Goal: Task Accomplishment & Management: Complete application form

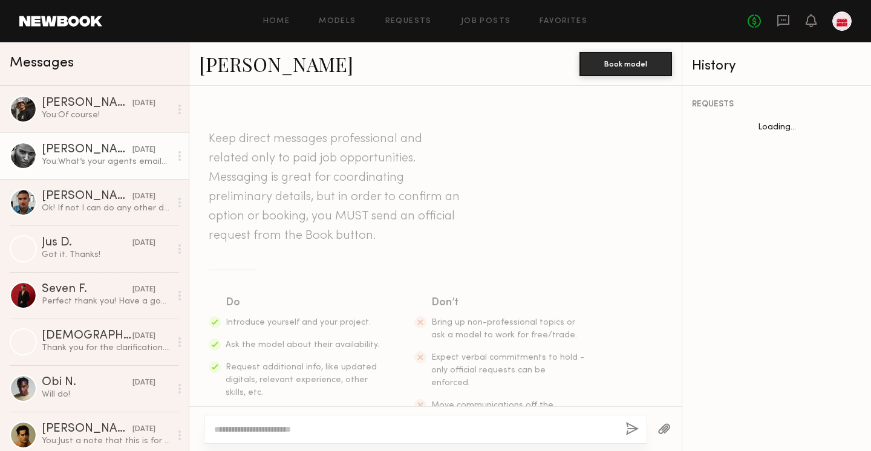
scroll to position [862, 0]
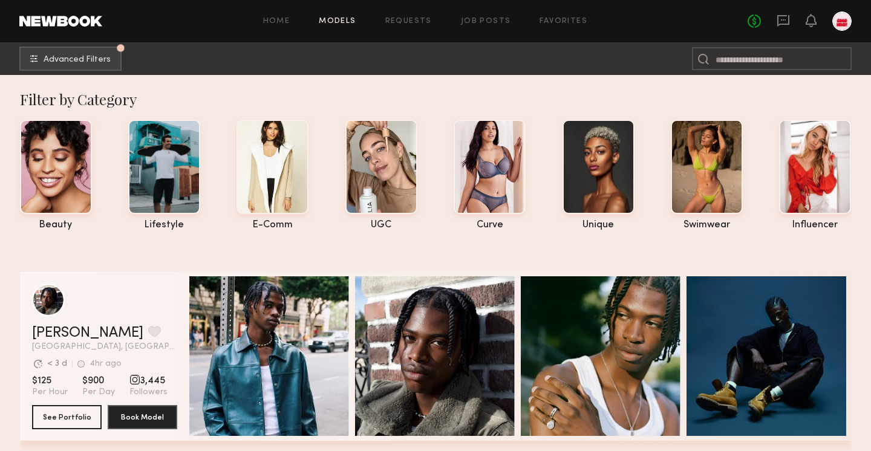
click at [276, 13] on div "Home Models Requests Job Posts Favorites Sign Out No fees up to $5,000" at bounding box center [476, 20] width 749 height 19
click at [492, 19] on link "Job Posts" at bounding box center [486, 22] width 50 height 8
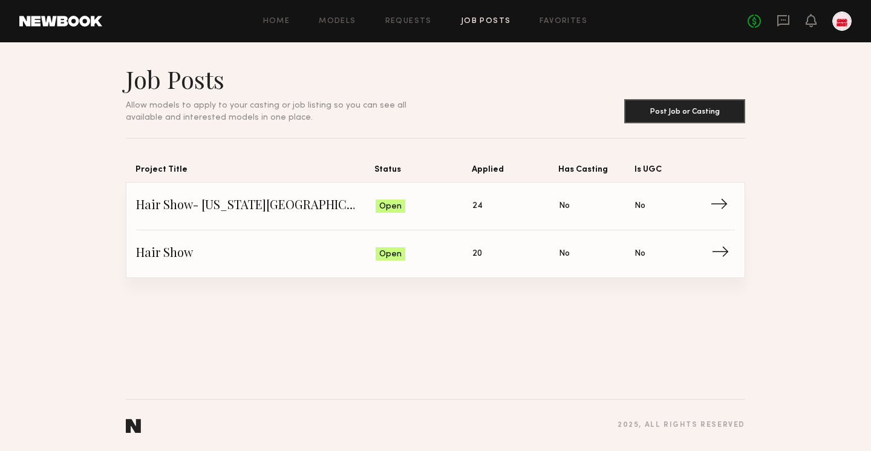
click at [446, 266] on link "Hair Show Status: Open Applied: 20 Has Casting: No Is UGC: No →" at bounding box center [435, 253] width 599 height 47
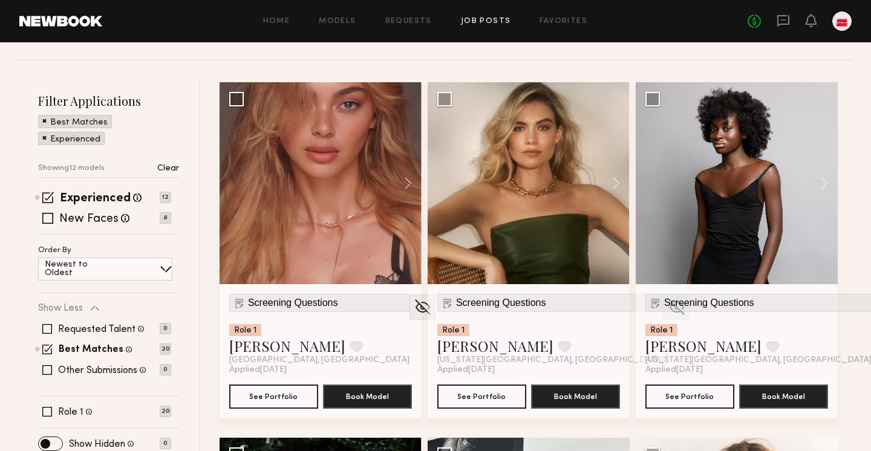
scroll to position [109, 0]
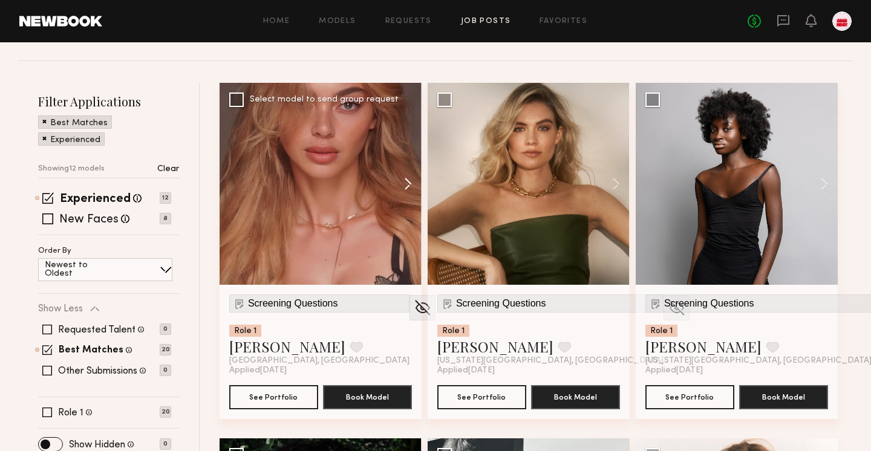
click at [406, 188] on button at bounding box center [402, 184] width 39 height 202
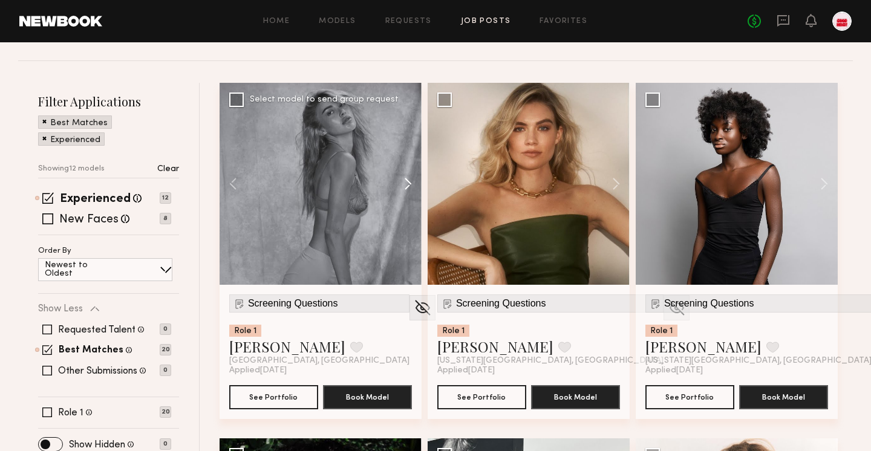
click at [406, 188] on button at bounding box center [402, 184] width 39 height 202
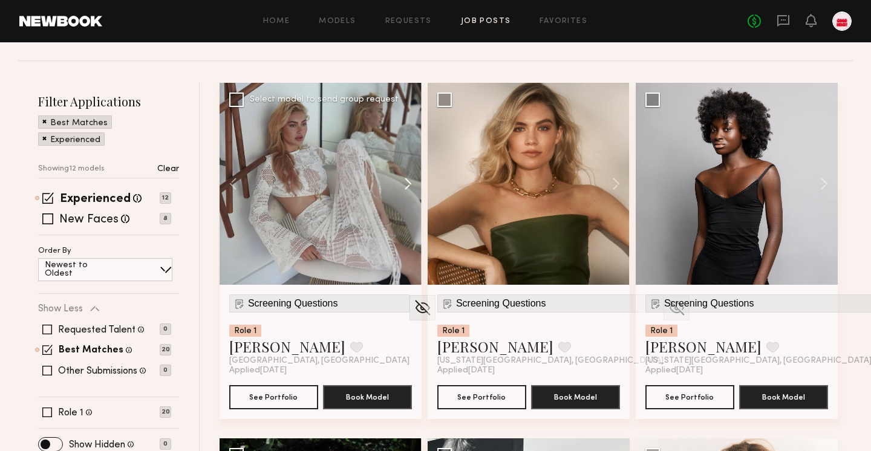
click at [406, 188] on button at bounding box center [402, 184] width 39 height 202
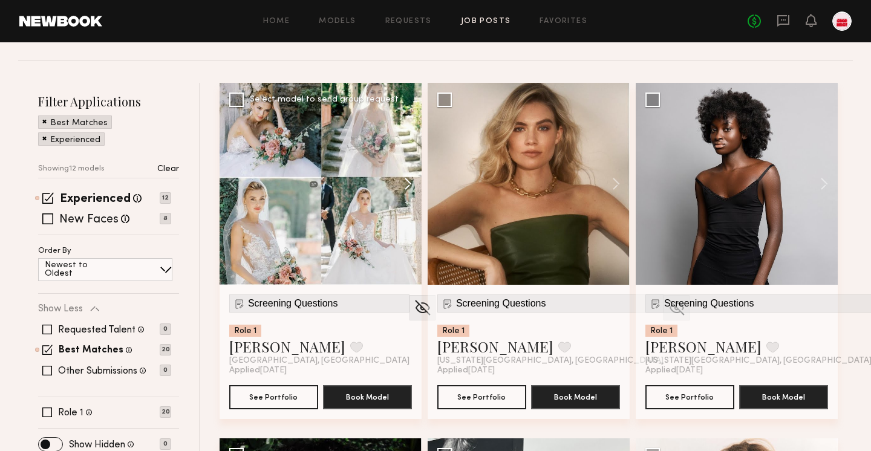
click at [406, 188] on button at bounding box center [402, 184] width 39 height 202
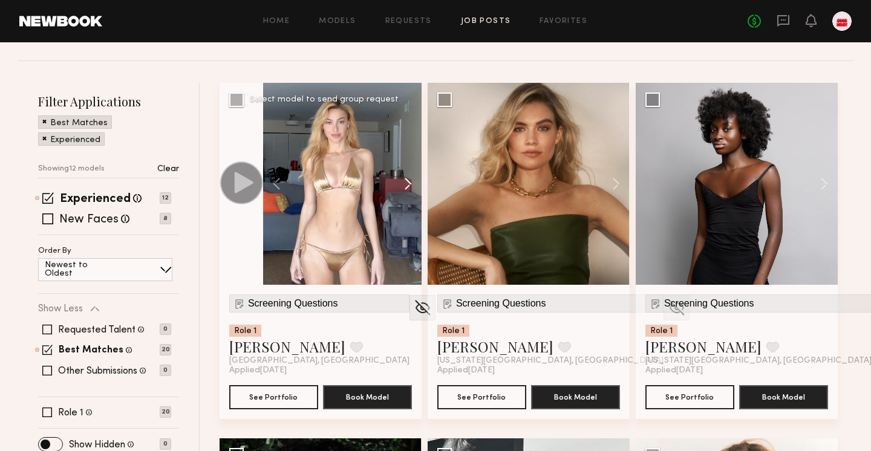
click at [406, 188] on button at bounding box center [402, 184] width 39 height 202
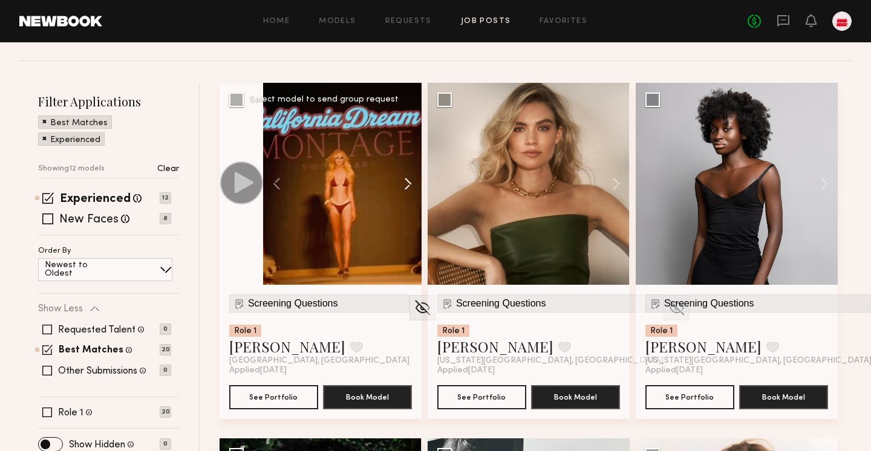
click at [406, 188] on button at bounding box center [402, 184] width 39 height 202
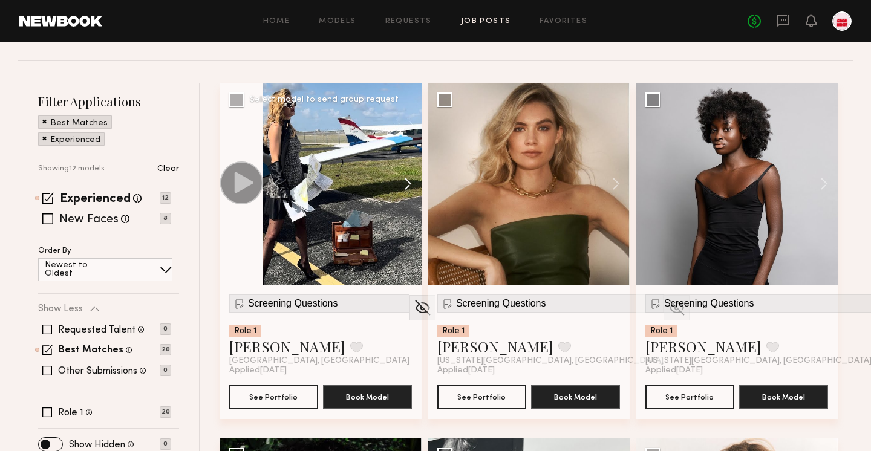
click at [406, 188] on button at bounding box center [402, 184] width 39 height 202
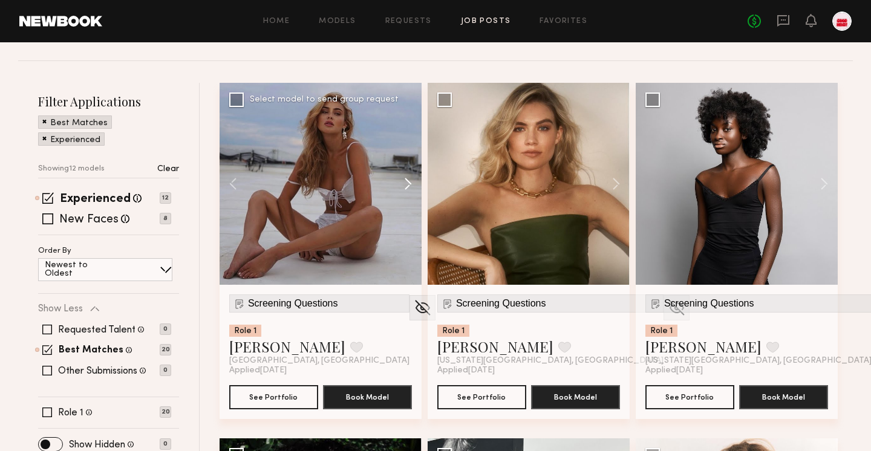
click at [406, 188] on button at bounding box center [402, 184] width 39 height 202
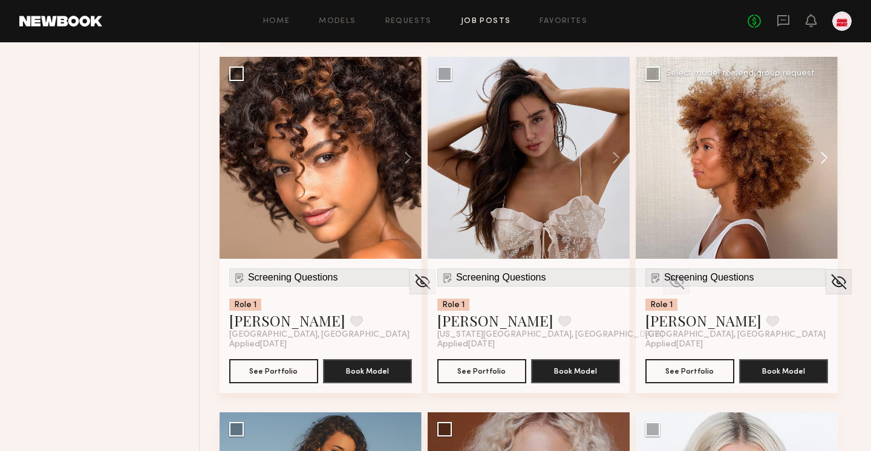
scroll to position [849, 0]
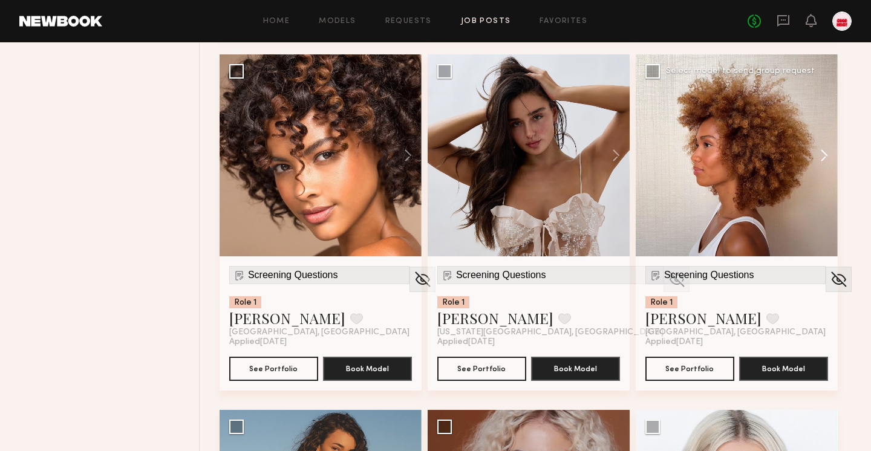
click at [823, 154] on button at bounding box center [818, 155] width 39 height 202
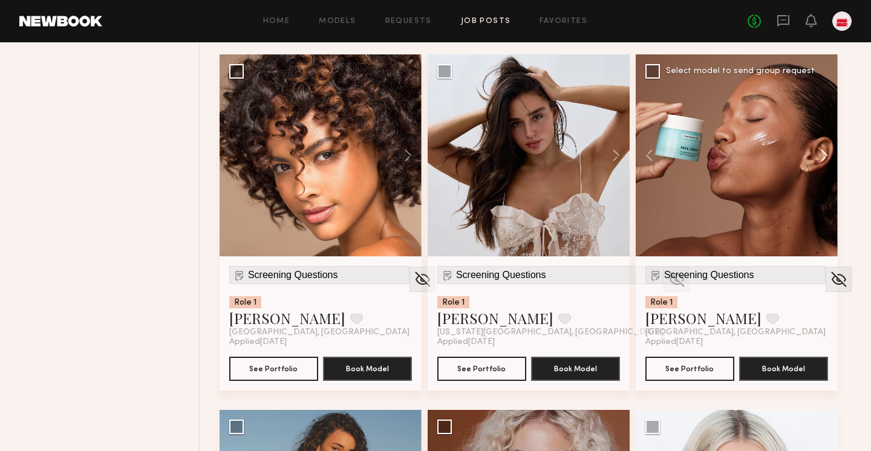
click at [823, 154] on button at bounding box center [818, 155] width 39 height 202
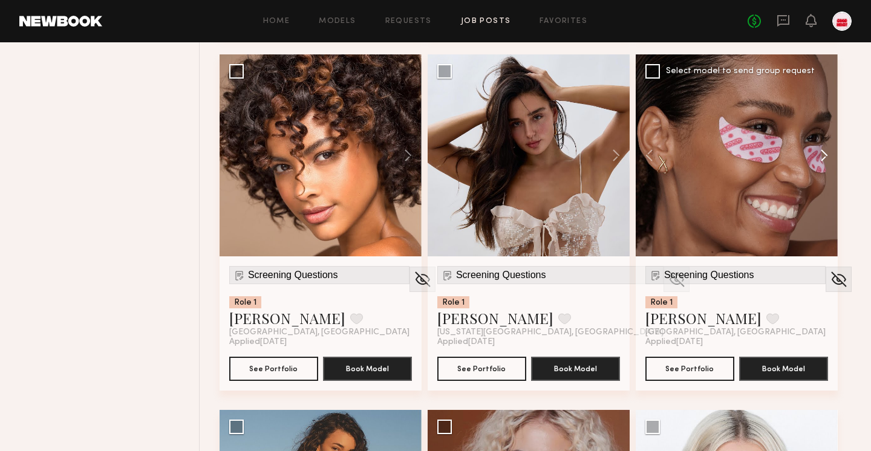
click at [823, 154] on button at bounding box center [818, 155] width 39 height 202
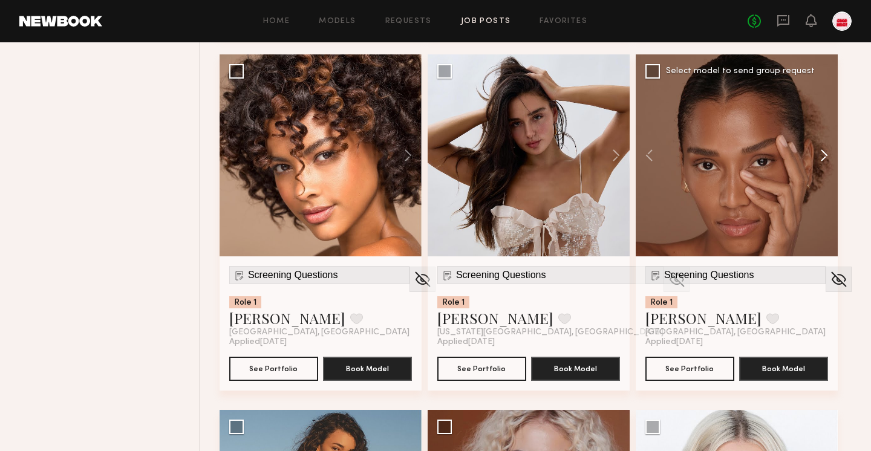
click at [823, 154] on button at bounding box center [818, 155] width 39 height 202
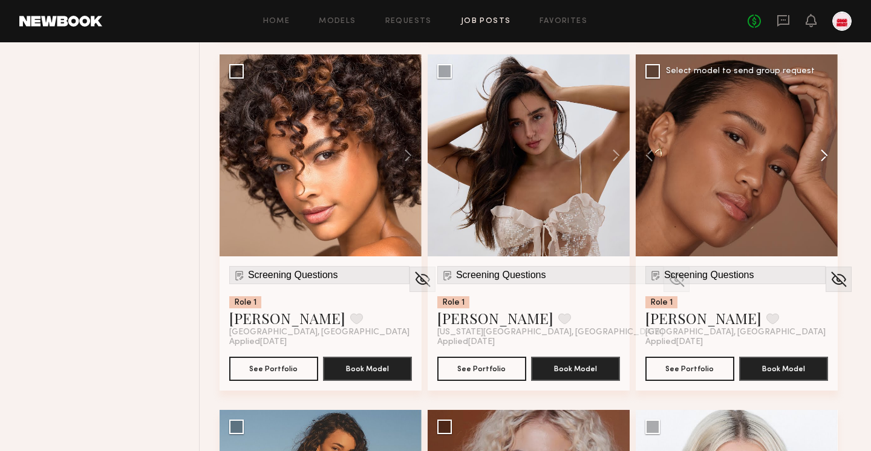
click at [823, 154] on button at bounding box center [818, 155] width 39 height 202
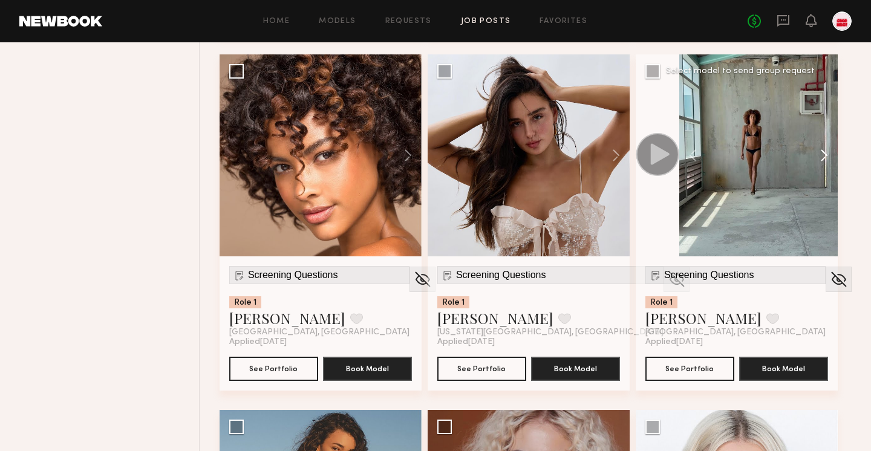
click at [823, 154] on button at bounding box center [818, 155] width 39 height 202
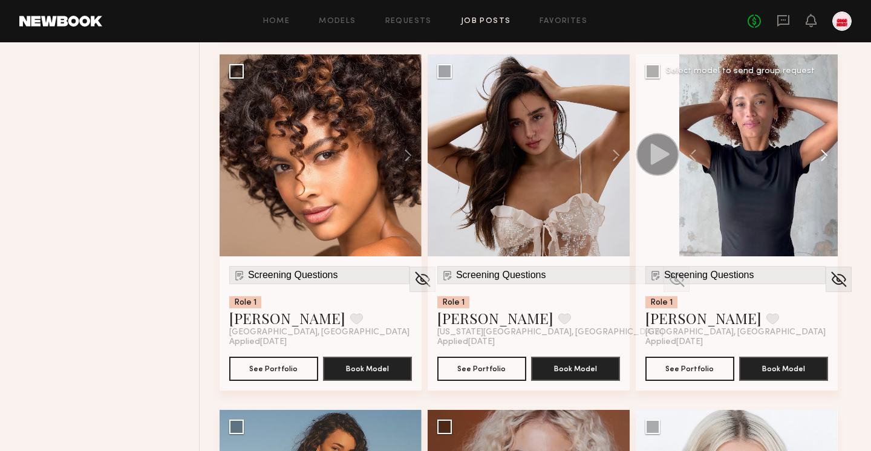
click at [823, 154] on button at bounding box center [818, 155] width 39 height 202
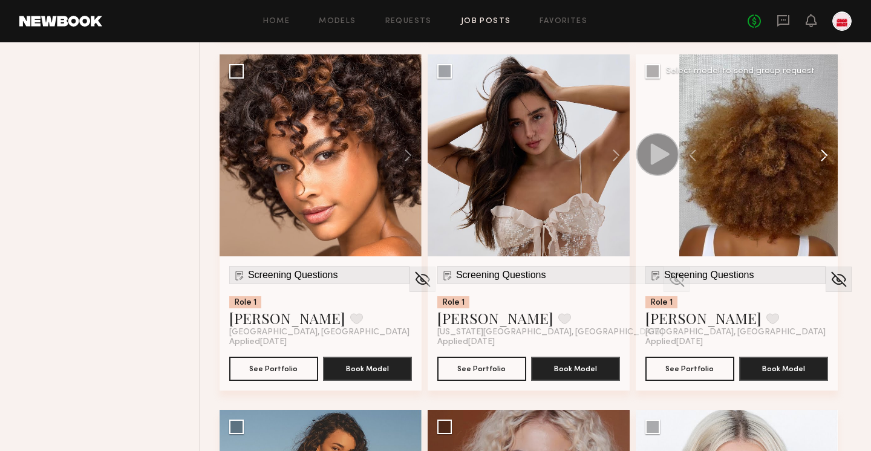
click at [823, 154] on button at bounding box center [818, 155] width 39 height 202
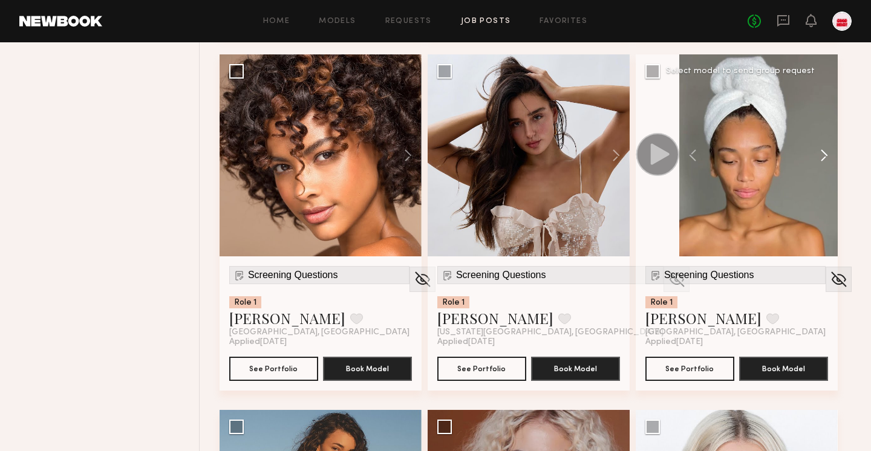
click at [823, 154] on button at bounding box center [818, 155] width 39 height 202
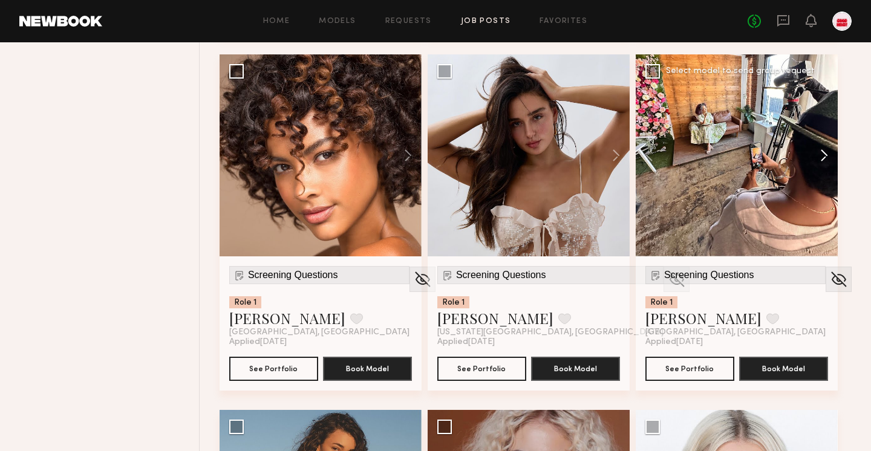
click at [823, 154] on button at bounding box center [818, 155] width 39 height 202
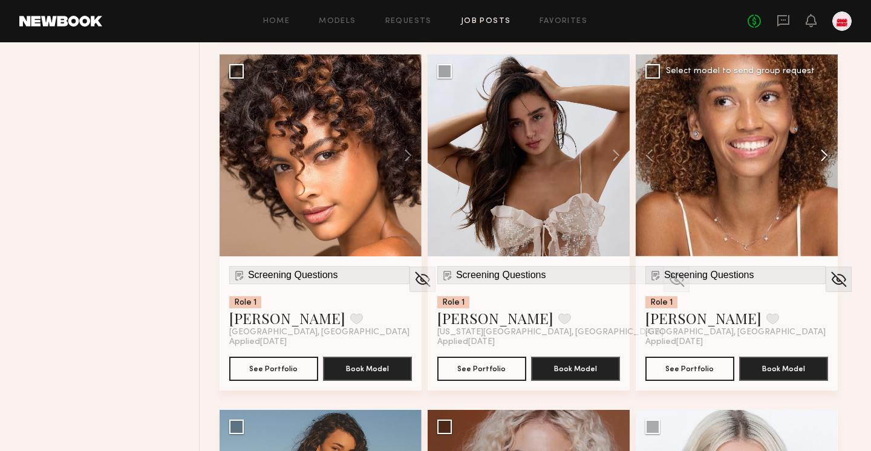
click at [823, 154] on button at bounding box center [818, 155] width 39 height 202
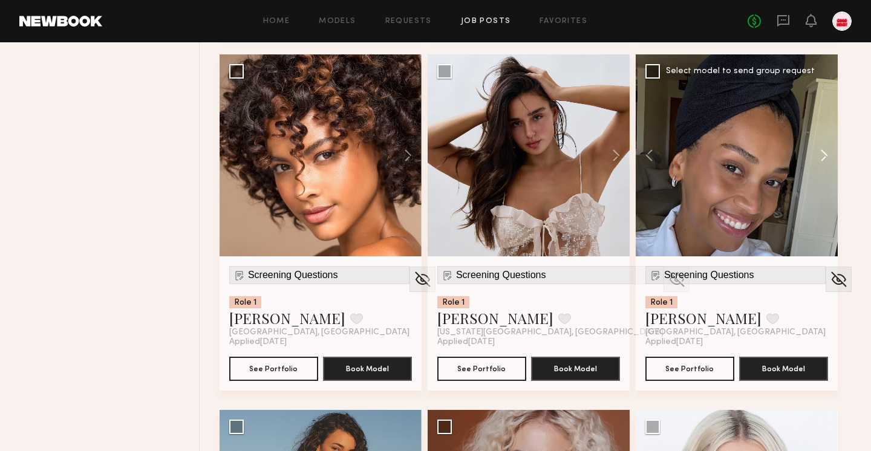
click at [823, 154] on button at bounding box center [818, 155] width 39 height 202
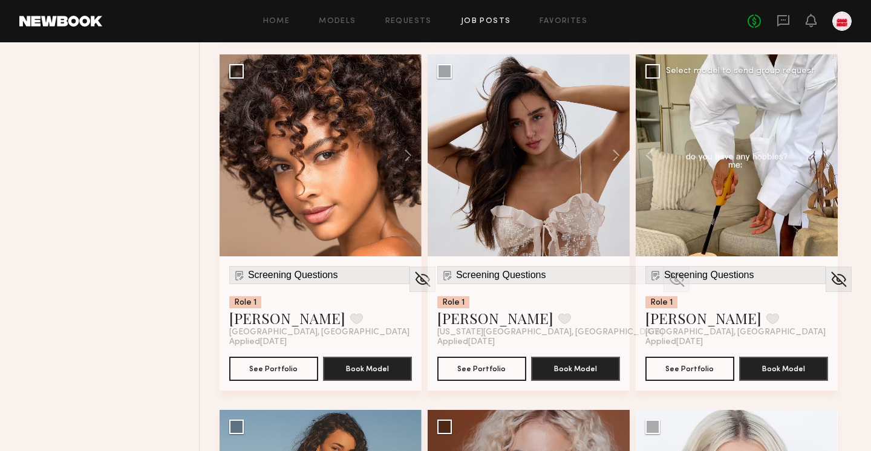
click at [823, 154] on div at bounding box center [737, 155] width 202 height 202
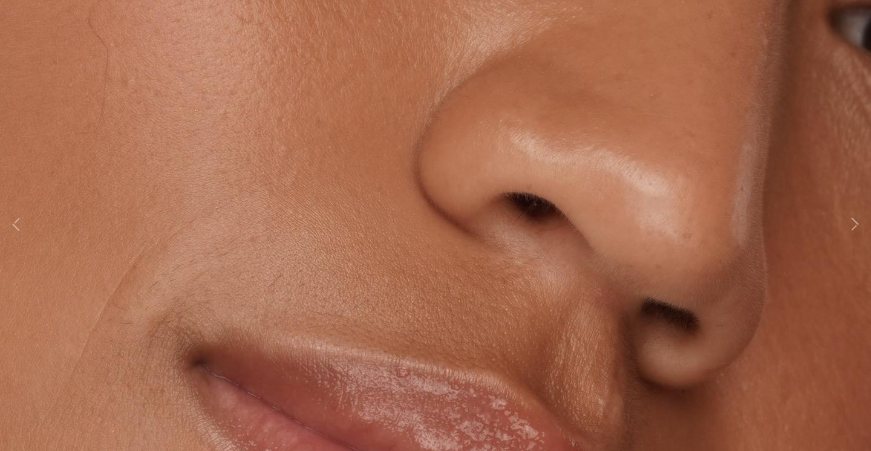
click at [823, 154] on img at bounding box center [435, 219] width 2477 height 3716
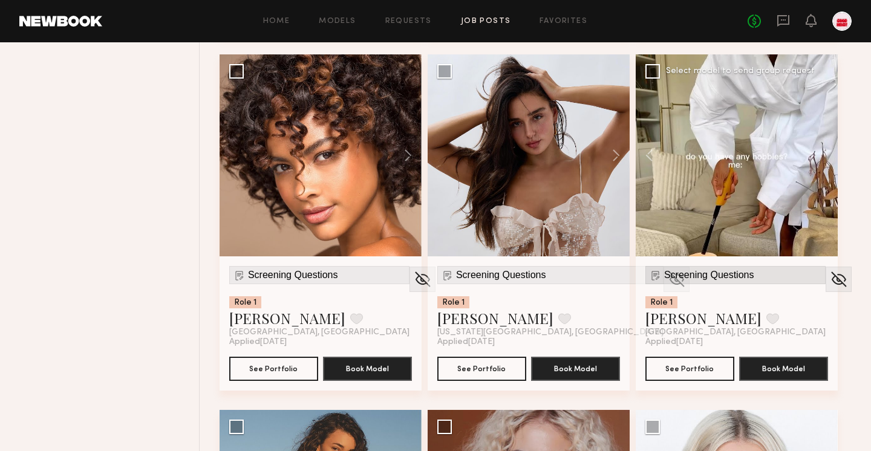
click at [719, 273] on span "Screening Questions" at bounding box center [709, 275] width 90 height 11
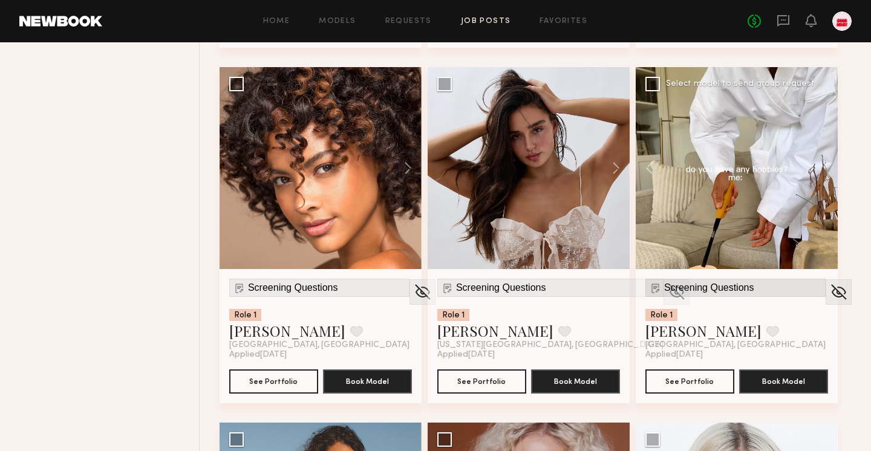
scroll to position [840, 0]
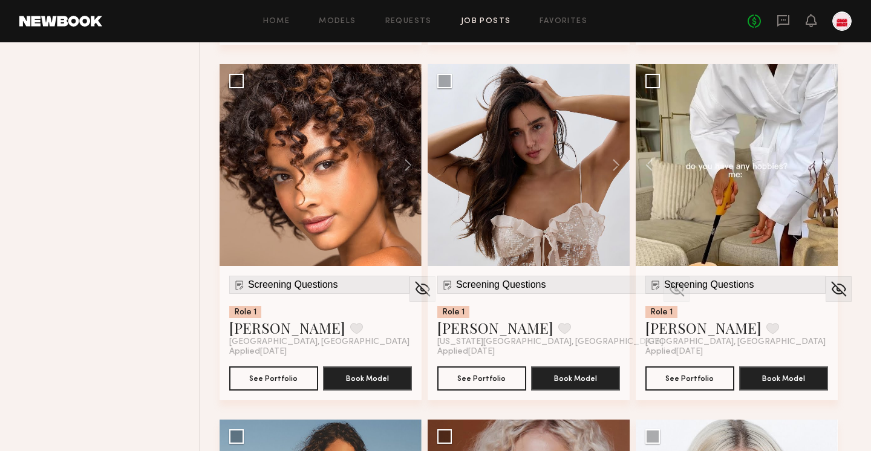
click at [823, 166] on div at bounding box center [737, 165] width 202 height 202
click at [656, 166] on button at bounding box center [655, 165] width 39 height 202
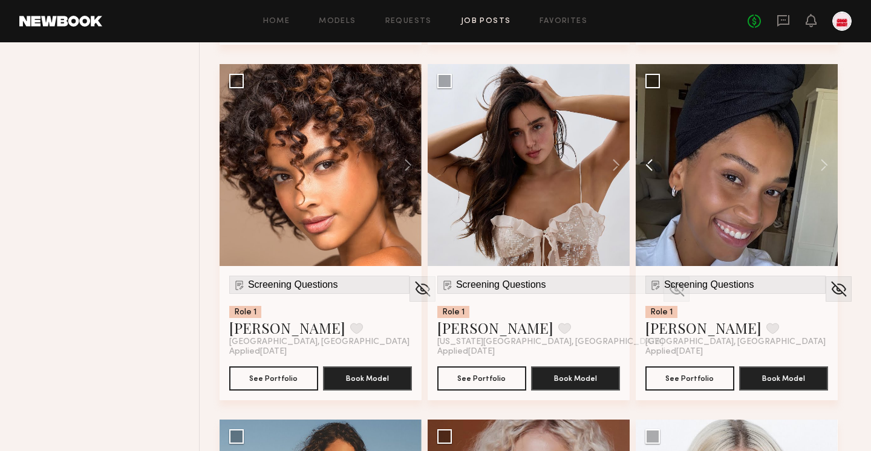
click at [656, 166] on button at bounding box center [655, 165] width 39 height 202
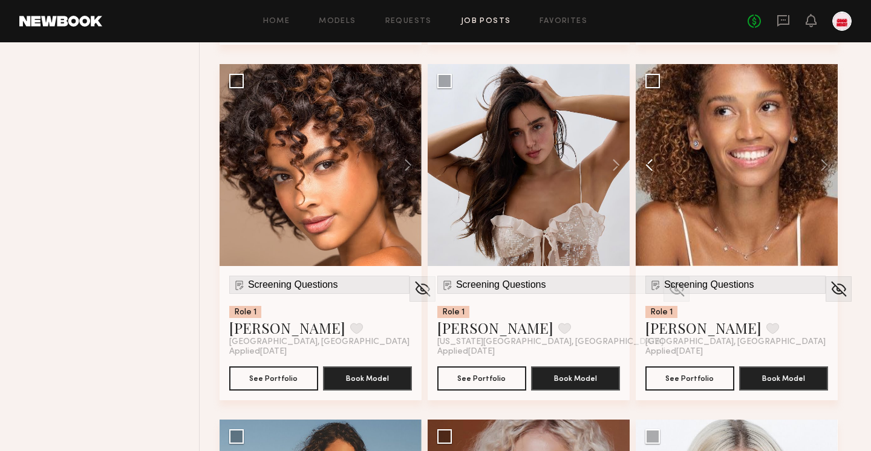
click at [656, 166] on button at bounding box center [655, 165] width 39 height 202
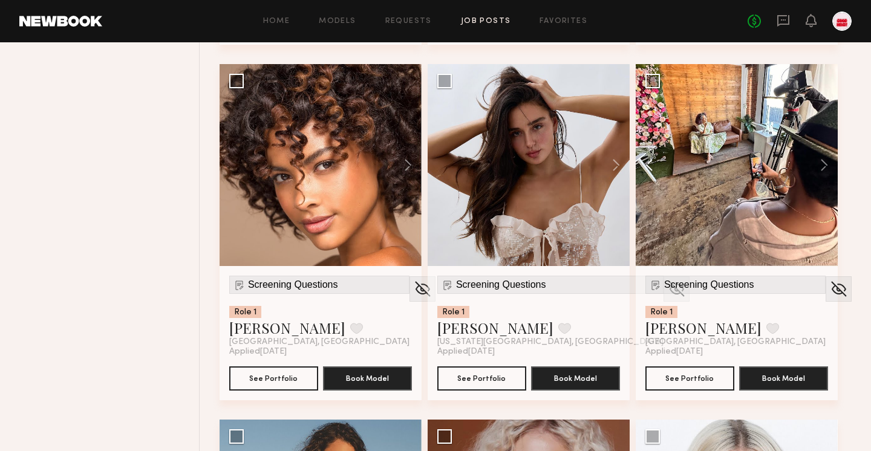
click at [656, 166] on button at bounding box center [655, 165] width 39 height 202
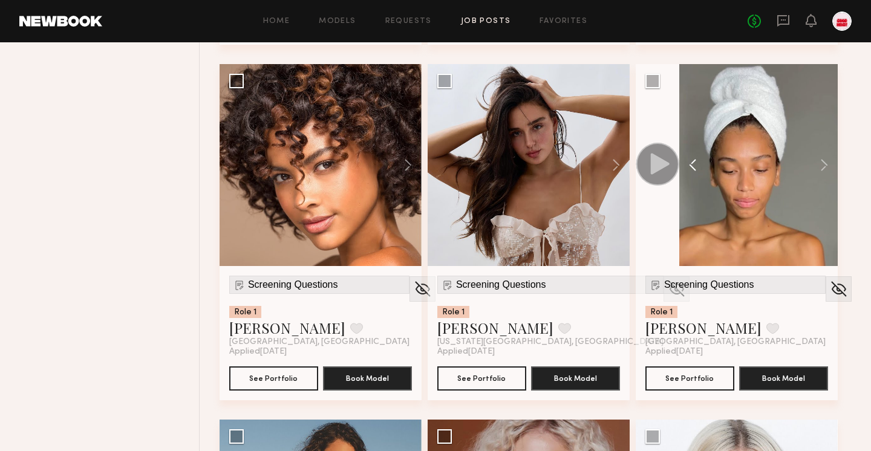
click at [656, 166] on icon at bounding box center [660, 163] width 19 height 21
click at [691, 161] on button at bounding box center [698, 165] width 39 height 202
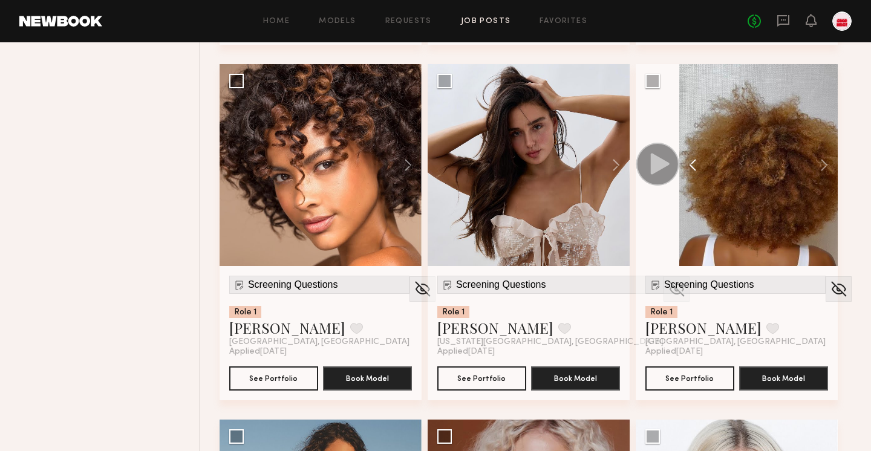
click at [691, 161] on button at bounding box center [698, 165] width 39 height 202
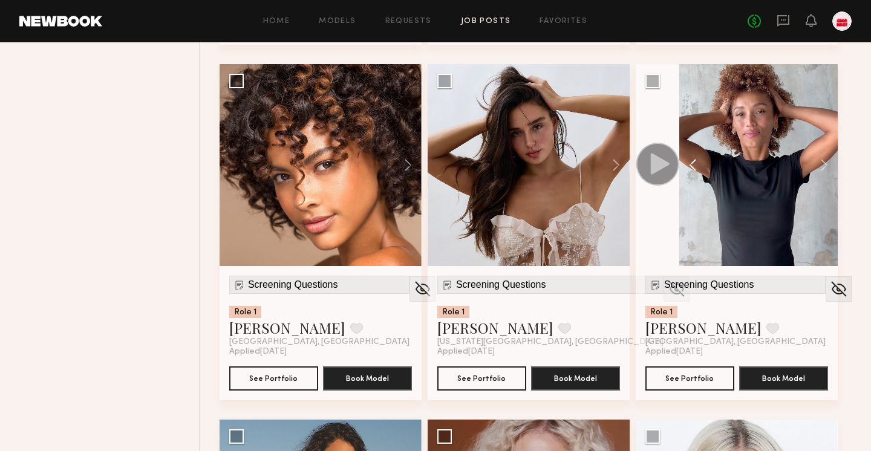
click at [691, 161] on button at bounding box center [698, 165] width 39 height 202
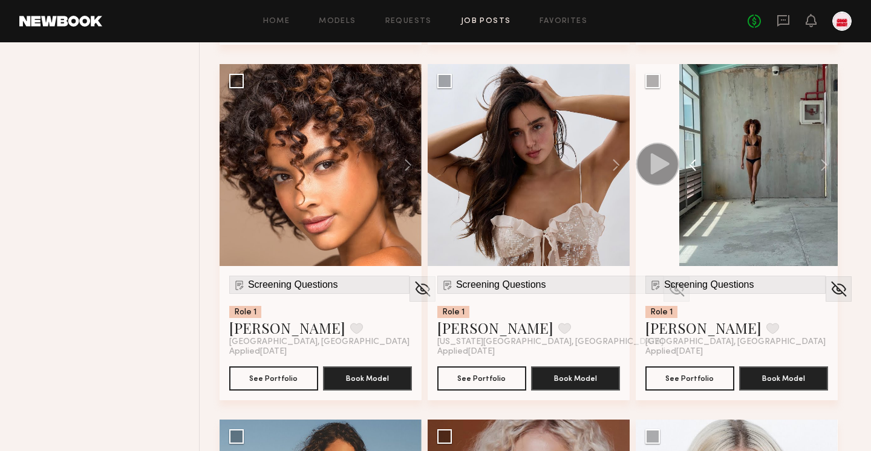
click at [691, 161] on button at bounding box center [698, 165] width 39 height 202
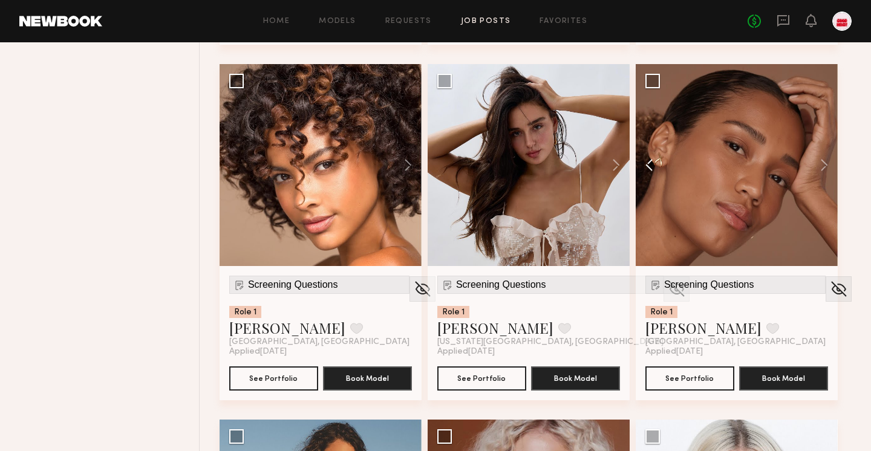
click at [691, 161] on div at bounding box center [737, 165] width 202 height 202
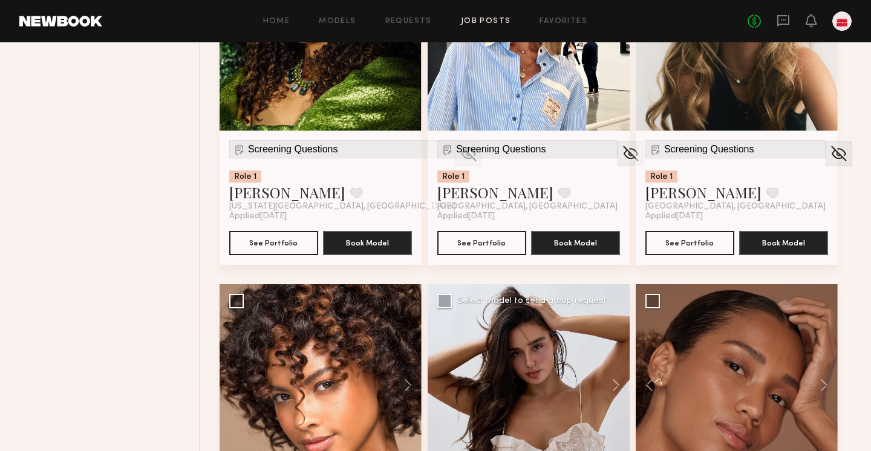
scroll to position [463, 0]
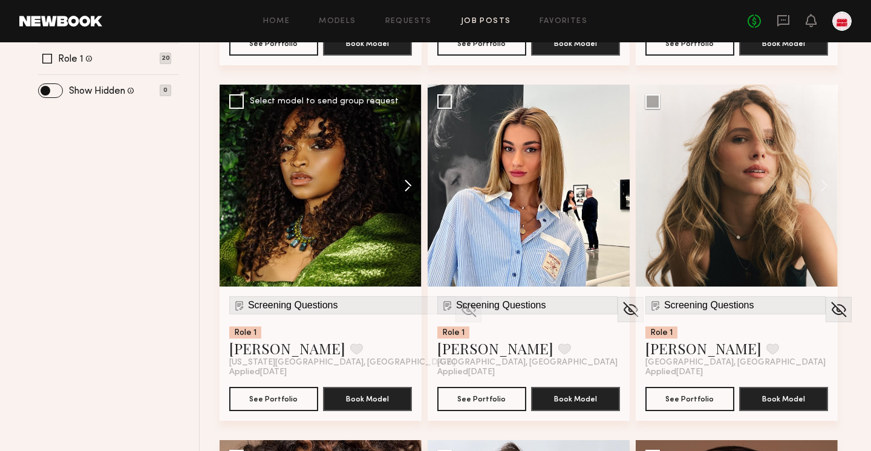
click at [408, 181] on button at bounding box center [402, 186] width 39 height 202
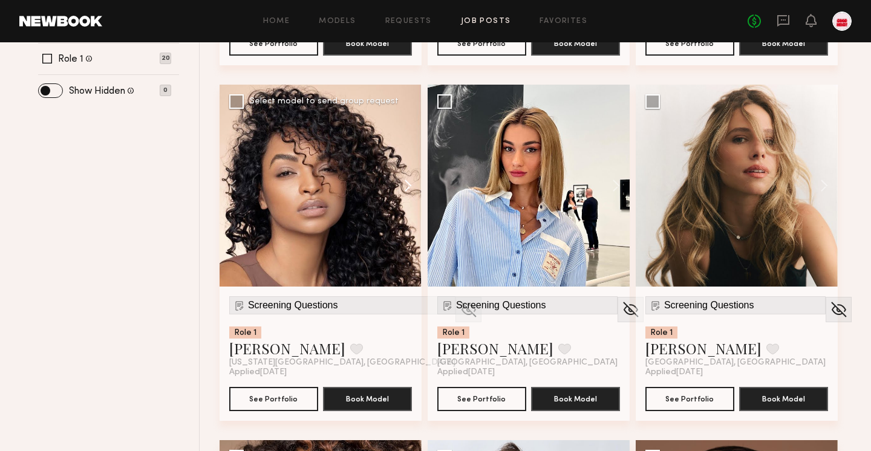
click at [408, 181] on button at bounding box center [402, 186] width 39 height 202
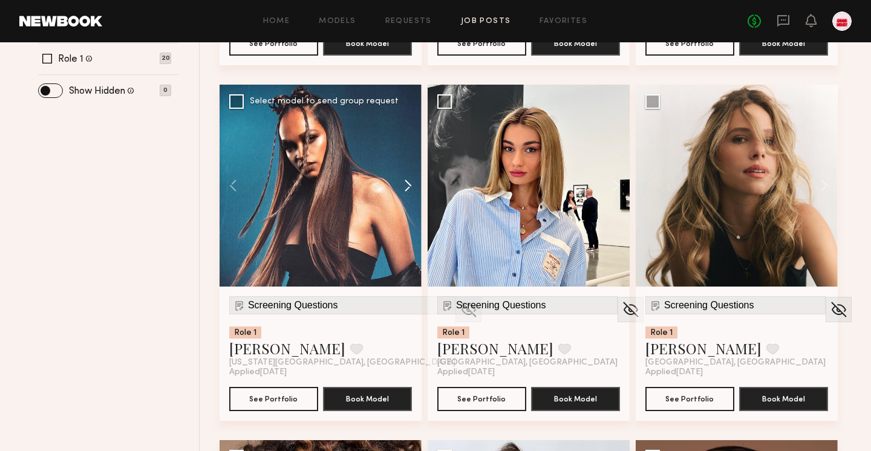
click at [408, 181] on button at bounding box center [402, 186] width 39 height 202
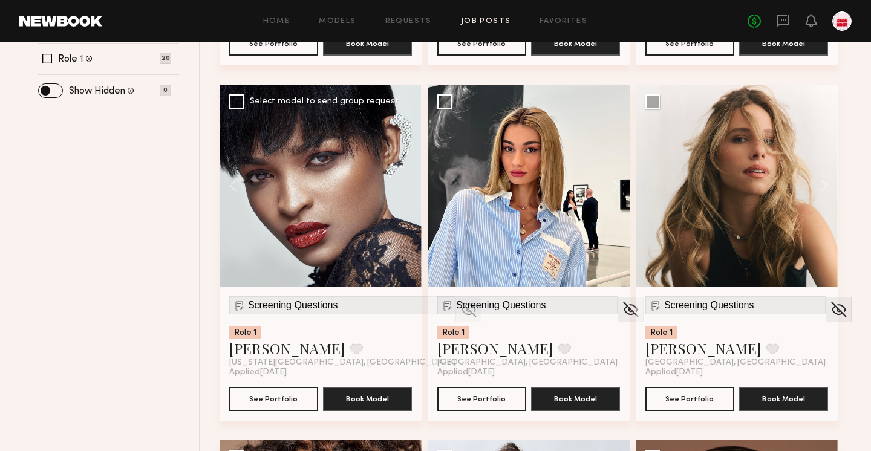
click at [408, 181] on div at bounding box center [321, 186] width 202 height 202
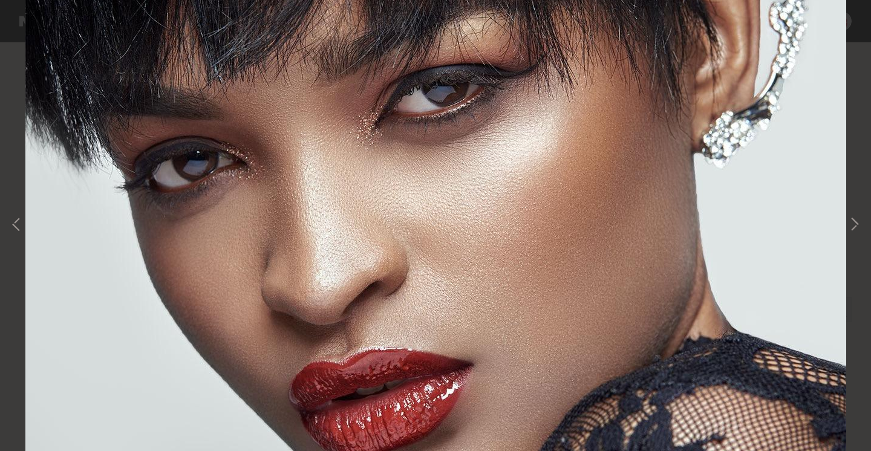
click at [408, 181] on div "4 of 4" at bounding box center [435, 225] width 871 height 451
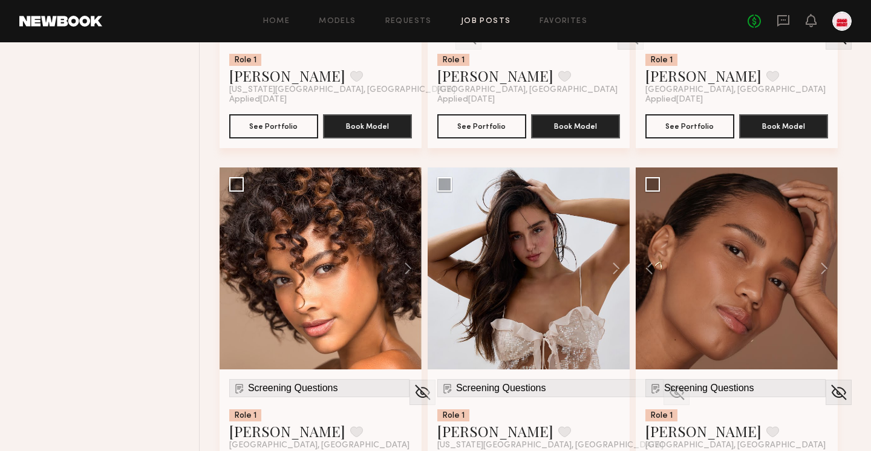
scroll to position [740, 0]
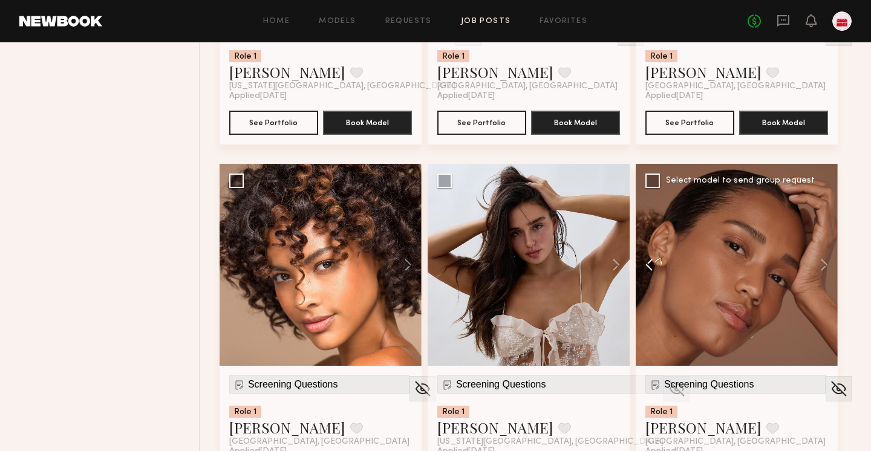
click at [648, 263] on button at bounding box center [655, 265] width 39 height 202
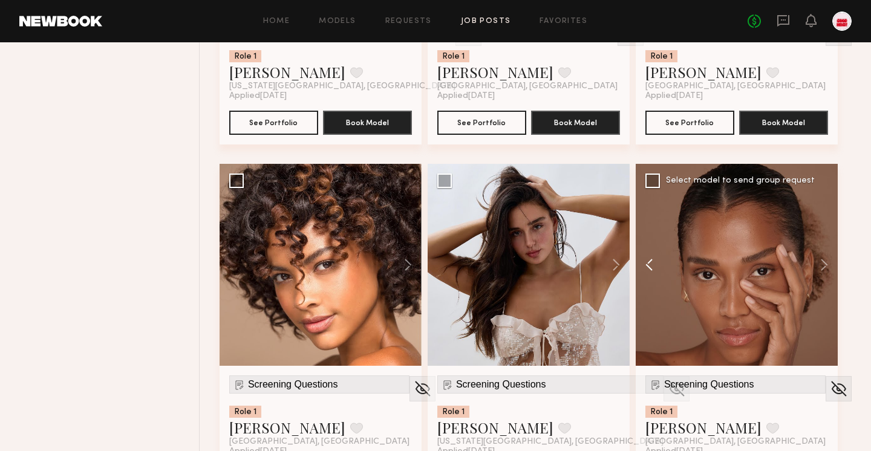
click at [648, 263] on button at bounding box center [655, 265] width 39 height 202
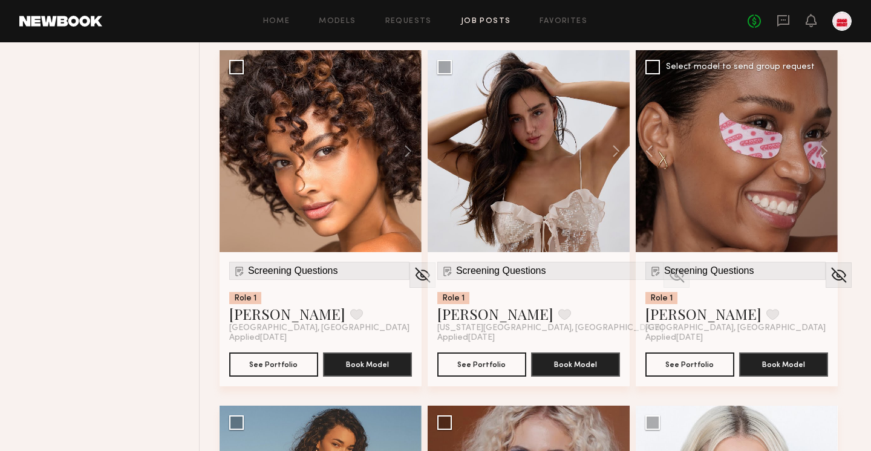
scroll to position [858, 0]
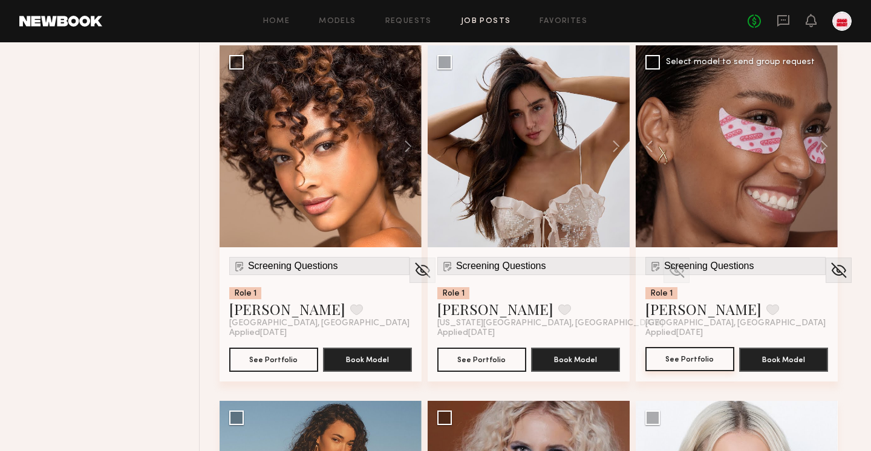
click at [692, 369] on button "See Portfolio" at bounding box center [689, 359] width 89 height 24
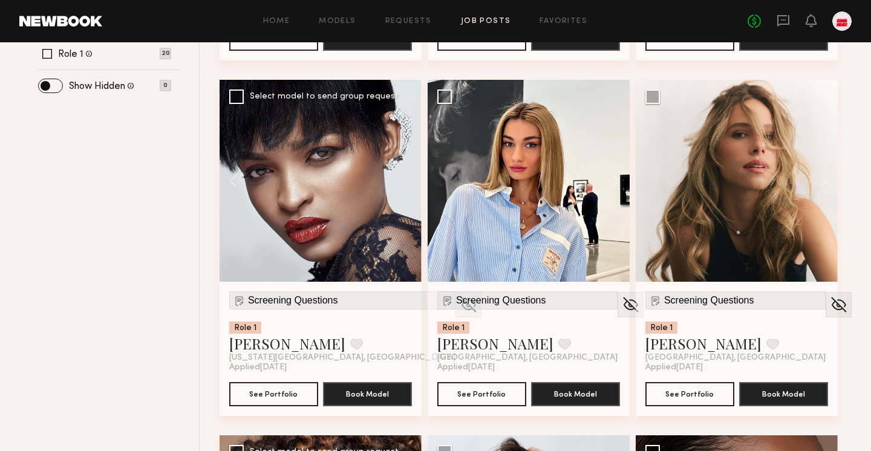
scroll to position [462, 0]
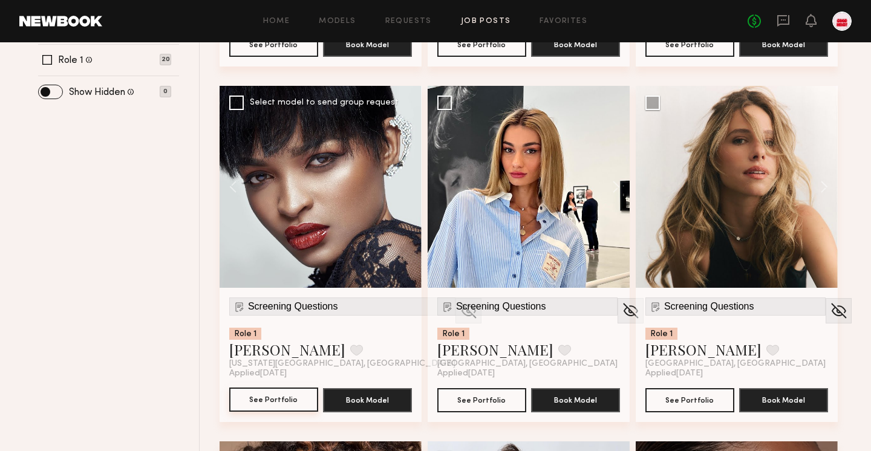
click at [270, 403] on button "See Portfolio" at bounding box center [273, 400] width 89 height 24
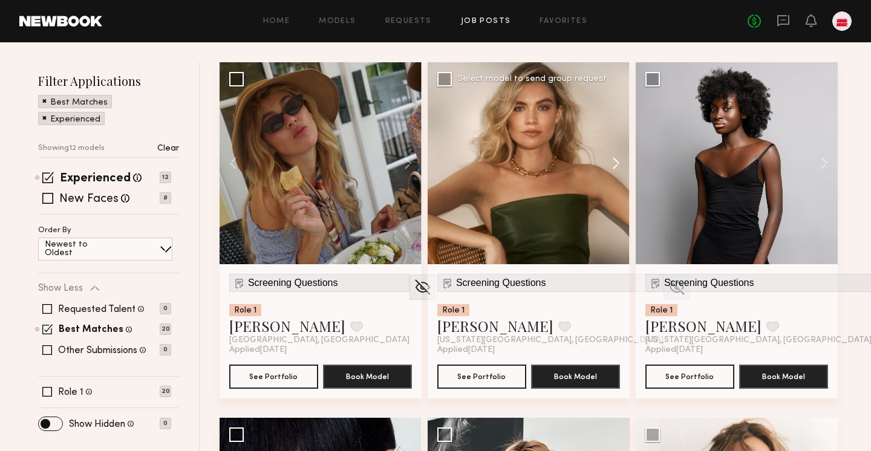
scroll to position [131, 0]
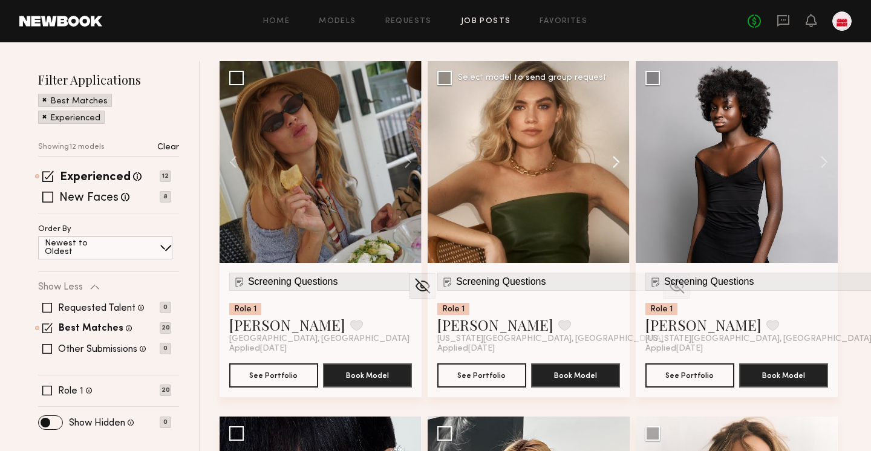
click at [615, 151] on button at bounding box center [610, 162] width 39 height 202
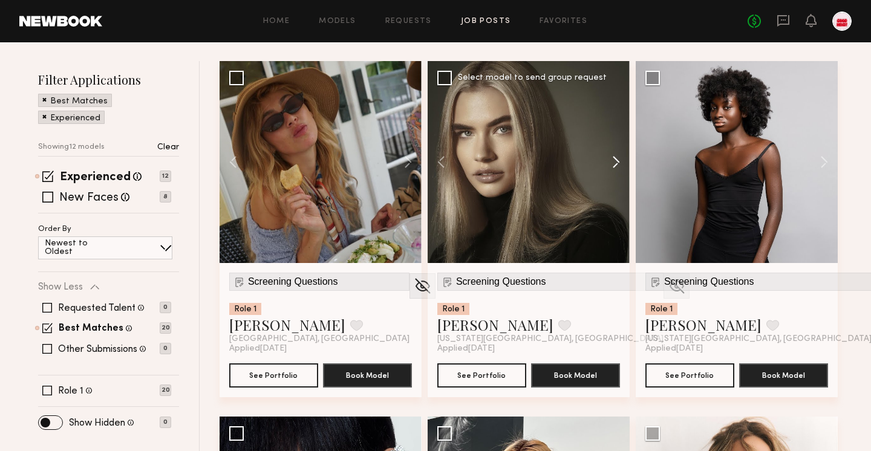
click at [615, 151] on button at bounding box center [610, 162] width 39 height 202
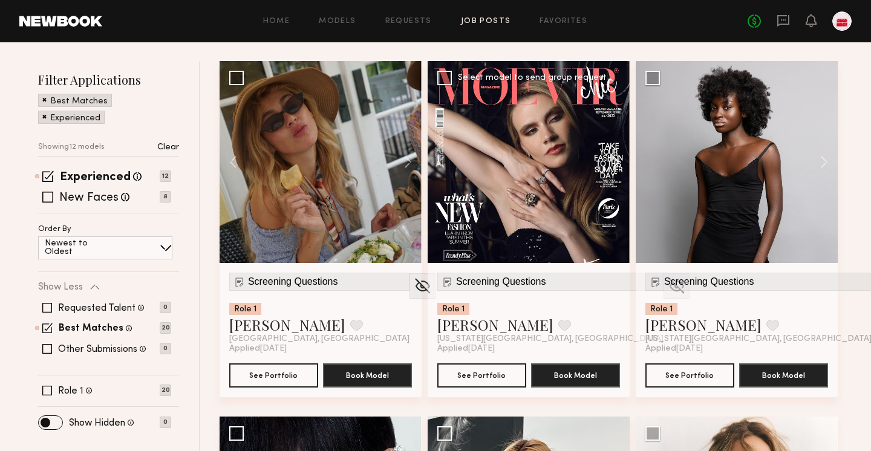
click at [615, 151] on button at bounding box center [610, 162] width 39 height 202
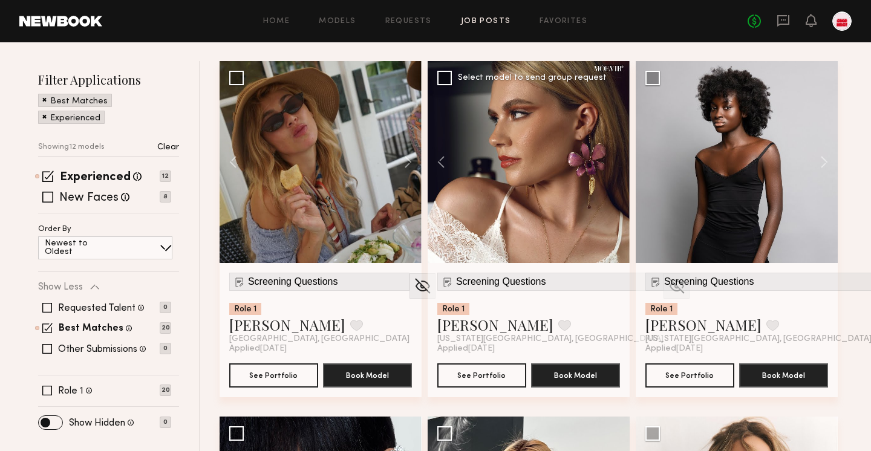
click at [615, 151] on div at bounding box center [529, 162] width 202 height 202
click at [826, 168] on button at bounding box center [818, 162] width 39 height 202
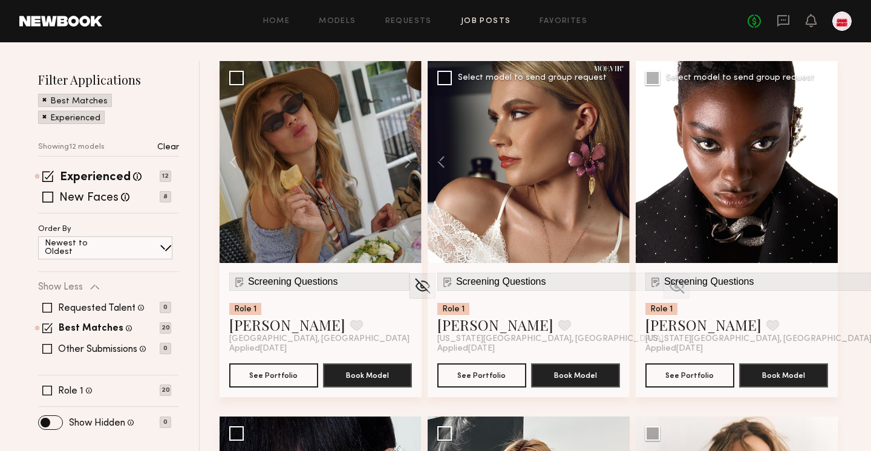
click at [826, 168] on button at bounding box center [818, 162] width 39 height 202
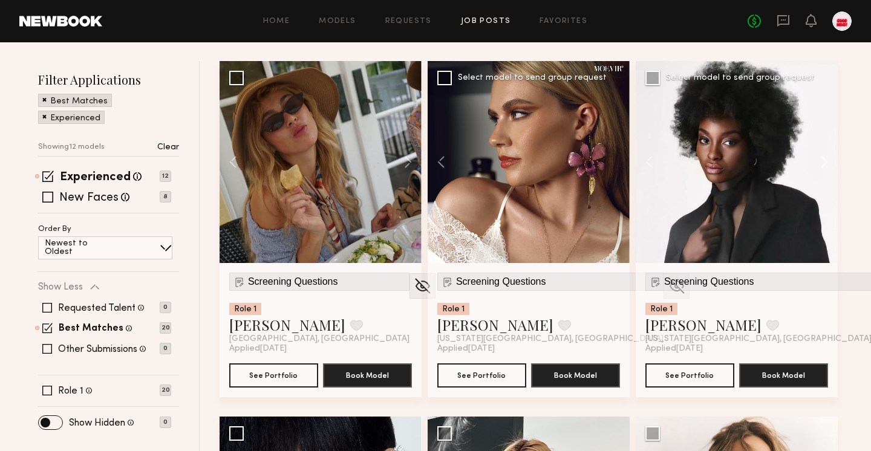
click at [826, 168] on button at bounding box center [818, 162] width 39 height 202
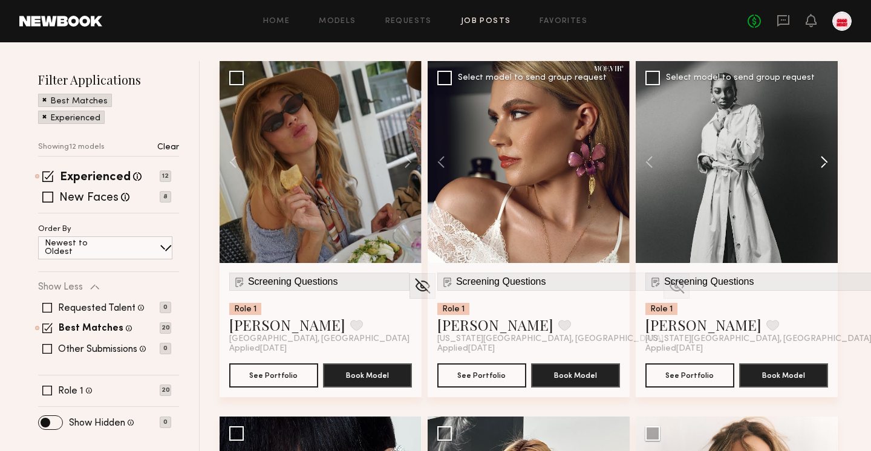
click at [826, 168] on button at bounding box center [818, 162] width 39 height 202
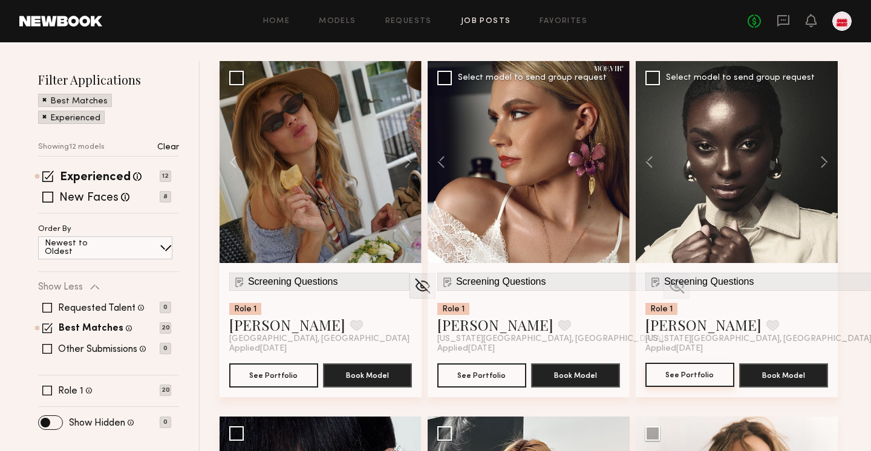
click at [690, 381] on button "See Portfolio" at bounding box center [689, 375] width 89 height 24
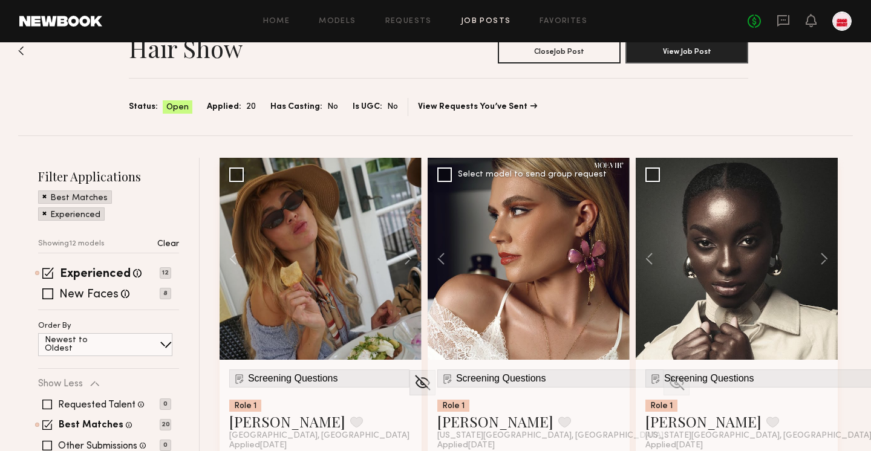
scroll to position [52, 0]
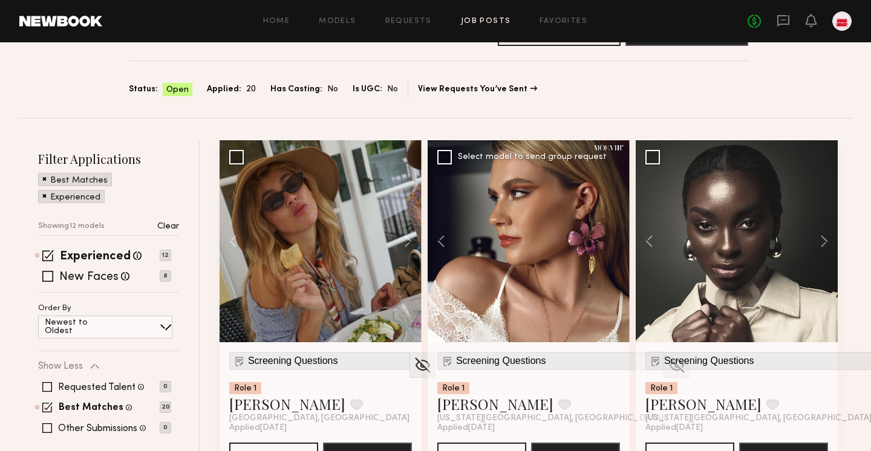
click at [582, 244] on div at bounding box center [529, 241] width 202 height 202
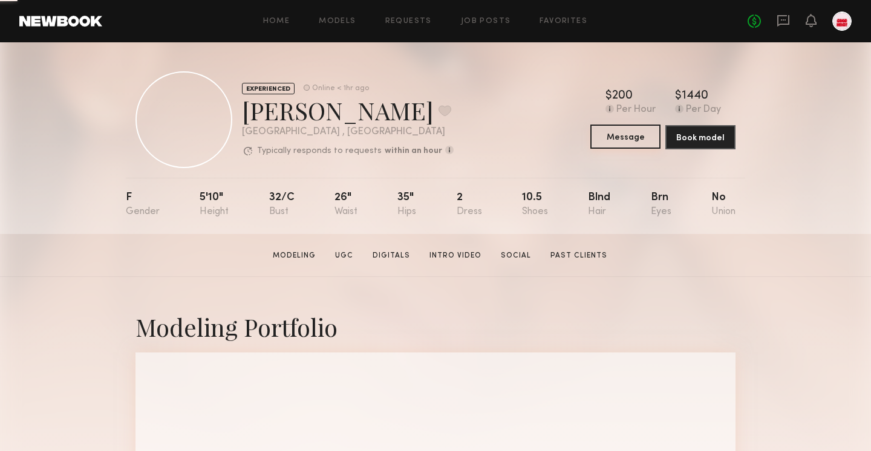
click at [619, 142] on button "Message" at bounding box center [625, 137] width 70 height 24
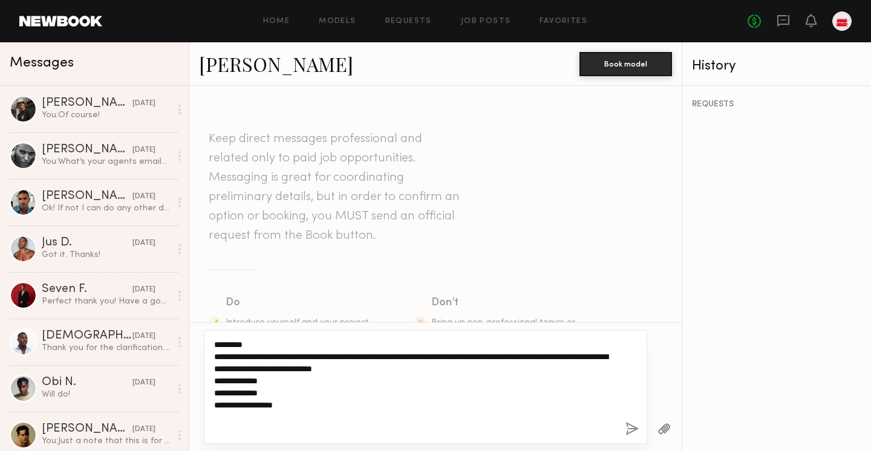
click at [300, 379] on textarea "**********" at bounding box center [415, 387] width 402 height 97
click at [302, 393] on textarea "**********" at bounding box center [415, 387] width 402 height 97
click at [304, 417] on textarea "**********" at bounding box center [415, 387] width 402 height 97
click at [523, 358] on textarea "**********" at bounding box center [415, 387] width 402 height 97
click at [432, 369] on textarea "**********" at bounding box center [415, 387] width 402 height 97
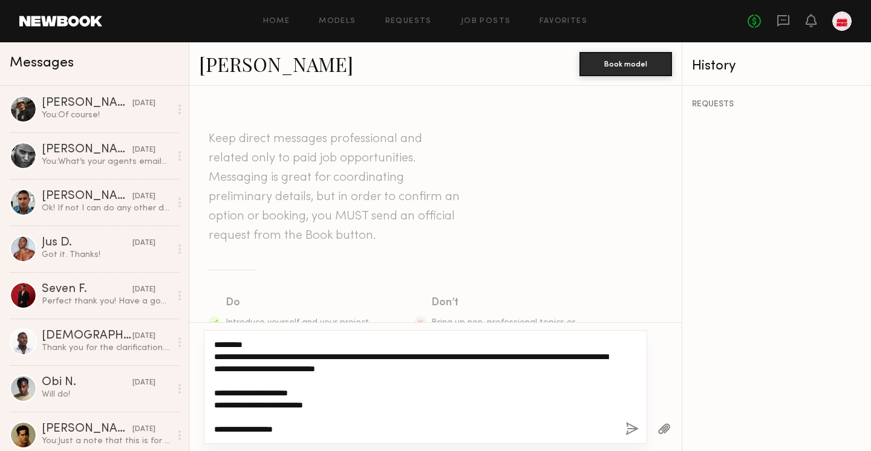
type textarea "**********"
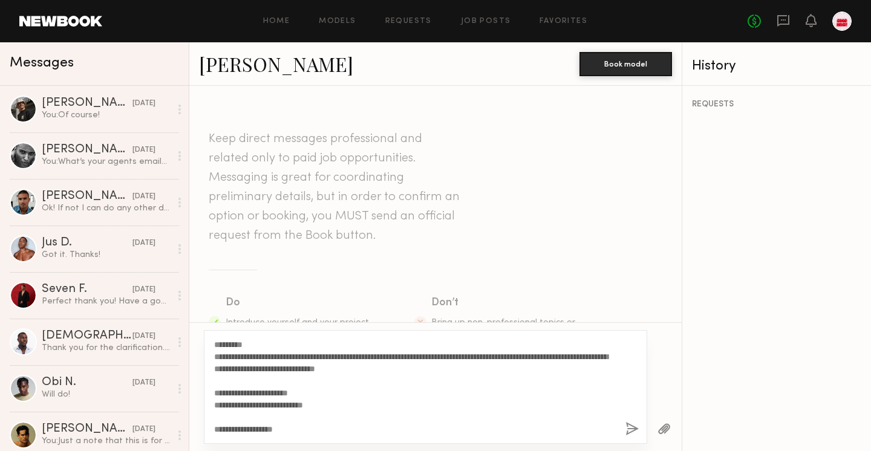
click at [635, 426] on button "button" at bounding box center [631, 429] width 13 height 15
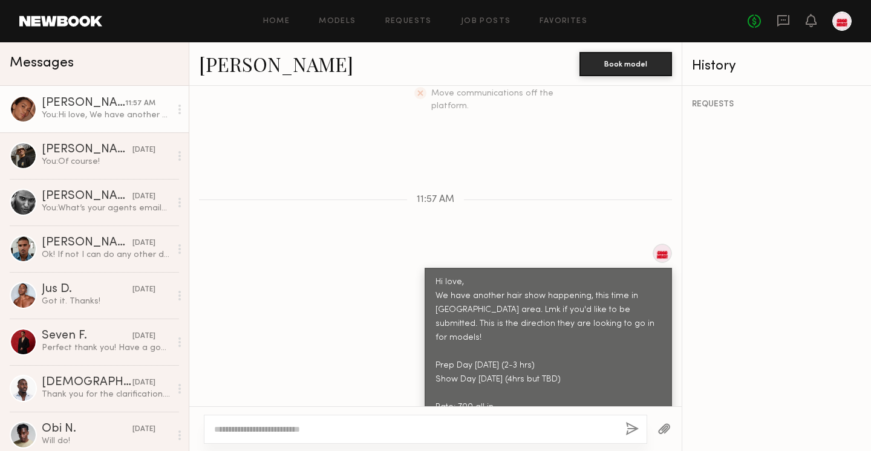
scroll to position [298, 0]
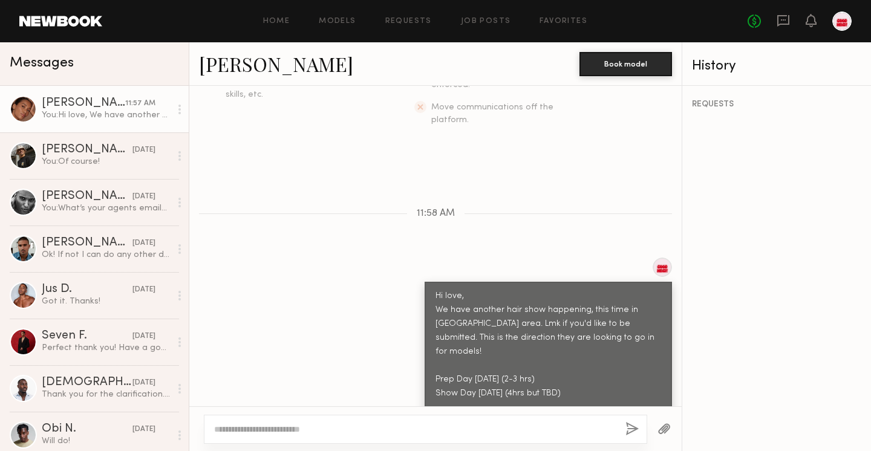
click at [658, 430] on button "button" at bounding box center [663, 429] width 13 height 15
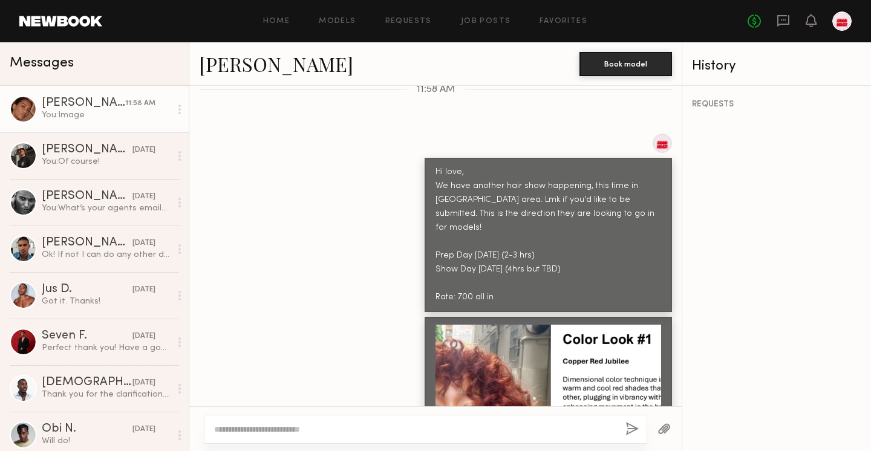
scroll to position [425, 0]
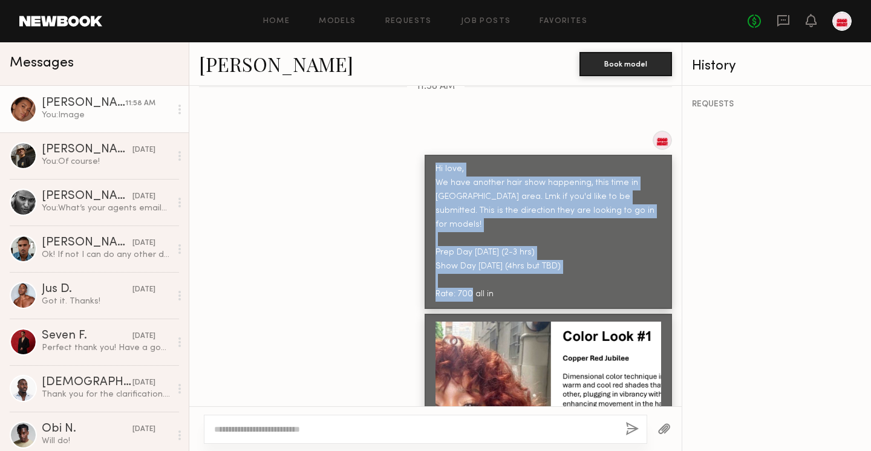
drag, startPoint x: 504, startPoint y: 251, endPoint x: 430, endPoint y: 141, distance: 132.9
click at [430, 155] on div "Hi love, We have another hair show happening, this time in Melville NYC area. L…" at bounding box center [548, 232] width 247 height 154
copy div "Hi love, We have another hair show happening, this time in Melville NYC area. L…"
click at [336, 18] on link "Models" at bounding box center [337, 22] width 37 height 8
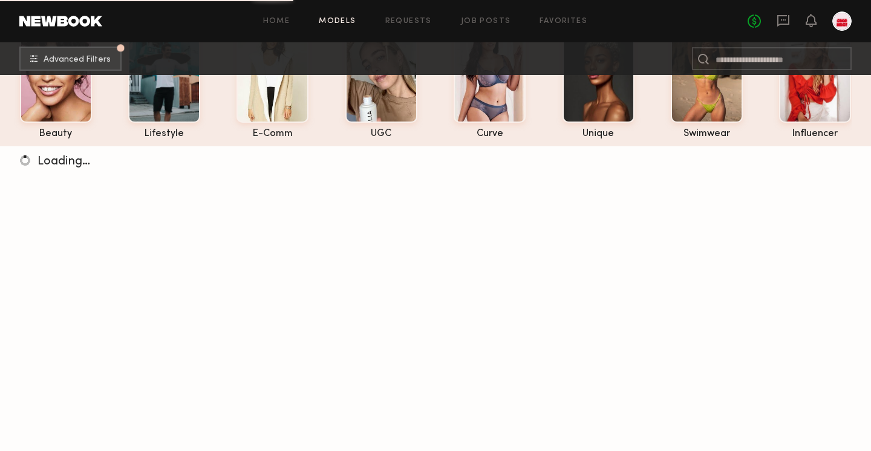
scroll to position [91, 0]
click at [480, 26] on div "Home Models Requests Job Posts Favorites Sign Out No fees up to $5,000" at bounding box center [476, 20] width 749 height 19
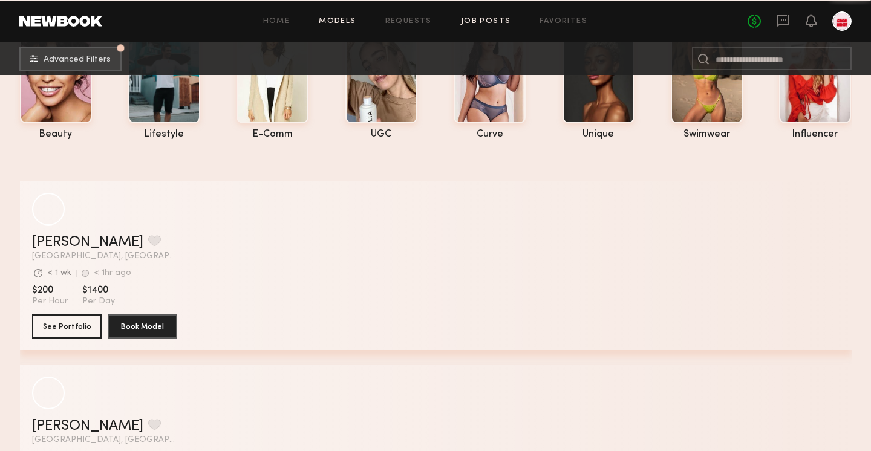
click at [477, 21] on link "Job Posts" at bounding box center [486, 22] width 50 height 8
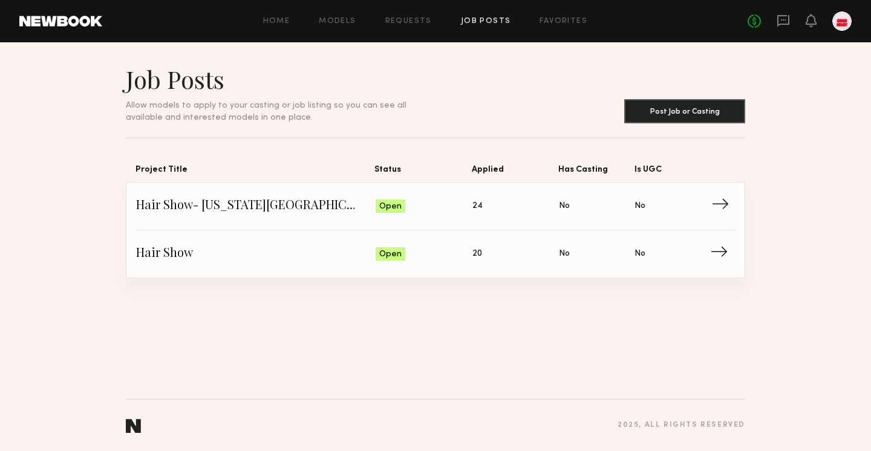
click at [259, 207] on span "Hair Show- Washington DC" at bounding box center [256, 206] width 240 height 18
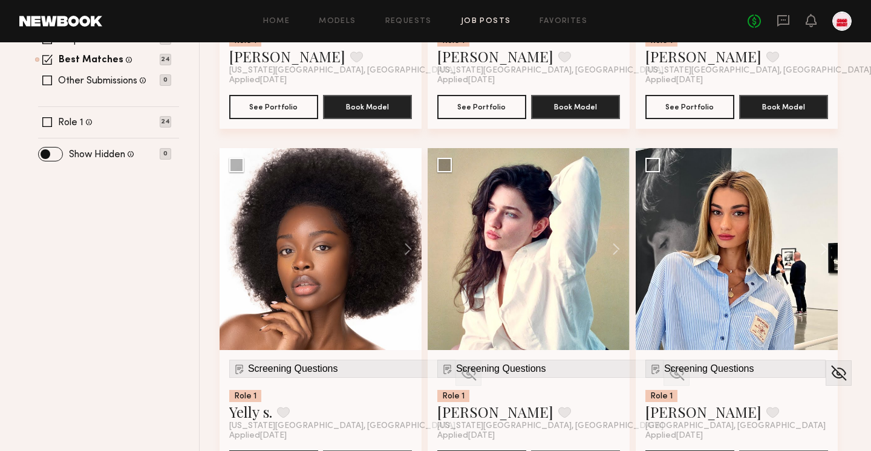
scroll to position [427, 0]
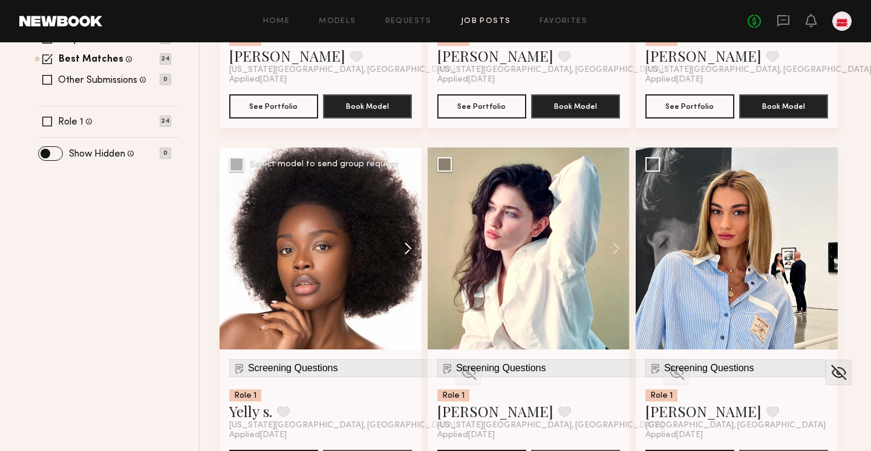
click at [404, 226] on button at bounding box center [402, 249] width 39 height 202
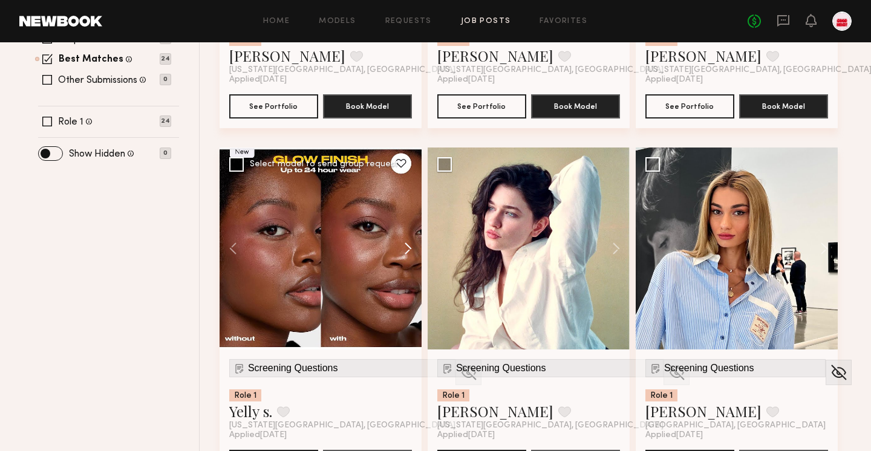
click at [404, 226] on button at bounding box center [402, 249] width 39 height 202
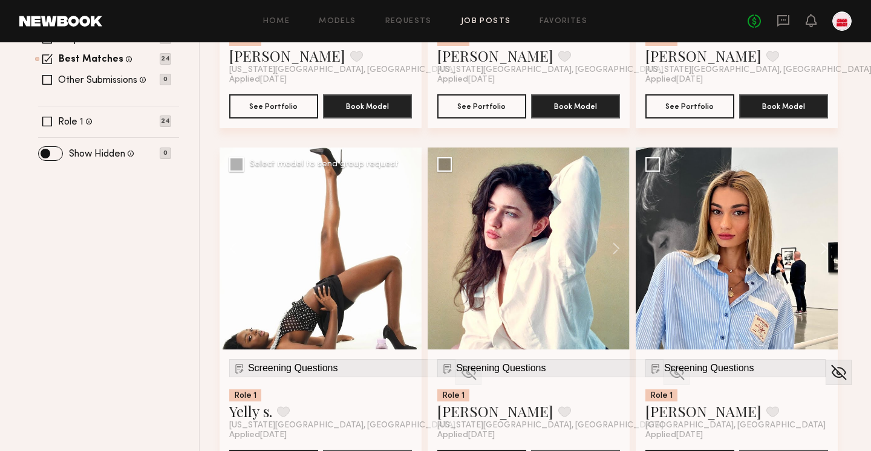
click at [404, 226] on button at bounding box center [402, 249] width 39 height 202
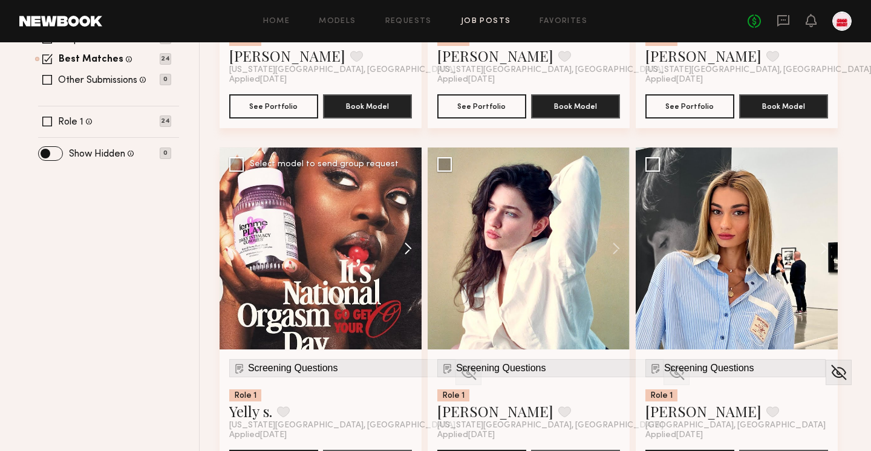
click at [404, 226] on button at bounding box center [402, 249] width 39 height 202
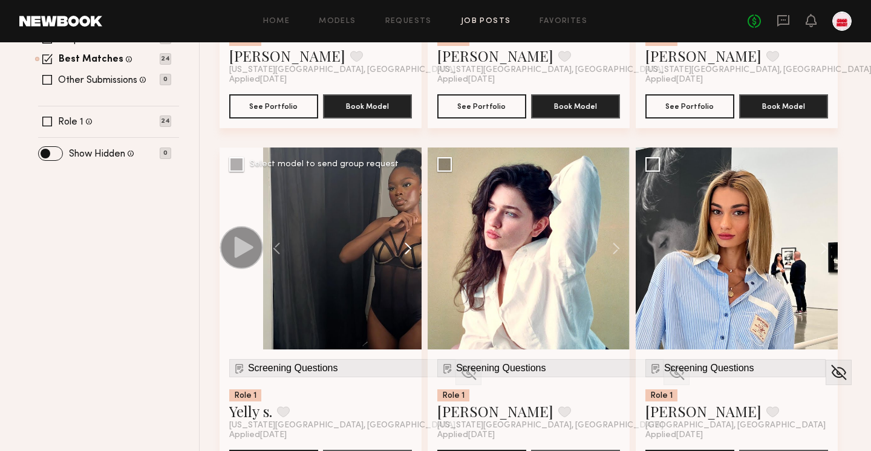
click at [404, 226] on button at bounding box center [402, 249] width 39 height 202
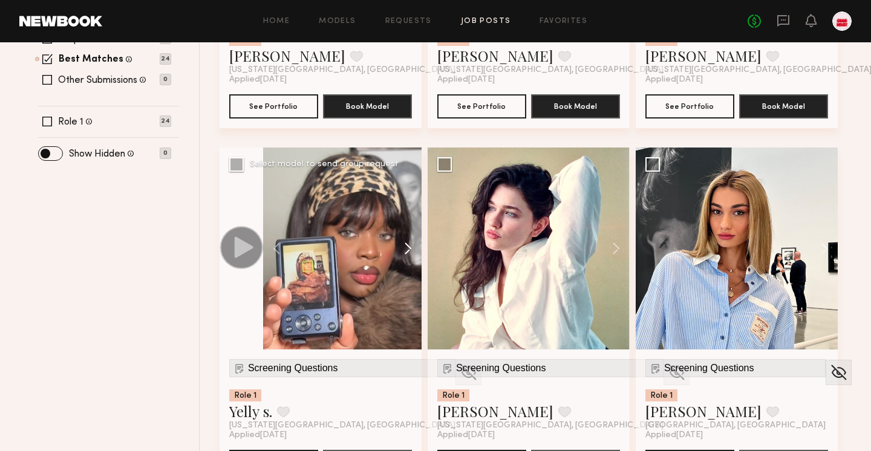
click at [404, 226] on button at bounding box center [402, 249] width 39 height 202
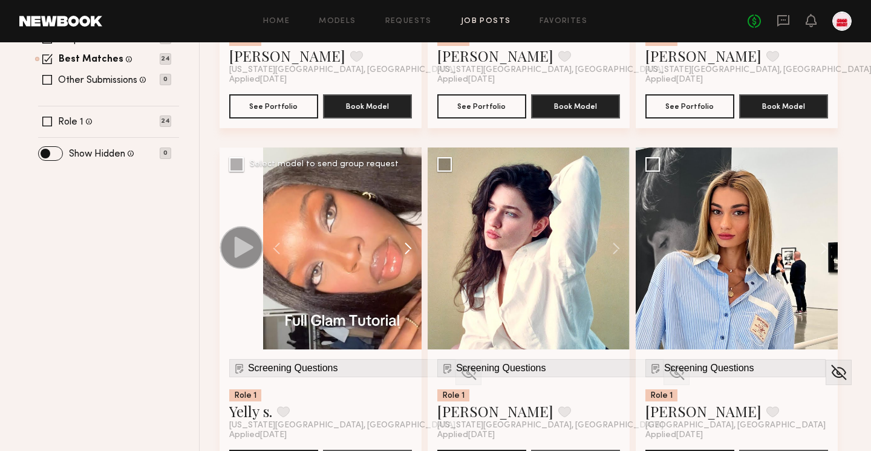
click at [404, 226] on button at bounding box center [402, 249] width 39 height 202
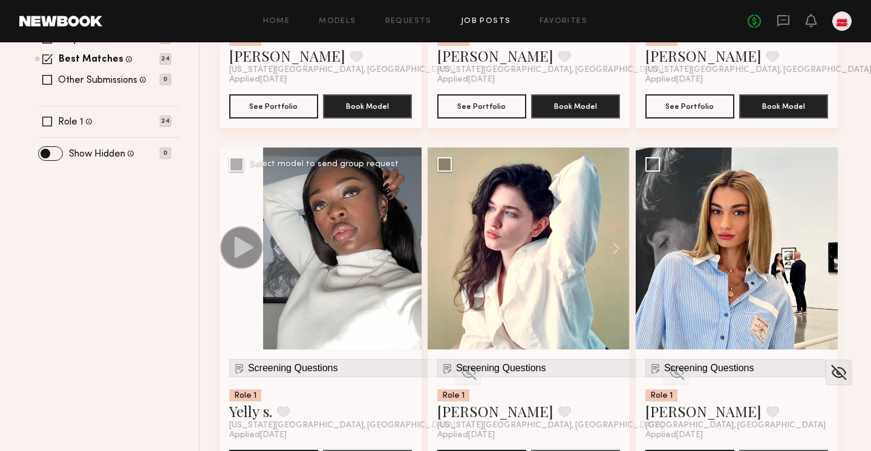
click at [404, 226] on div at bounding box center [342, 249] width 158 height 202
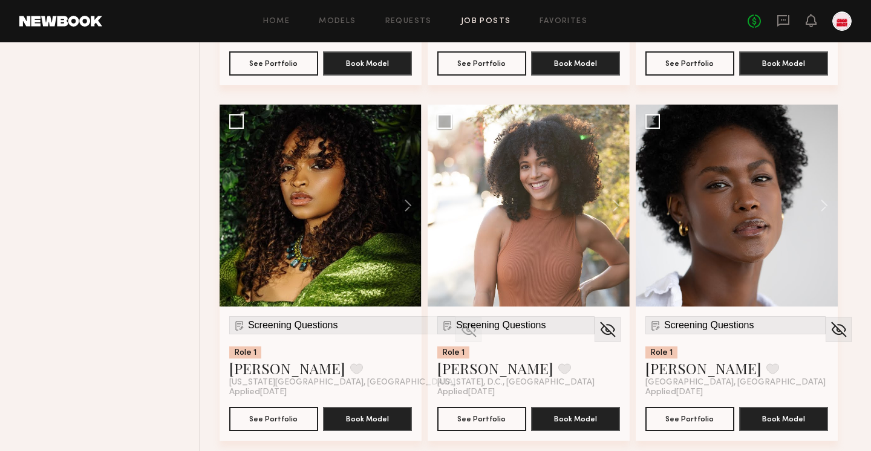
scroll to position [825, 0]
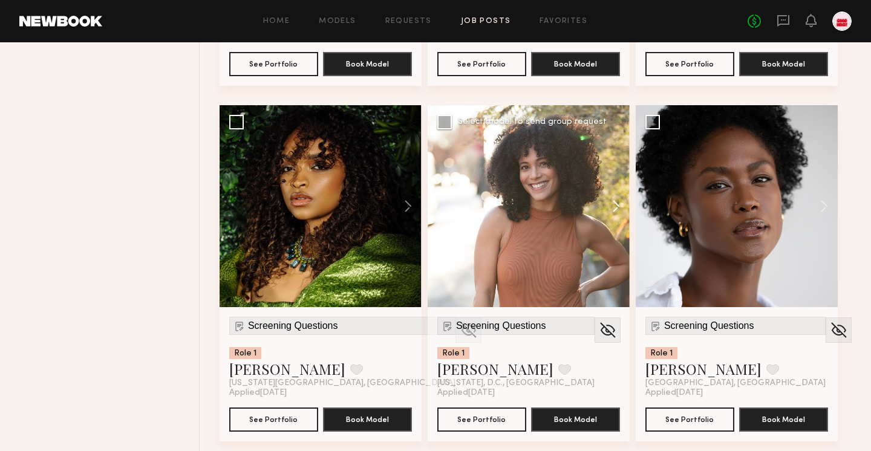
click at [610, 180] on button at bounding box center [610, 206] width 39 height 202
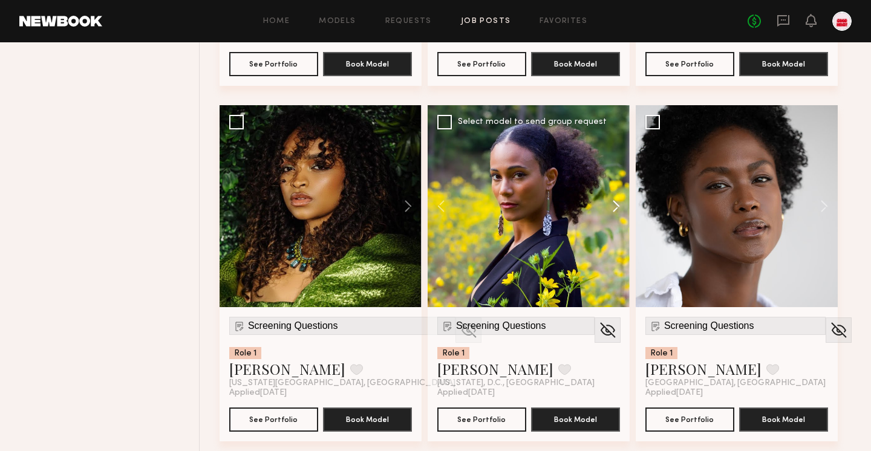
click at [610, 180] on button at bounding box center [610, 206] width 39 height 202
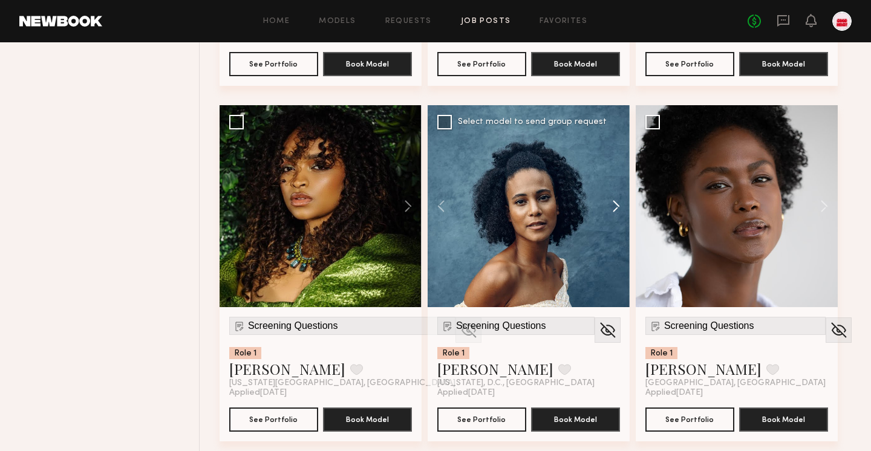
click at [610, 180] on button at bounding box center [610, 206] width 39 height 202
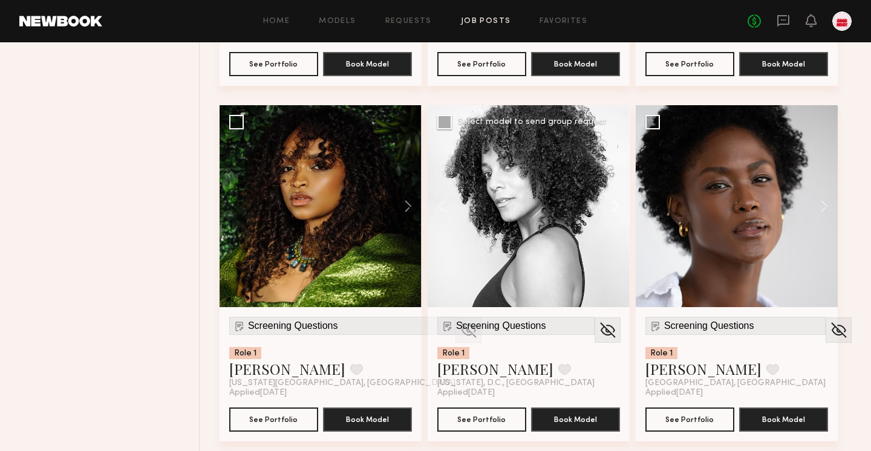
click at [610, 180] on button at bounding box center [610, 206] width 39 height 202
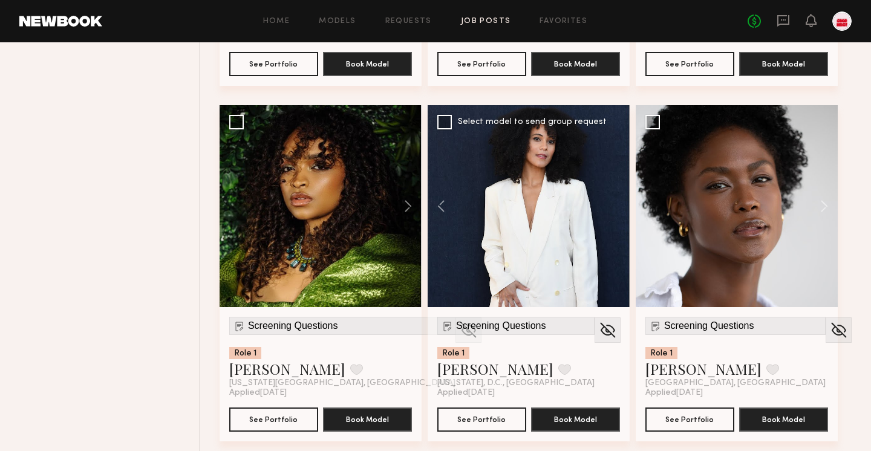
click at [610, 180] on div at bounding box center [529, 206] width 202 height 202
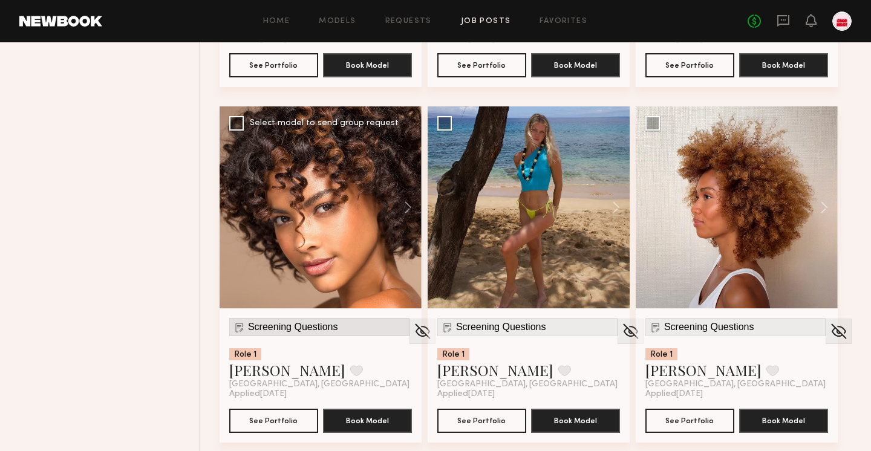
click at [318, 322] on span "Screening Questions" at bounding box center [293, 327] width 90 height 11
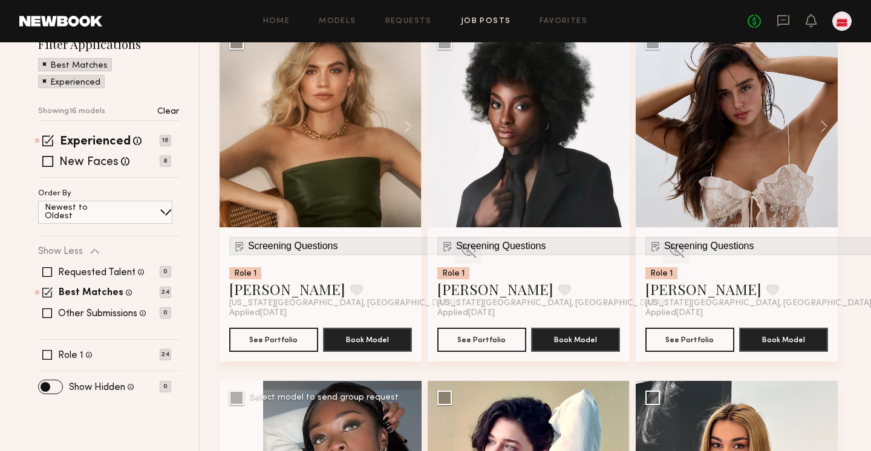
scroll to position [0, 0]
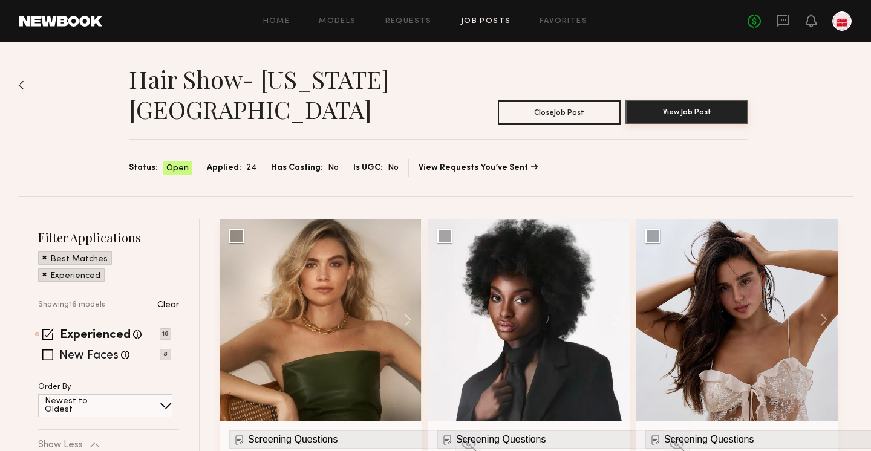
click at [716, 100] on button "View Job Post" at bounding box center [686, 112] width 123 height 24
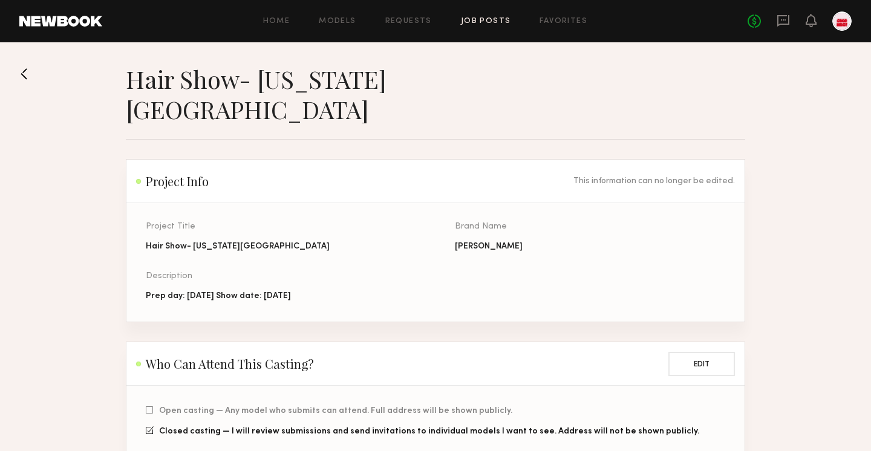
click at [29, 77] on button at bounding box center [28, 73] width 19 height 19
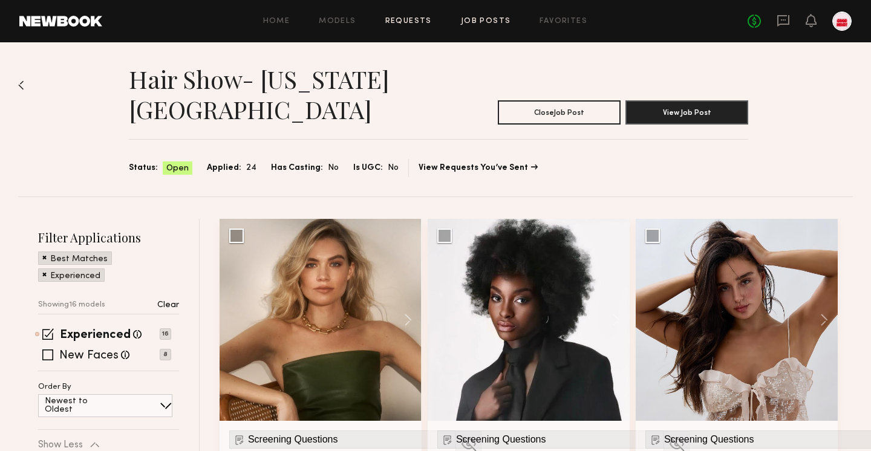
click at [419, 21] on link "Requests" at bounding box center [408, 22] width 47 height 8
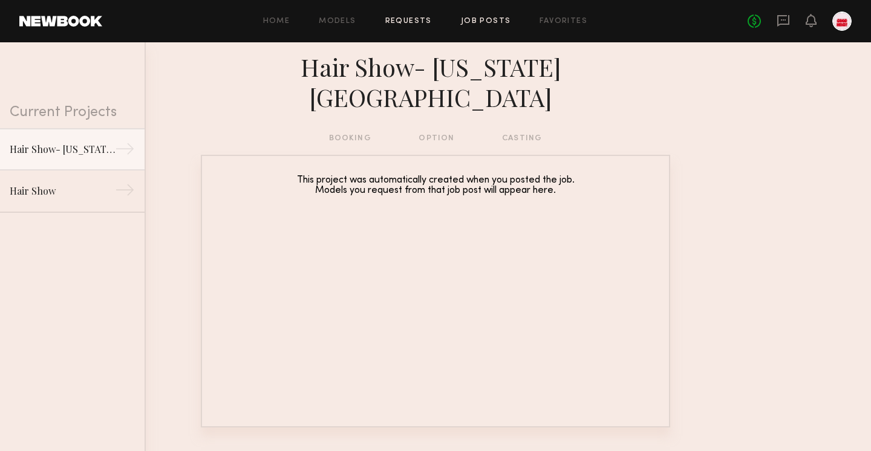
click at [492, 21] on link "Job Posts" at bounding box center [486, 22] width 50 height 8
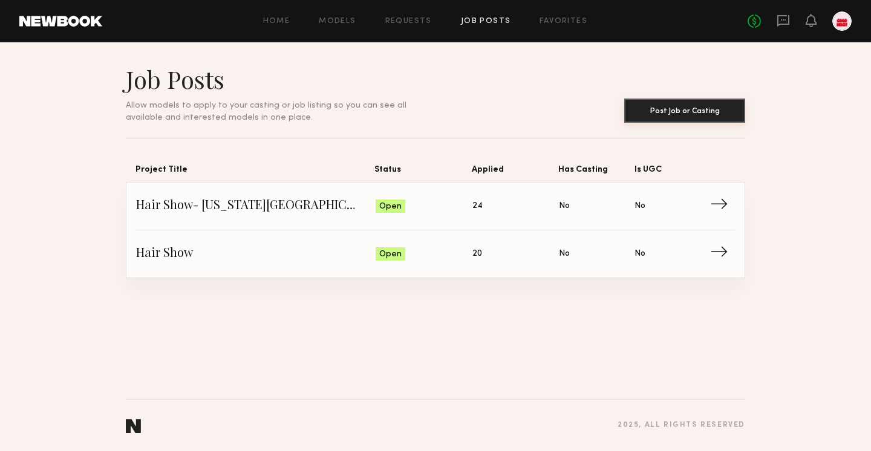
click at [649, 113] on button "Post Job or Casting" at bounding box center [684, 111] width 121 height 24
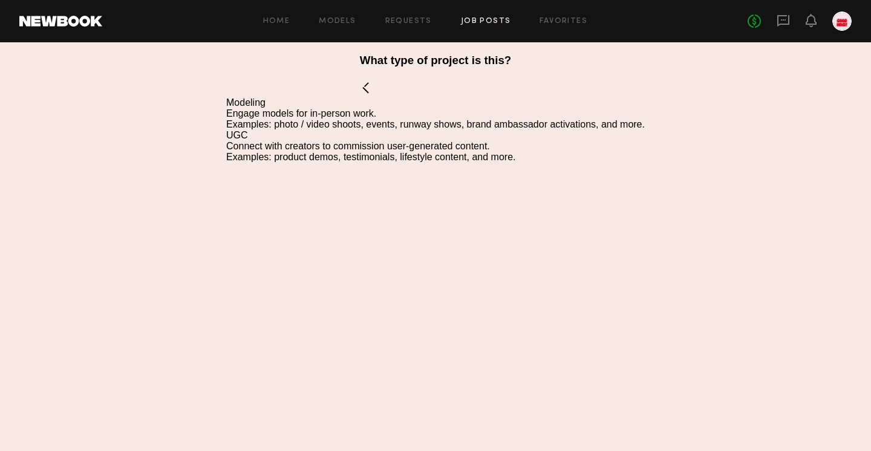
click at [259, 100] on div "Modeling" at bounding box center [435, 102] width 419 height 11
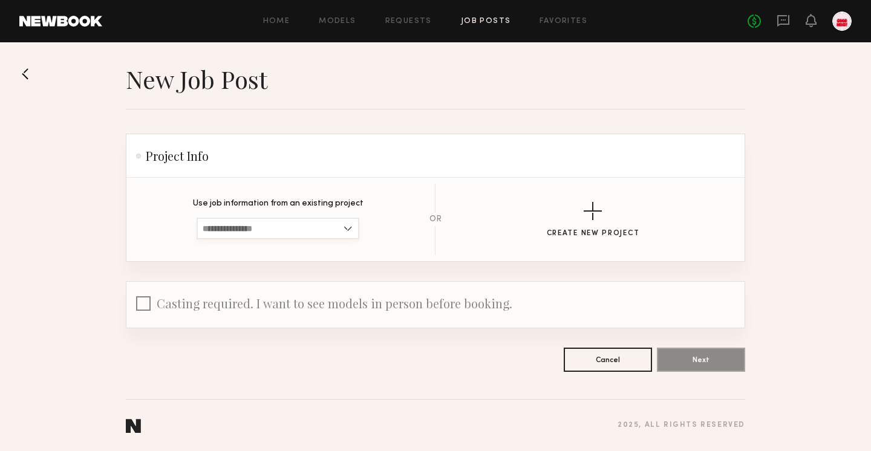
click at [322, 232] on input at bounding box center [278, 229] width 163 height 22
click at [326, 266] on div "Hair Show" at bounding box center [278, 268] width 160 height 19
type input "*********"
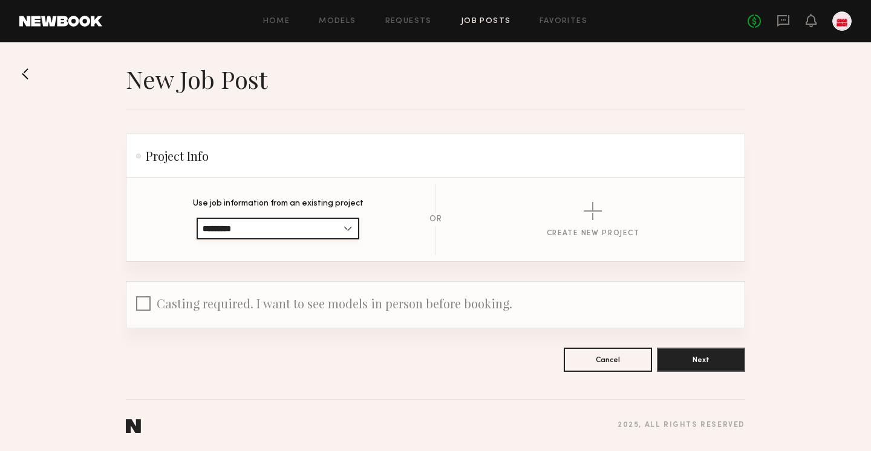
click at [344, 227] on input "*********" at bounding box center [278, 229] width 163 height 22
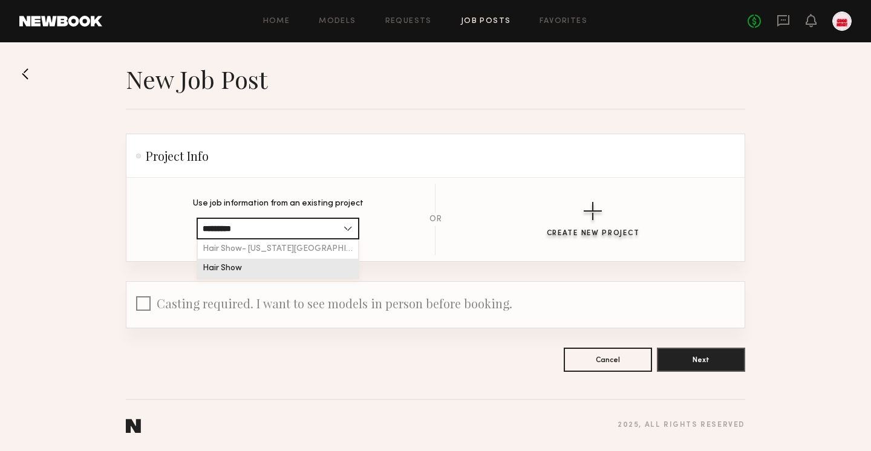
click at [552, 228] on button "Create New Project" at bounding box center [593, 220] width 93 height 36
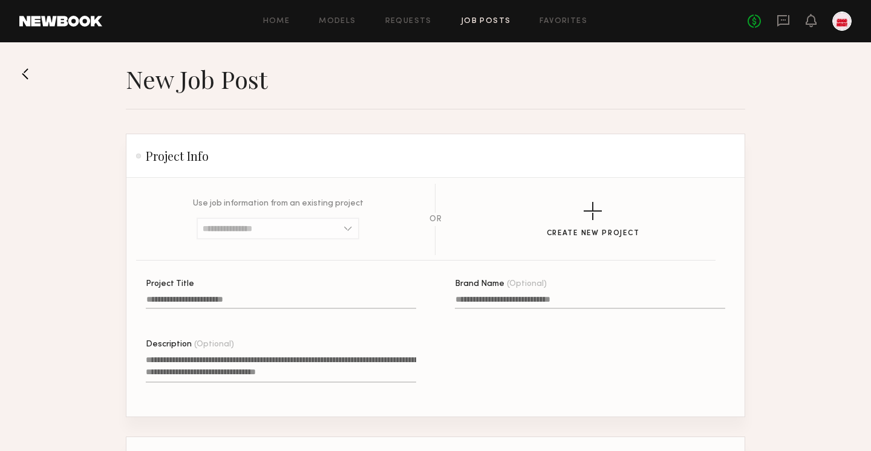
click at [283, 290] on label "Project Title" at bounding box center [281, 300] width 270 height 41
click at [283, 295] on input "Project Title" at bounding box center [281, 302] width 270 height 14
type input "**********"
click at [526, 292] on label "Brand Name (Optional)" at bounding box center [590, 300] width 270 height 41
click at [526, 295] on input "Brand Name (Optional)" at bounding box center [590, 302] width 270 height 14
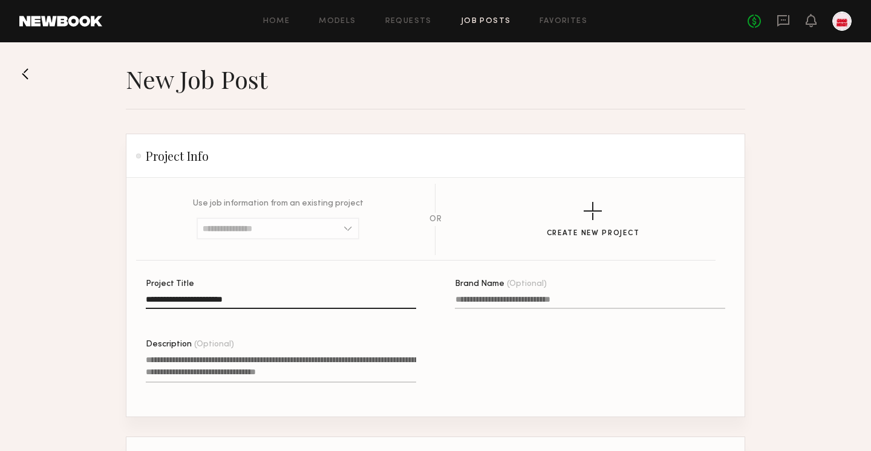
click at [261, 390] on div at bounding box center [281, 393] width 270 height 10
click at [261, 383] on textarea "Description (Optional)" at bounding box center [281, 368] width 270 height 29
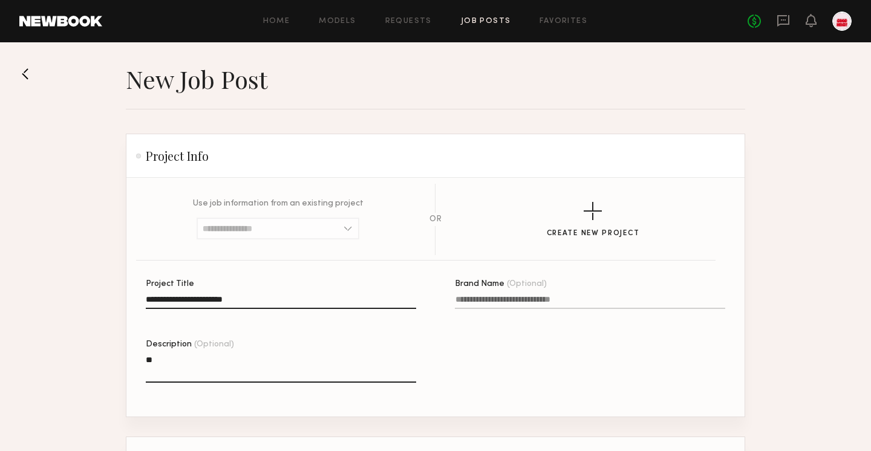
type textarea "*"
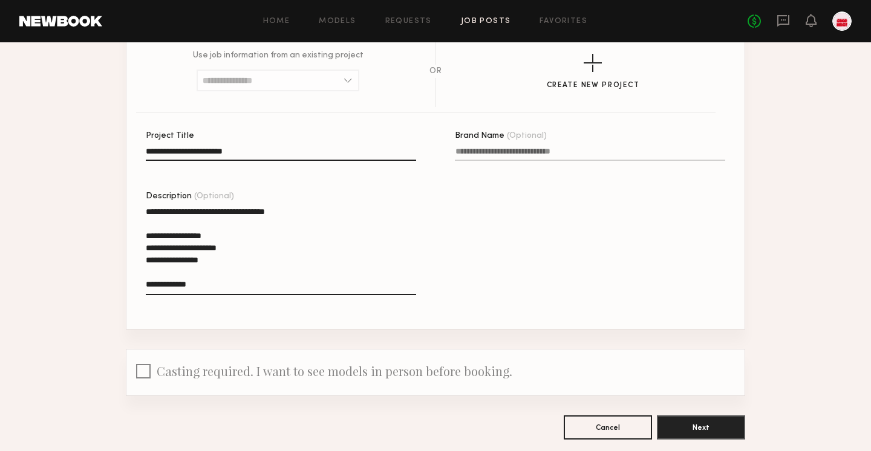
scroll to position [152, 0]
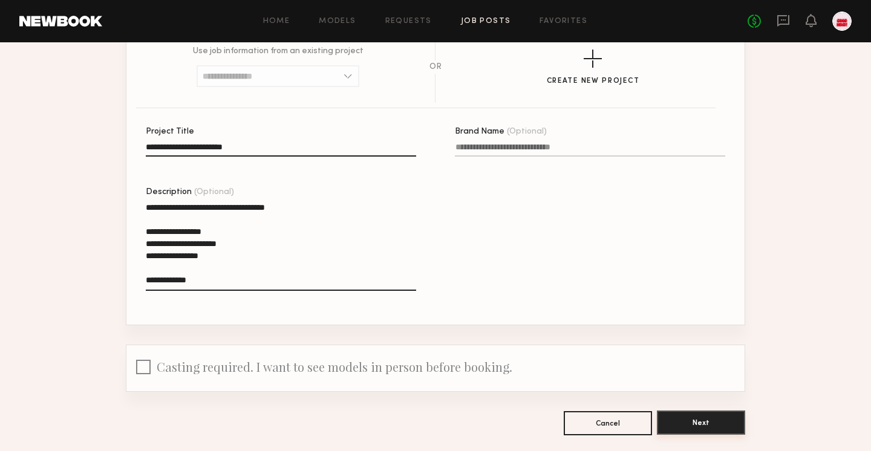
type textarea "**********"
click at [705, 425] on button "Next" at bounding box center [701, 423] width 88 height 24
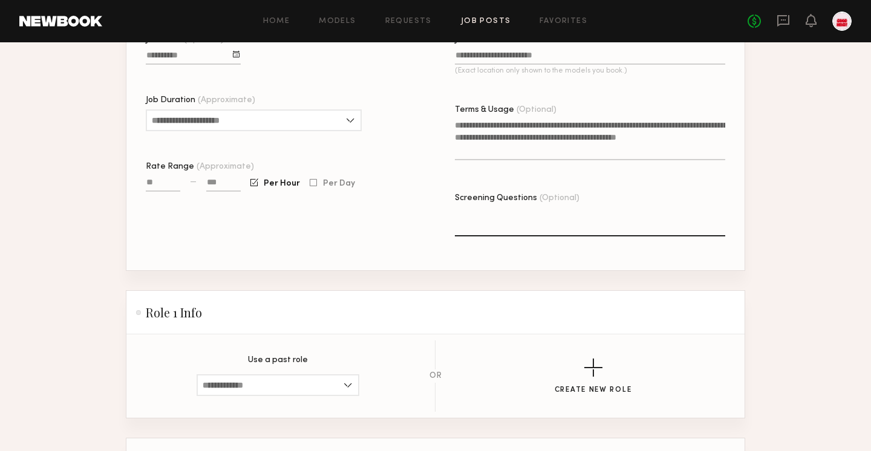
scroll to position [355, 0]
click at [486, 65] on input "Job Location (Exact location only shown to the models you book.)" at bounding box center [590, 59] width 270 height 14
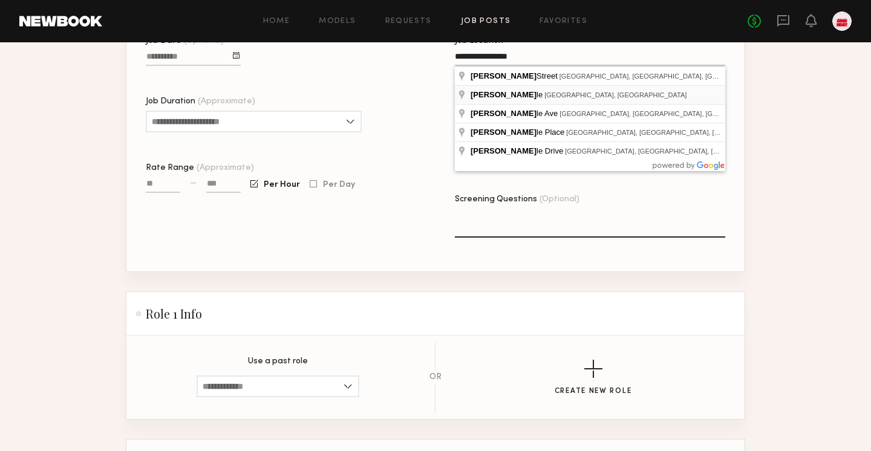
type input "**********"
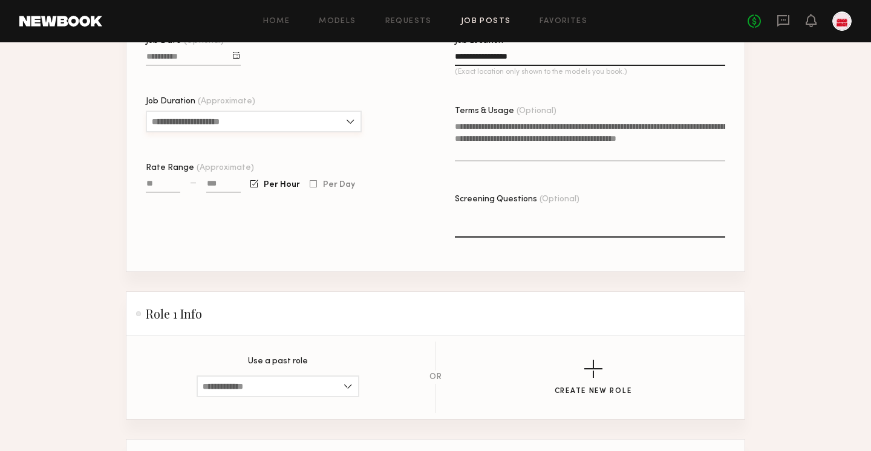
click at [349, 127] on input "Job Duration (Approximate)" at bounding box center [254, 122] width 216 height 22
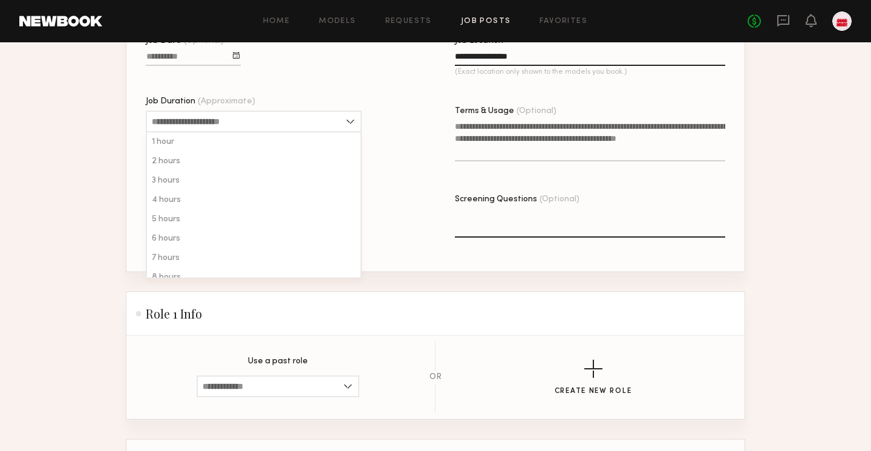
click at [400, 154] on div "Job Date (Optional) Job Duration (Approximate) 1 hour 2 hours 3 hours 4 hours 5…" at bounding box center [281, 154] width 270 height 235
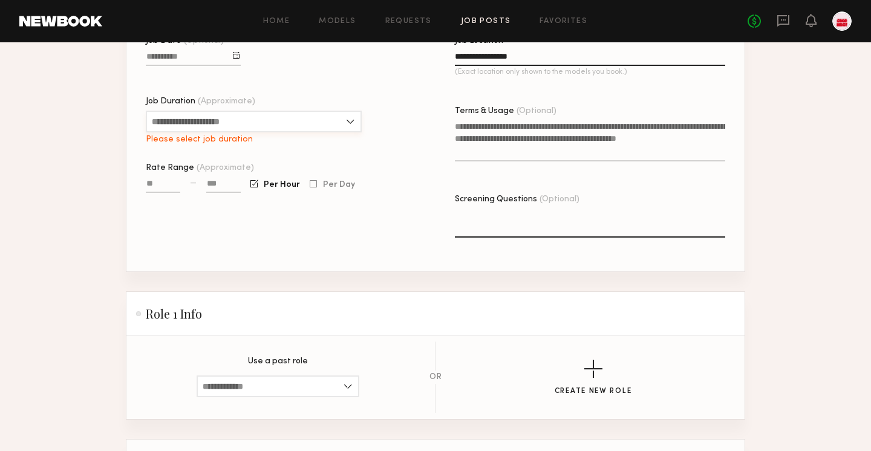
click at [324, 114] on input "Job Duration (Approximate)" at bounding box center [254, 122] width 216 height 22
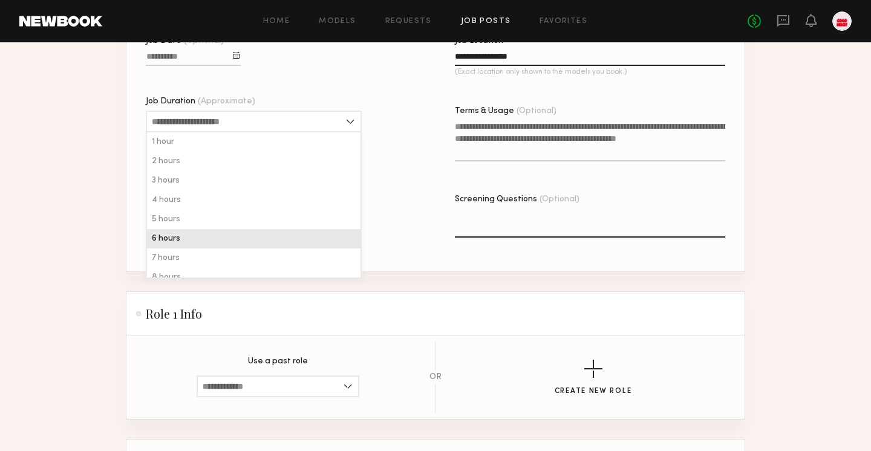
click at [310, 246] on div "6 hours" at bounding box center [254, 238] width 214 height 19
type input "*******"
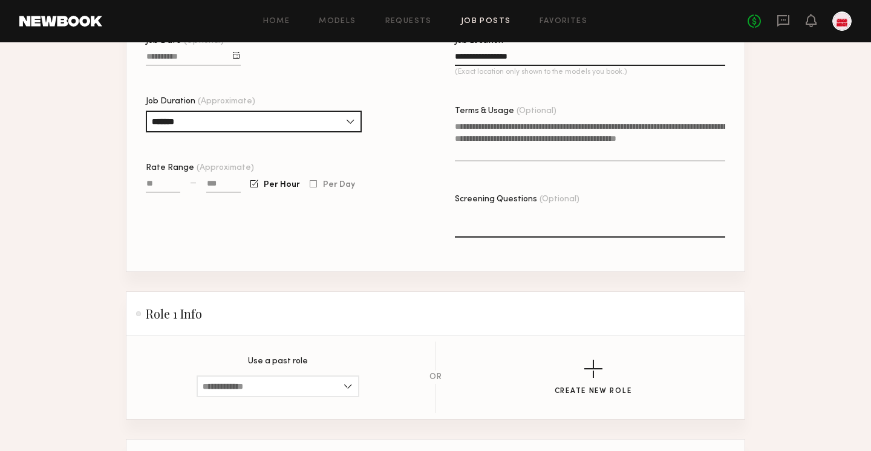
click at [163, 178] on div at bounding box center [163, 191] width 34 height 28
click at [153, 181] on input "Rate Range (Approximate)" at bounding box center [163, 186] width 34 height 14
type input "****"
click at [215, 181] on input at bounding box center [223, 186] width 34 height 14
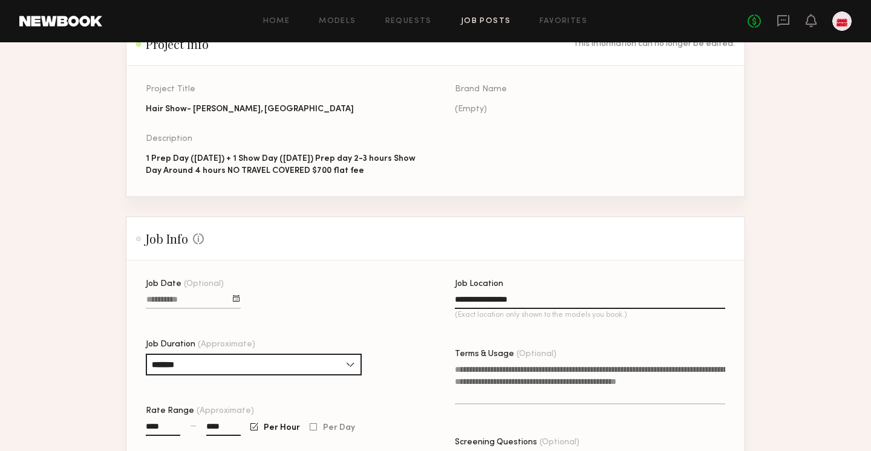
scroll to position [111, 0]
type input "****"
click at [316, 171] on div "1 Prep Day (Nov 2) + 1 Show Day (Nov 3) Prep day 2-3 hours Show Day Around 4 ho…" at bounding box center [281, 166] width 270 height 24
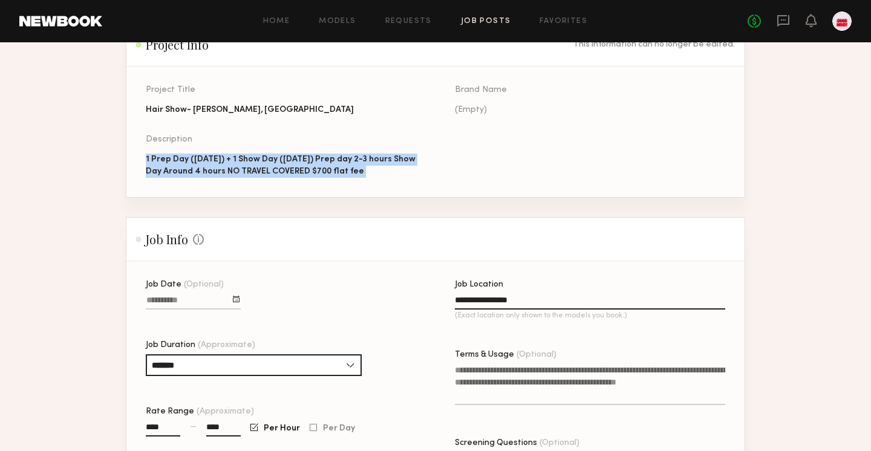
click at [316, 171] on div "1 Prep Day (Nov 2) + 1 Show Day (Nov 3) Prep day 2-3 hours Show Day Around 4 ho…" at bounding box center [281, 166] width 270 height 24
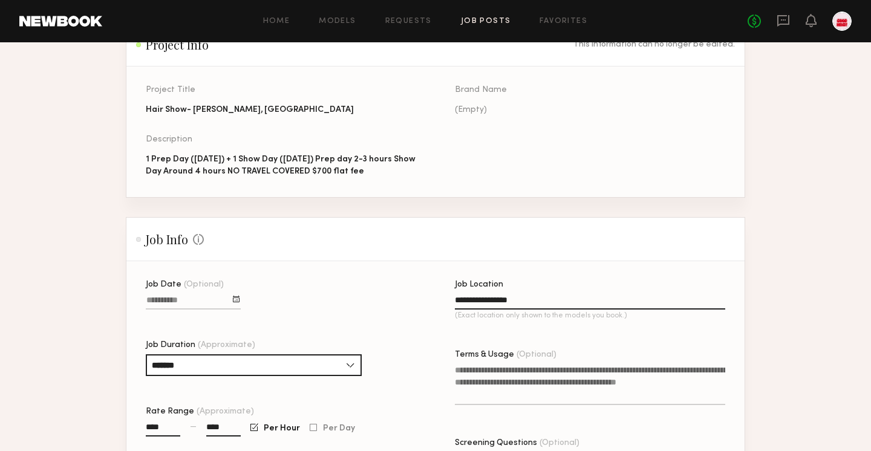
click at [353, 249] on header "Job Info Some Job info is optional, but the more you provide, the fewer questio…" at bounding box center [435, 240] width 618 height 44
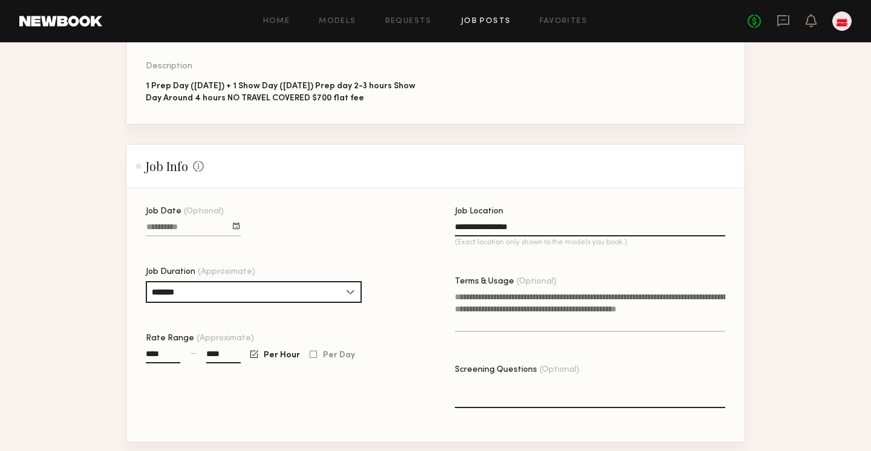
scroll to position [199, 0]
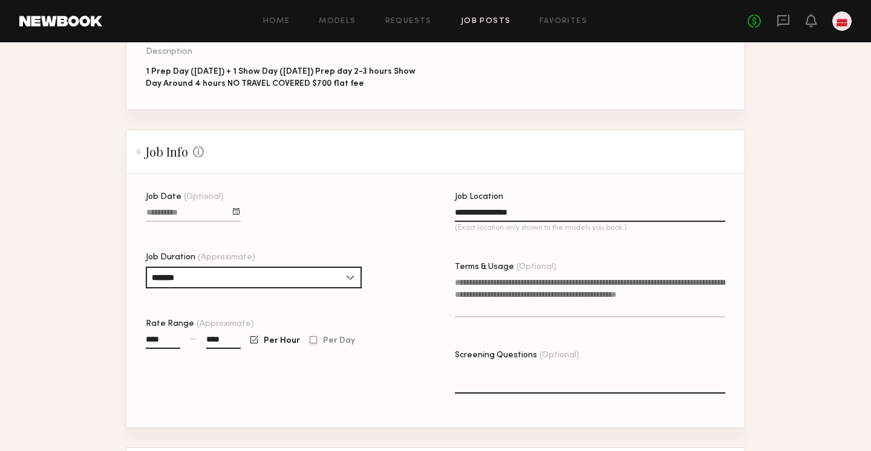
click at [328, 342] on span "Per Day" at bounding box center [339, 341] width 32 height 7
click at [500, 370] on textarea "Screening Questions (Optional)" at bounding box center [590, 379] width 270 height 29
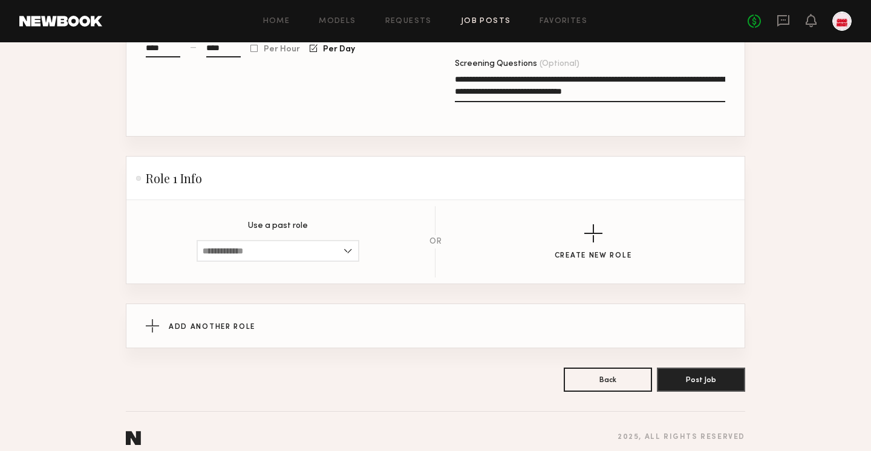
scroll to position [503, 0]
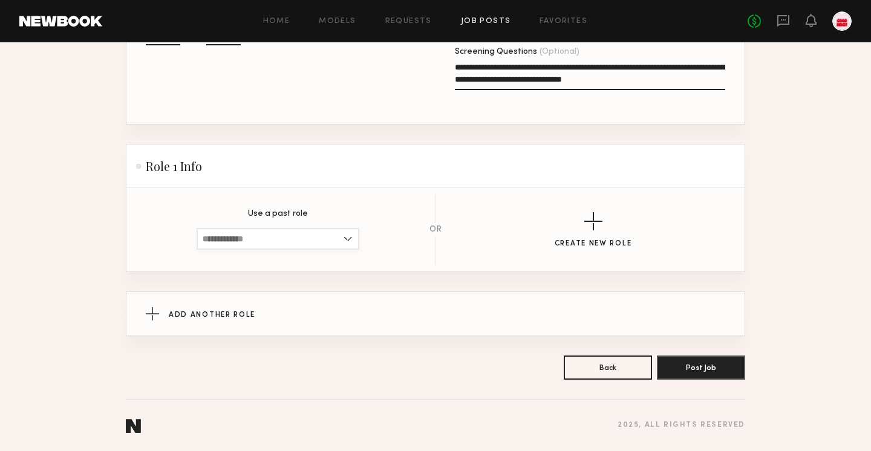
type textarea "**********"
click at [328, 246] on input at bounding box center [278, 239] width 163 height 22
click at [435, 186] on header "Role 1 Info" at bounding box center [435, 167] width 618 height 44
click at [575, 224] on button "Create New Role" at bounding box center [593, 230] width 77 height 36
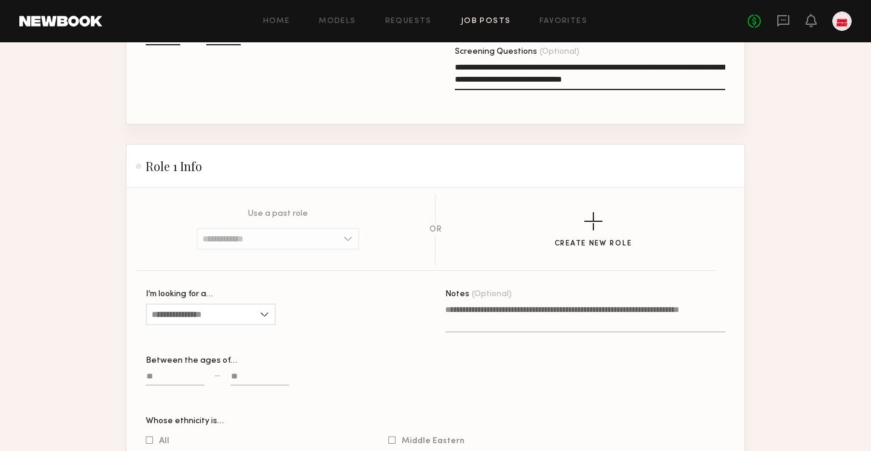
click at [176, 376] on input at bounding box center [175, 379] width 59 height 14
type input "**"
click at [273, 367] on div "Between the ages of… ** —" at bounding box center [286, 377] width 280 height 41
click at [263, 374] on input at bounding box center [259, 379] width 59 height 14
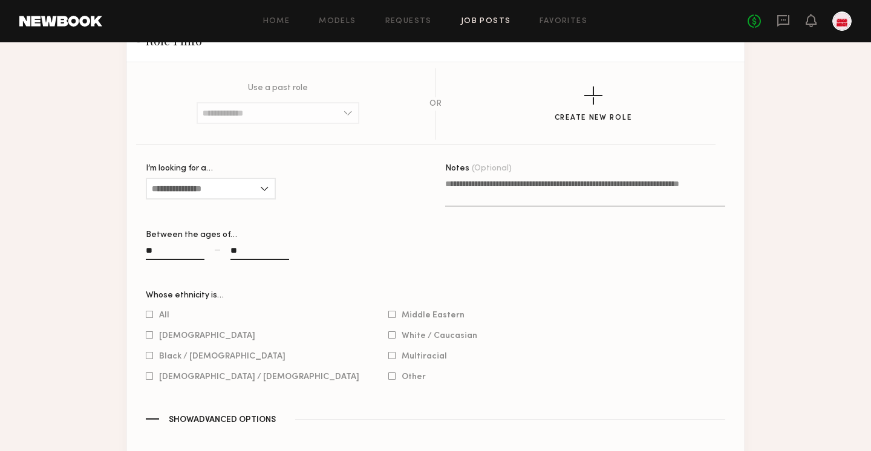
scroll to position [629, 0]
type input "**"
click at [151, 314] on div at bounding box center [149, 314] width 7 height 8
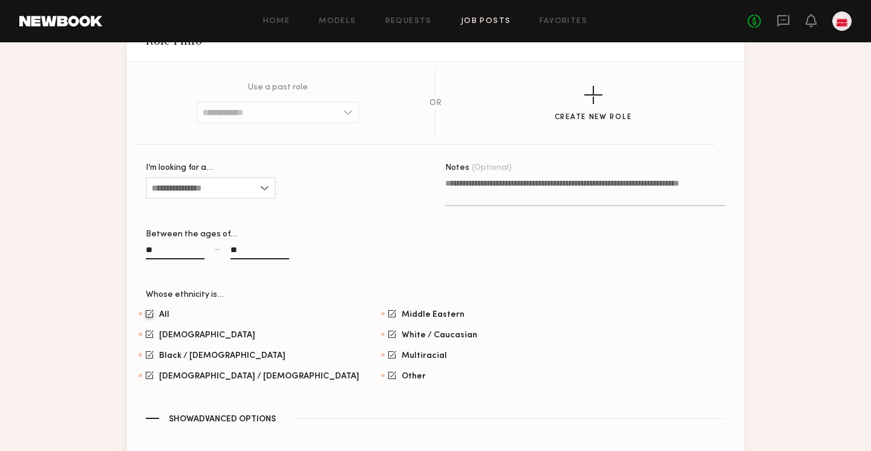
click at [249, 417] on span "Show Advanced Options" at bounding box center [222, 420] width 107 height 8
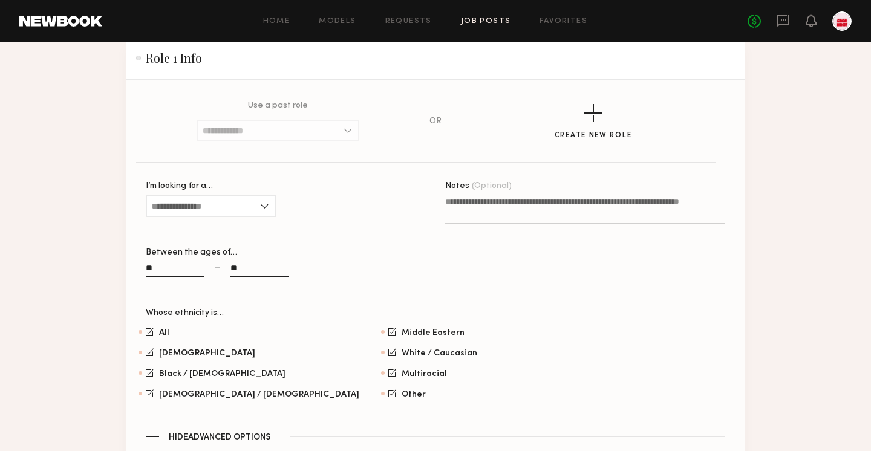
scroll to position [612, 0]
click at [485, 201] on textarea "Notes (Optional)" at bounding box center [585, 209] width 280 height 29
click at [244, 206] on input "I’m looking for a…" at bounding box center [211, 206] width 130 height 22
click at [220, 230] on div "Female" at bounding box center [211, 226] width 128 height 19
click at [474, 208] on textarea "Notes (Optional)" at bounding box center [585, 209] width 280 height 29
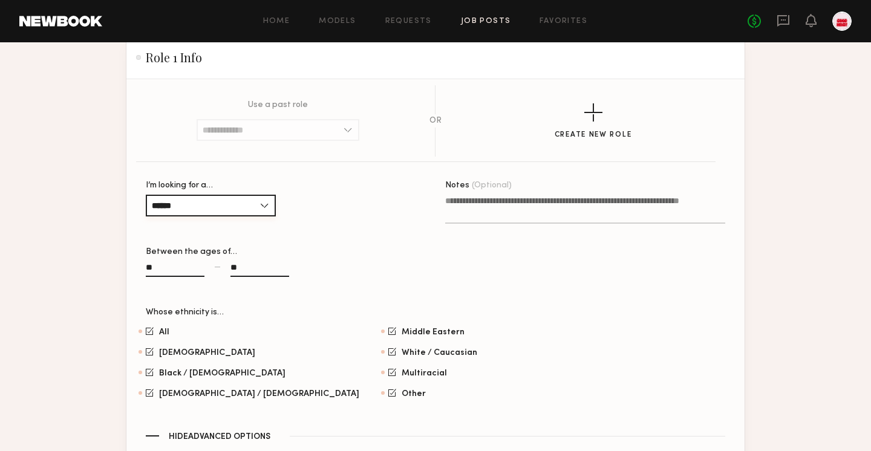
click at [230, 208] on input "******" at bounding box center [211, 206] width 130 height 22
click at [228, 264] on div "All" at bounding box center [211, 264] width 128 height 19
type input "***"
click at [417, 264] on div "** — **" at bounding box center [286, 275] width 280 height 28
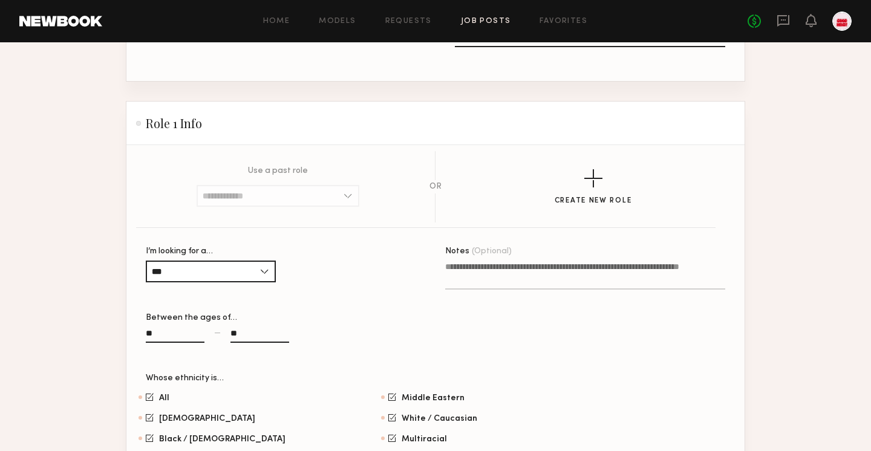
scroll to position [467, 0]
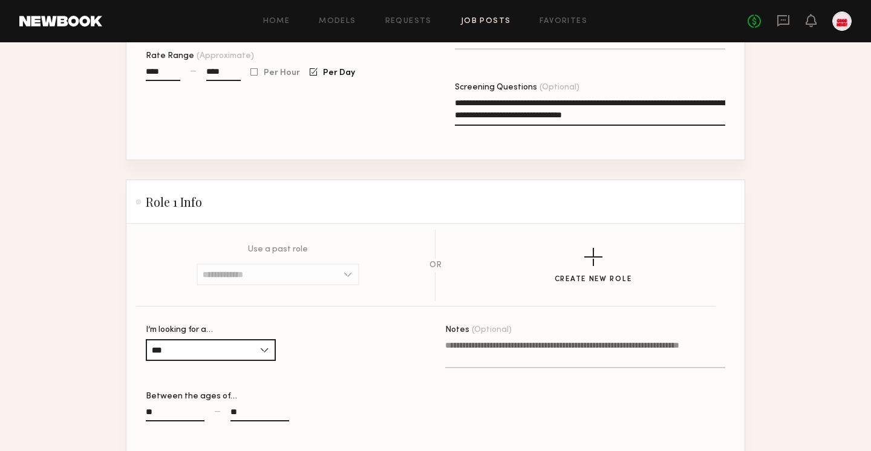
click at [461, 353] on textarea "Notes (Optional)" at bounding box center [585, 353] width 280 height 29
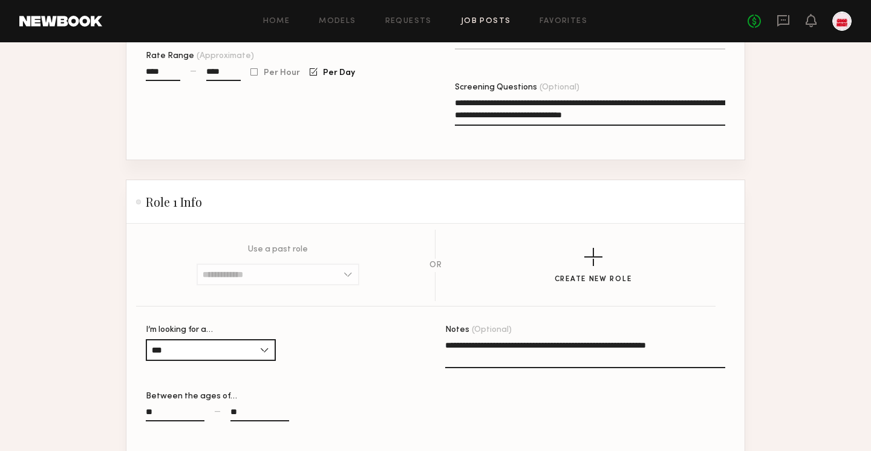
click at [509, 346] on textarea "**********" at bounding box center [585, 353] width 280 height 29
click at [702, 347] on textarea "**********" at bounding box center [585, 353] width 280 height 29
click at [541, 343] on textarea "**********" at bounding box center [585, 353] width 280 height 29
click at [579, 345] on textarea "**********" at bounding box center [585, 353] width 280 height 29
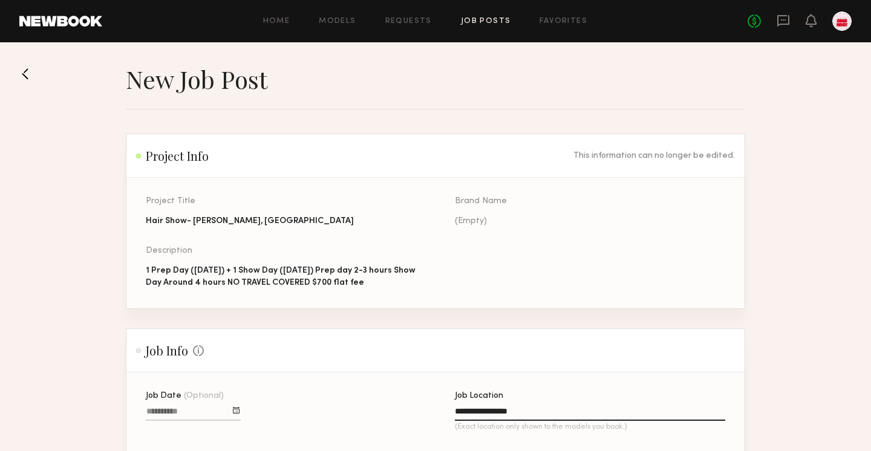
scroll to position [965, 0]
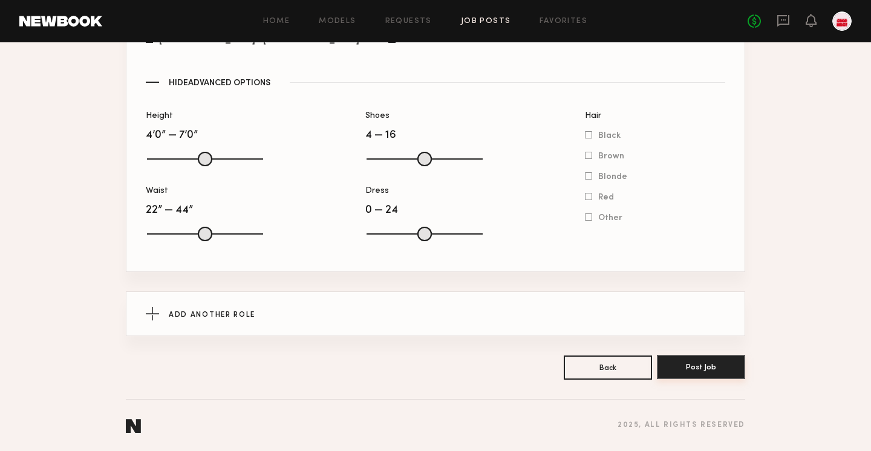
type textarea "**********"
click at [708, 362] on button "Post Job" at bounding box center [701, 367] width 88 height 24
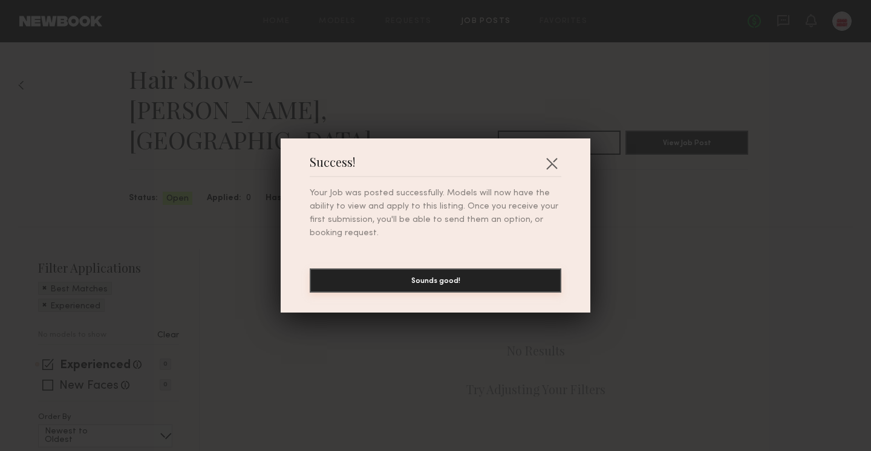
click at [510, 278] on button "Sounds good!" at bounding box center [436, 281] width 252 height 24
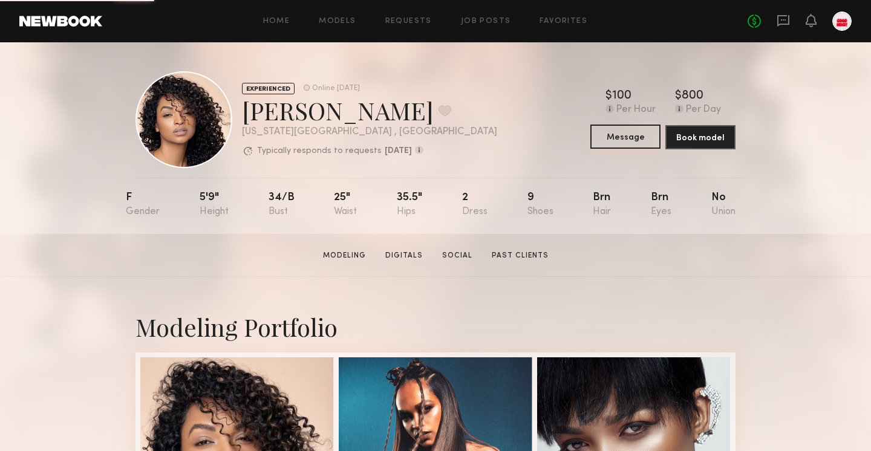
click at [621, 136] on button "Message" at bounding box center [625, 137] width 70 height 24
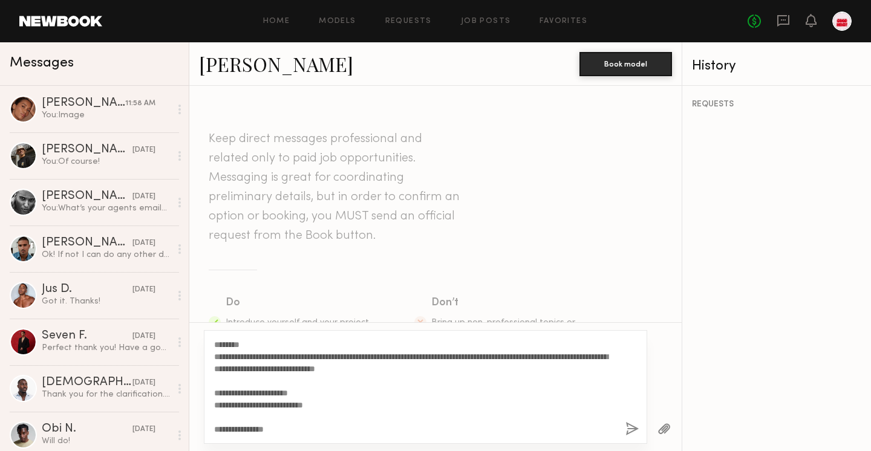
type textarea "**********"
click at [630, 429] on button "button" at bounding box center [631, 429] width 13 height 15
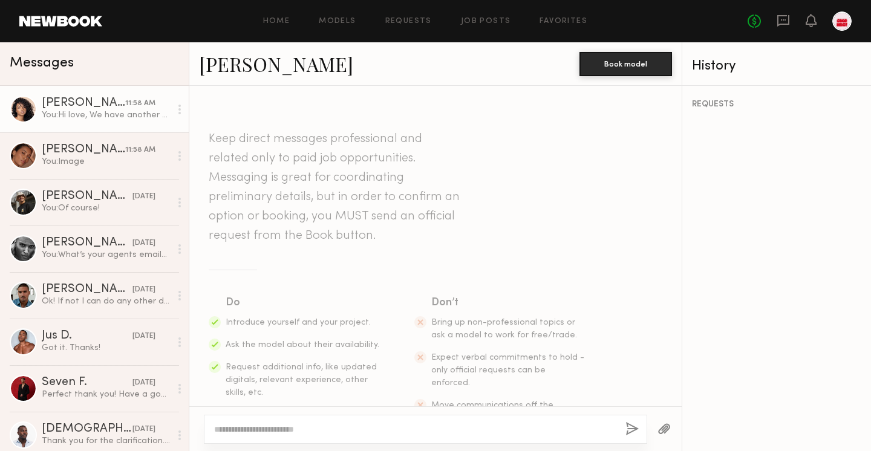
scroll to position [298, 0]
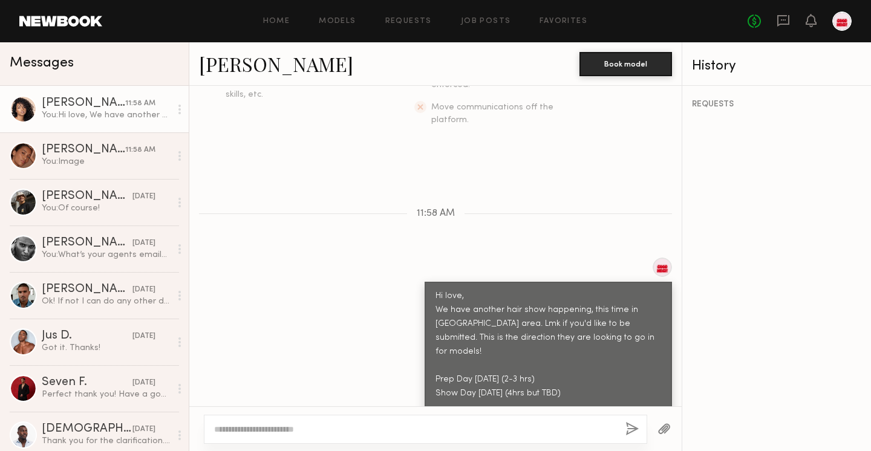
click at [665, 433] on button "button" at bounding box center [663, 429] width 13 height 15
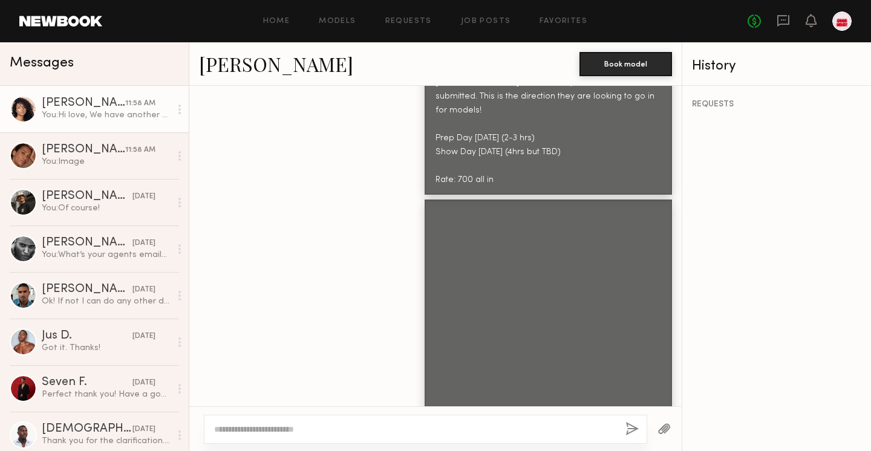
scroll to position [544, 0]
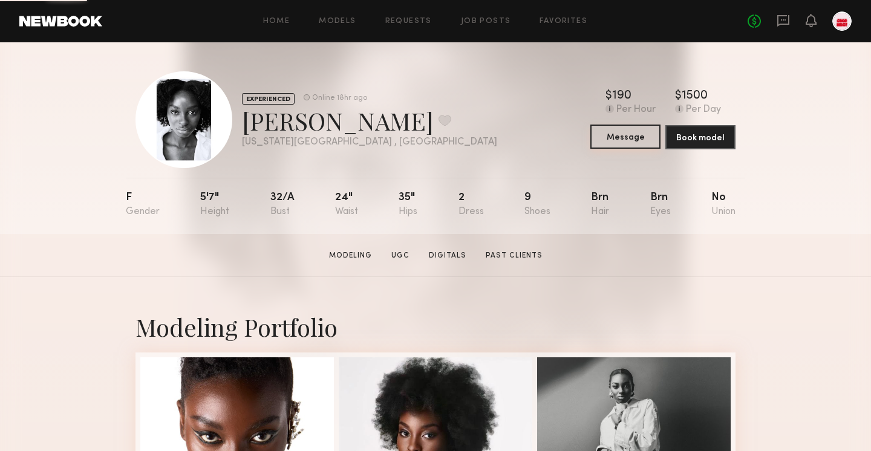
click at [615, 140] on button "Message" at bounding box center [625, 137] width 70 height 24
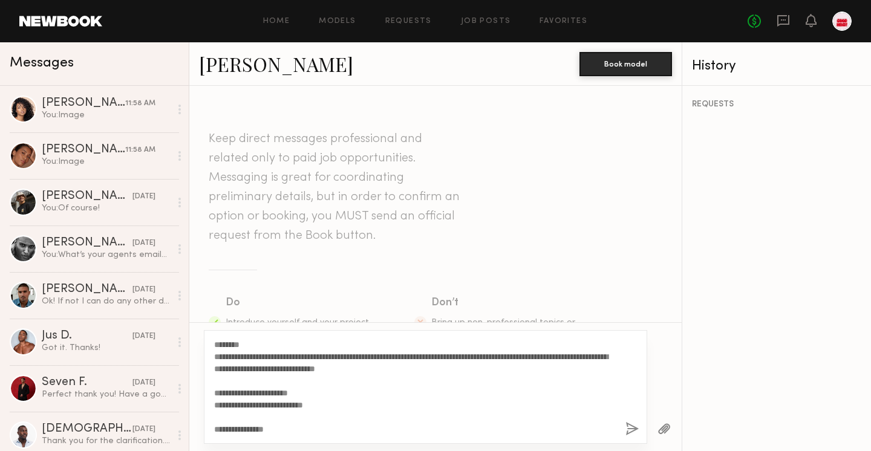
type textarea "**********"
click at [628, 428] on button "button" at bounding box center [631, 429] width 13 height 15
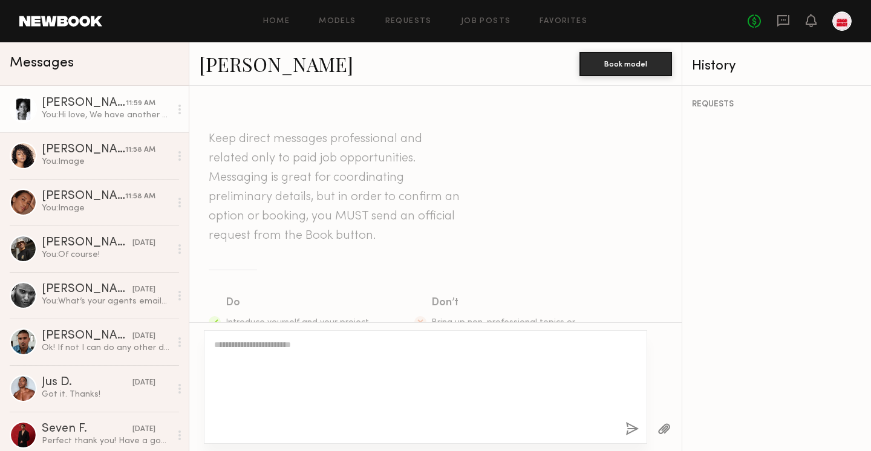
scroll to position [298, 0]
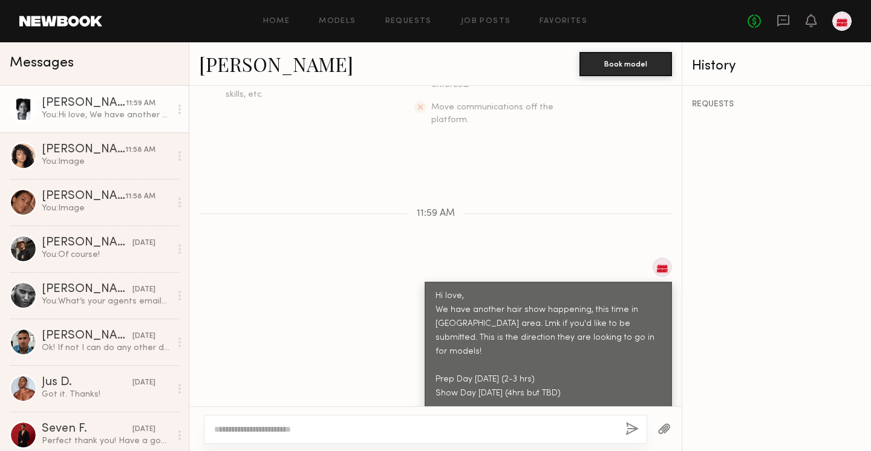
click at [668, 429] on button "button" at bounding box center [663, 429] width 13 height 15
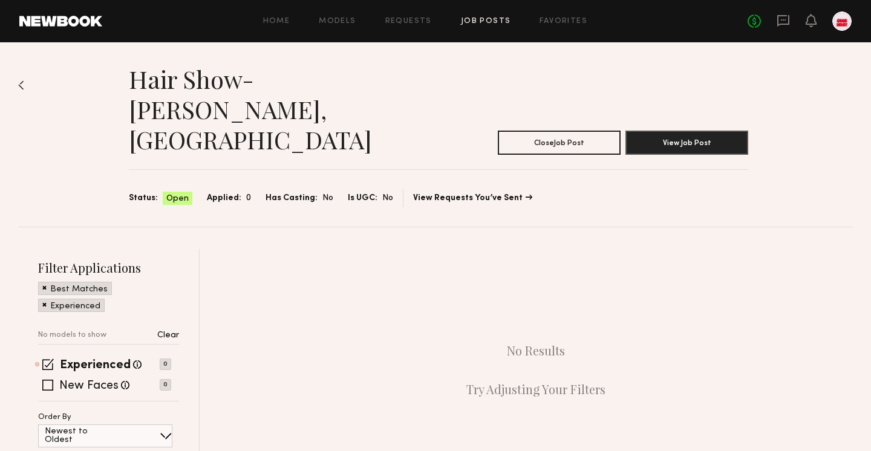
click at [494, 10] on header "Home Models Requests Job Posts Favorites Sign Out No fees up to $5,000" at bounding box center [435, 21] width 871 height 42
click at [489, 21] on link "Job Posts" at bounding box center [486, 22] width 50 height 8
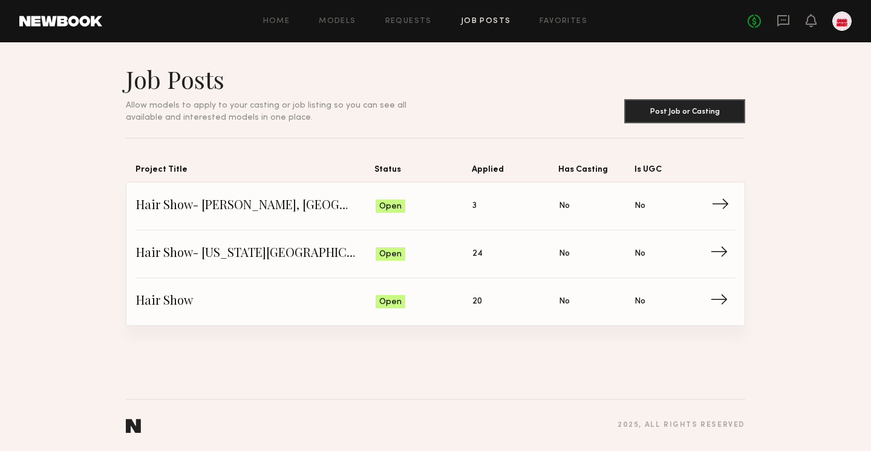
click at [269, 208] on span "Hair Show- Melville, NYC" at bounding box center [256, 206] width 240 height 18
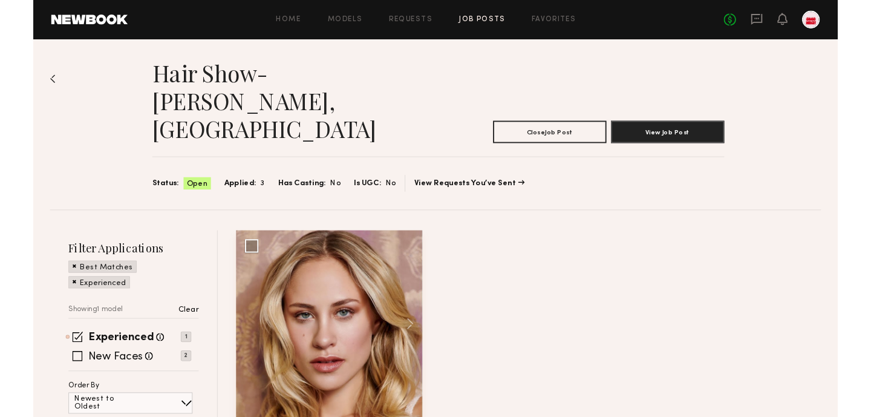
scroll to position [119, 0]
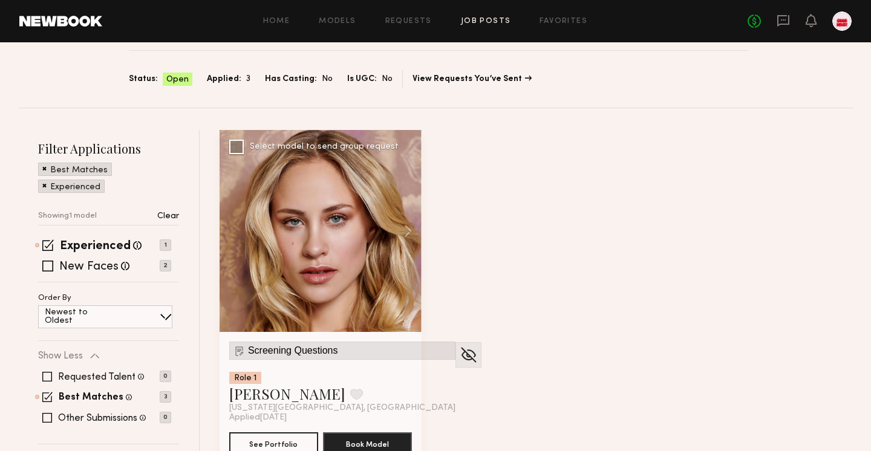
click at [255, 345] on span "Screening Questions" at bounding box center [293, 350] width 90 height 11
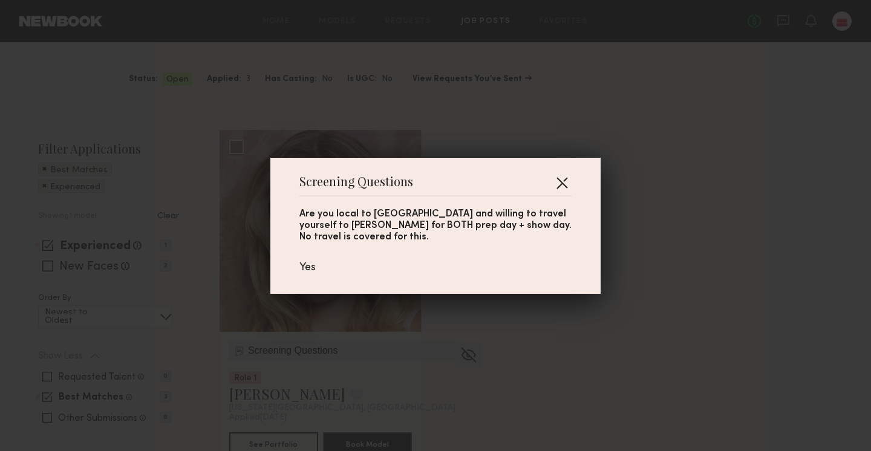
click at [566, 189] on button "button" at bounding box center [561, 182] width 19 height 19
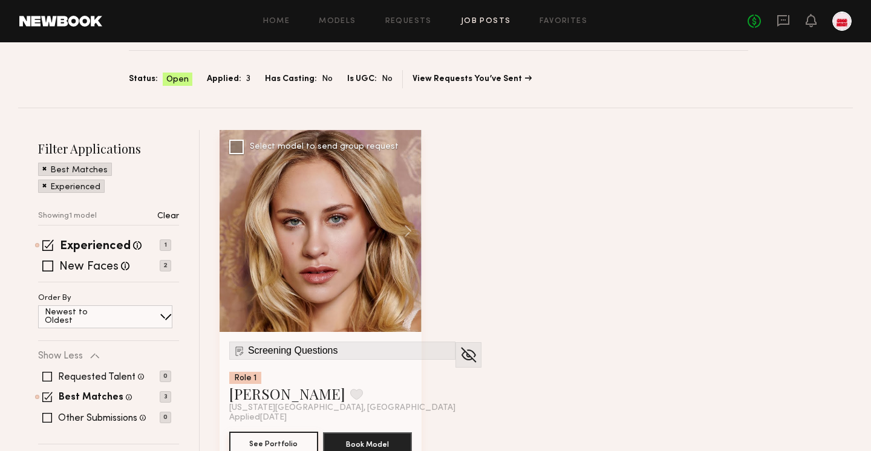
click at [265, 432] on button "See Portfolio" at bounding box center [273, 444] width 89 height 24
click at [74, 261] on label "New Faces" at bounding box center [88, 267] width 59 height 12
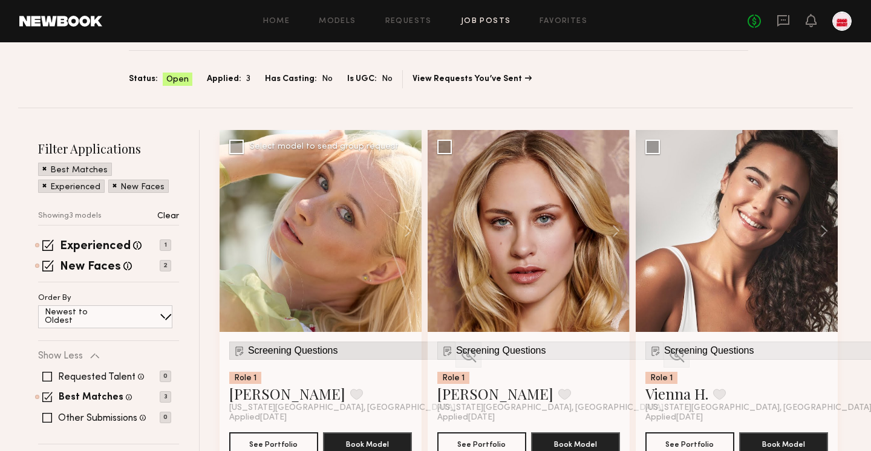
click at [291, 345] on span "Screening Questions" at bounding box center [293, 350] width 90 height 11
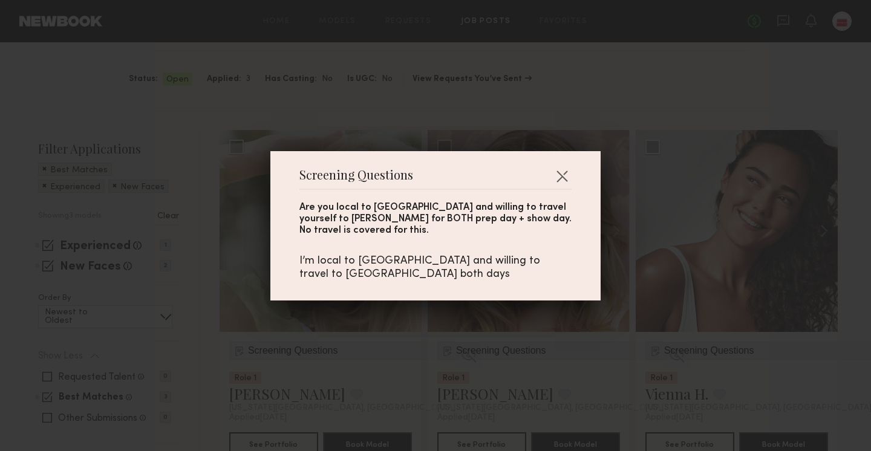
click at [273, 373] on div "Screening Questions Are you local to NYC and willing to travel yourself to Melv…" at bounding box center [435, 225] width 871 height 451
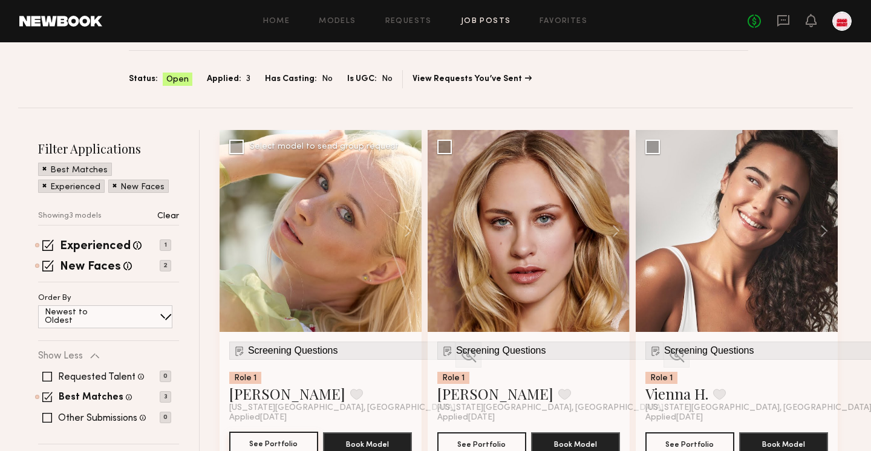
click at [243, 432] on button "See Portfolio" at bounding box center [273, 444] width 89 height 24
click at [695, 345] on span "Screening Questions" at bounding box center [709, 350] width 90 height 11
click at [691, 432] on button "See Portfolio" at bounding box center [689, 444] width 89 height 24
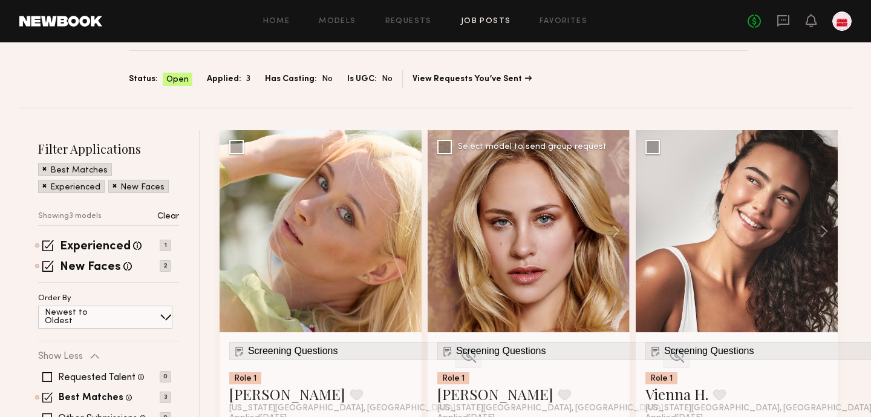
scroll to position [154, 0]
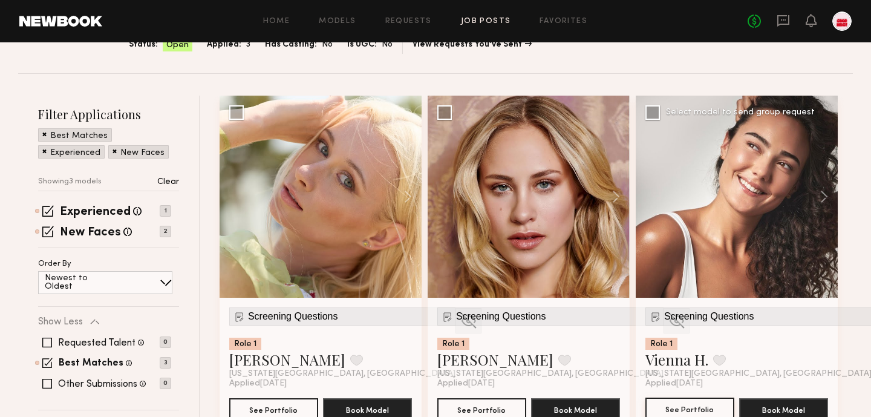
click at [690, 397] on button "See Portfolio" at bounding box center [689, 409] width 89 height 24
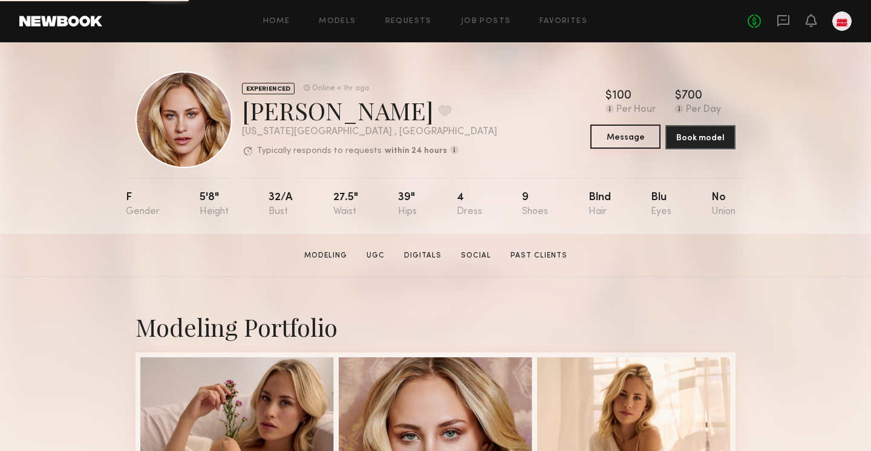
click at [616, 139] on button "Message" at bounding box center [625, 137] width 70 height 24
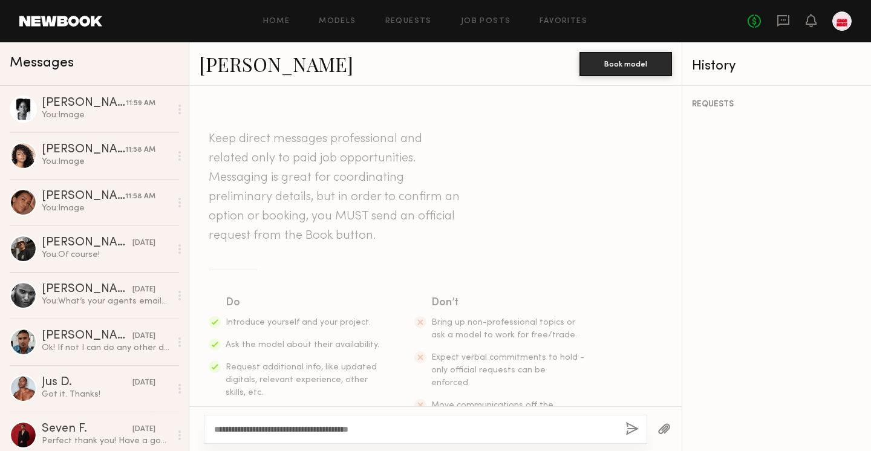
click at [249, 426] on textarea "**********" at bounding box center [415, 429] width 402 height 12
click at [504, 432] on textarea "**********" at bounding box center [415, 429] width 402 height 12
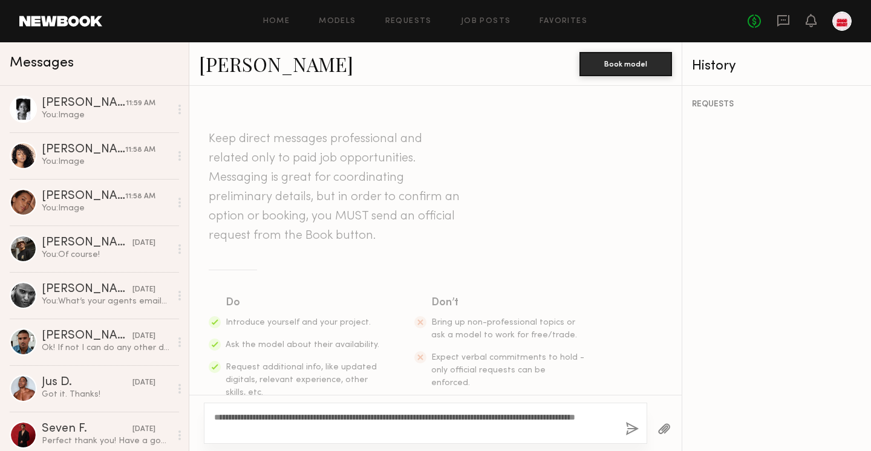
type textarea "**********"
click at [630, 428] on button "button" at bounding box center [631, 429] width 13 height 15
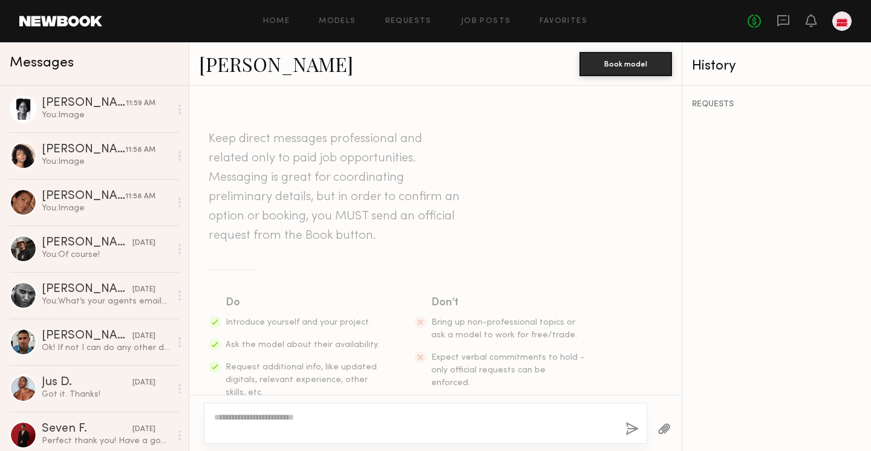
scroll to position [215, 0]
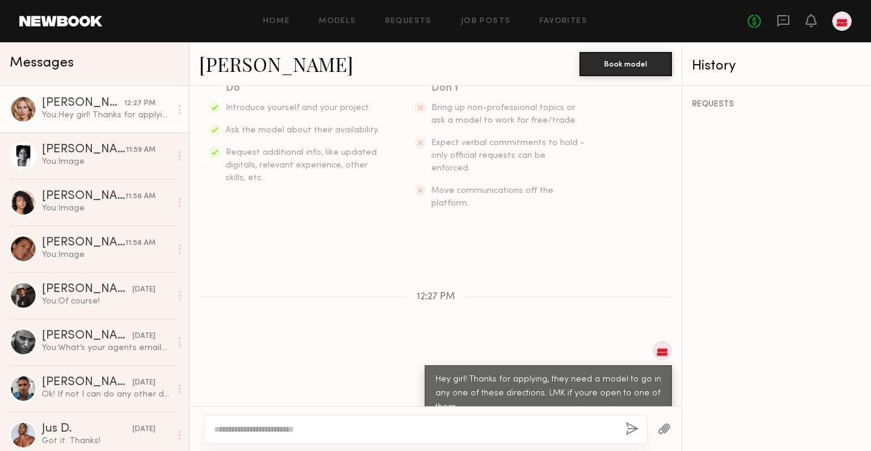
click at [664, 435] on button "button" at bounding box center [663, 429] width 13 height 15
click at [670, 428] on button "button" at bounding box center [663, 429] width 13 height 15
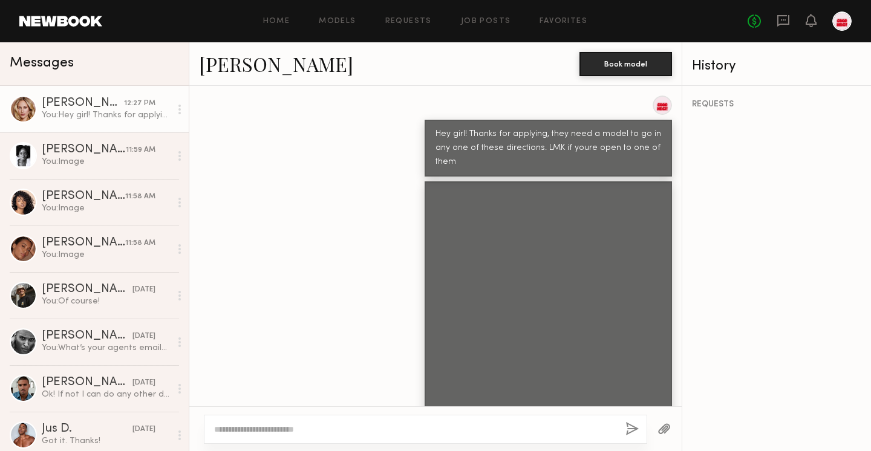
click at [668, 426] on button "button" at bounding box center [663, 429] width 13 height 15
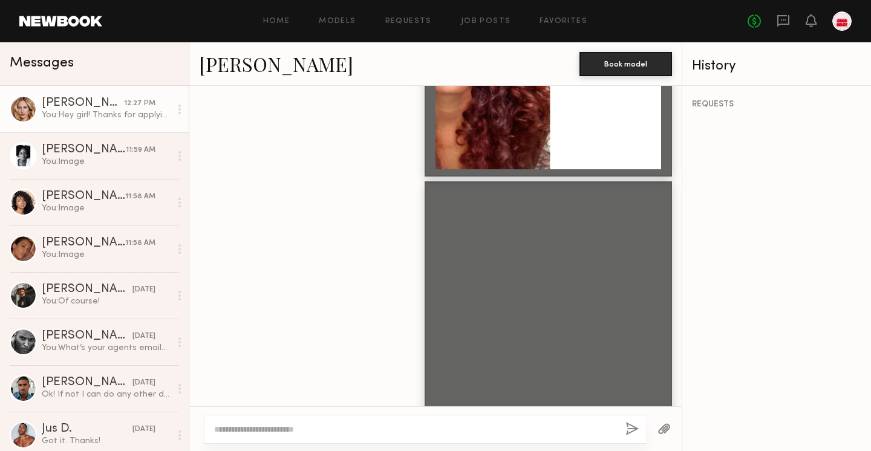
click at [658, 429] on button "button" at bounding box center [663, 429] width 13 height 15
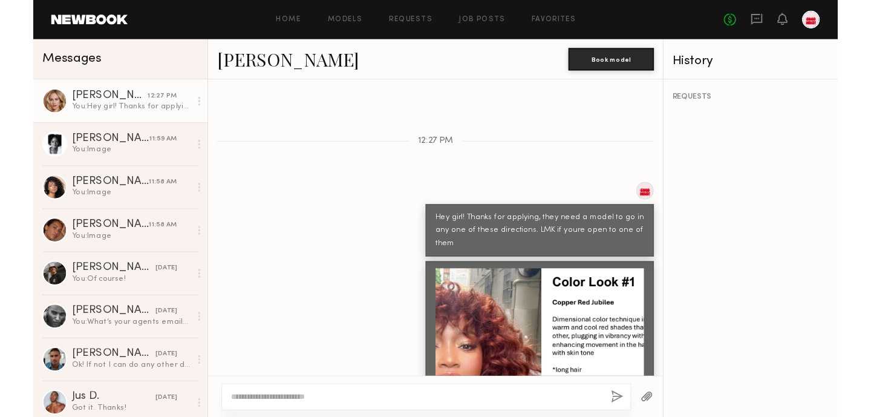
scroll to position [360, 0]
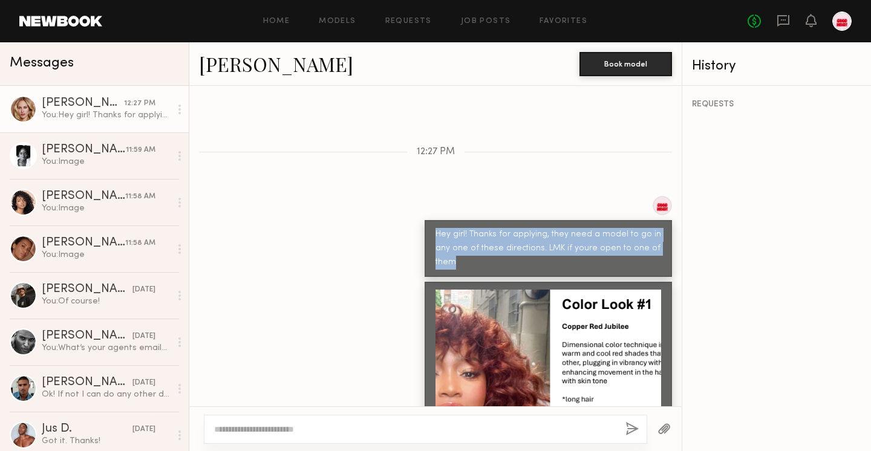
drag, startPoint x: 503, startPoint y: 233, endPoint x: 430, endPoint y: 210, distance: 76.7
click at [430, 220] on div "Hey girl! Thanks for applying, they need a model to go in any one of these dire…" at bounding box center [548, 248] width 247 height 57
copy div "Hey girl! Thanks for applying, they need a model to go in any one of these dire…"
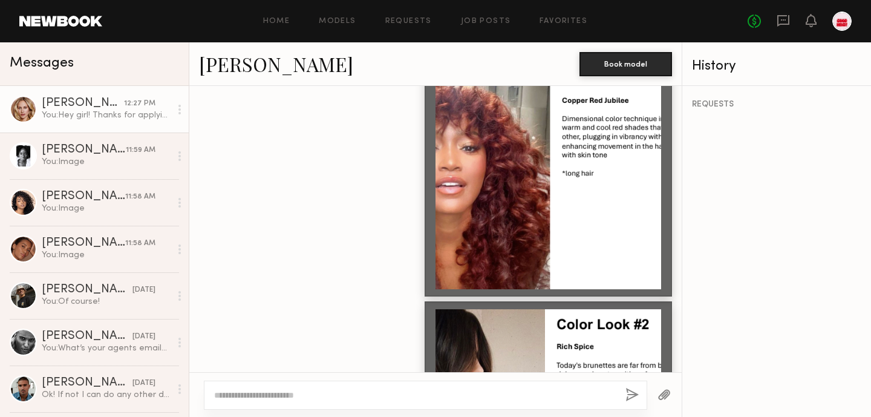
scroll to position [0, 0]
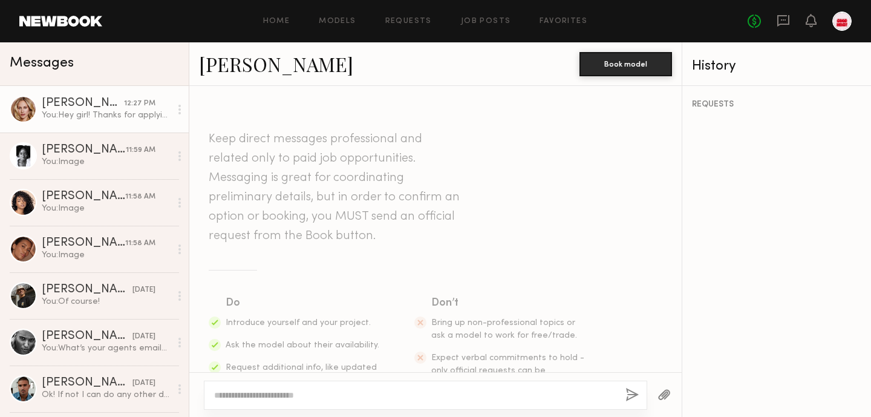
click at [277, 47] on div "Emilia B. Book model" at bounding box center [435, 64] width 492 height 44
click at [250, 67] on link "[PERSON_NAME]" at bounding box center [276, 64] width 154 height 26
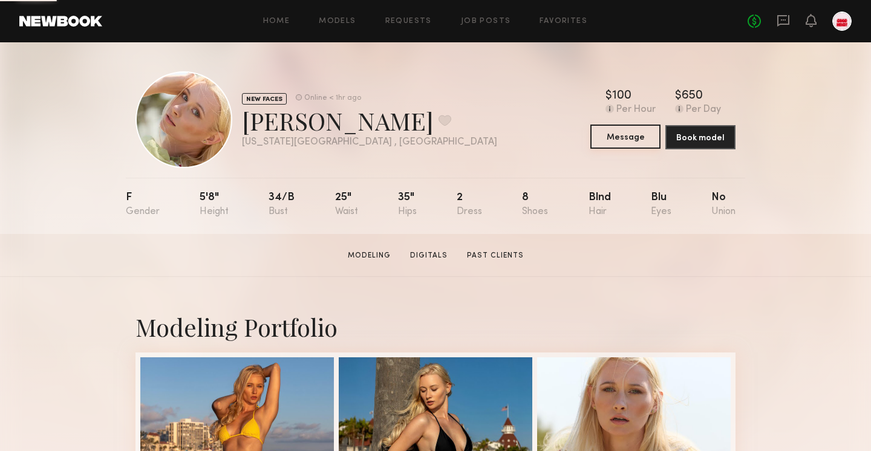
click at [610, 148] on button "Message" at bounding box center [625, 137] width 70 height 24
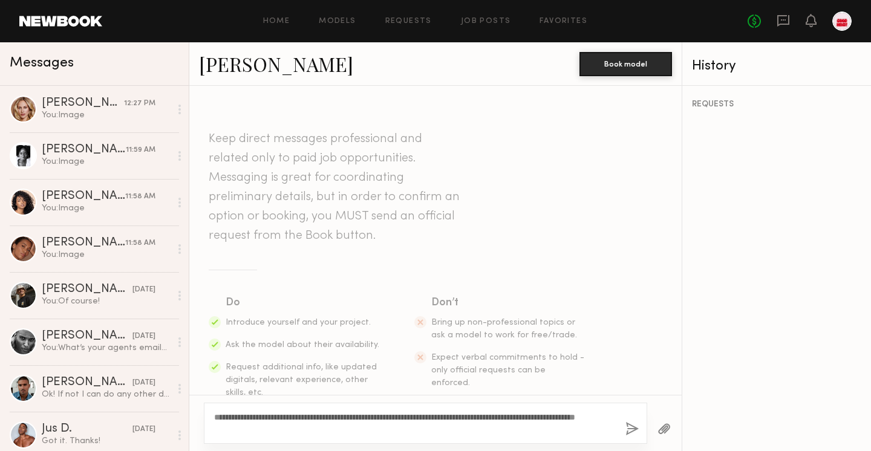
click at [323, 418] on textarea "**********" at bounding box center [415, 423] width 402 height 24
click at [409, 432] on textarea "**********" at bounding box center [415, 423] width 402 height 24
drag, startPoint x: 0, startPoint y: 0, endPoint x: 576, endPoint y: 433, distance: 720.5
click at [576, 433] on textarea "**********" at bounding box center [415, 423] width 402 height 24
type textarea "**********"
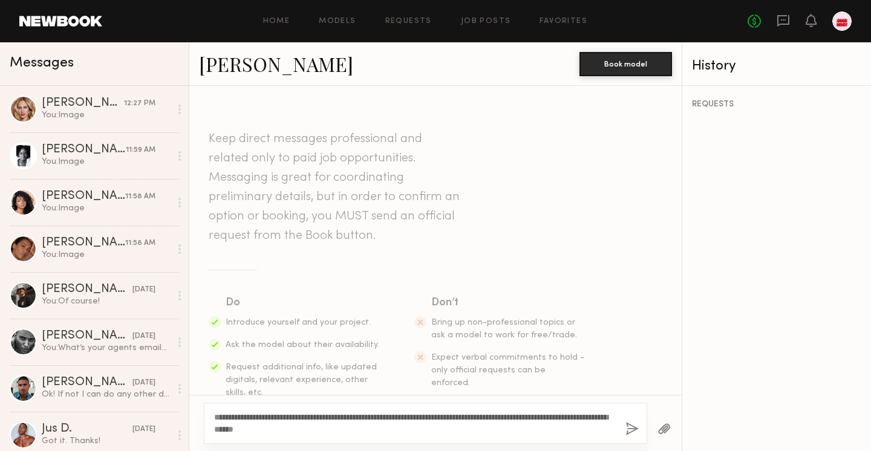
click at [634, 429] on button "button" at bounding box center [631, 429] width 13 height 15
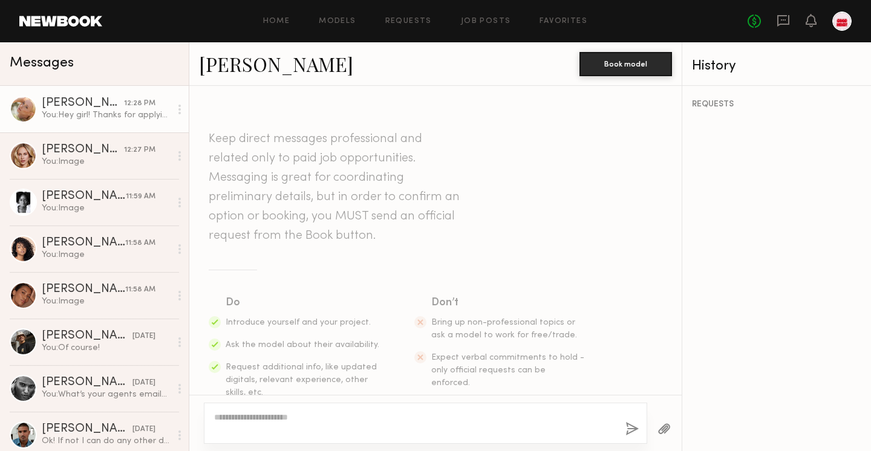
scroll to position [215, 0]
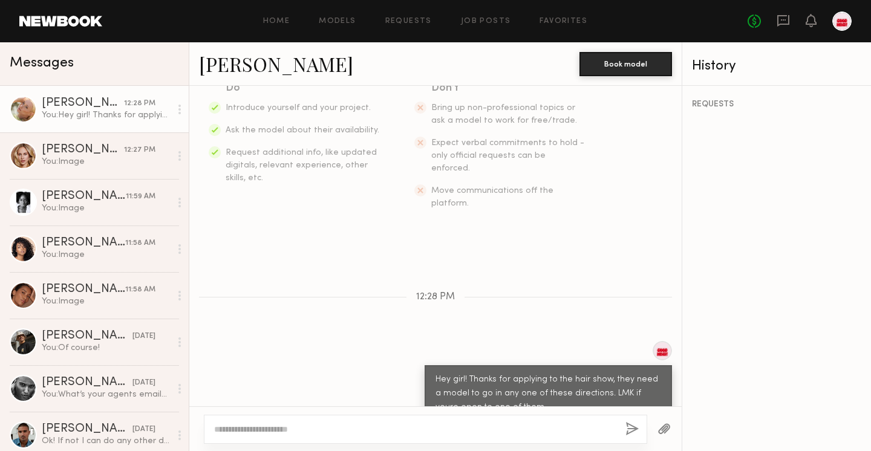
click at [670, 431] on button "button" at bounding box center [663, 429] width 13 height 15
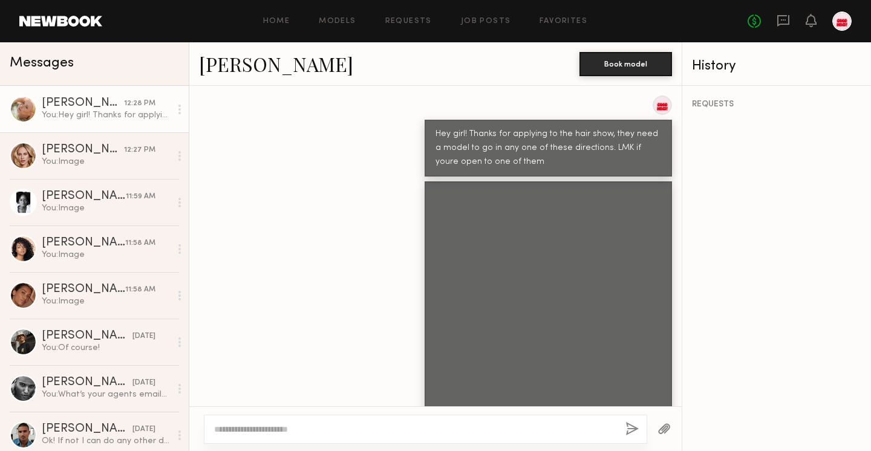
click at [656, 426] on div at bounding box center [664, 429] width 34 height 30
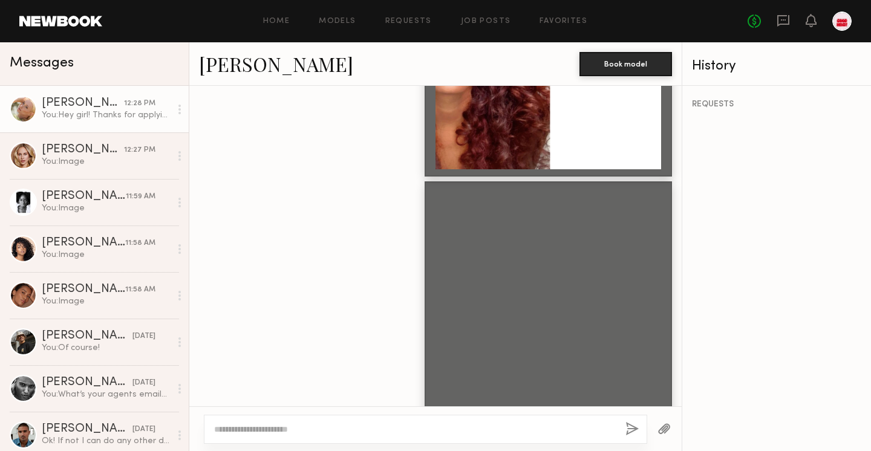
click at [662, 433] on button "button" at bounding box center [663, 429] width 13 height 15
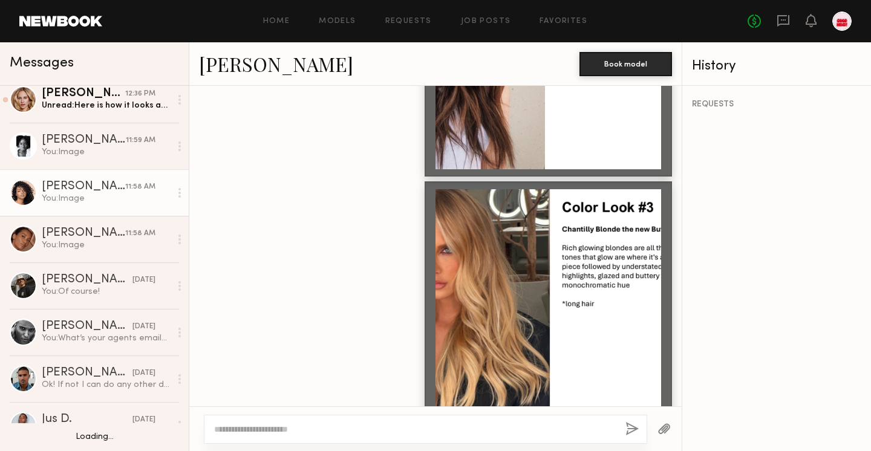
scroll to position [0, 0]
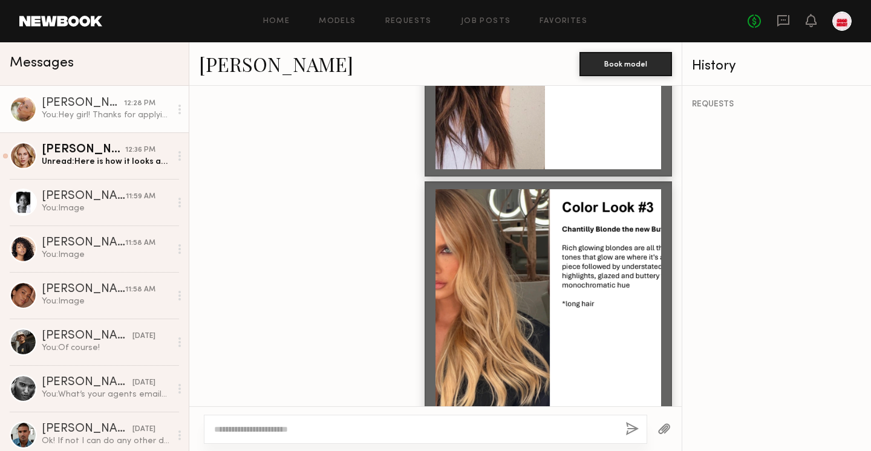
click at [784, 28] on link at bounding box center [783, 21] width 13 height 15
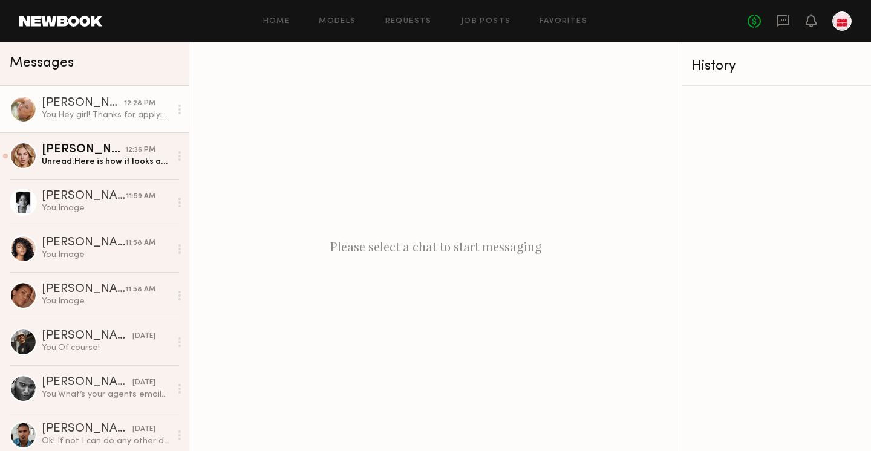
click at [123, 104] on div "[PERSON_NAME]" at bounding box center [83, 103] width 82 height 12
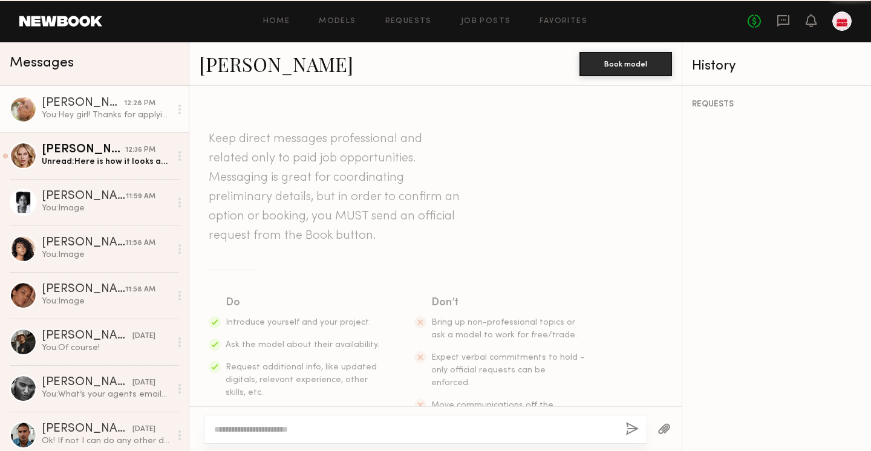
scroll to position [951, 0]
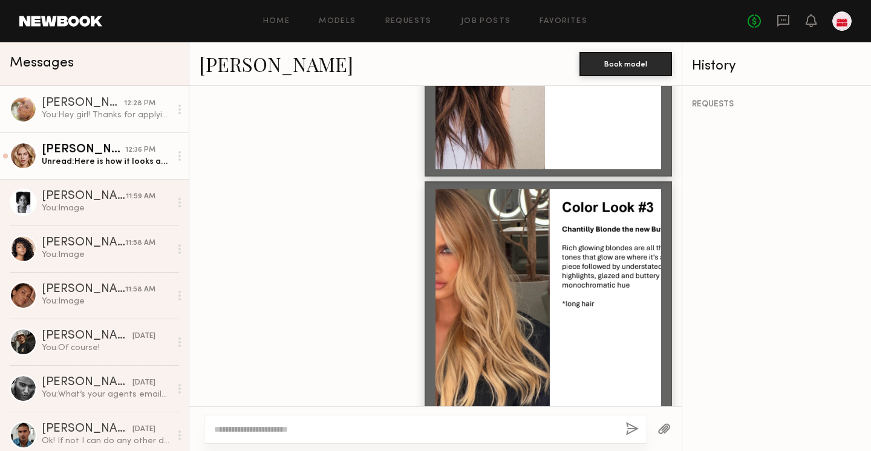
click at [94, 160] on div "Unread: Here is how it looks atm" at bounding box center [106, 161] width 129 height 11
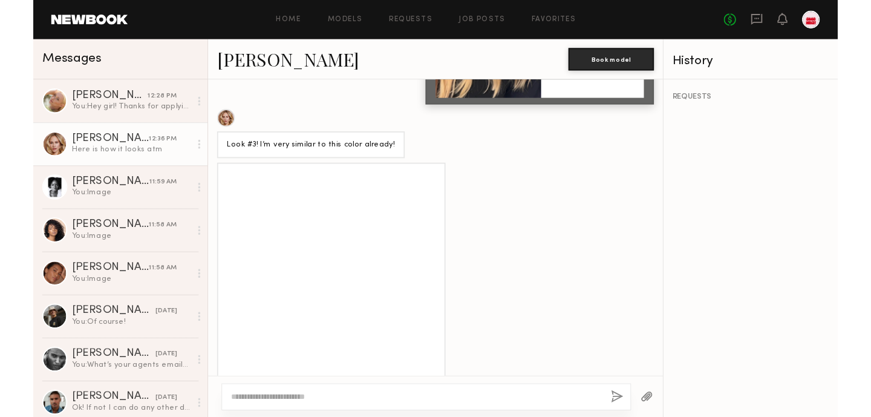
scroll to position [1269, 0]
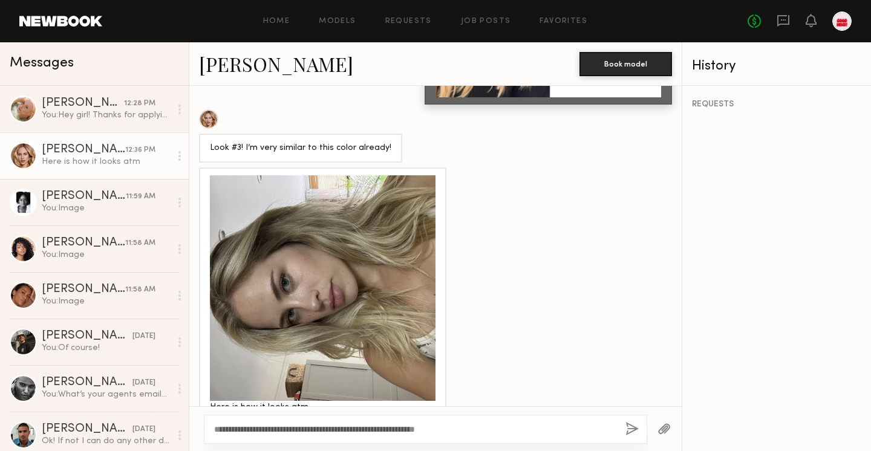
click at [217, 430] on textarea "**********" at bounding box center [415, 429] width 402 height 12
click at [240, 428] on textarea "**********" at bounding box center [415, 429] width 402 height 12
click at [375, 314] on div at bounding box center [323, 288] width 226 height 226
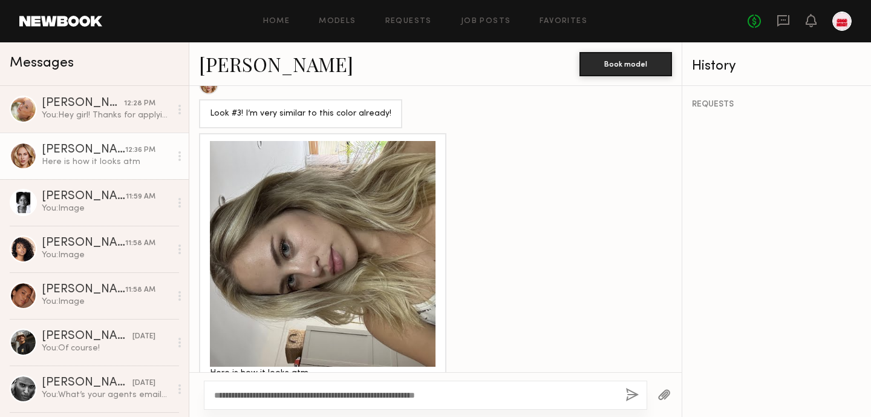
scroll to position [1303, 0]
click at [494, 394] on textarea "**********" at bounding box center [415, 395] width 402 height 12
click at [282, 393] on textarea "**********" at bounding box center [415, 395] width 402 height 12
click at [370, 393] on textarea "**********" at bounding box center [415, 395] width 402 height 12
click at [589, 391] on textarea "**********" at bounding box center [415, 395] width 402 height 12
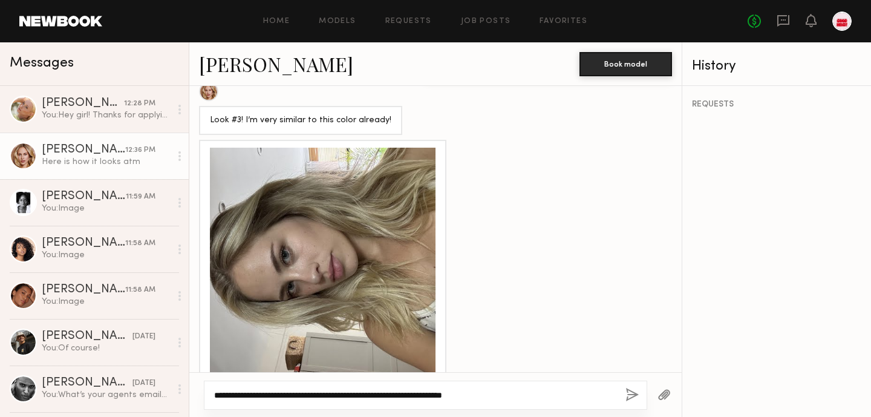
scroll to position [1303, 0]
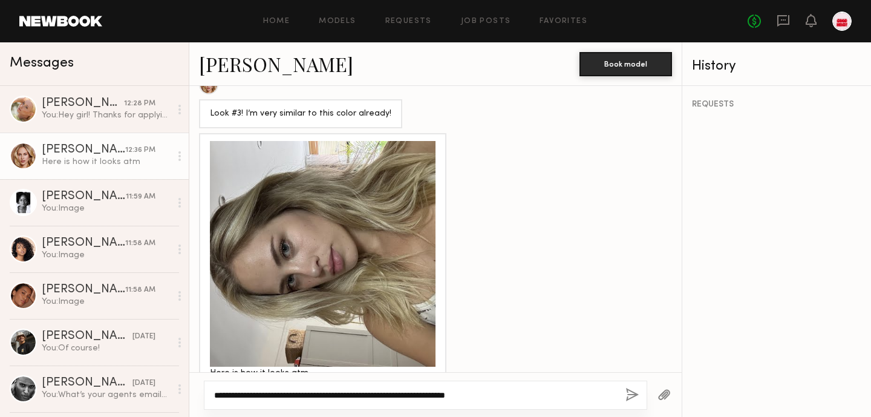
type textarea "**********"
click at [628, 393] on button "button" at bounding box center [631, 395] width 13 height 15
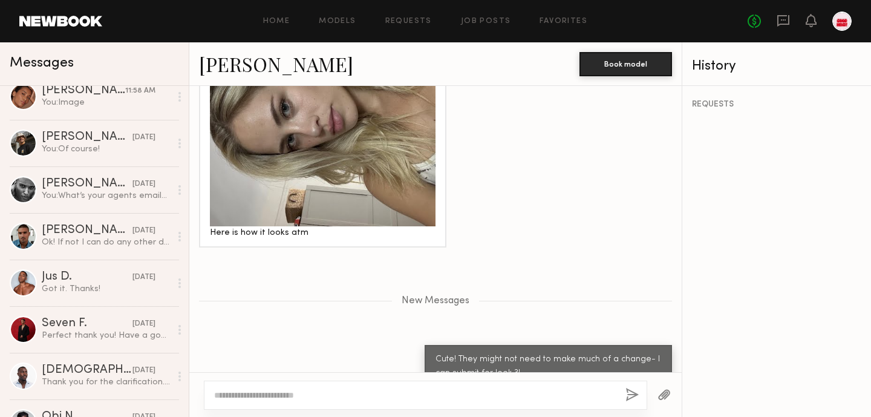
scroll to position [0, 0]
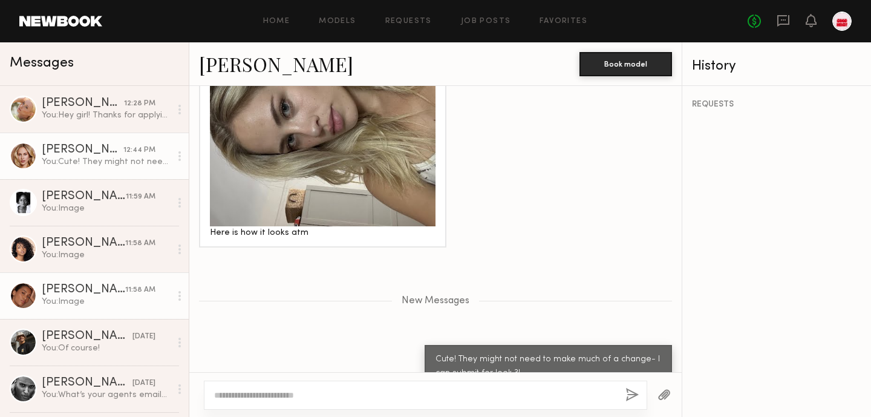
click at [75, 294] on div "[PERSON_NAME]" at bounding box center [83, 290] width 83 height 12
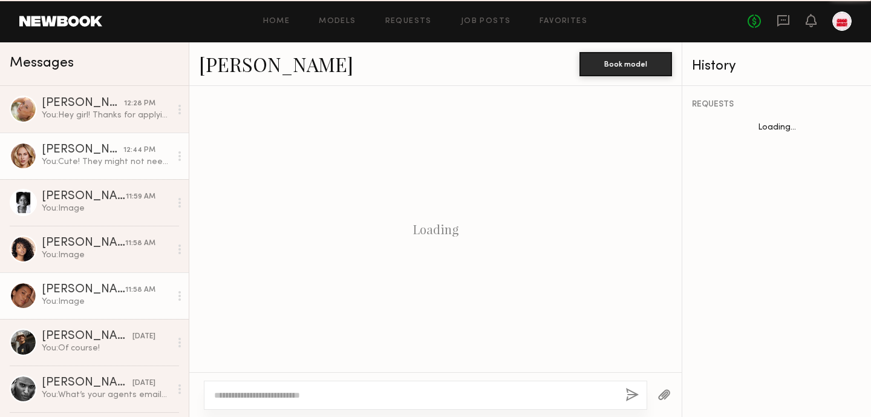
scroll to position [578, 0]
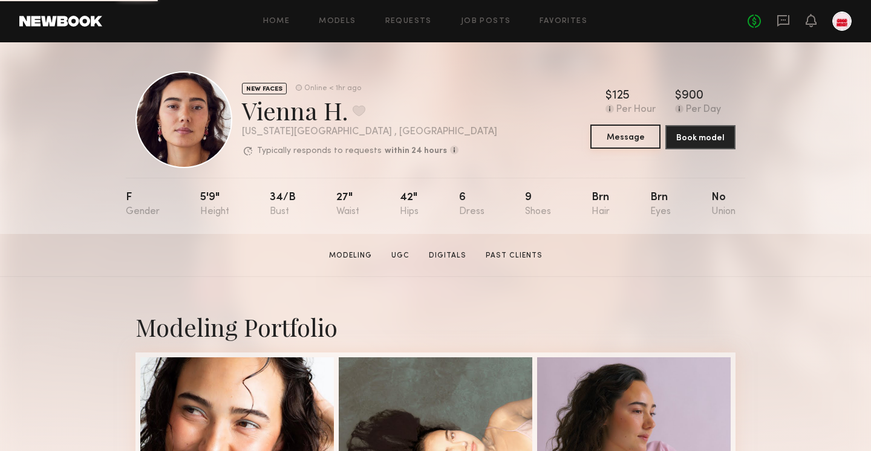
click at [619, 137] on button "Message" at bounding box center [625, 137] width 70 height 24
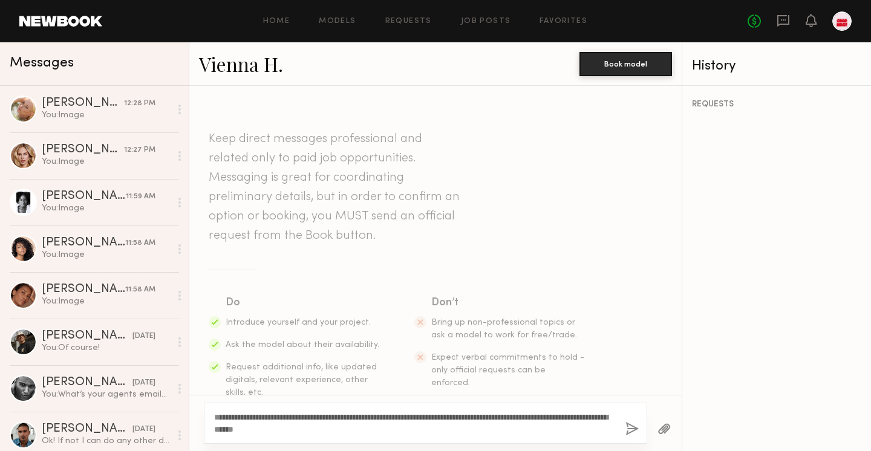
type textarea "**********"
click at [631, 431] on button "button" at bounding box center [631, 429] width 13 height 15
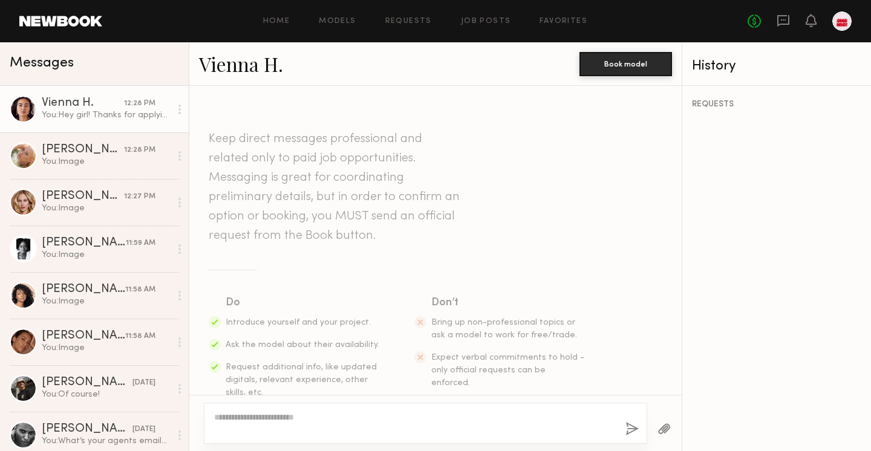
scroll to position [215, 0]
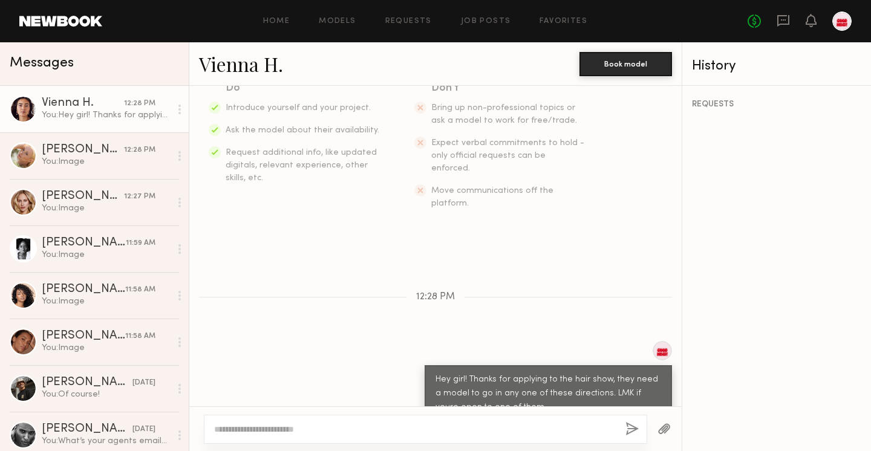
click at [667, 431] on button "button" at bounding box center [663, 429] width 13 height 15
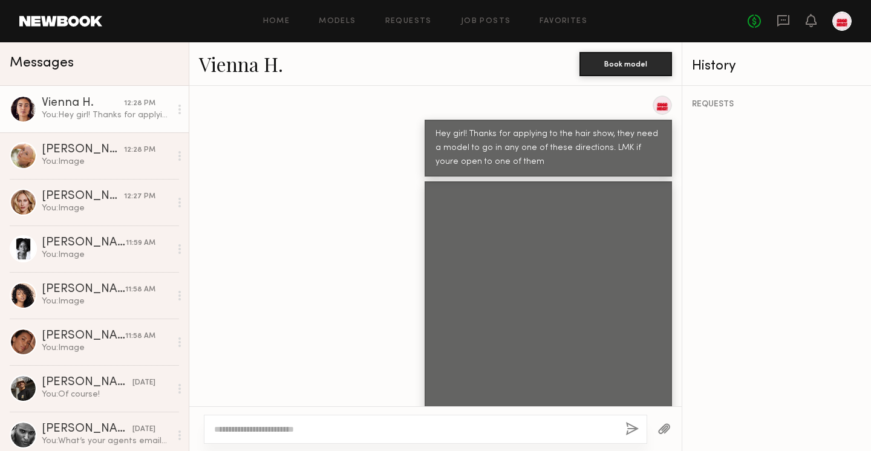
click at [633, 431] on button "button" at bounding box center [631, 429] width 13 height 15
click at [664, 431] on button "button" at bounding box center [663, 429] width 13 height 15
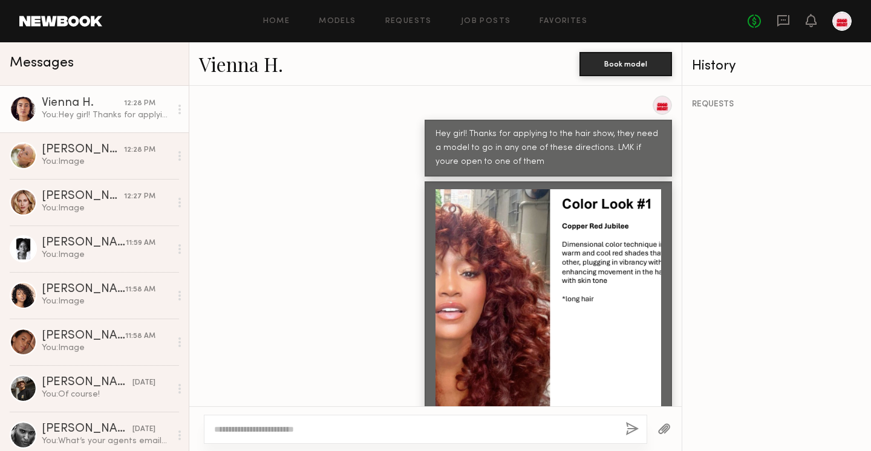
scroll to position [706, 0]
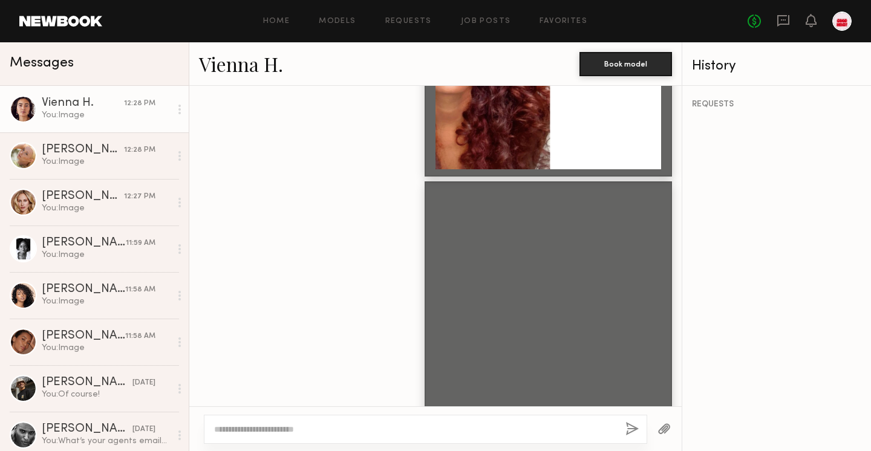
click at [656, 430] on div at bounding box center [664, 429] width 34 height 30
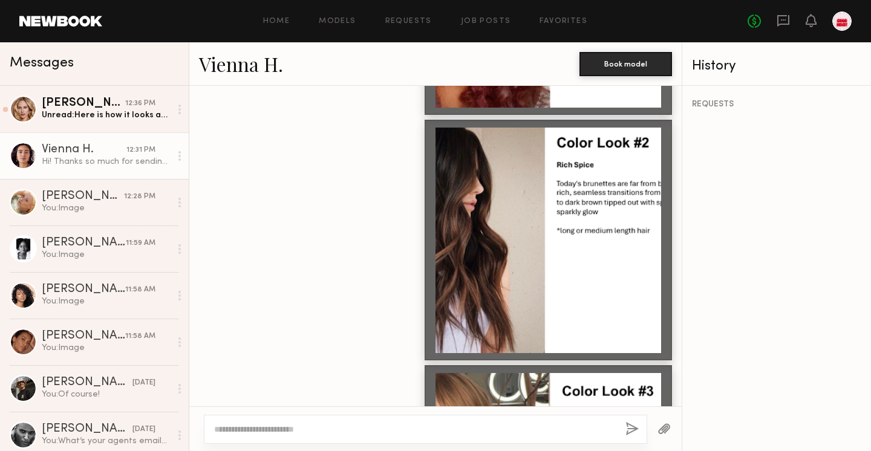
scroll to position [708, 0]
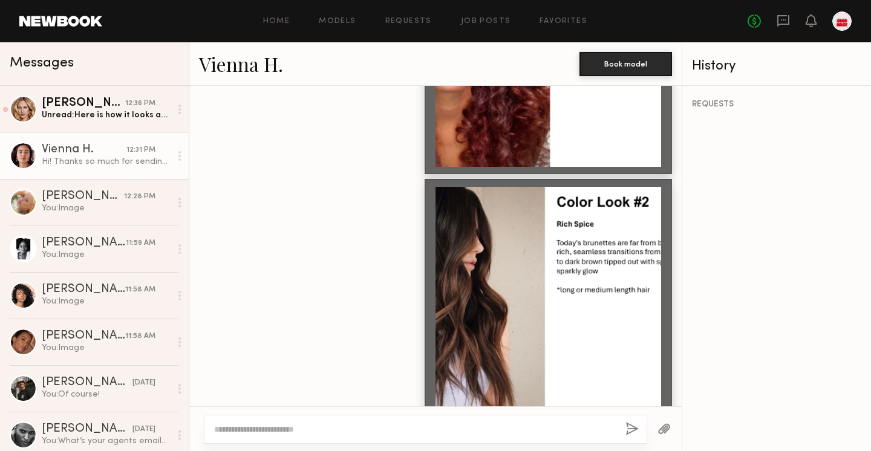
click at [503, 252] on div at bounding box center [548, 300] width 226 height 226
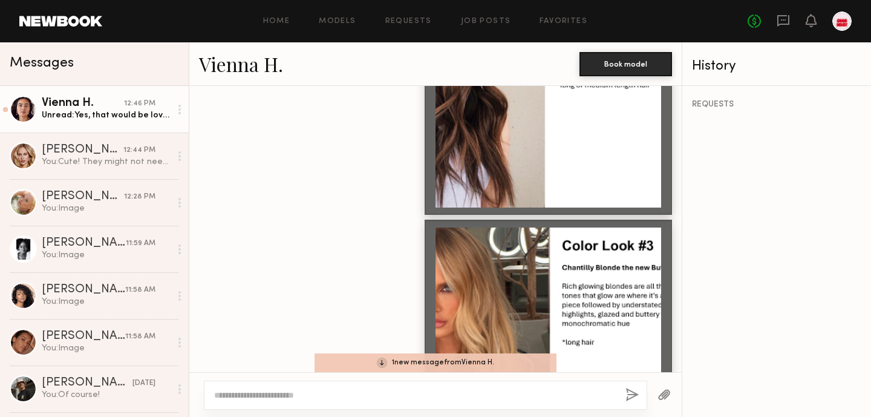
scroll to position [1274, 0]
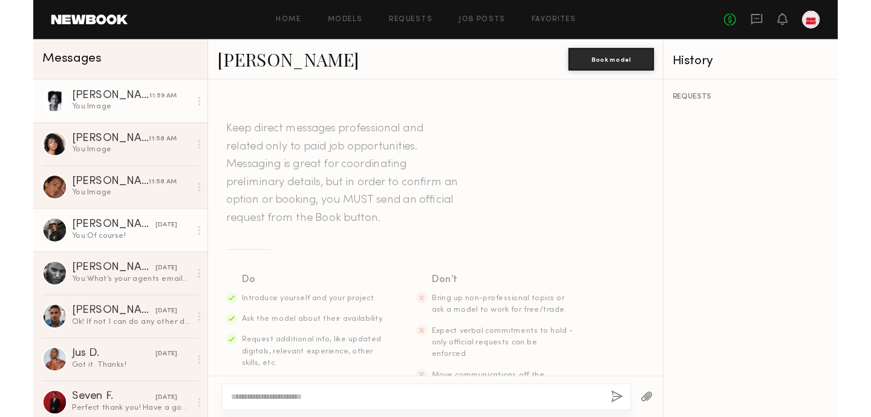
scroll to position [544, 0]
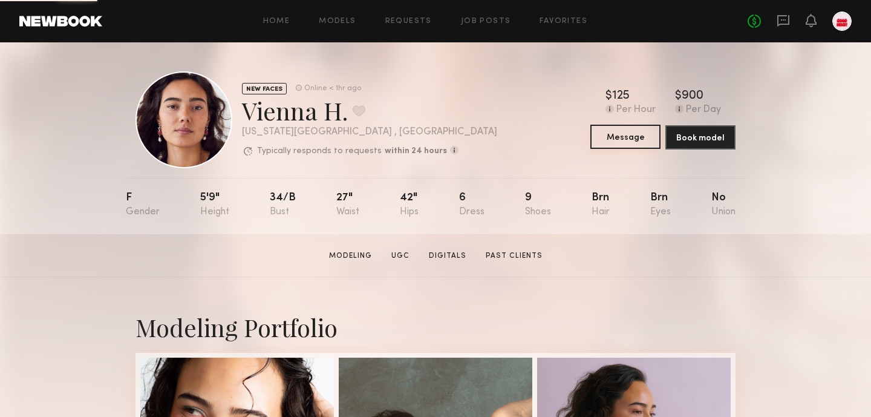
click at [632, 135] on button "Message" at bounding box center [625, 137] width 70 height 24
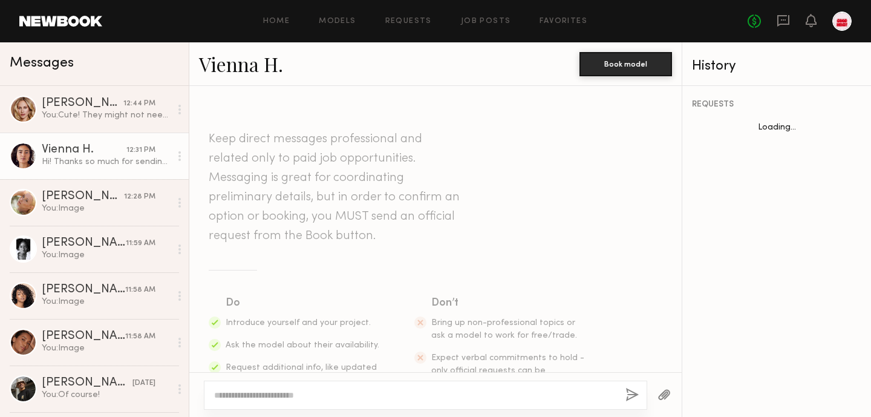
scroll to position [1144, 0]
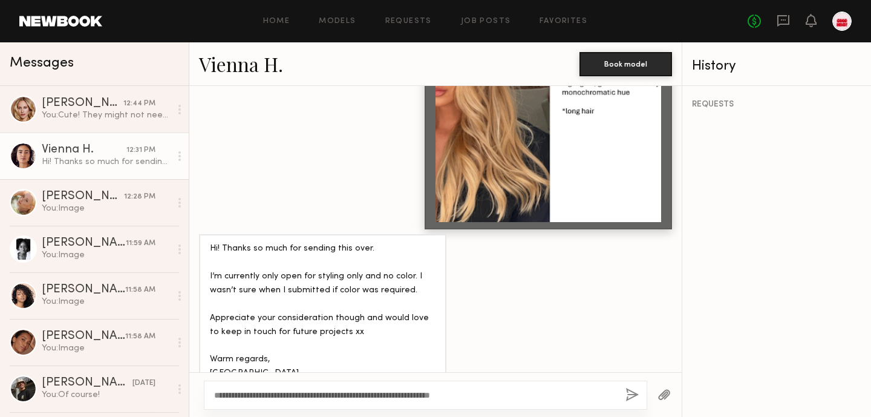
click at [263, 395] on textarea "**********" at bounding box center [415, 395] width 402 height 12
click at [437, 396] on textarea "**********" at bounding box center [415, 395] width 402 height 12
click at [431, 396] on textarea "**********" at bounding box center [415, 395] width 402 height 12
click at [435, 396] on textarea "**********" at bounding box center [415, 395] width 402 height 12
click at [500, 394] on textarea "**********" at bounding box center [415, 395] width 402 height 12
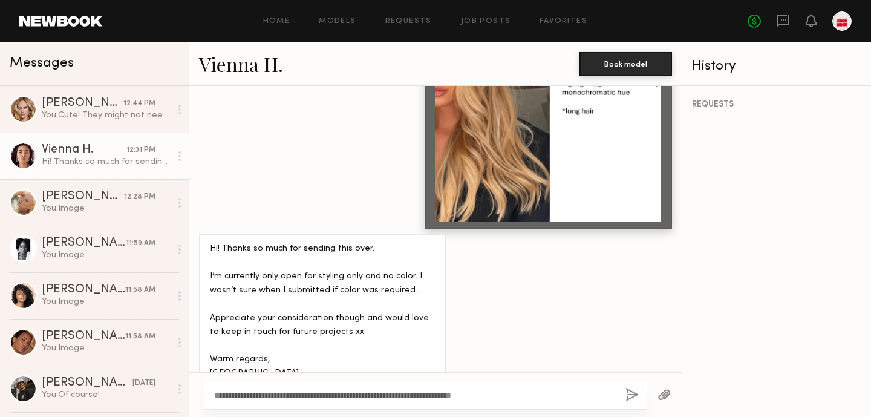
type textarea "**********"
click at [631, 397] on button "button" at bounding box center [631, 395] width 13 height 15
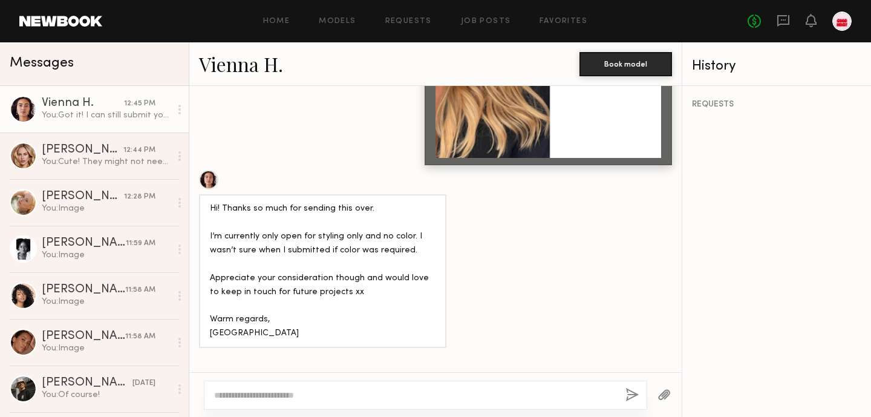
scroll to position [1309, 0]
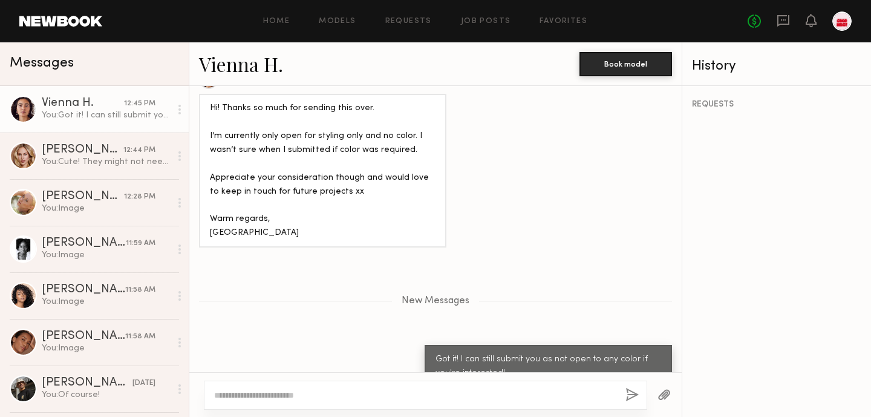
click at [625, 388] on button "button" at bounding box center [631, 395] width 13 height 15
click at [226, 385] on div at bounding box center [425, 394] width 443 height 29
click at [226, 394] on textarea at bounding box center [415, 395] width 402 height 12
type textarea "**********"
click at [350, 387] on div at bounding box center [425, 394] width 443 height 29
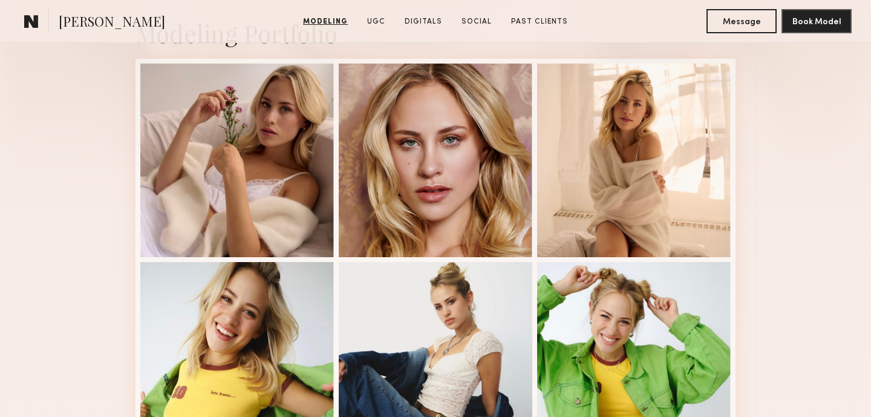
scroll to position [297, 0]
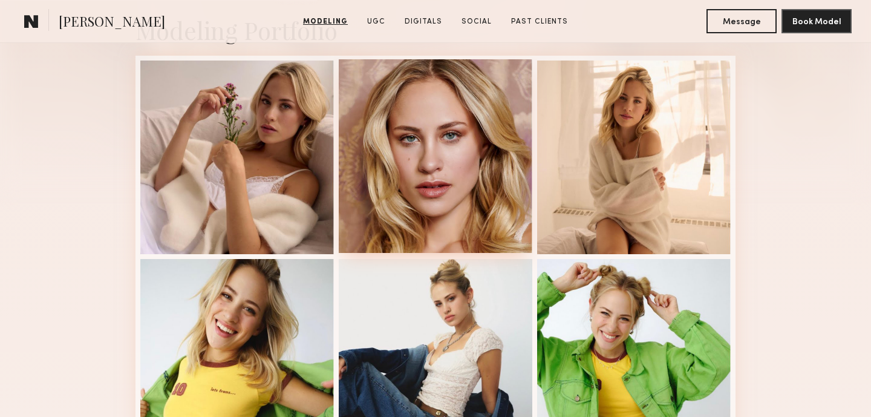
click at [394, 219] on div at bounding box center [436, 156] width 194 height 194
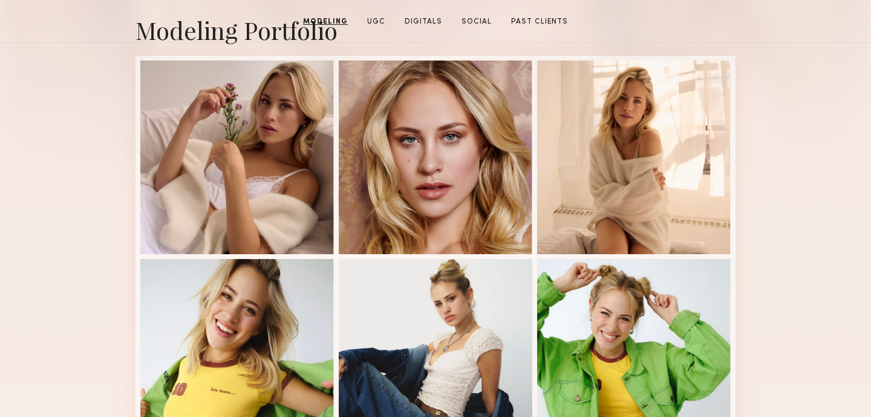
scroll to position [0, 0]
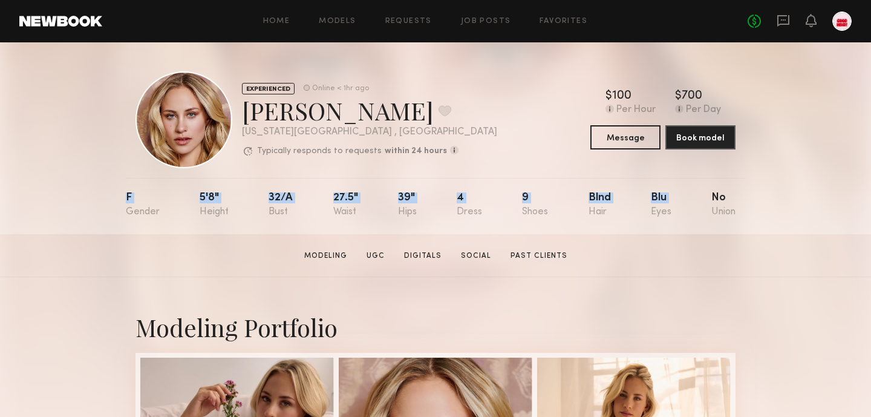
drag, startPoint x: 119, startPoint y: 199, endPoint x: 700, endPoint y: 191, distance: 581.3
click at [700, 191] on div "EXPERIENCED Online < 1hr ago Emilia B. Favorite New York City , NY Typically re…" at bounding box center [435, 138] width 871 height 192
copy div "F 5'8" 32/a 27.5" 39" 4 9 Blnd Blu"
click at [483, 13] on div "Home Models Requests Job Posts Favorites Sign Out No fees up to $5,000" at bounding box center [476, 20] width 749 height 19
click at [483, 21] on link "Job Posts" at bounding box center [486, 22] width 50 height 8
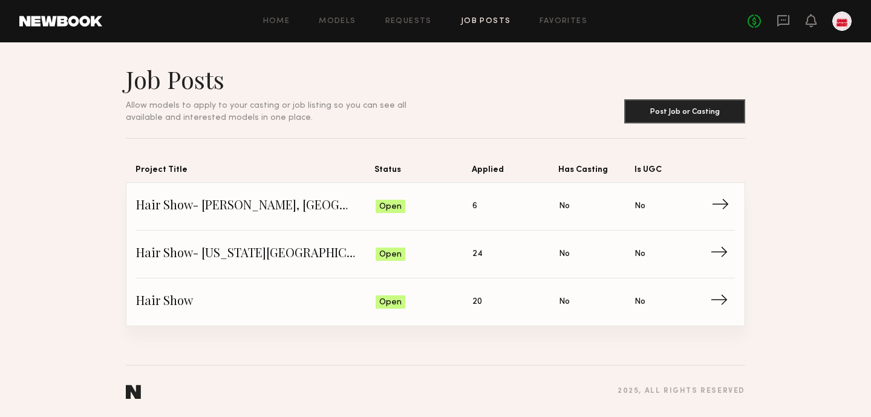
click at [267, 206] on span "Hair Show- Melville, NYC" at bounding box center [256, 206] width 240 height 18
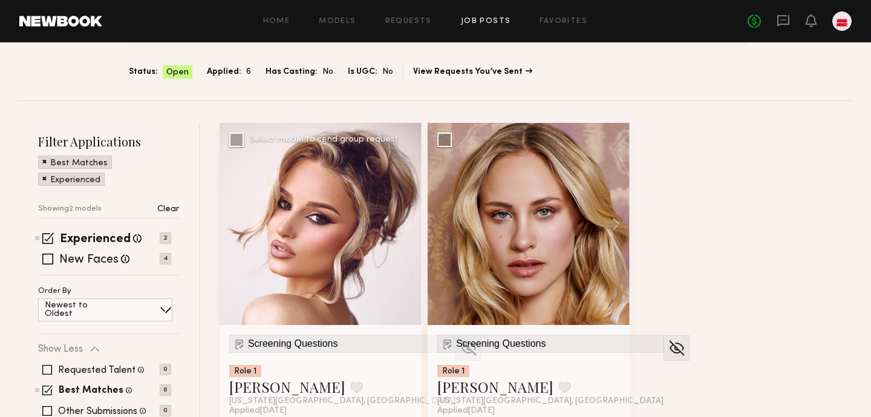
scroll to position [128, 0]
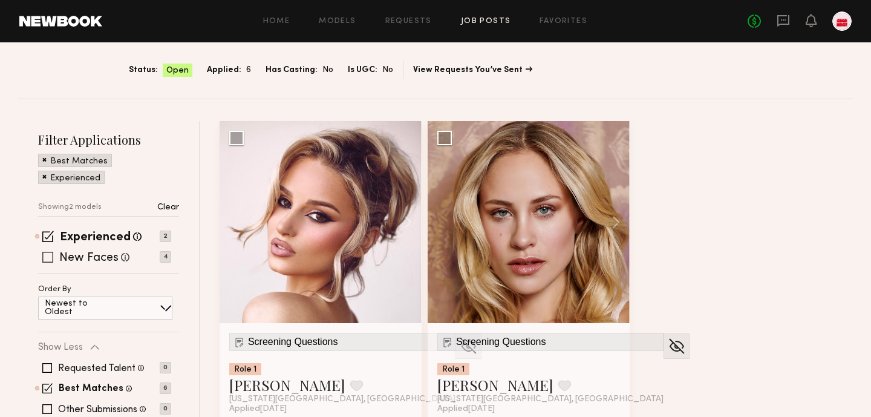
click at [102, 252] on label "New Faces" at bounding box center [88, 258] width 59 height 12
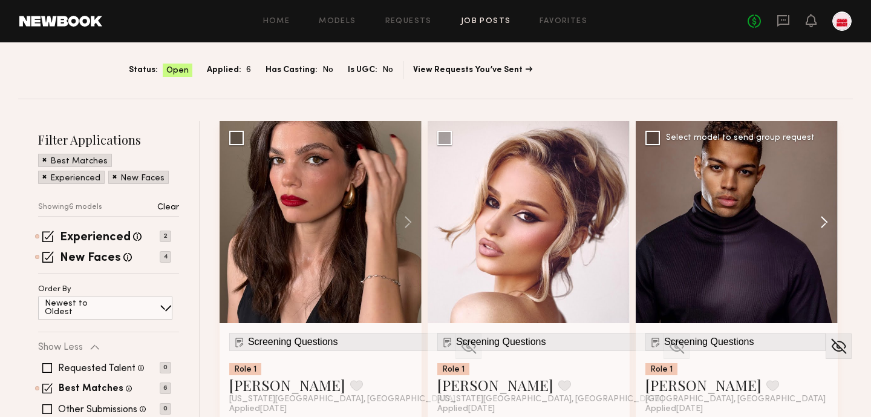
click at [820, 163] on button at bounding box center [818, 222] width 39 height 202
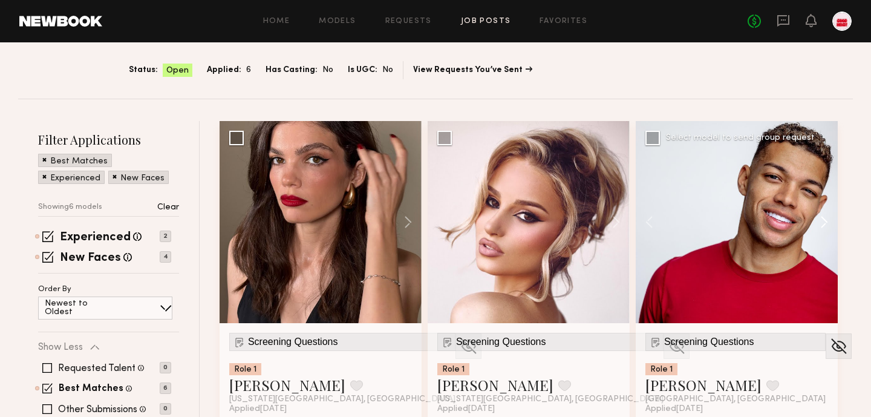
click at [820, 163] on button at bounding box center [818, 222] width 39 height 202
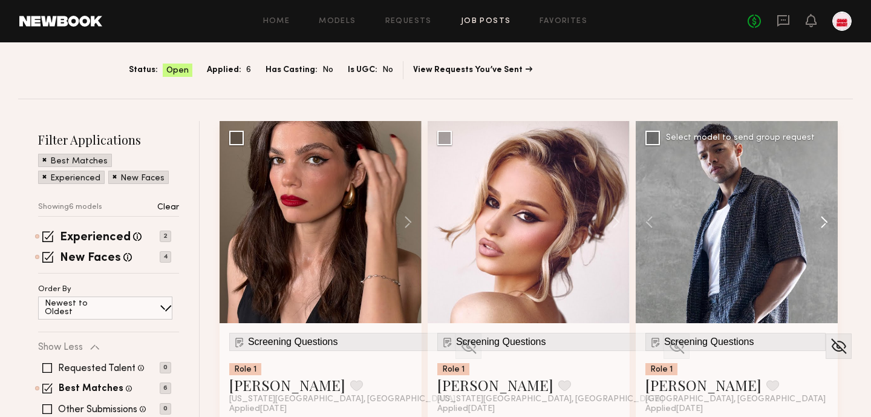
click at [820, 163] on button at bounding box center [818, 222] width 39 height 202
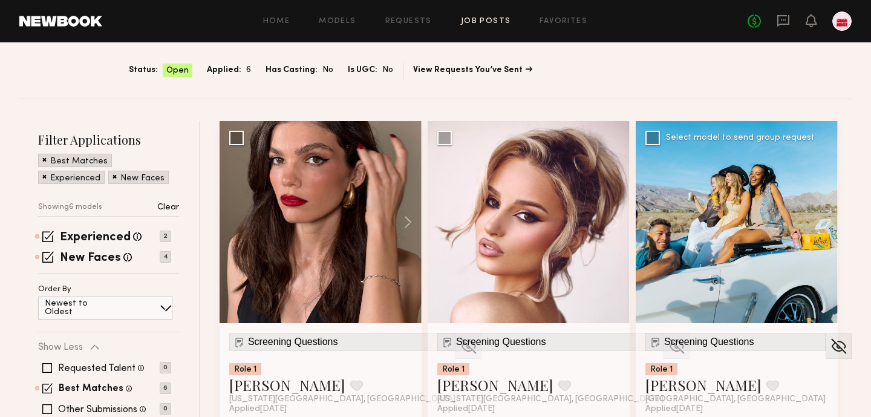
click at [820, 163] on div at bounding box center [737, 222] width 202 height 202
click at [406, 169] on button at bounding box center [402, 222] width 39 height 202
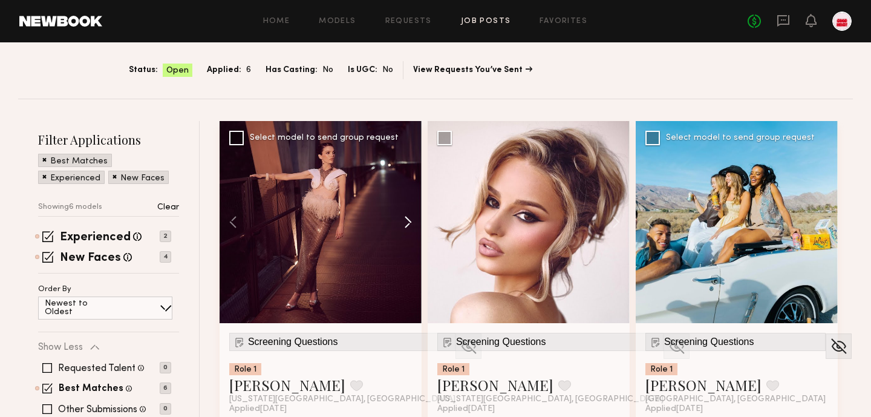
click at [407, 170] on button at bounding box center [402, 222] width 39 height 202
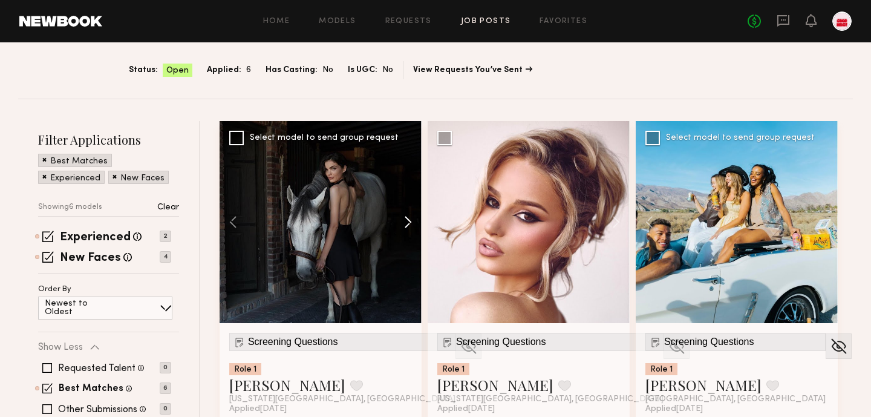
click at [407, 170] on button at bounding box center [402, 222] width 39 height 202
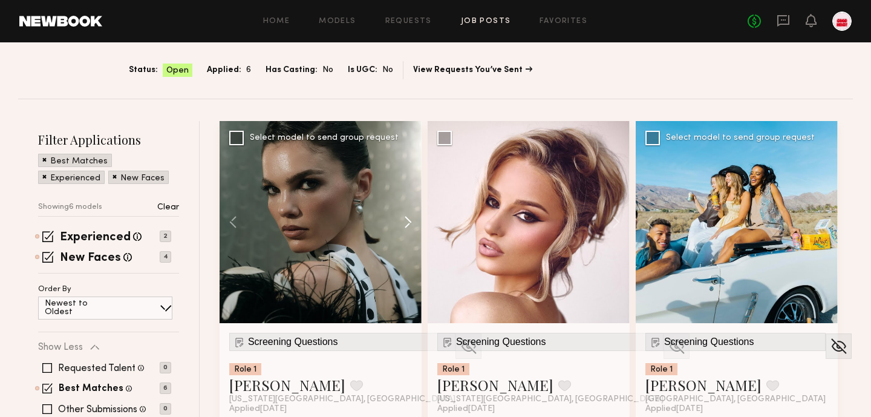
click at [407, 170] on button at bounding box center [402, 222] width 39 height 202
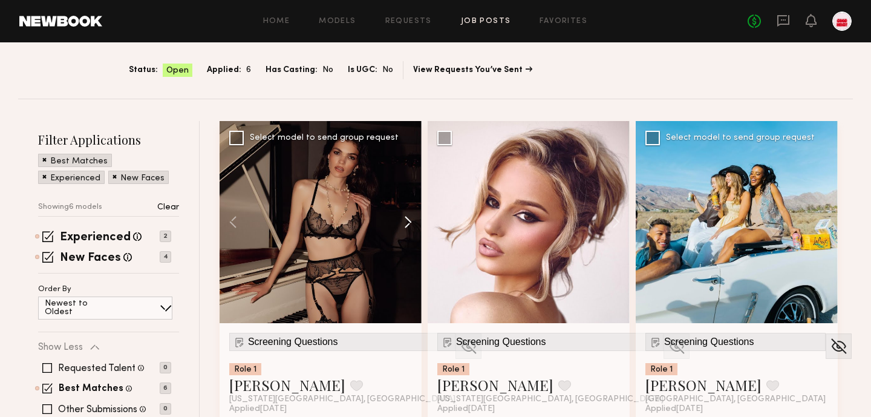
click at [408, 171] on button at bounding box center [402, 222] width 39 height 202
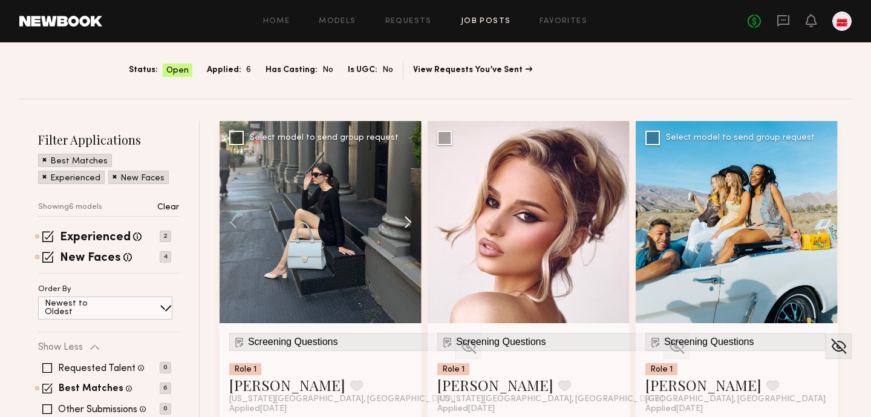
click at [408, 171] on button at bounding box center [402, 222] width 39 height 202
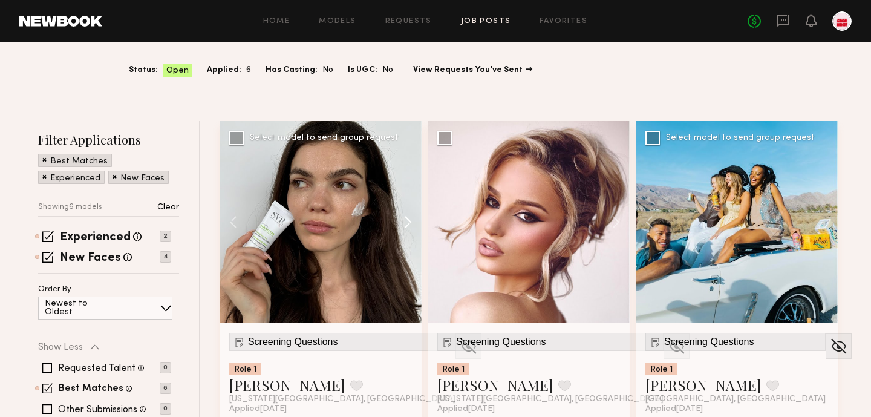
click at [411, 175] on button at bounding box center [402, 222] width 39 height 202
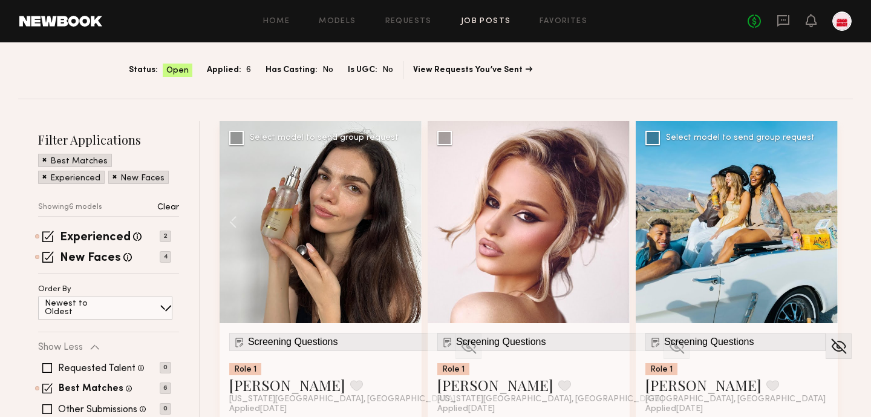
click at [408, 172] on button at bounding box center [402, 222] width 39 height 202
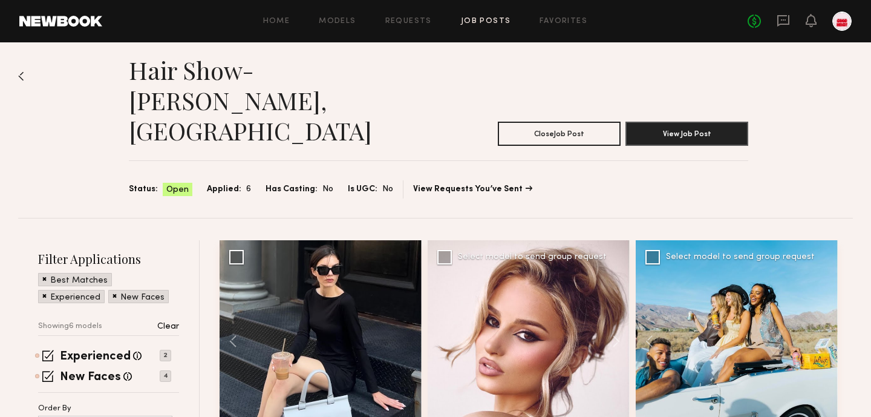
scroll to position [10, 0]
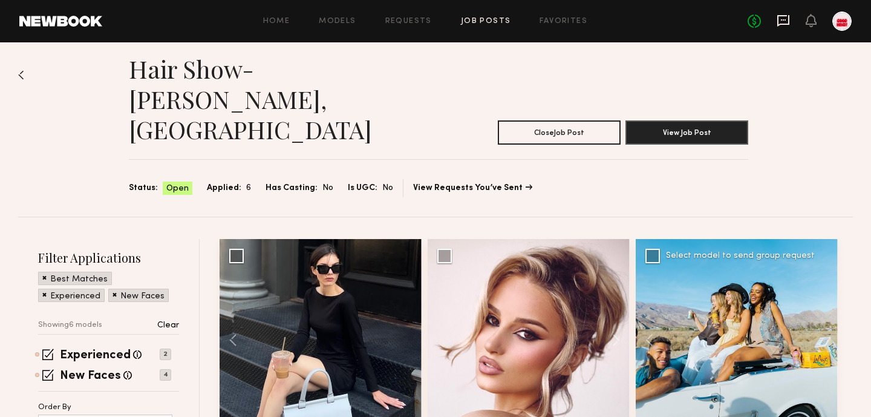
click at [780, 22] on icon at bounding box center [783, 20] width 13 height 13
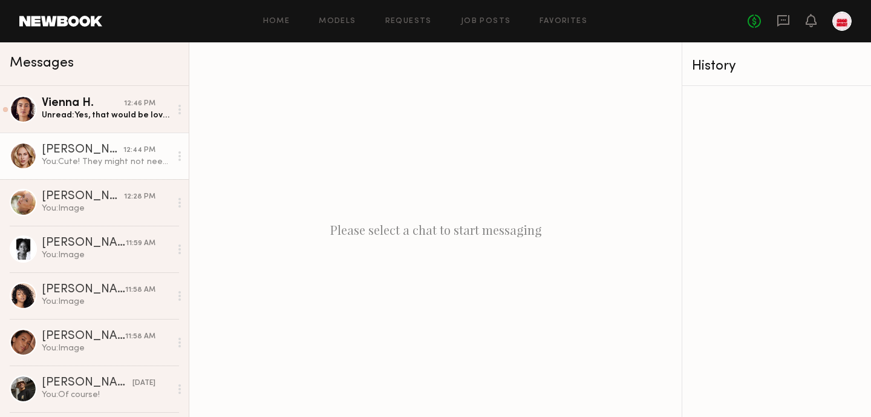
click at [132, 165] on div "You: Cute! They might not need to make much of a change- I can submit for look …" at bounding box center [106, 161] width 129 height 11
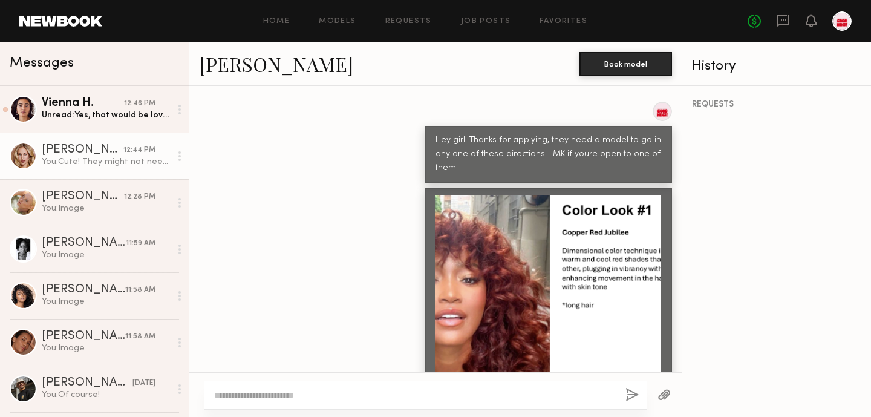
scroll to position [398, 0]
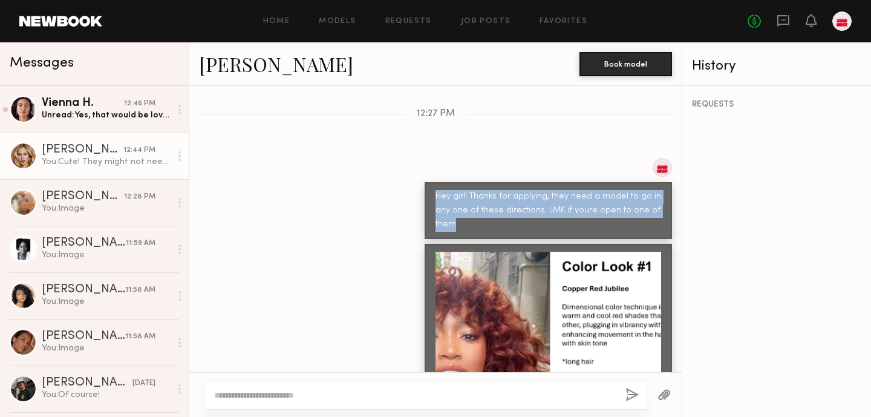
drag, startPoint x: 465, startPoint y: 197, endPoint x: 426, endPoint y: 166, distance: 49.9
click at [426, 182] on div "Hey girl! Thanks for applying, they need a model to go in any one of these dire…" at bounding box center [548, 210] width 247 height 57
copy div "Hey girl! Thanks for applying, they need a model to go in any one of these dire…"
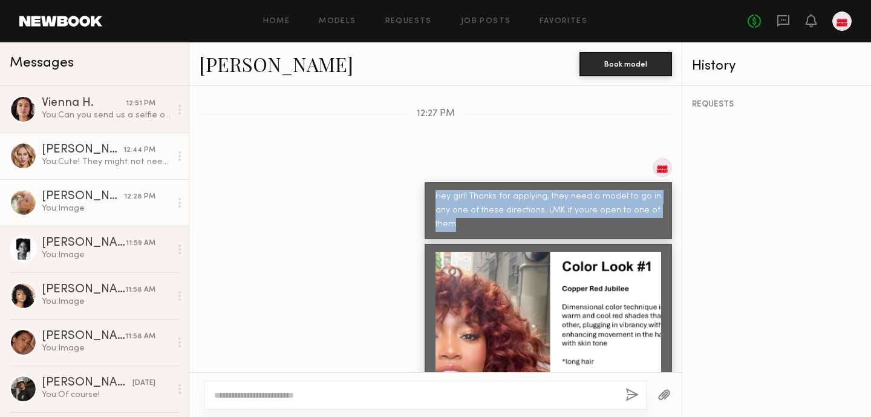
click at [111, 205] on div "You: Image" at bounding box center [106, 208] width 129 height 11
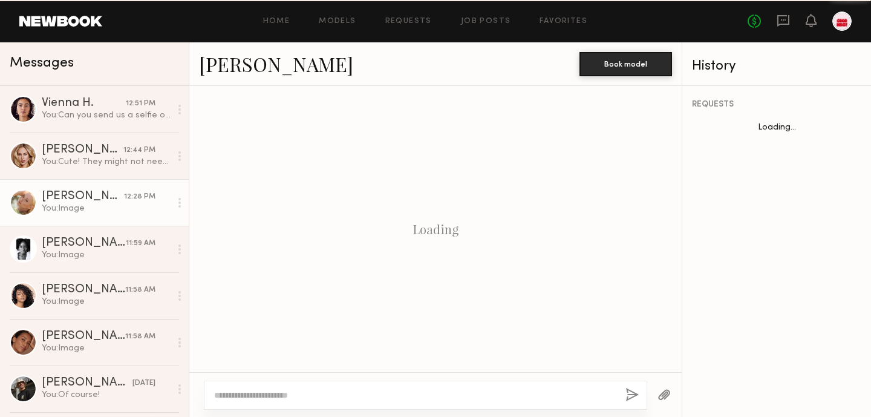
scroll to position [986, 0]
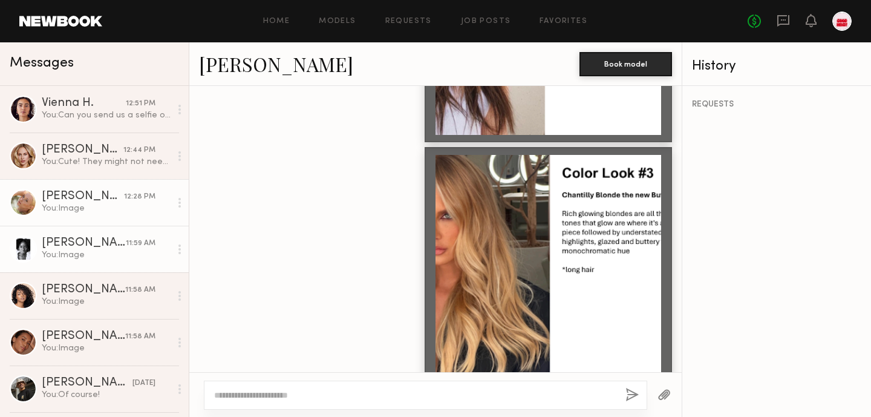
click at [89, 253] on div "You: Image" at bounding box center [106, 254] width 129 height 11
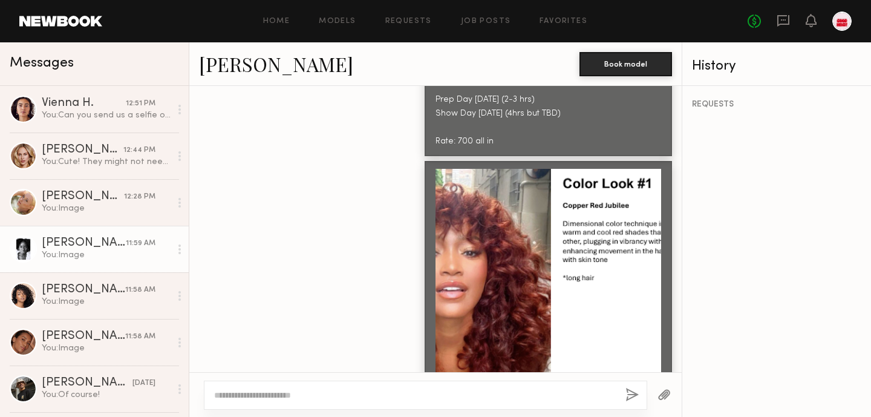
click at [794, 16] on div "No fees up to $5,000" at bounding box center [800, 20] width 104 height 19
click at [790, 25] on div "No fees up to $5,000" at bounding box center [800, 20] width 104 height 19
click at [792, 20] on div "No fees up to $5,000" at bounding box center [800, 20] width 104 height 19
click at [787, 21] on icon at bounding box center [783, 20] width 13 height 13
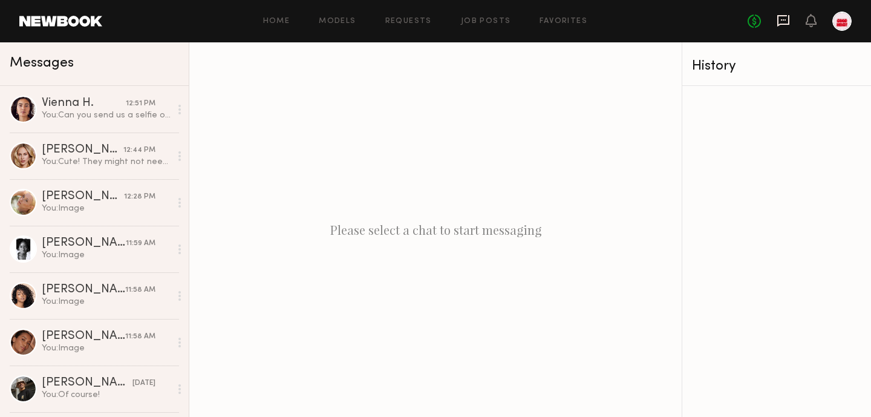
click at [781, 24] on icon at bounding box center [783, 20] width 12 height 11
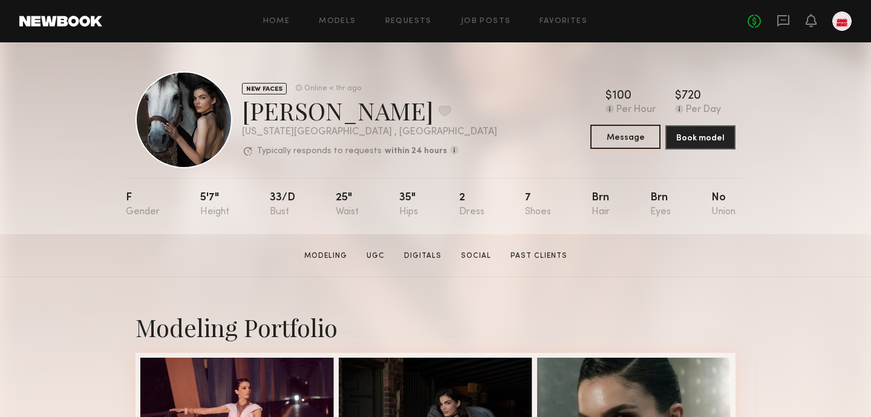
click at [628, 136] on button "Message" at bounding box center [625, 137] width 70 height 24
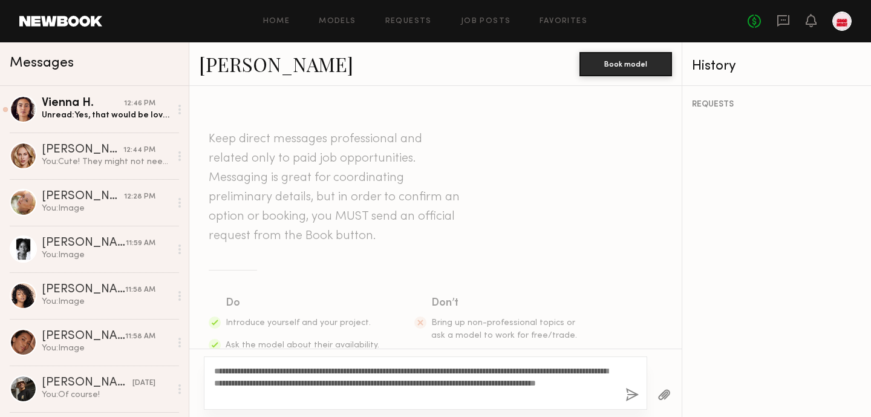
type textarea "**********"
click at [634, 391] on button "button" at bounding box center [631, 395] width 13 height 15
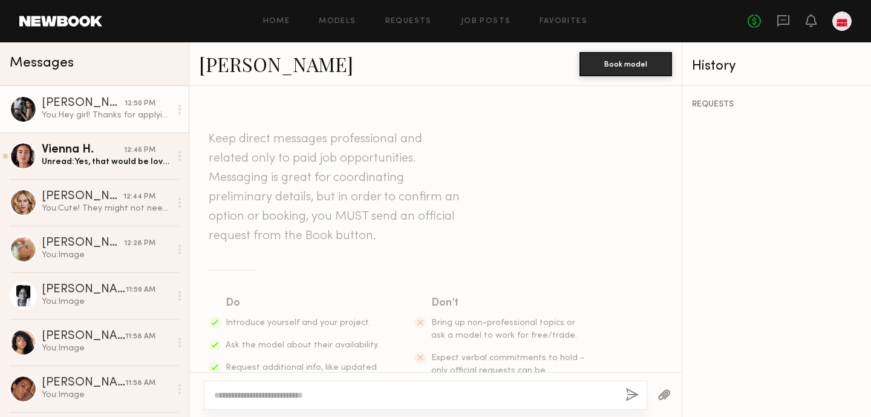
scroll to position [277, 0]
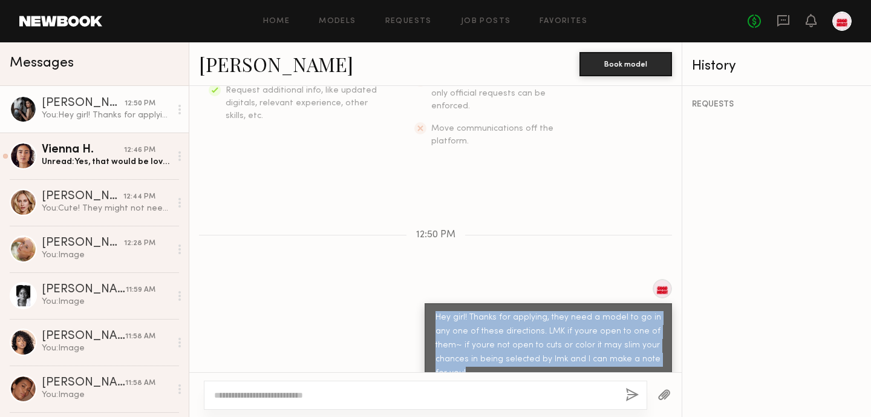
drag, startPoint x: 536, startPoint y: 340, endPoint x: 421, endPoint y: 286, distance: 126.9
click at [421, 286] on div "Hey girl! Thanks for applying, they need a model to go in any one of these dire…" at bounding box center [435, 333] width 492 height 109
copy div "Hey girl! Thanks for applying, they need a model to go in any one of these dire…"
click at [665, 393] on button "button" at bounding box center [663, 395] width 13 height 15
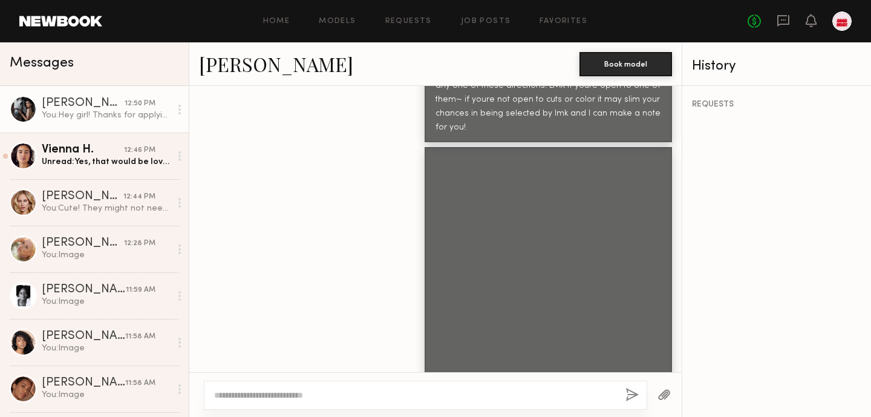
click at [656, 397] on div at bounding box center [664, 395] width 34 height 30
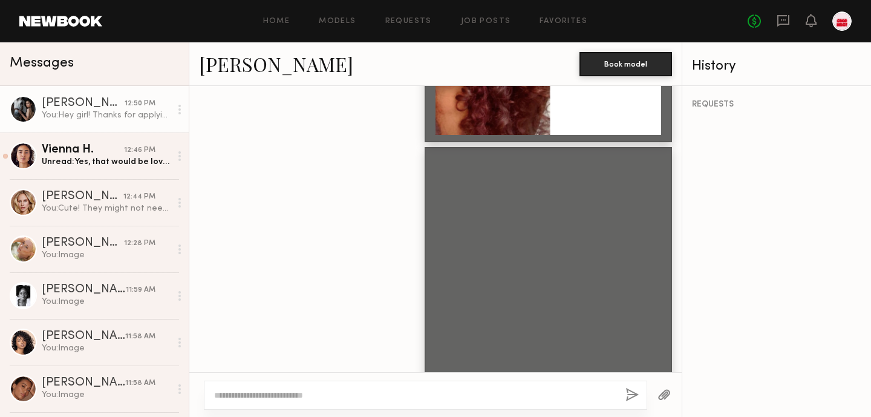
click at [663, 396] on button "button" at bounding box center [663, 395] width 13 height 15
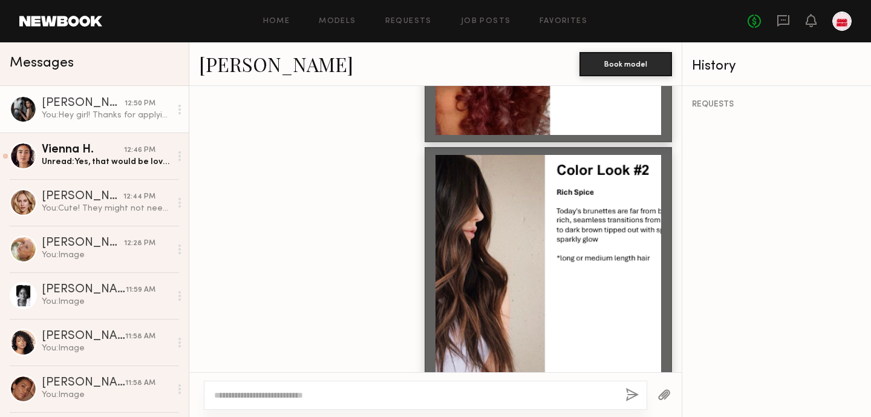
scroll to position [1014, 0]
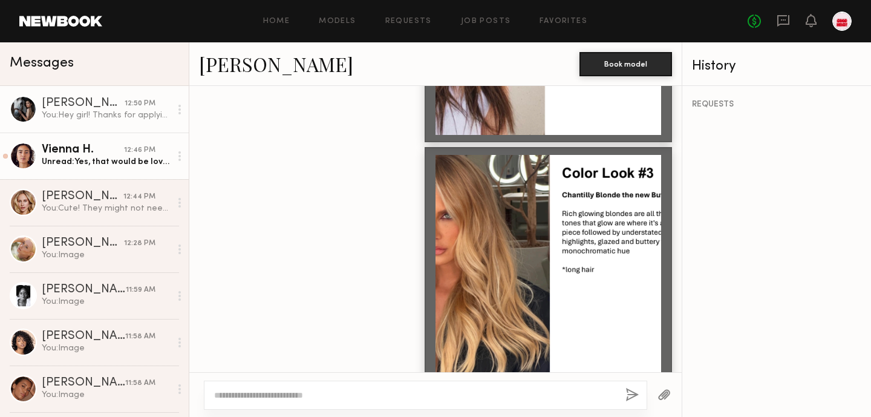
click at [109, 159] on div "Unread: Yes, that would be lovely! Look #2 would be most fitting in my case. Th…" at bounding box center [106, 161] width 129 height 11
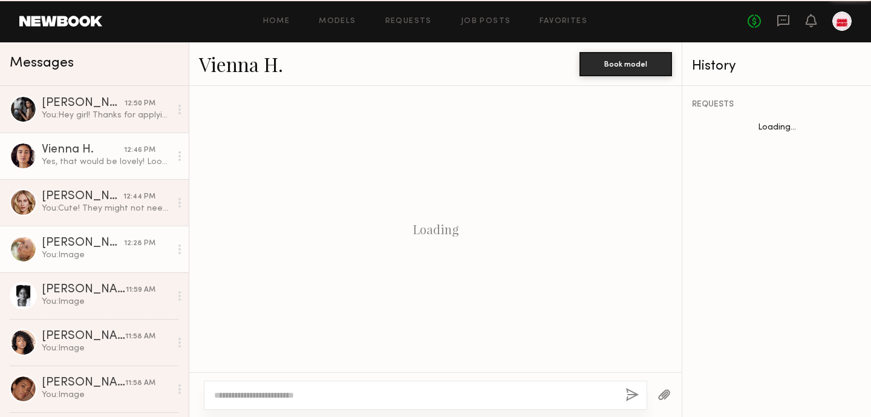
scroll to position [1316, 0]
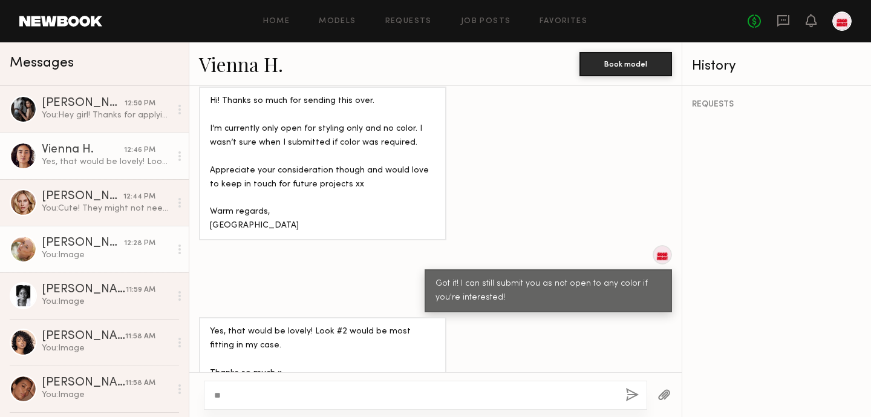
type textarea "*"
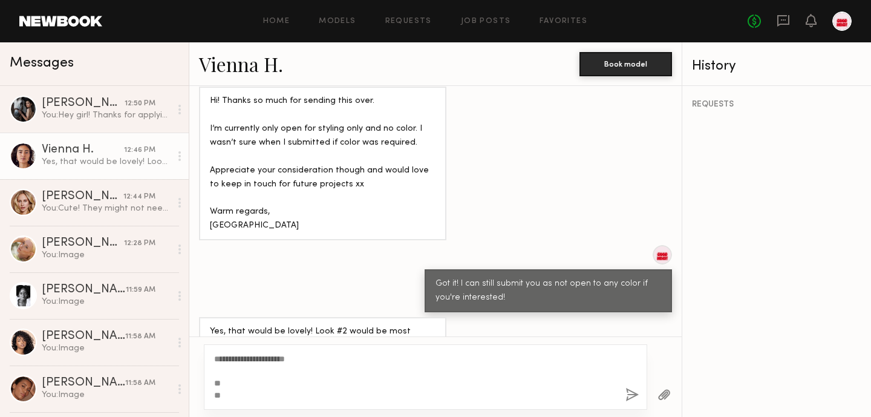
type textarea "**********"
click at [628, 391] on button "button" at bounding box center [631, 395] width 13 height 15
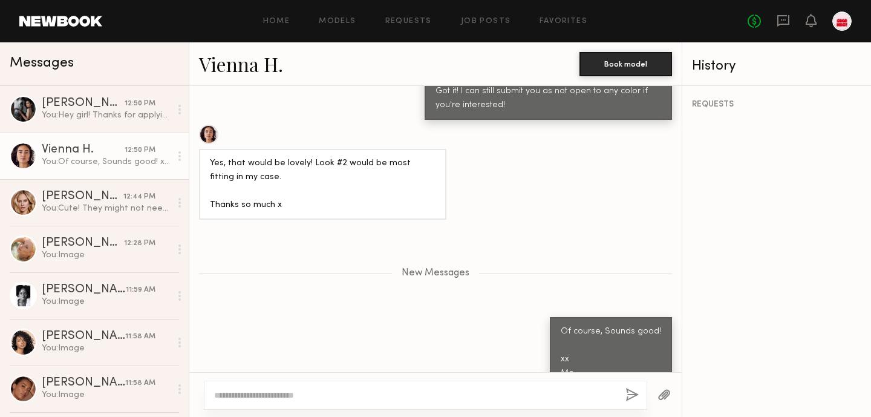
click at [254, 71] on link "Vienna H." at bounding box center [241, 64] width 84 height 26
click at [295, 396] on textarea at bounding box center [415, 395] width 402 height 12
type textarea "**********"
click at [631, 388] on button "button" at bounding box center [631, 395] width 13 height 15
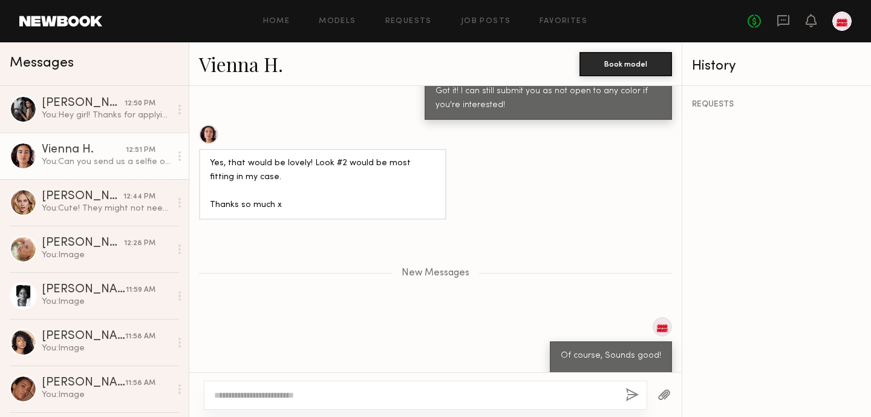
scroll to position [1580, 0]
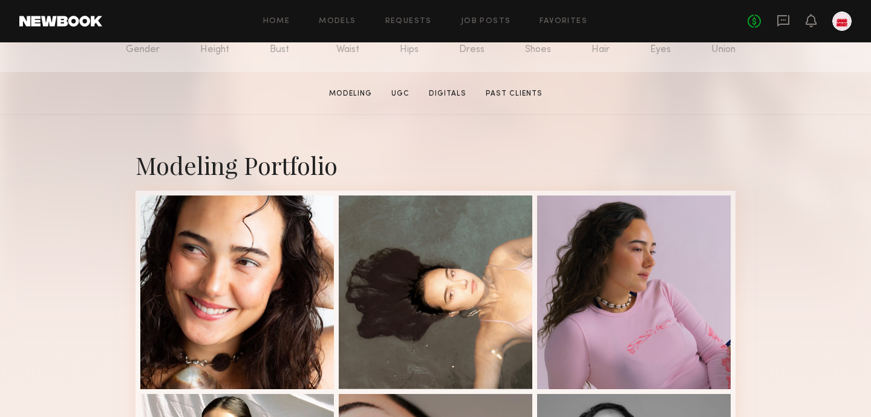
scroll to position [166, 0]
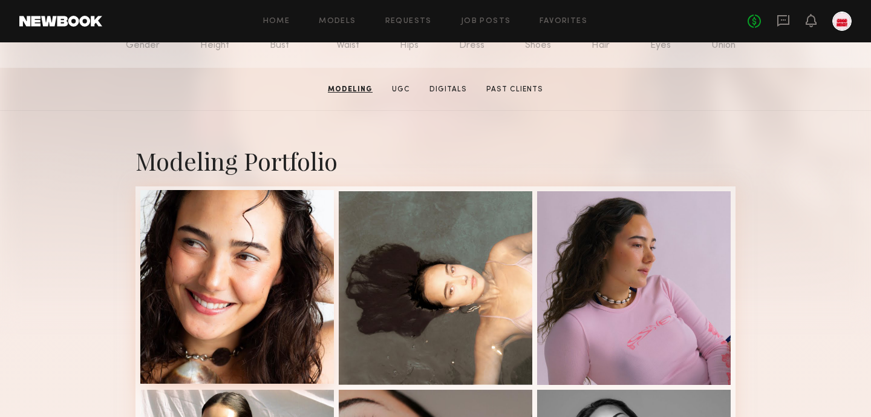
click at [270, 292] on div at bounding box center [237, 287] width 194 height 194
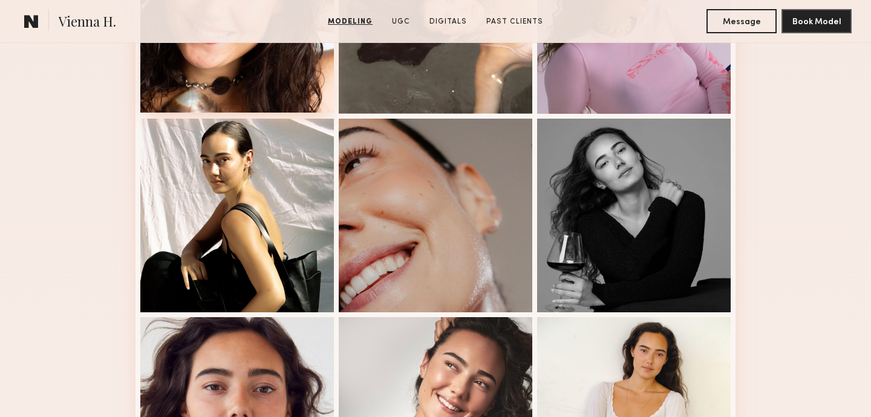
scroll to position [0, 0]
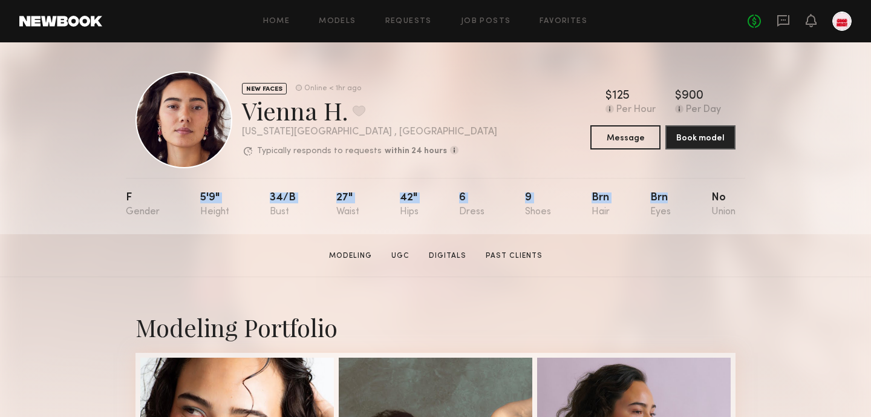
drag, startPoint x: 192, startPoint y: 199, endPoint x: 668, endPoint y: 199, distance: 475.4
click at [668, 199] on nb-model-profile-props "F 5'9" 34/b 27" 42" 6 9 Brn Brn No" at bounding box center [435, 206] width 619 height 56
copy div "5'9" 34/b 27" 42" 6 9 Brn Brn"
click at [341, 157] on div "Typically responds to requests within 24 hours How quickly the model responds t…" at bounding box center [369, 151] width 255 height 12
click at [775, 21] on div "No fees up to $5,000" at bounding box center [800, 20] width 104 height 19
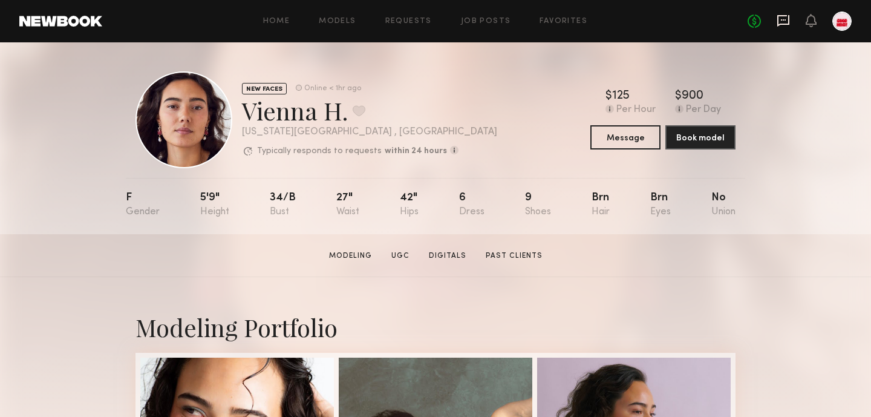
click at [779, 24] on icon at bounding box center [783, 20] width 12 height 11
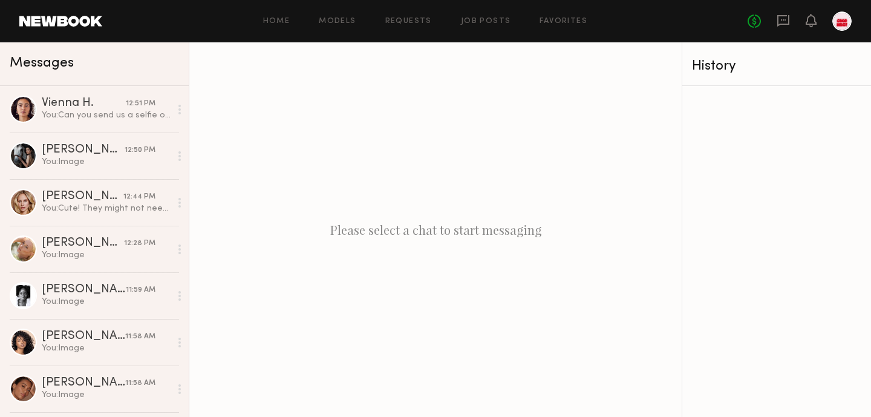
click at [480, 25] on div "Home Models Requests Job Posts Favorites Sign Out No fees up to $5,000" at bounding box center [476, 20] width 749 height 19
click at [481, 8] on header "Home Models Requests Job Posts Favorites Sign Out No fees up to $5,000" at bounding box center [435, 21] width 871 height 42
click at [481, 25] on div "Home Models Requests Job Posts Favorites Sign Out No fees up to $5,000" at bounding box center [476, 20] width 749 height 19
click at [481, 25] on link "Job Posts" at bounding box center [486, 22] width 50 height 8
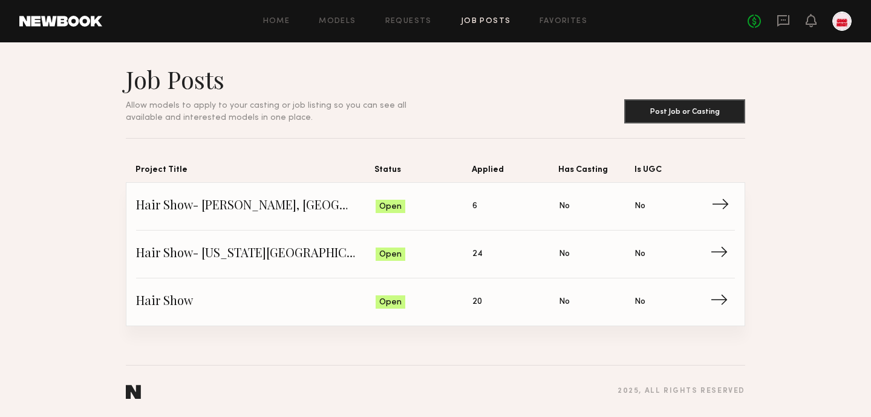
click at [454, 205] on span "Status: Open" at bounding box center [424, 206] width 97 height 18
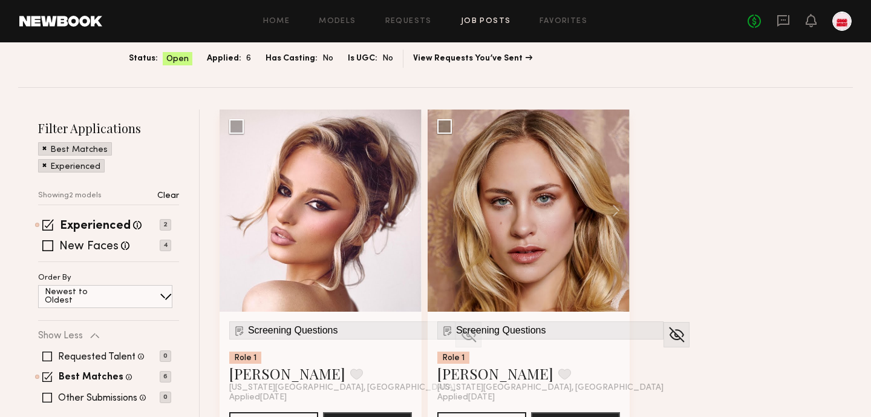
scroll to position [142, 0]
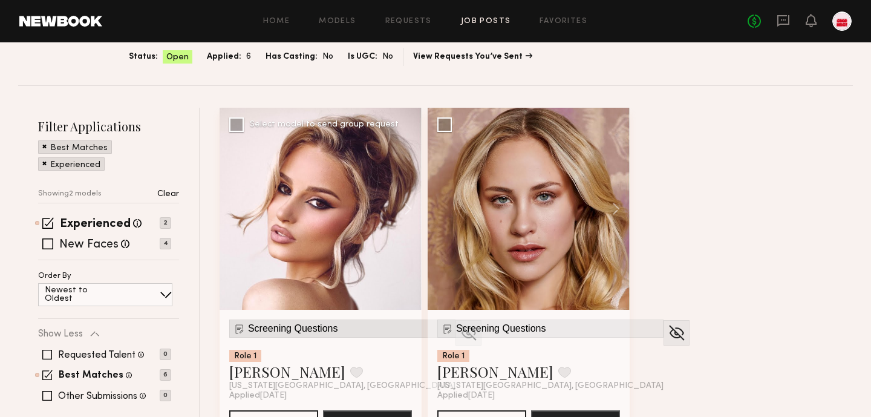
click at [296, 323] on span "Screening Questions" at bounding box center [293, 328] width 90 height 11
click at [102, 218] on div "Experienced Talent we've deemed to have ample paid, professional modeling exper…" at bounding box center [108, 239] width 141 height 42
click at [102, 239] on label "New Faces" at bounding box center [88, 245] width 59 height 12
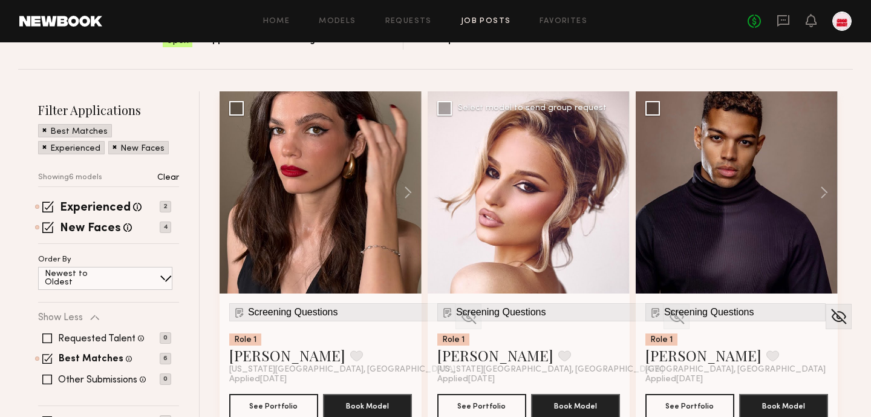
scroll to position [152, 0]
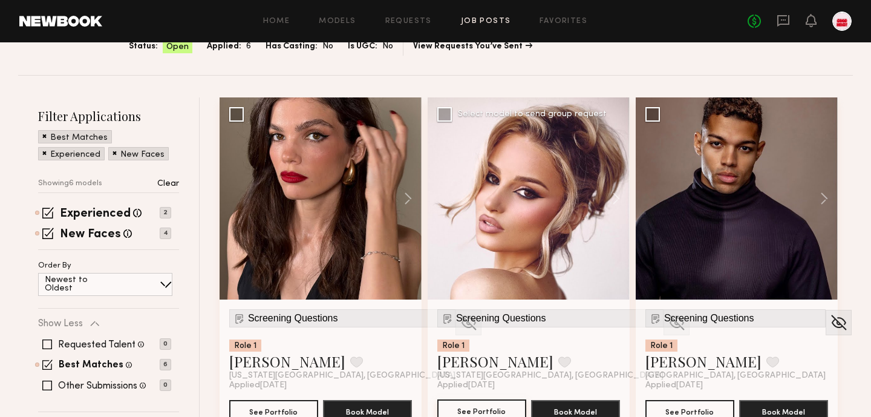
click at [500, 399] on button "See Portfolio" at bounding box center [481, 411] width 89 height 24
click at [481, 399] on button "See Portfolio" at bounding box center [481, 411] width 89 height 24
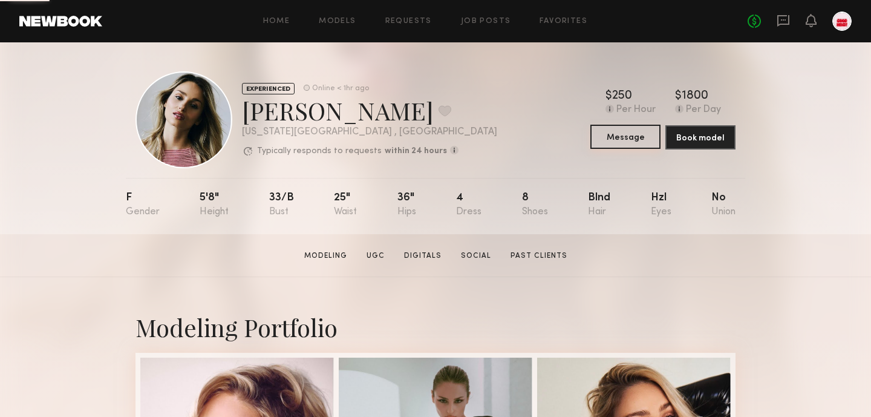
click at [616, 139] on button "Message" at bounding box center [625, 137] width 70 height 24
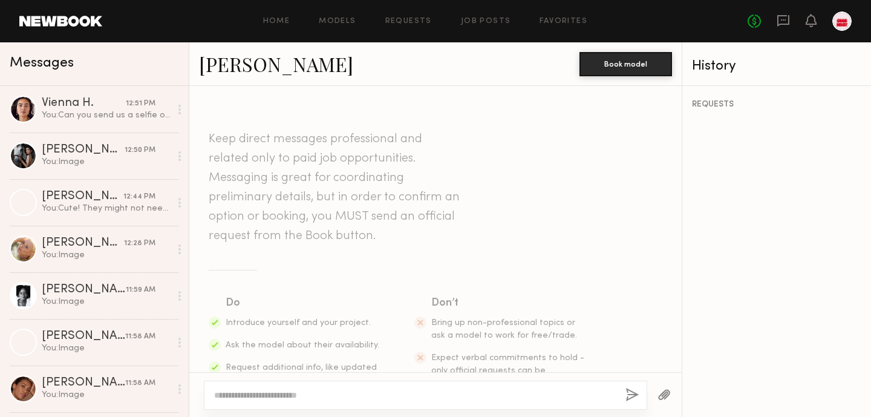
type textarea "**** **** *** *** * * *** ***"
click at [98, 115] on div "You: Can you send us a selfie of your current hair? No hats please!" at bounding box center [106, 114] width 129 height 11
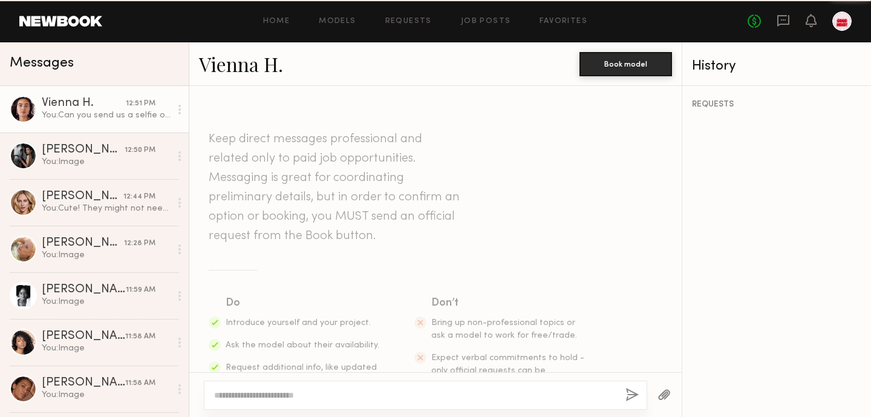
scroll to position [1488, 0]
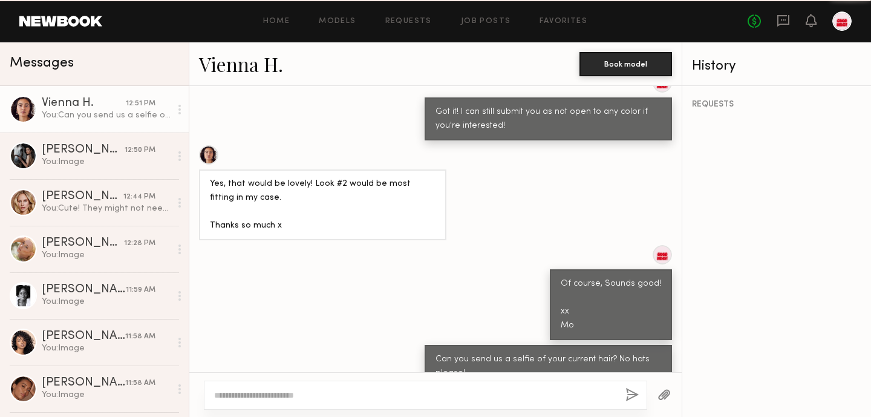
click at [79, 140] on link "[PERSON_NAME] 12:50 PM You: Image" at bounding box center [94, 155] width 189 height 47
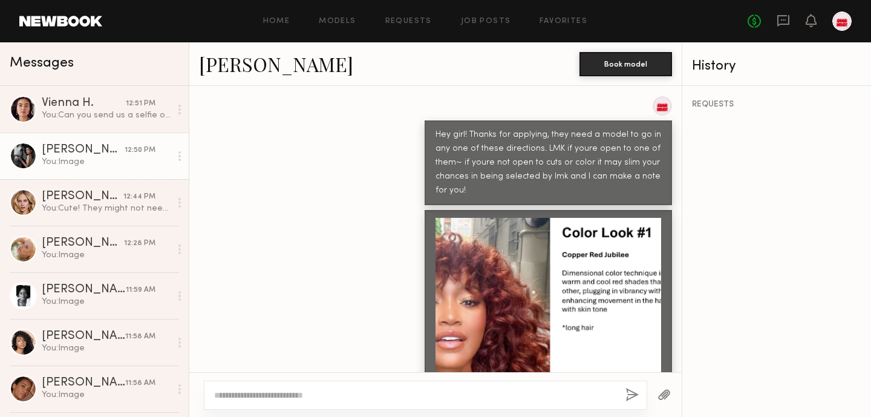
scroll to position [459, 0]
drag, startPoint x: 0, startPoint y: 0, endPoint x: 443, endPoint y: 131, distance: 461.8
click at [443, 131] on div "Hey girl! Thanks for applying, they need a model to go in any one of these dire…" at bounding box center [548, 164] width 226 height 70
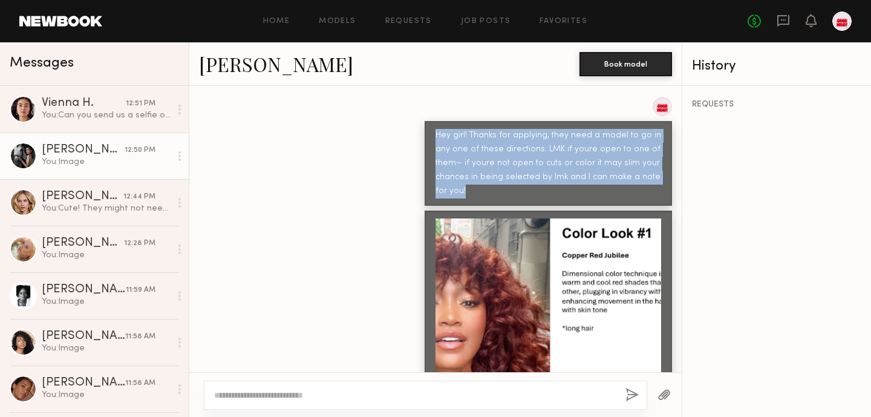
drag, startPoint x: 443, startPoint y: 131, endPoint x: 422, endPoint y: 100, distance: 37.1
click at [422, 100] on div "Hey girl! Thanks for applying, they need a model to go in any one of these dire…" at bounding box center [435, 151] width 492 height 109
copy div "Hey girl! Thanks for applying, they need a model to go in any one of these dire…"
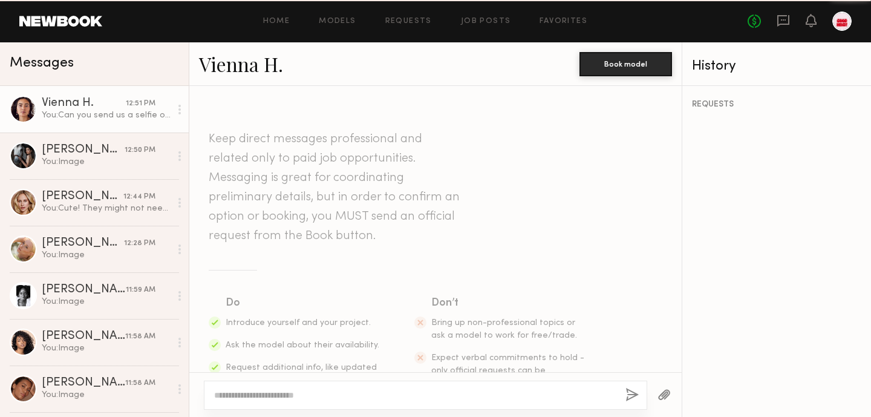
scroll to position [1488, 0]
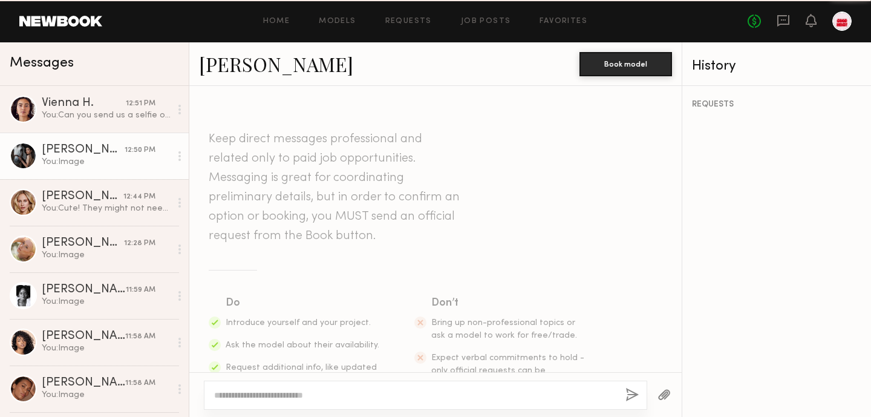
scroll to position [1014, 0]
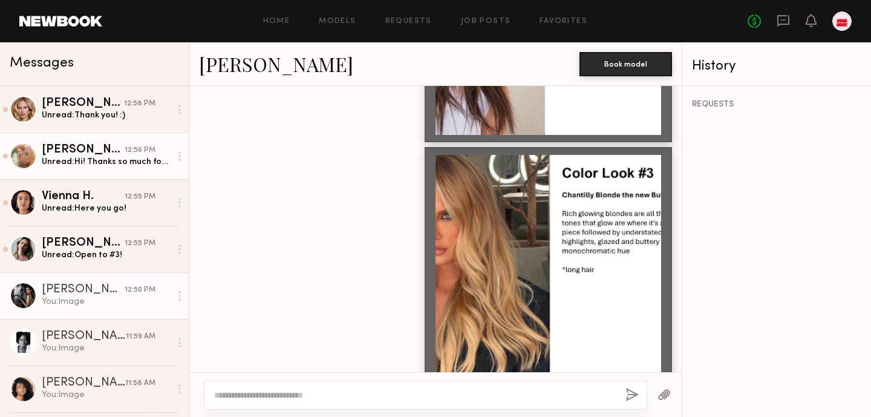
click at [96, 166] on div "Unread: Hi! Thanks so much for getting back to me. I’d be happy to go with the …" at bounding box center [106, 161] width 129 height 11
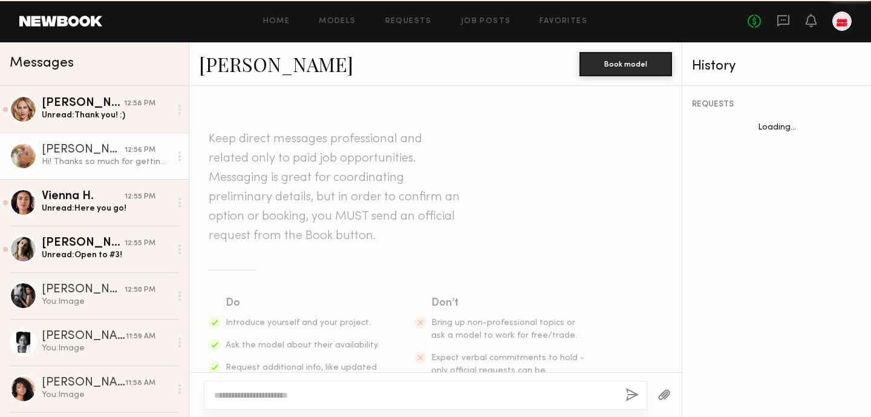
scroll to position [1048, 0]
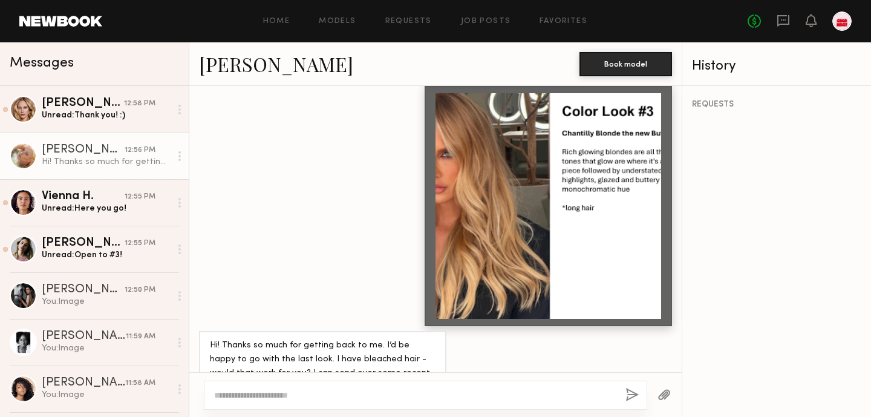
click at [293, 393] on textarea at bounding box center [415, 395] width 402 height 12
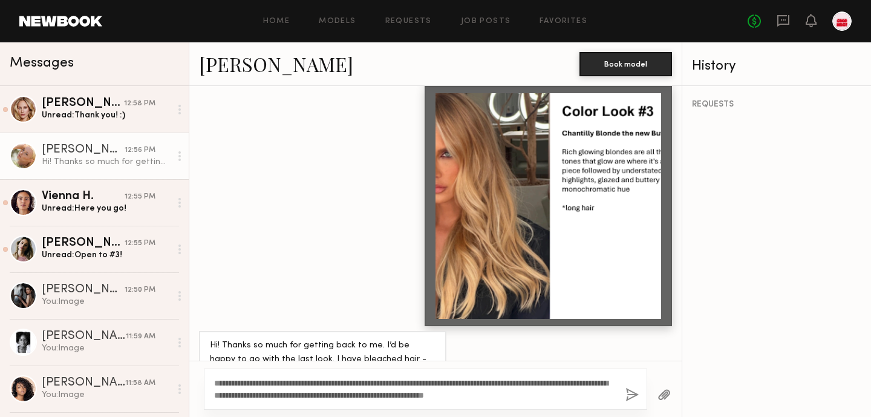
type textarea "**********"
click at [630, 393] on button "button" at bounding box center [631, 395] width 13 height 15
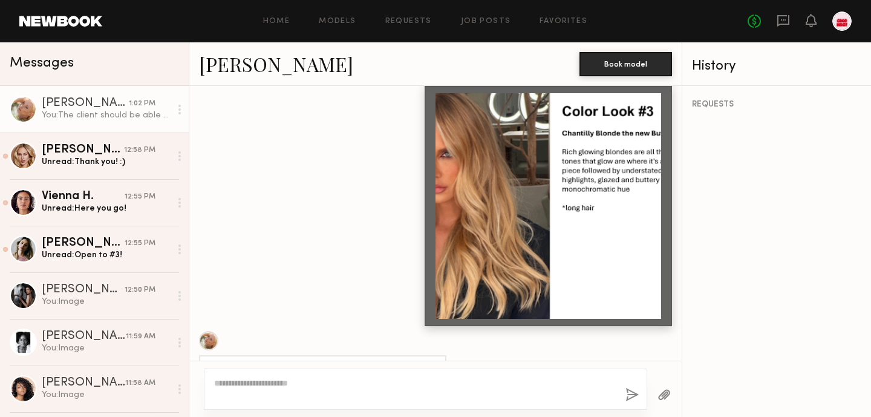
scroll to position [1240, 0]
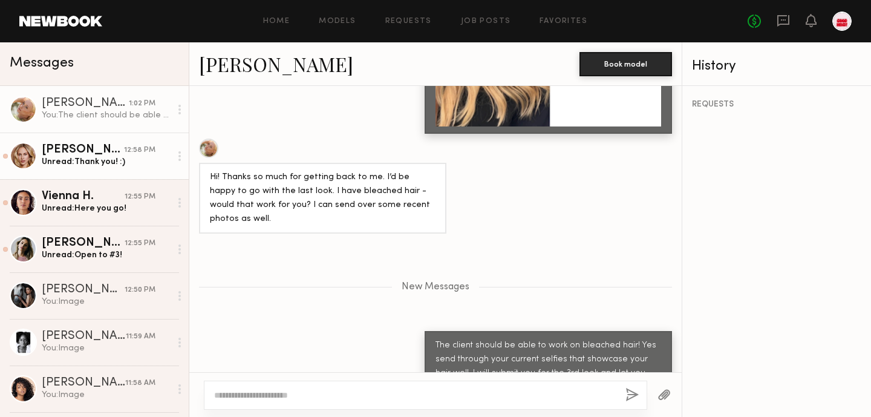
click at [119, 165] on div "Unread: Thank you! :)" at bounding box center [106, 161] width 129 height 11
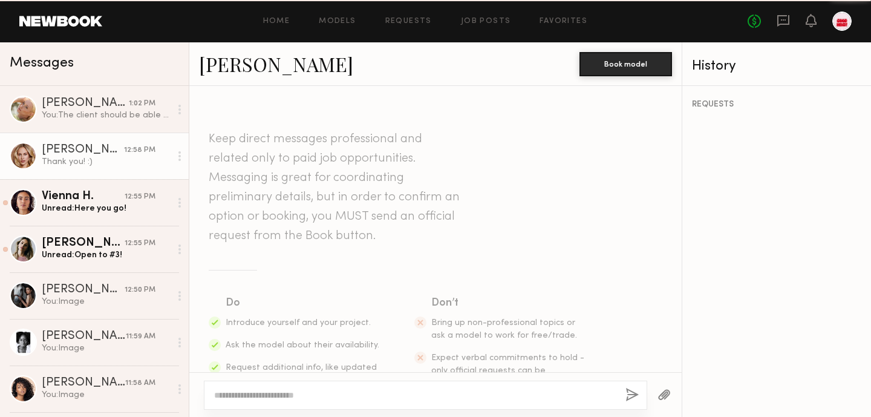
scroll to position [1409, 0]
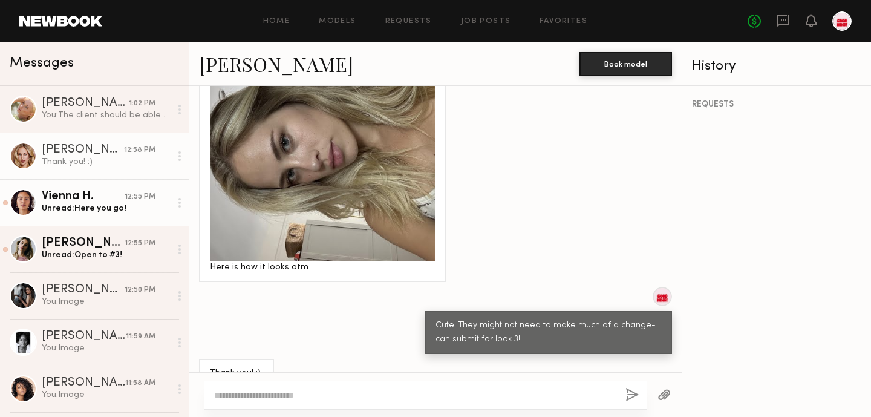
click at [103, 197] on div "Vienna H." at bounding box center [83, 197] width 83 height 12
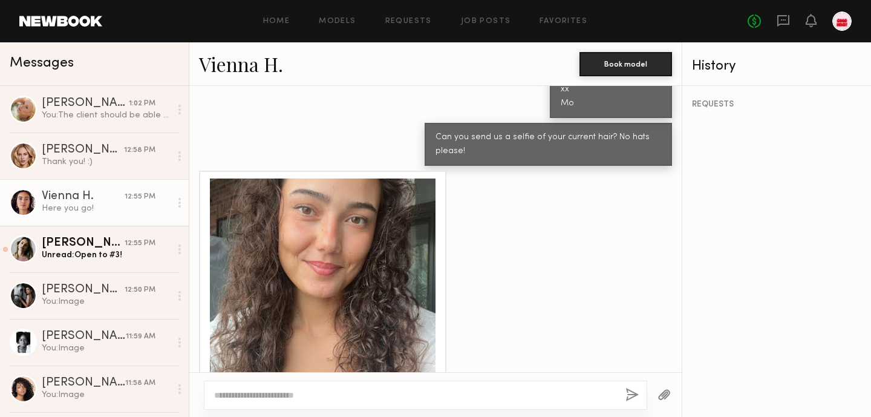
scroll to position [1714, 0]
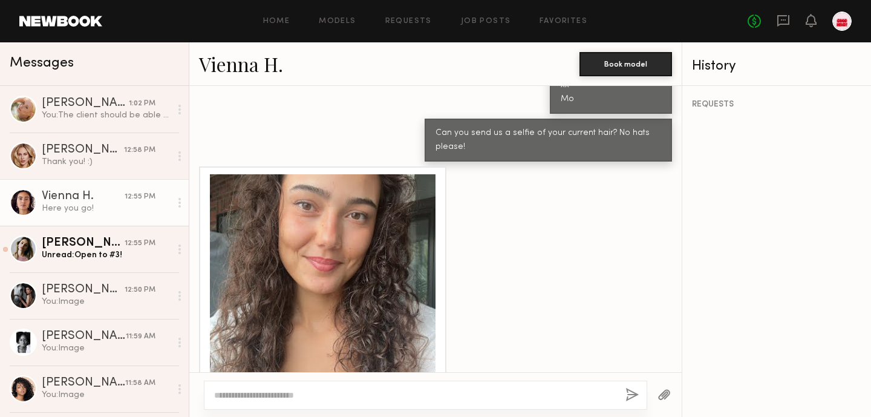
click at [322, 260] on div at bounding box center [323, 287] width 226 height 226
click at [227, 396] on textarea at bounding box center [415, 395] width 402 height 12
type textarea "*********"
click at [628, 399] on button "button" at bounding box center [631, 395] width 13 height 15
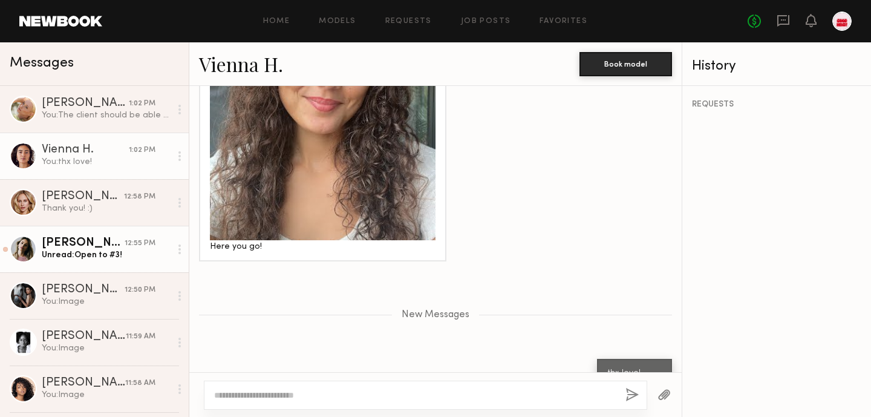
click at [109, 257] on div "Unread: Open to #3!" at bounding box center [106, 254] width 129 height 11
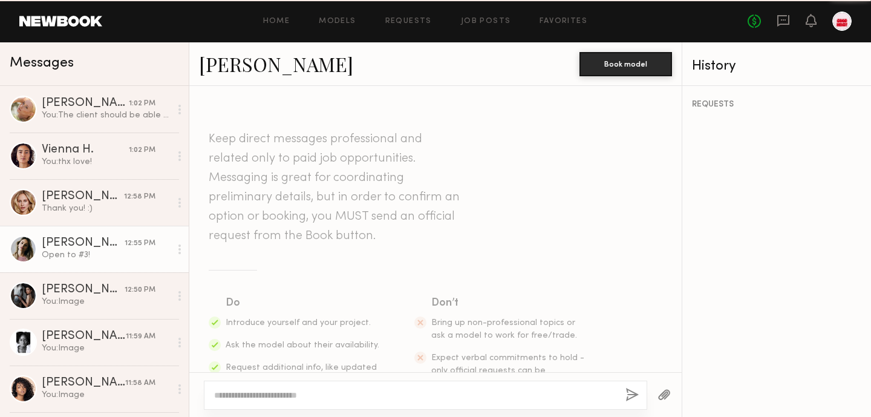
scroll to position [1048, 0]
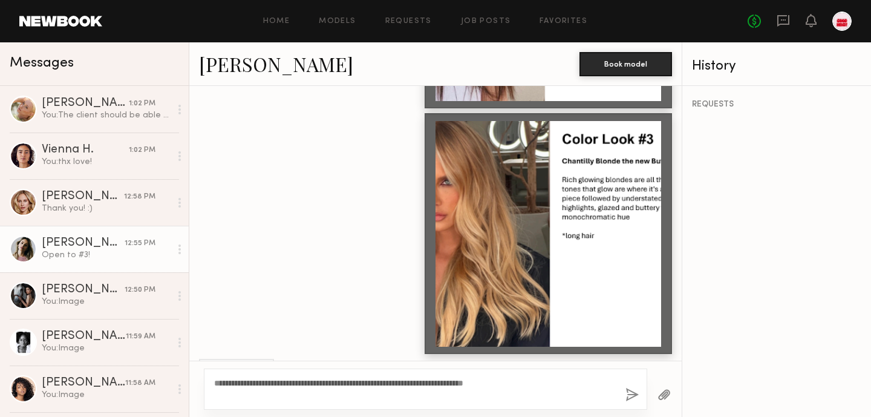
type textarea "**********"
click at [625, 394] on button "button" at bounding box center [631, 395] width 13 height 15
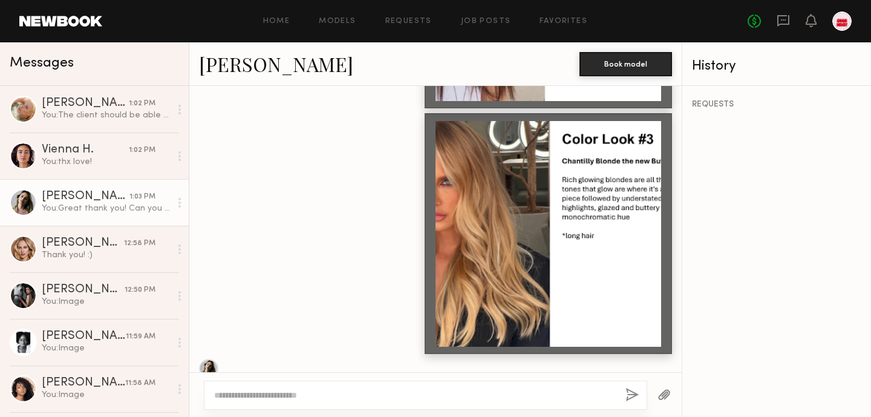
scroll to position [1212, 0]
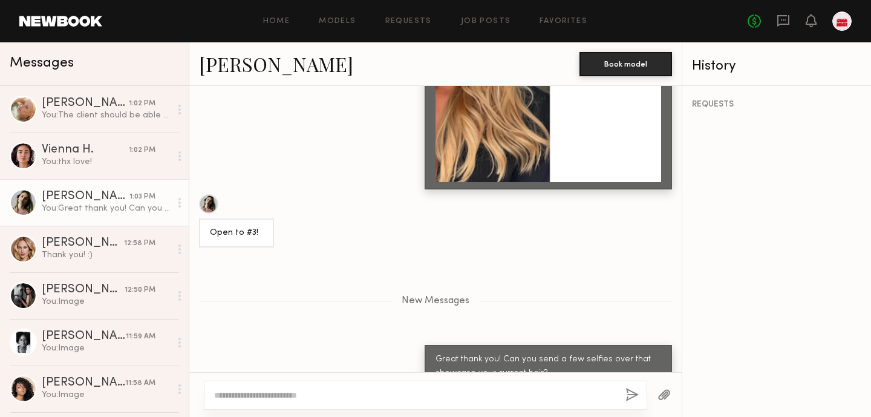
click at [236, 65] on link "[PERSON_NAME]" at bounding box center [276, 64] width 154 height 26
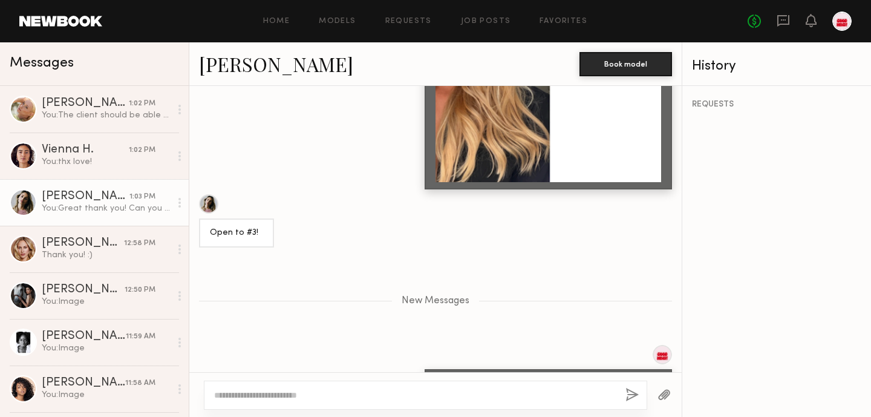
scroll to position [1224, 0]
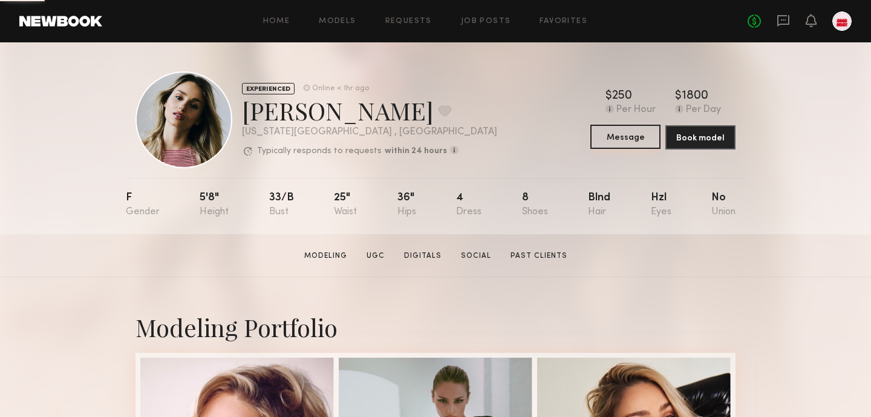
click at [629, 134] on button "Message" at bounding box center [625, 137] width 70 height 24
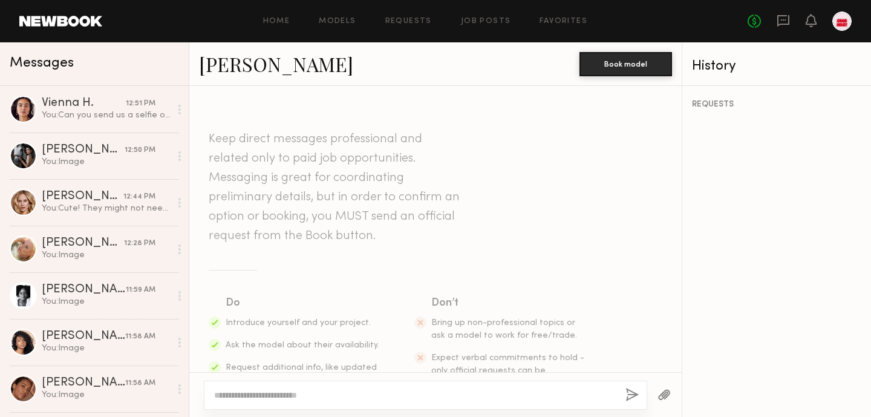
click at [345, 393] on textarea at bounding box center [415, 395] width 402 height 12
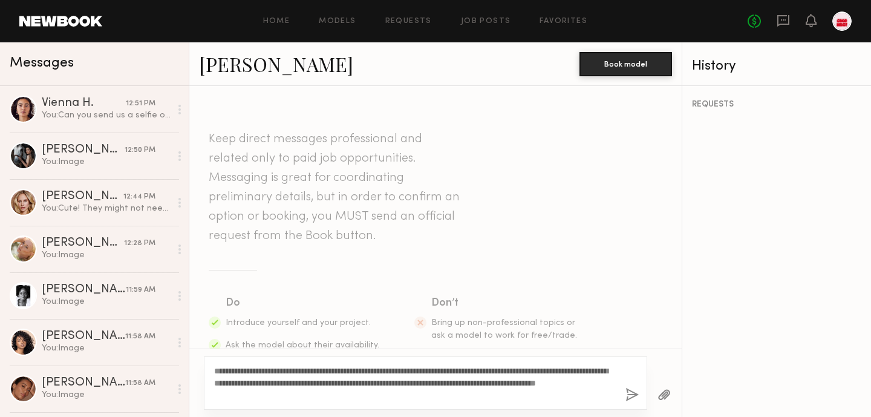
click at [578, 383] on textarea "**********" at bounding box center [415, 383] width 402 height 36
click at [590, 385] on textarea "**********" at bounding box center [415, 383] width 402 height 36
type textarea "**********"
click at [630, 393] on button "button" at bounding box center [631, 395] width 13 height 15
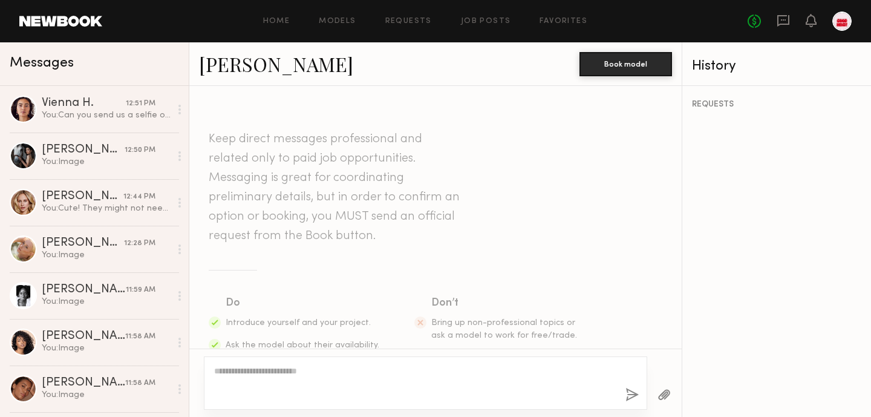
scroll to position [277, 0]
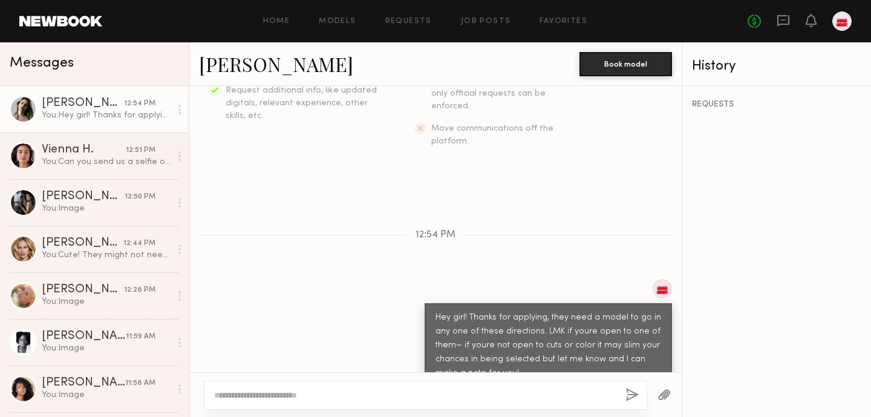
click at [660, 394] on button "button" at bounding box center [663, 395] width 13 height 15
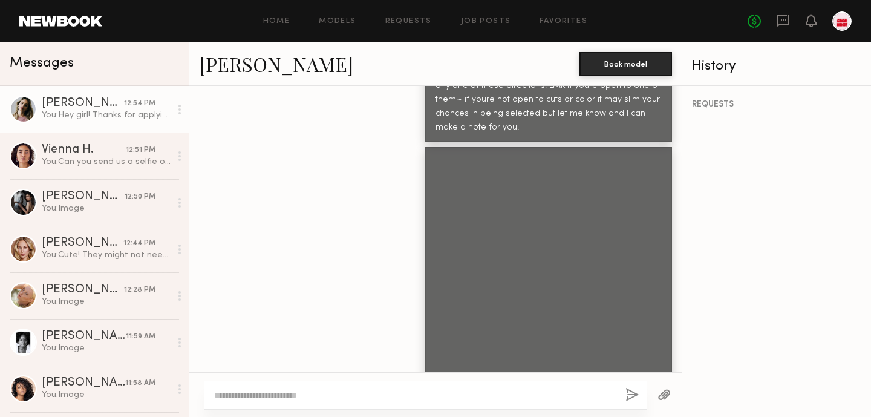
click at [630, 392] on button "button" at bounding box center [631, 395] width 13 height 15
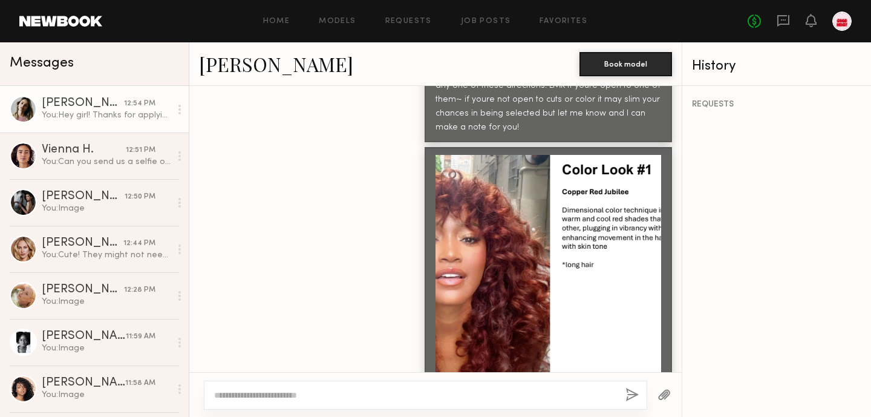
click at [626, 394] on button "button" at bounding box center [631, 395] width 13 height 15
click at [635, 399] on button "button" at bounding box center [631, 395] width 13 height 15
click at [629, 393] on button "button" at bounding box center [631, 395] width 13 height 15
click at [664, 394] on button "button" at bounding box center [663, 395] width 13 height 15
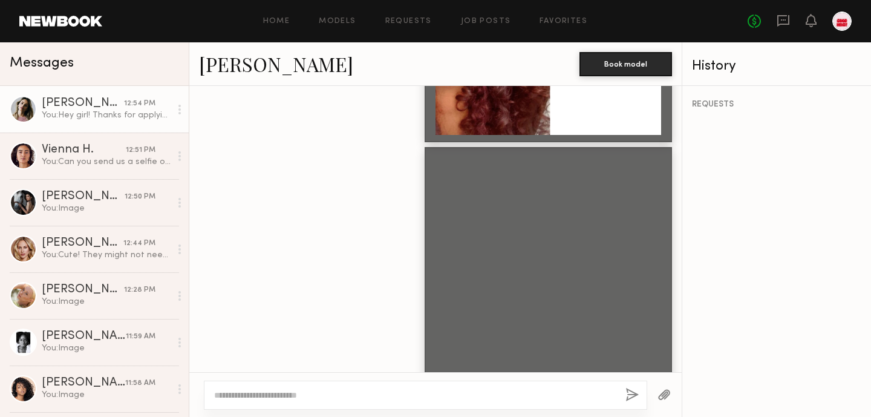
click at [661, 396] on button "button" at bounding box center [663, 395] width 13 height 15
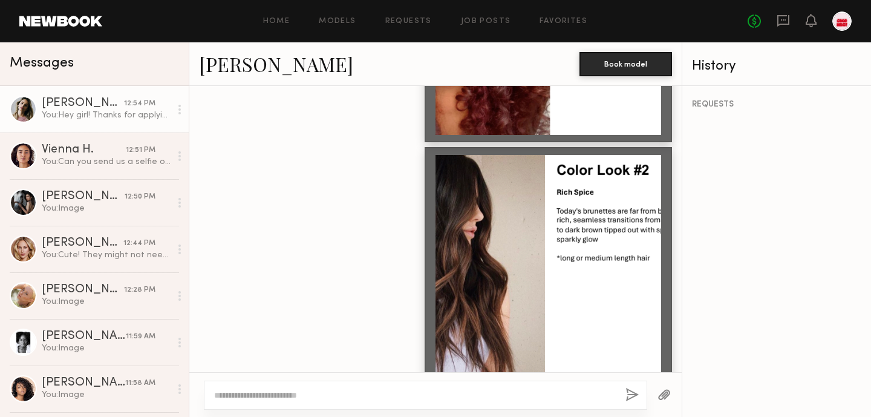
scroll to position [1014, 0]
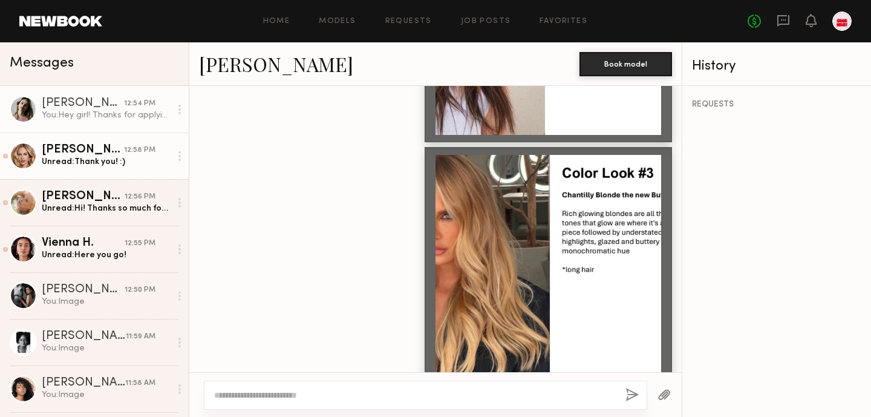
click at [82, 160] on div "Unread: Thank you! :)" at bounding box center [106, 161] width 129 height 11
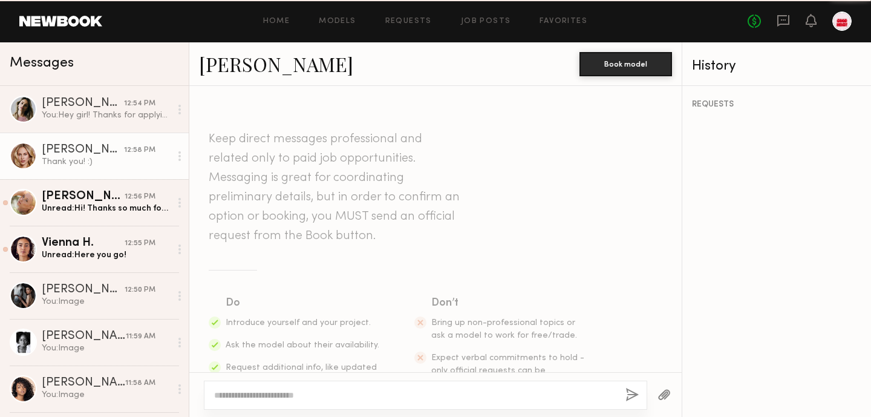
scroll to position [1409, 0]
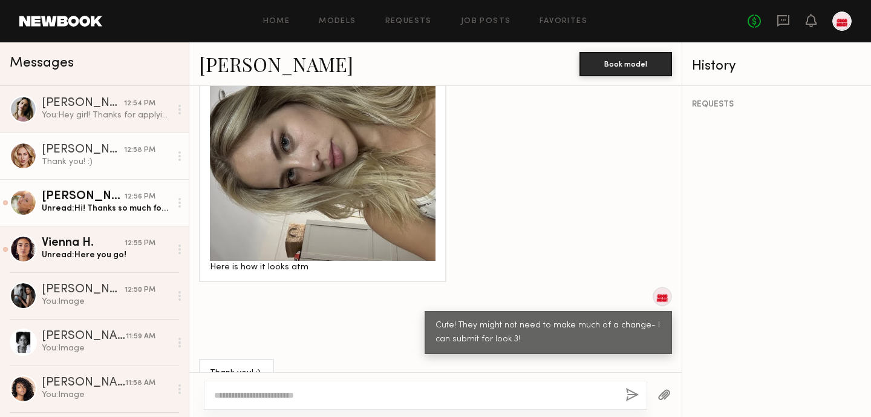
click at [70, 195] on div "Olya M." at bounding box center [83, 197] width 83 height 12
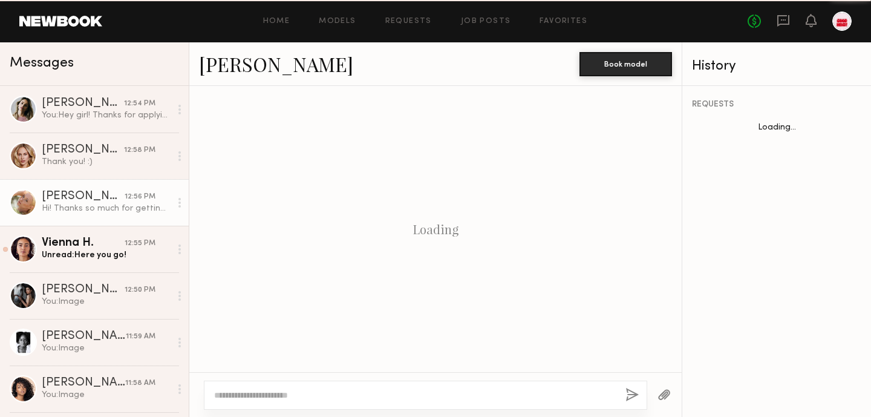
scroll to position [1048, 0]
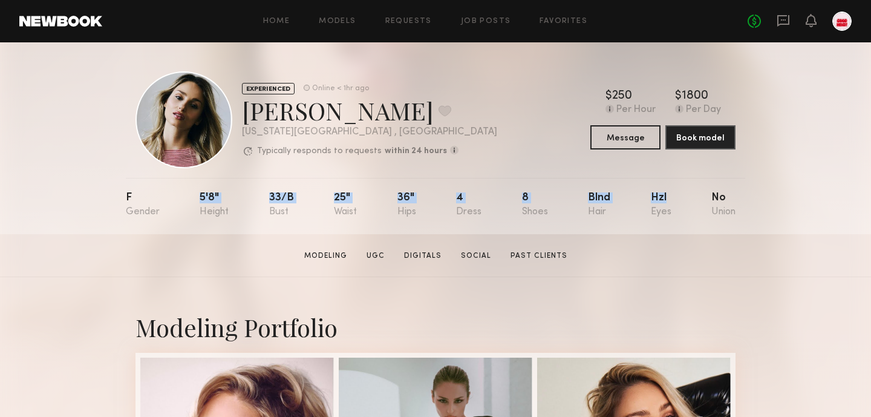
drag, startPoint x: 198, startPoint y: 201, endPoint x: 672, endPoint y: 199, distance: 474.2
click at [672, 203] on nb-model-profile-props "F 5'8" 33/b 25" 36" 4 8 Blnd Hzl No" at bounding box center [435, 206] width 619 height 56
copy div "5'8" 33/b 25" 36" 4 8 Blnd Hzl"
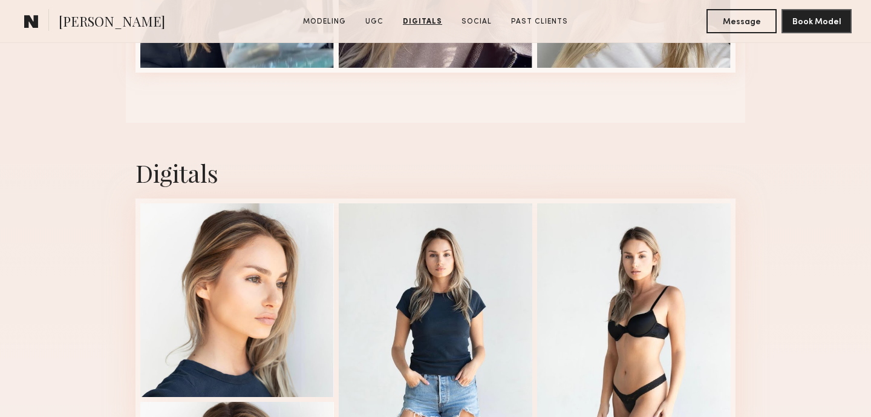
scroll to position [1596, 0]
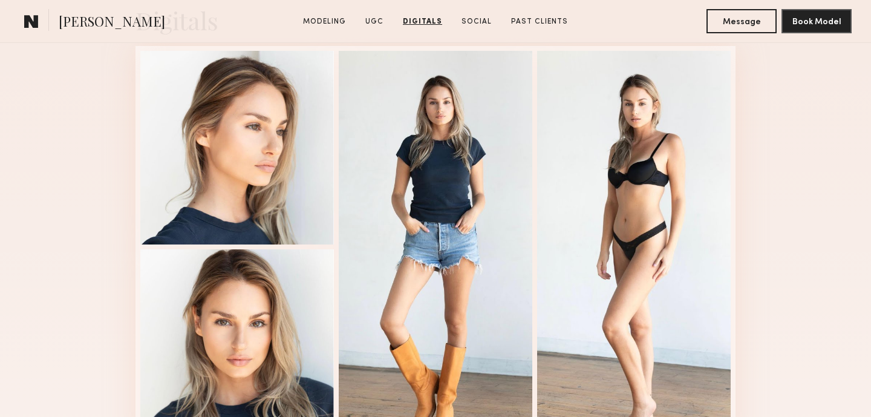
click at [517, 223] on div at bounding box center [436, 247] width 194 height 392
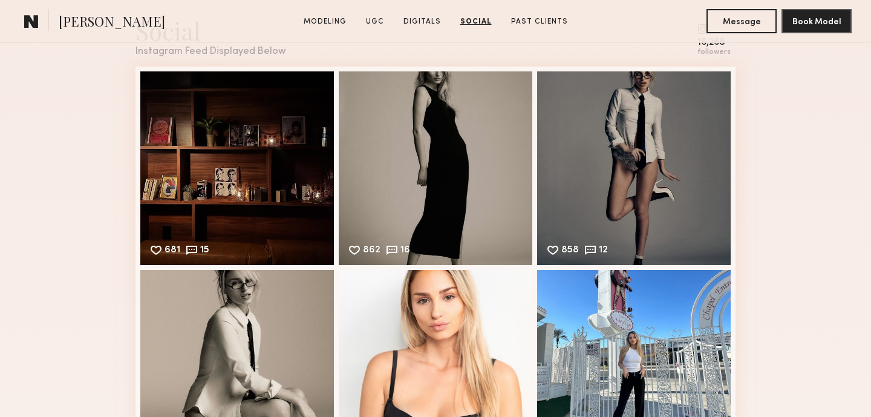
scroll to position [2099, 0]
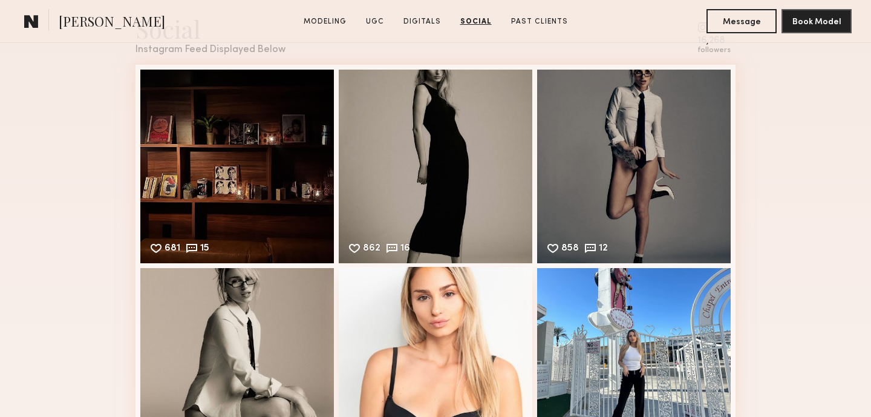
click at [454, 328] on div "524 22 Likes & comments displayed to show model’s engagement" at bounding box center [436, 364] width 194 height 194
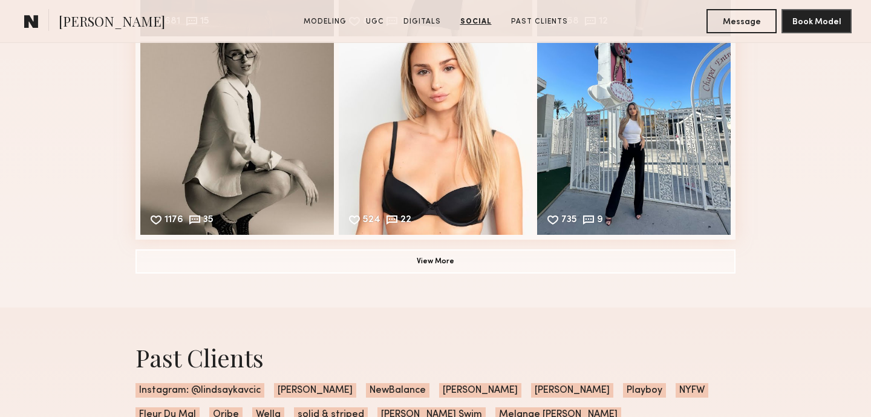
scroll to position [2330, 0]
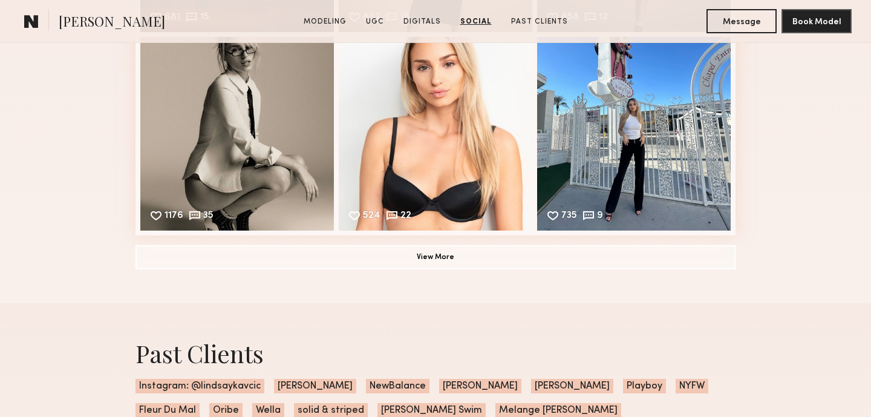
click at [526, 272] on div "Social Instagram Feed Displayed Below 16,268 followers 681 15 Likes & comments …" at bounding box center [435, 25] width 600 height 555
click at [524, 260] on button "View More" at bounding box center [435, 256] width 600 height 24
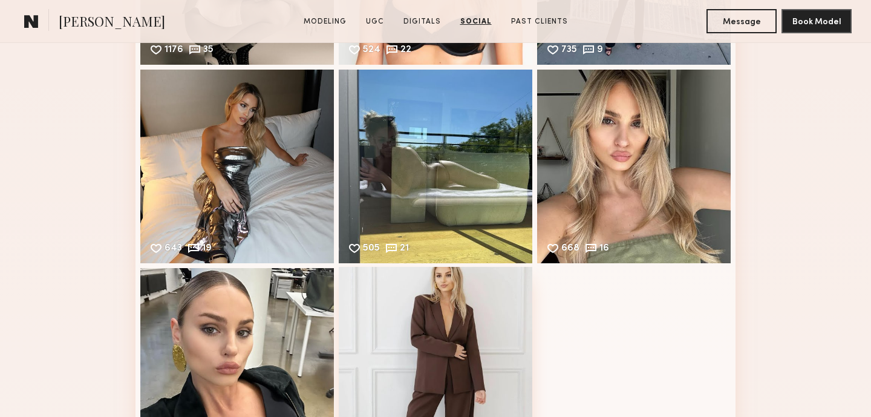
scroll to position [2496, 0]
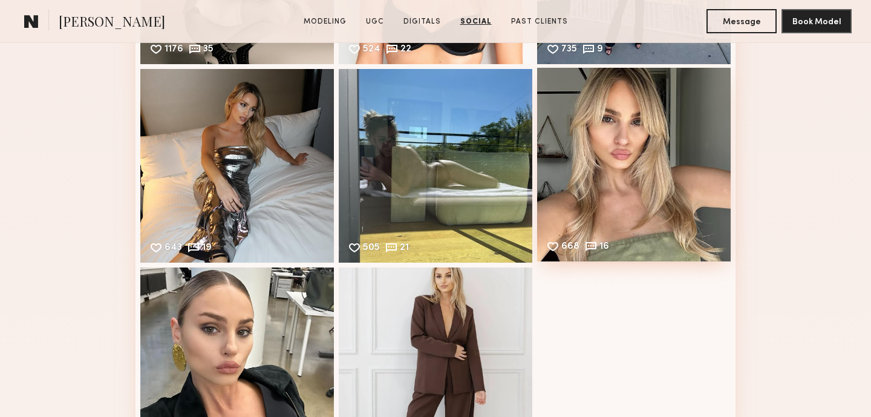
click at [640, 131] on div "668 16 Likes & comments displayed to show model’s engagement" at bounding box center [634, 165] width 194 height 194
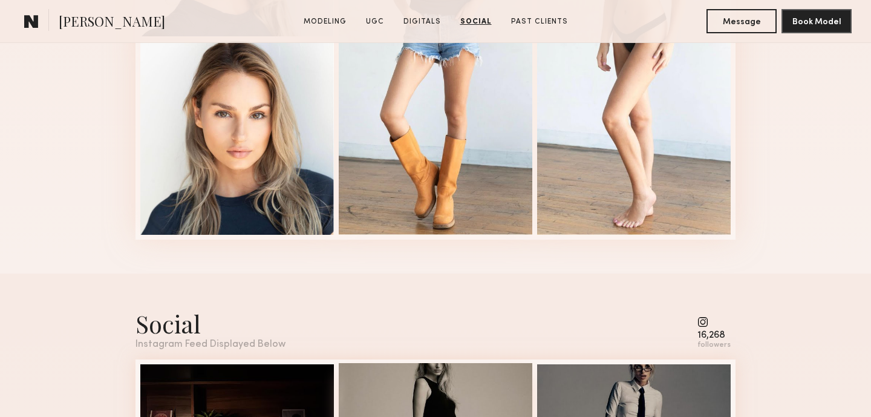
scroll to position [1791, 0]
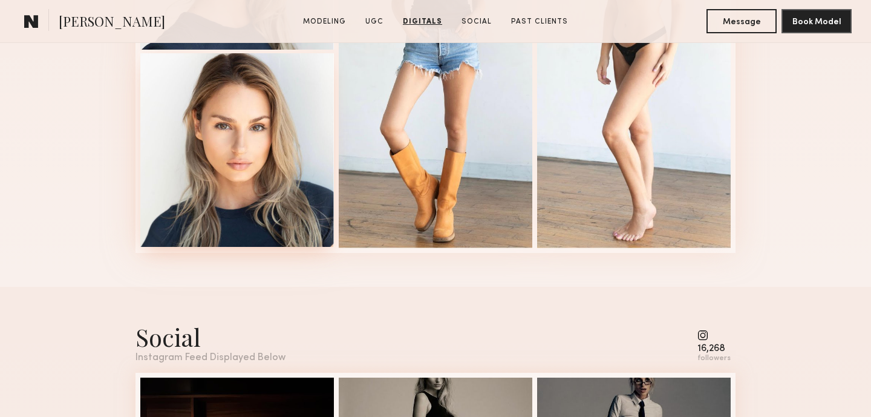
click at [263, 152] on div at bounding box center [237, 150] width 194 height 194
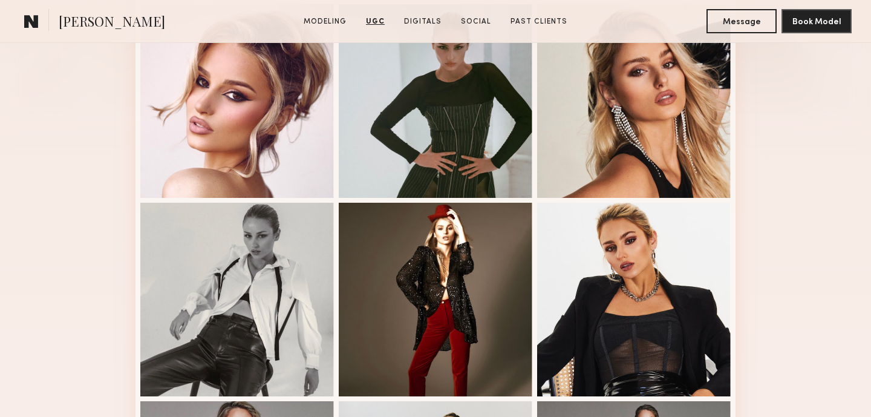
scroll to position [299, 0]
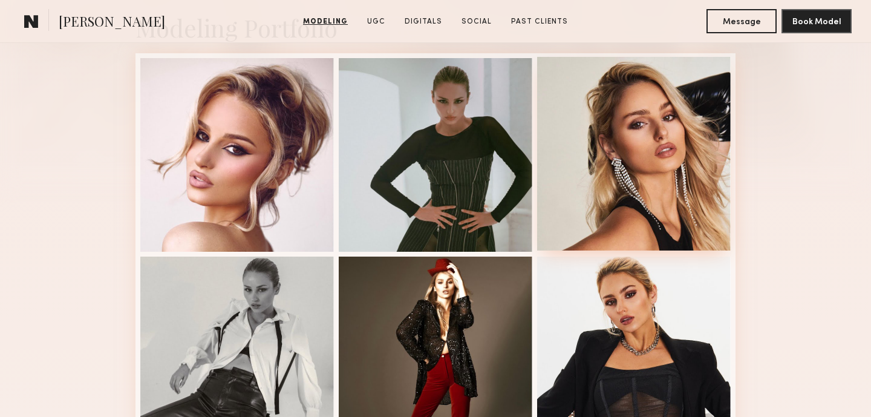
click at [579, 163] on div at bounding box center [634, 154] width 194 height 194
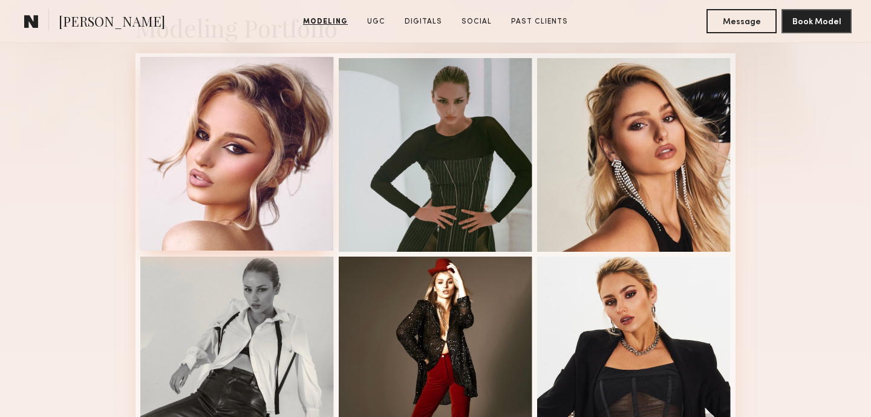
click at [258, 195] on div at bounding box center [237, 154] width 194 height 194
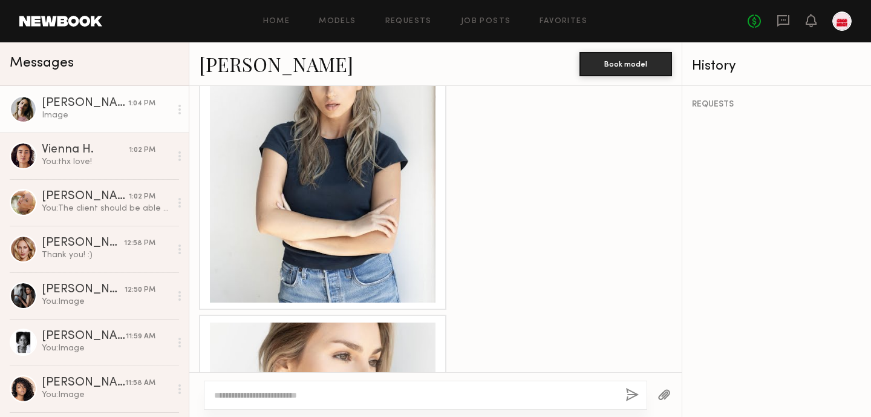
scroll to position [2031, 0]
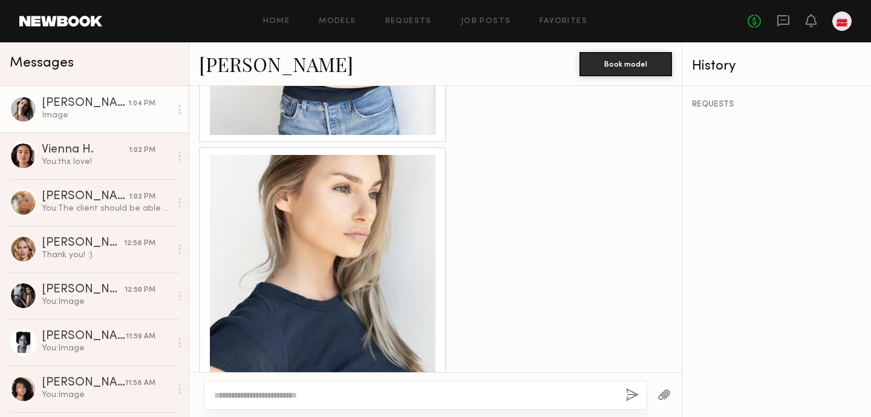
click at [244, 399] on textarea at bounding box center [415, 395] width 402 height 12
type textarea "**********"
click at [626, 393] on button "button" at bounding box center [631, 395] width 13 height 15
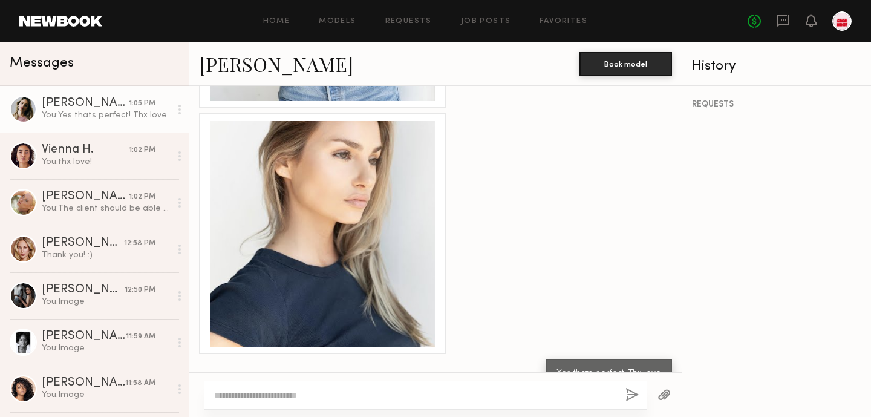
click at [376, 263] on div at bounding box center [323, 234] width 226 height 226
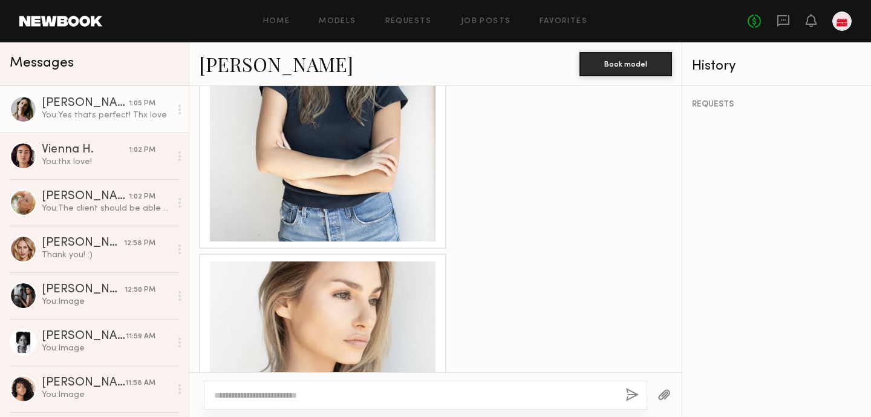
scroll to position [1851, 0]
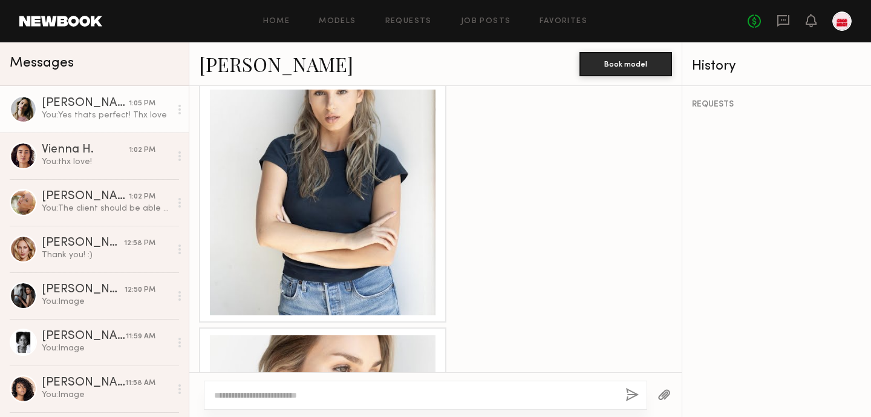
click at [371, 235] on div at bounding box center [323, 203] width 226 height 226
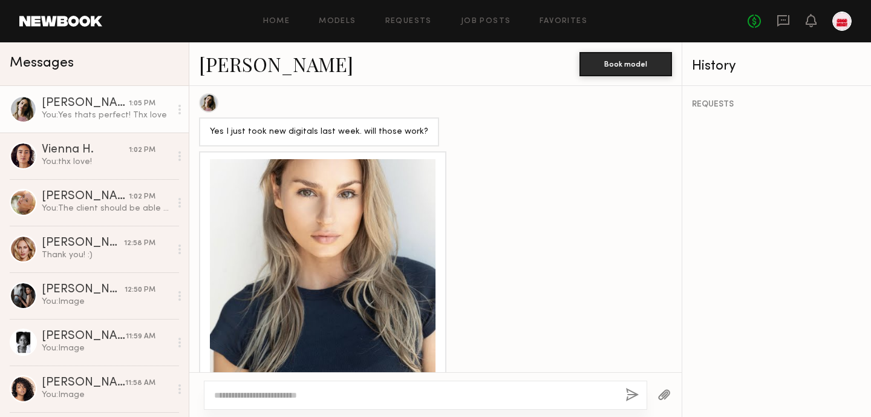
scroll to position [1532, 0]
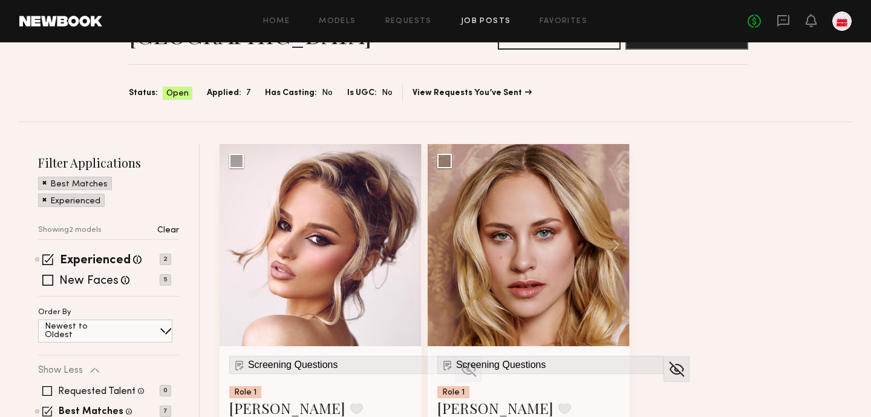
scroll to position [115, 0]
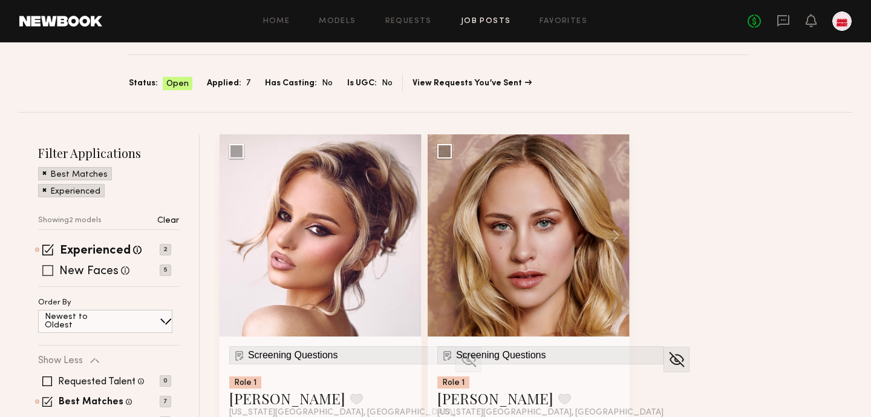
click at [95, 266] on label "New Faces" at bounding box center [88, 272] width 59 height 12
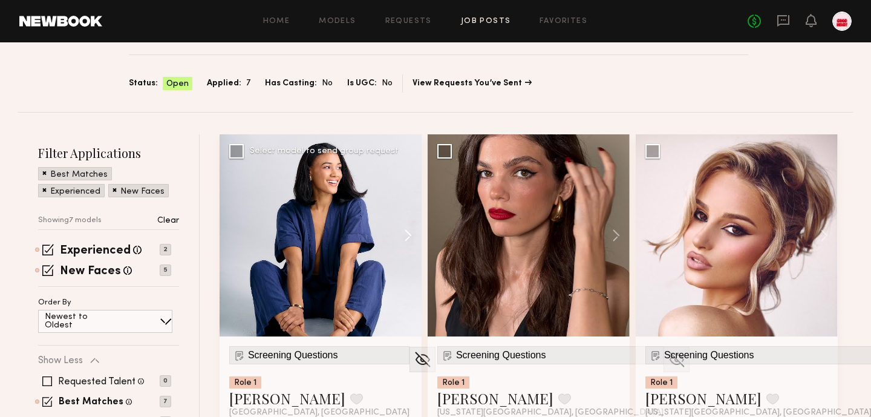
click at [415, 180] on button at bounding box center [402, 235] width 39 height 202
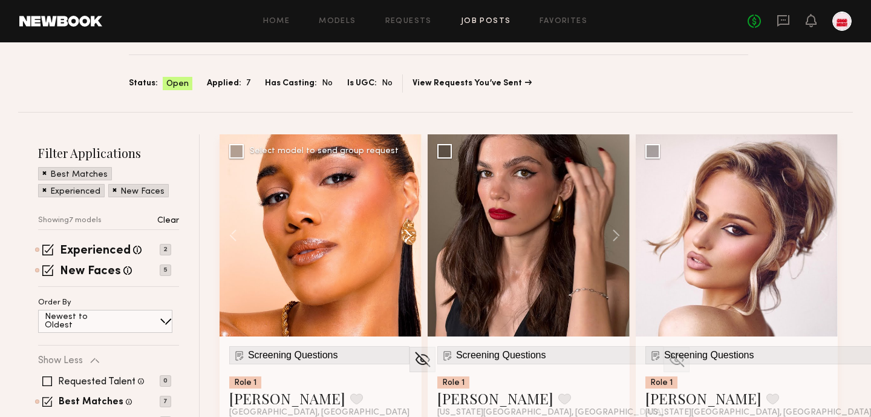
click at [416, 181] on button at bounding box center [402, 235] width 39 height 202
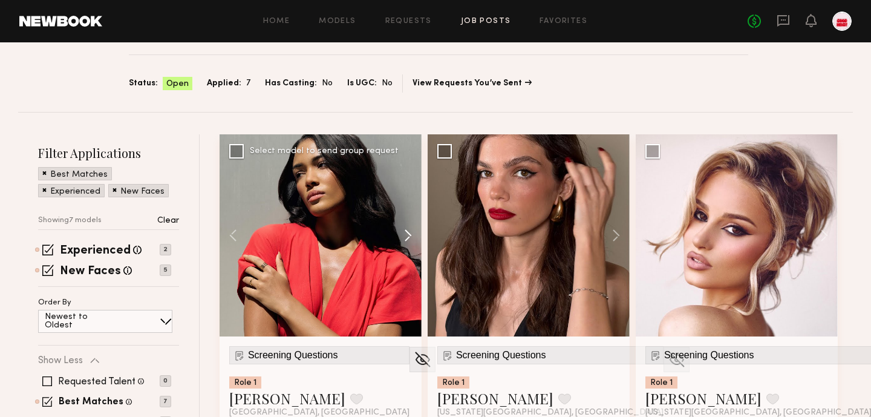
click at [416, 181] on button at bounding box center [402, 235] width 39 height 202
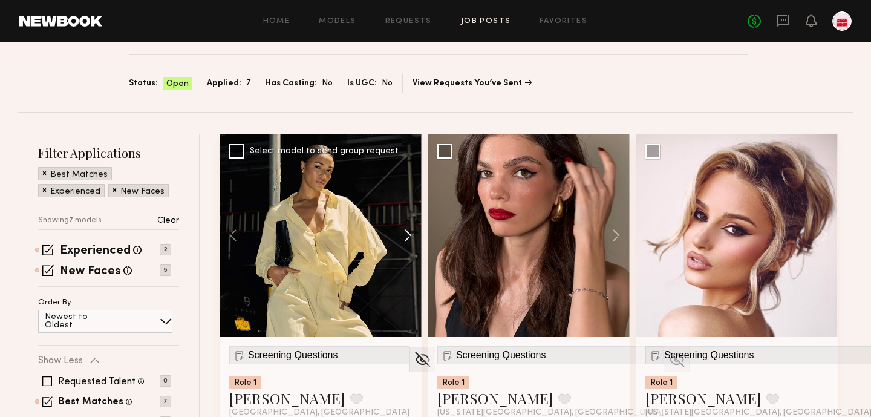
click at [416, 181] on button at bounding box center [402, 235] width 39 height 202
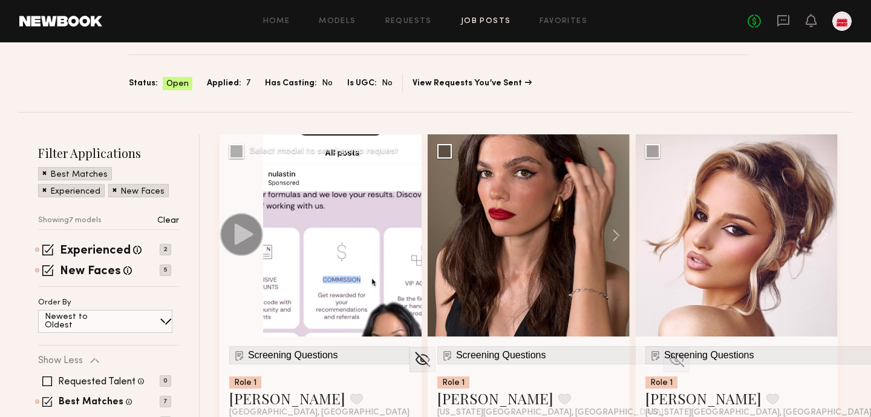
click at [416, 181] on button at bounding box center [402, 235] width 39 height 202
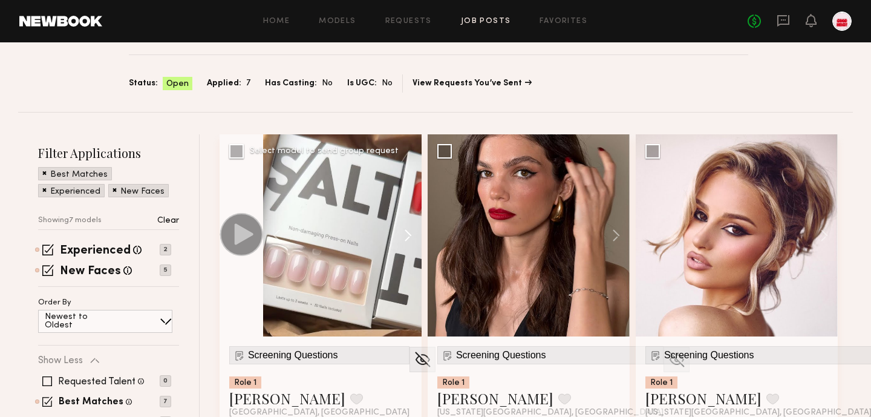
click at [420, 186] on button at bounding box center [402, 235] width 39 height 202
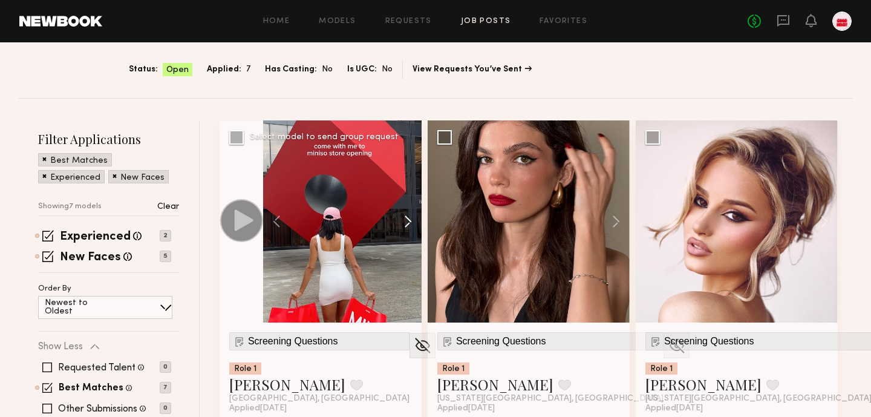
scroll to position [127, 0]
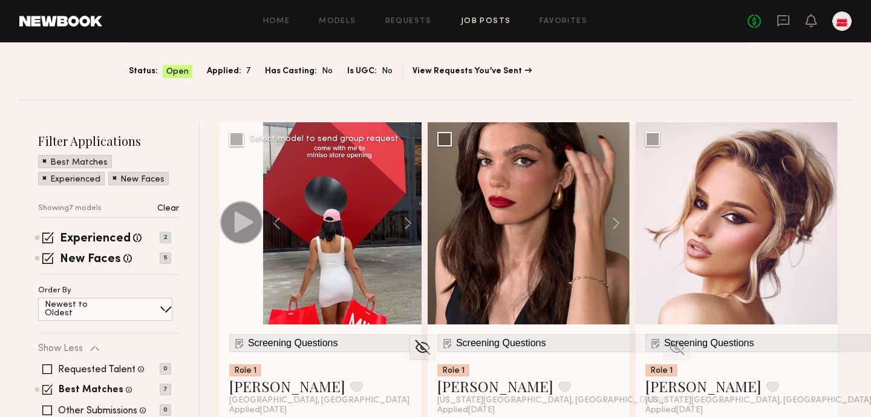
click at [256, 394] on div "Screening Questions Role 1 [PERSON_NAME] Favorite [GEOGRAPHIC_DATA], [GEOGRAPHI…" at bounding box center [321, 391] width 202 height 134
click at [276, 338] on span "Screening Questions" at bounding box center [293, 343] width 90 height 11
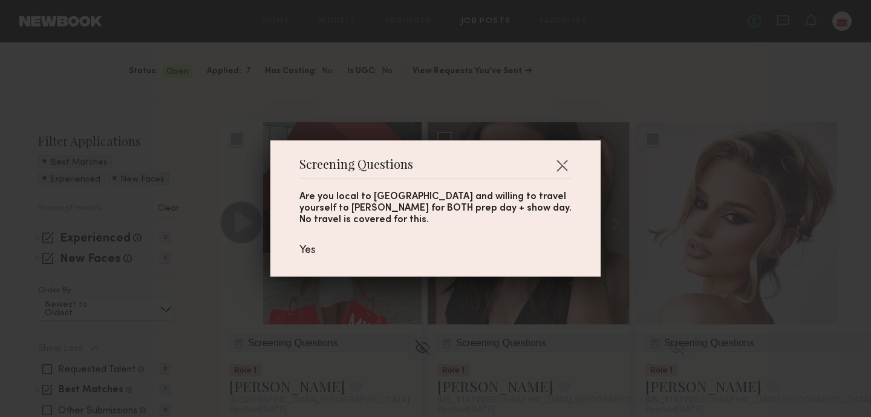
click at [314, 303] on div "Screening Questions Are you local to [GEOGRAPHIC_DATA] and willing to travel yo…" at bounding box center [435, 208] width 871 height 417
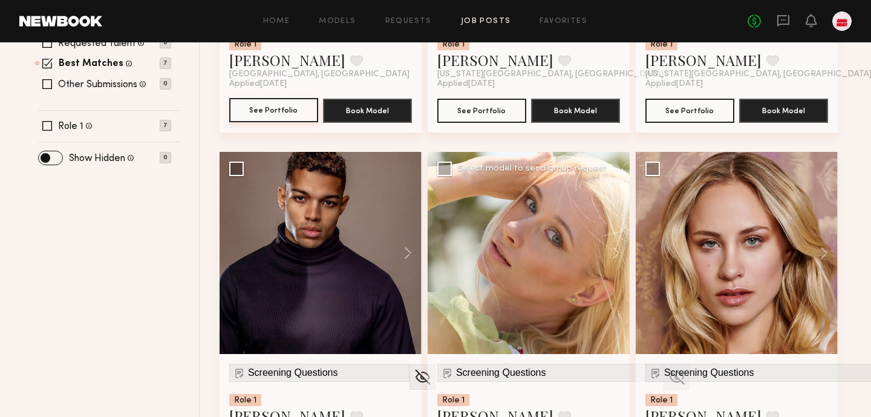
scroll to position [509, 0]
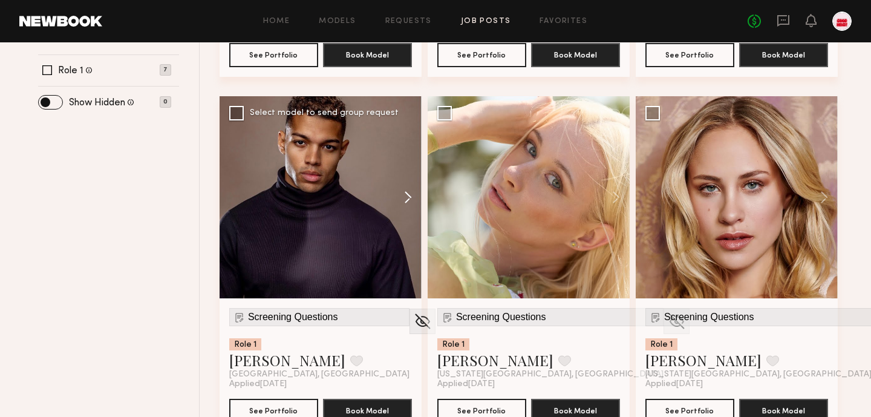
click at [394, 147] on button at bounding box center [402, 197] width 39 height 202
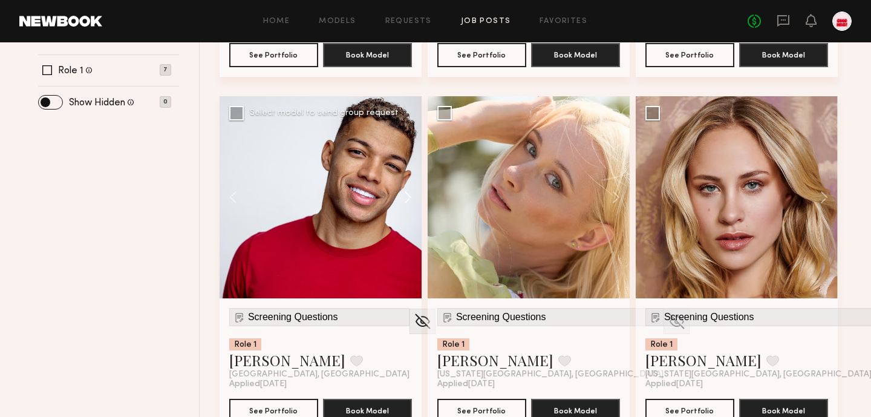
click at [394, 147] on button at bounding box center [402, 197] width 39 height 202
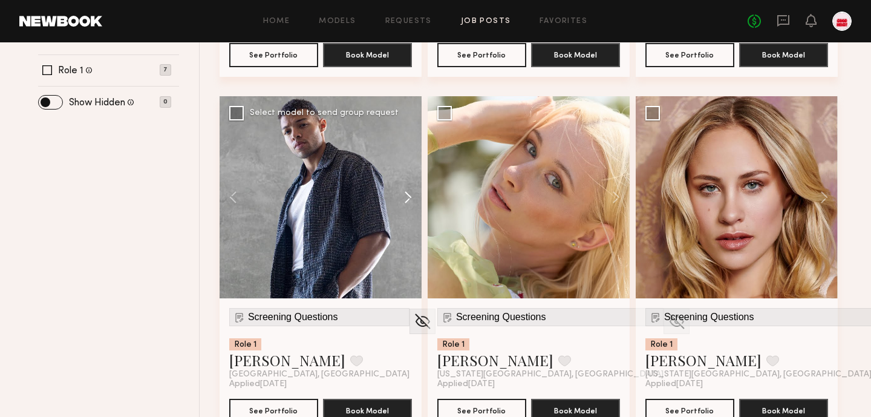
click at [394, 147] on button at bounding box center [402, 197] width 39 height 202
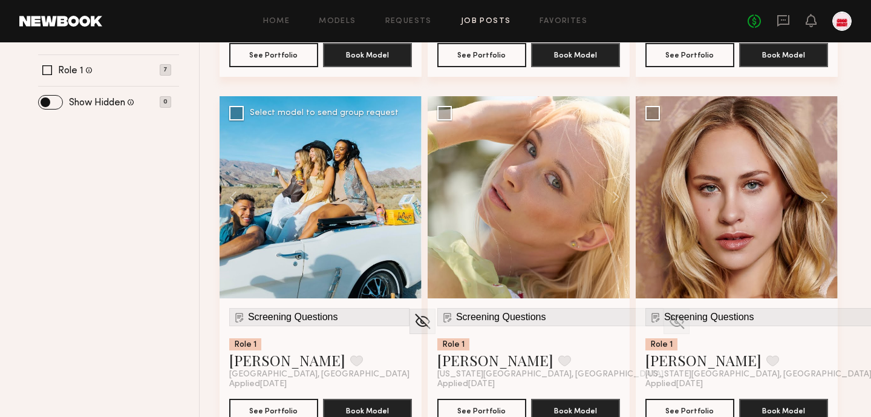
click at [394, 147] on div at bounding box center [321, 197] width 202 height 202
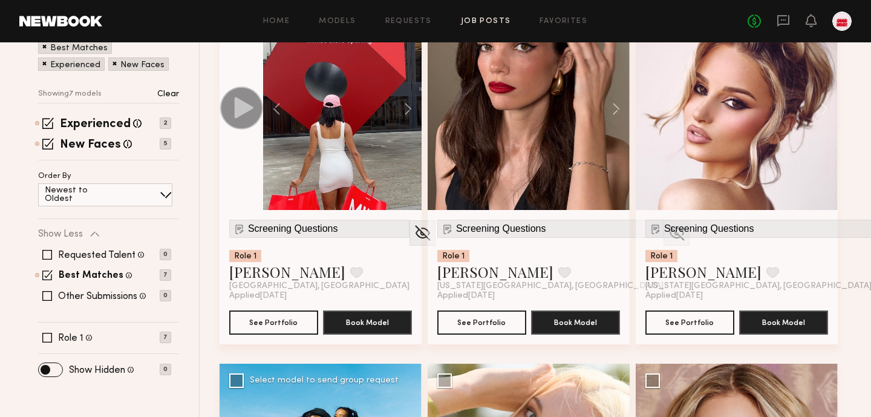
scroll to position [0, 0]
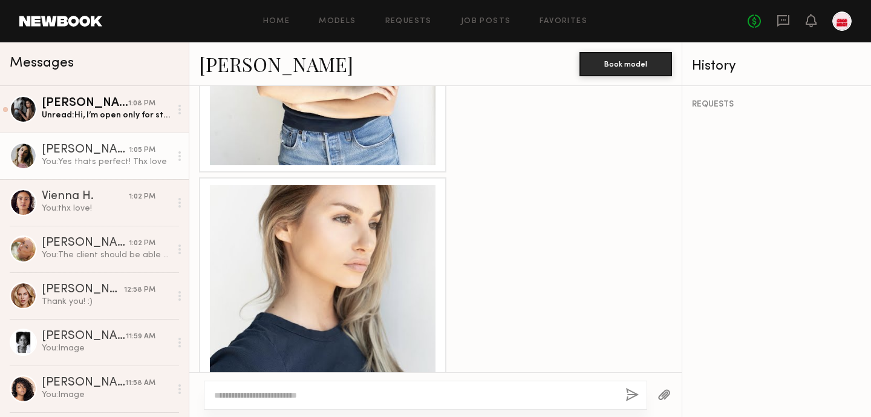
scroll to position [1625, 0]
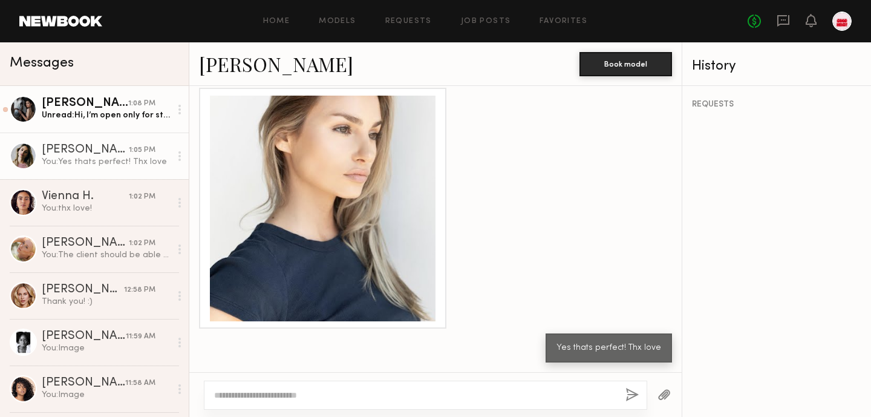
click at [119, 116] on div "Unread: Hi, I’m open only for styling.. Thank you 🙏" at bounding box center [106, 114] width 129 height 11
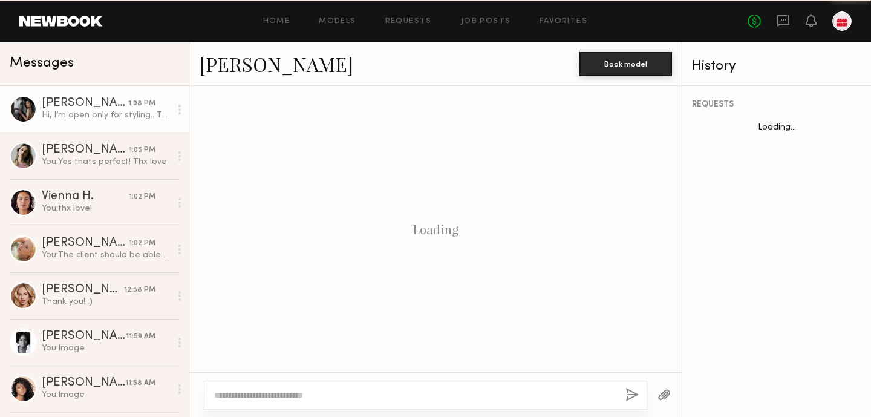
scroll to position [1062, 0]
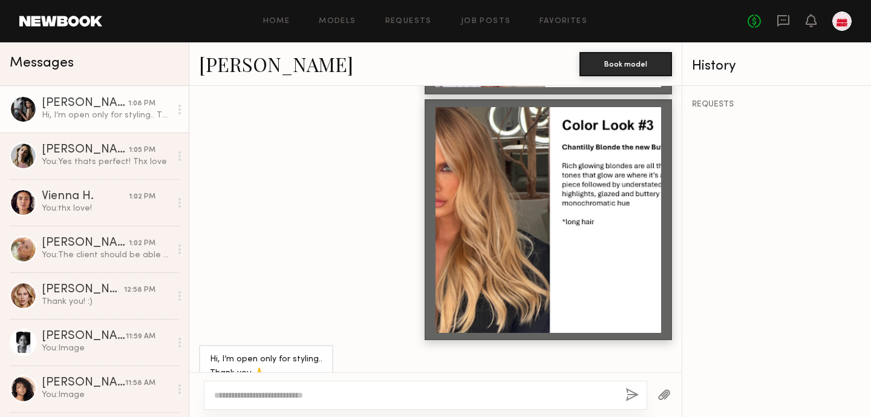
click at [249, 396] on textarea at bounding box center [415, 395] width 402 height 12
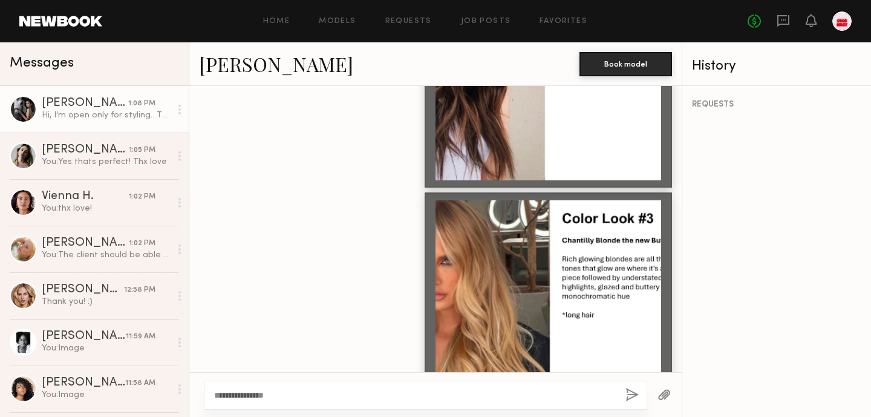
scroll to position [1037, 0]
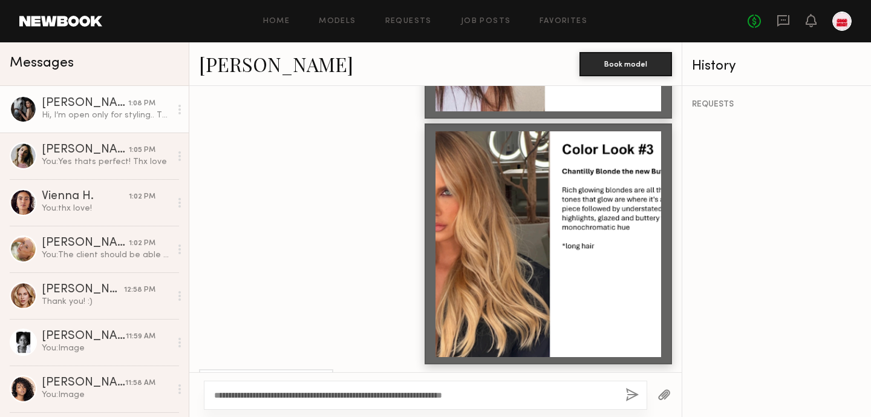
type textarea "**********"
click at [635, 391] on button "button" at bounding box center [631, 395] width 13 height 15
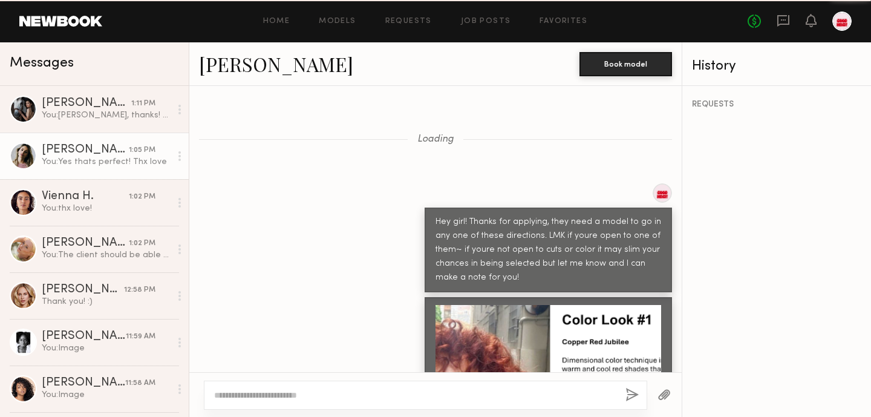
scroll to position [1625, 0]
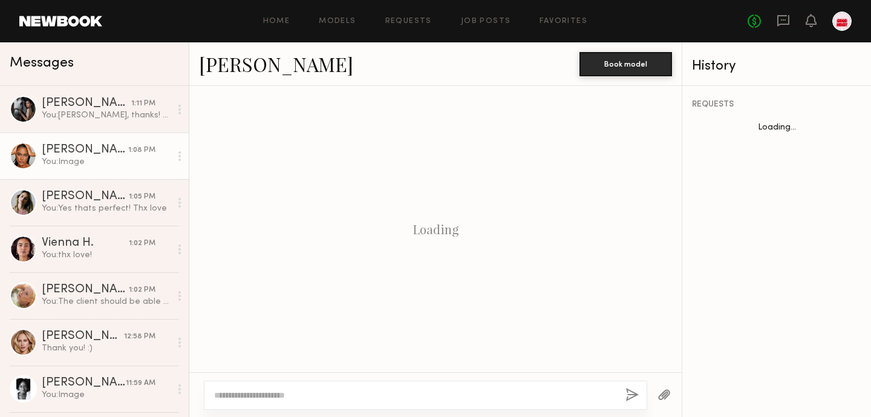
scroll to position [1014, 0]
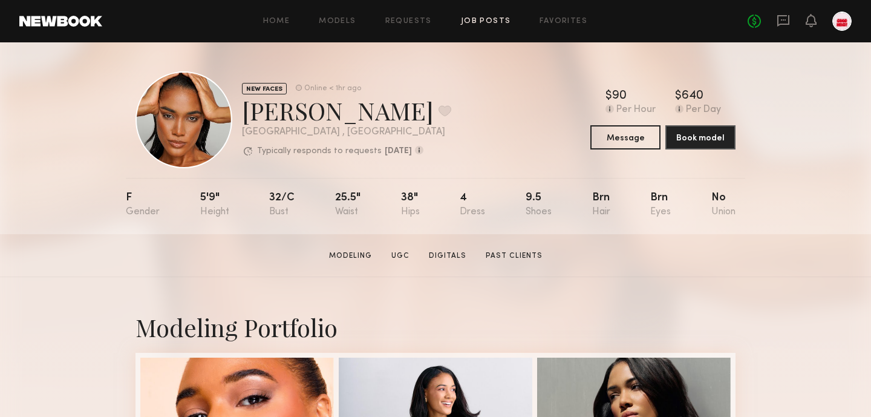
click at [482, 23] on link "Job Posts" at bounding box center [486, 22] width 50 height 8
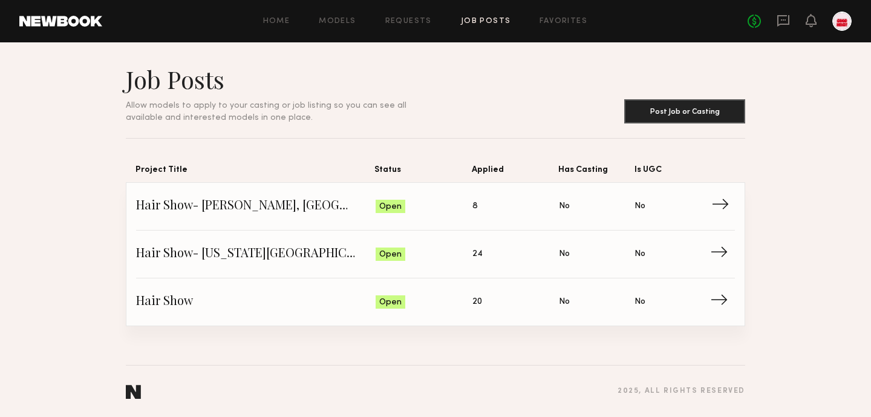
click at [161, 206] on span "Hair Show- Melville, NYC" at bounding box center [256, 206] width 240 height 18
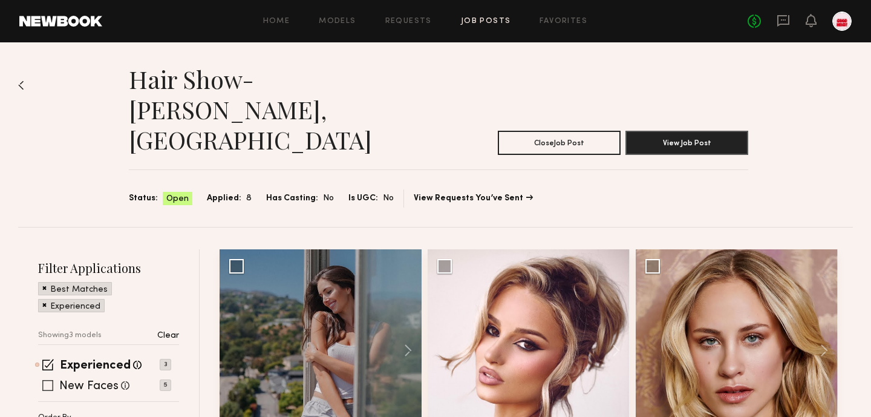
click at [76, 380] on label "New Faces" at bounding box center [88, 386] width 59 height 12
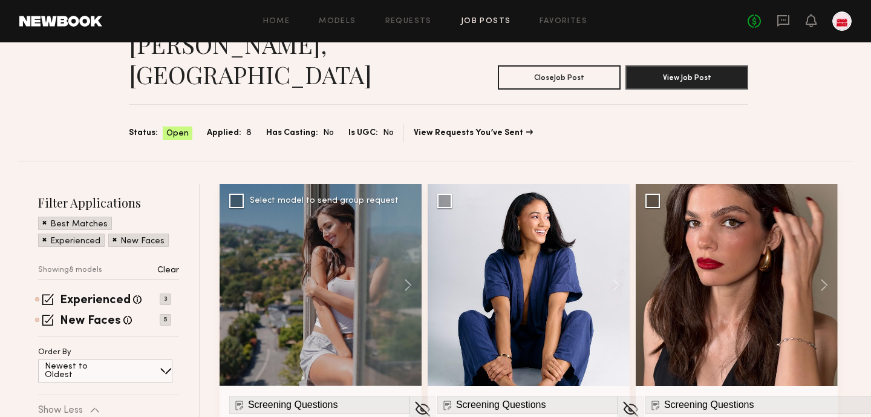
scroll to position [67, 0]
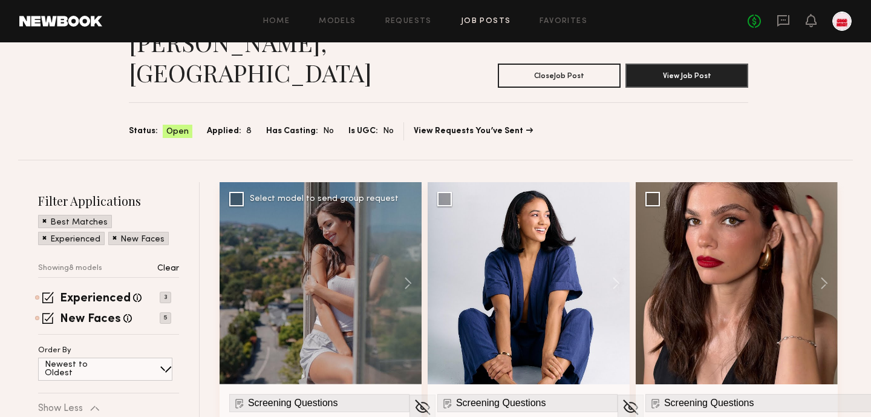
click at [311, 394] on div "Screening Questions" at bounding box center [319, 403] width 180 height 18
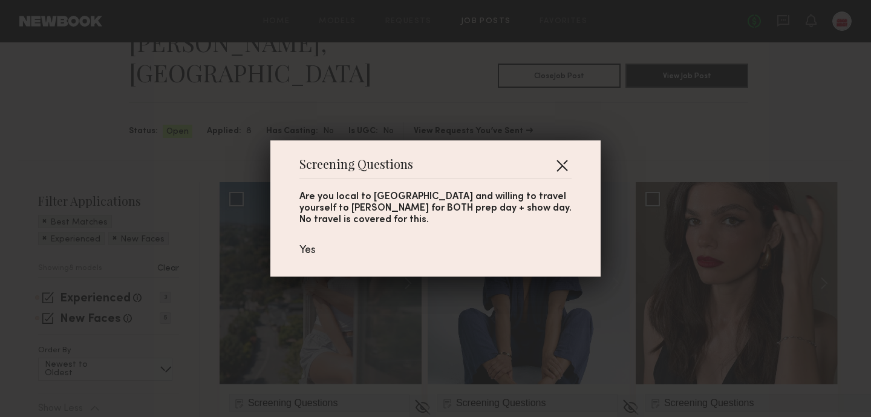
click at [560, 175] on button "button" at bounding box center [561, 164] width 19 height 19
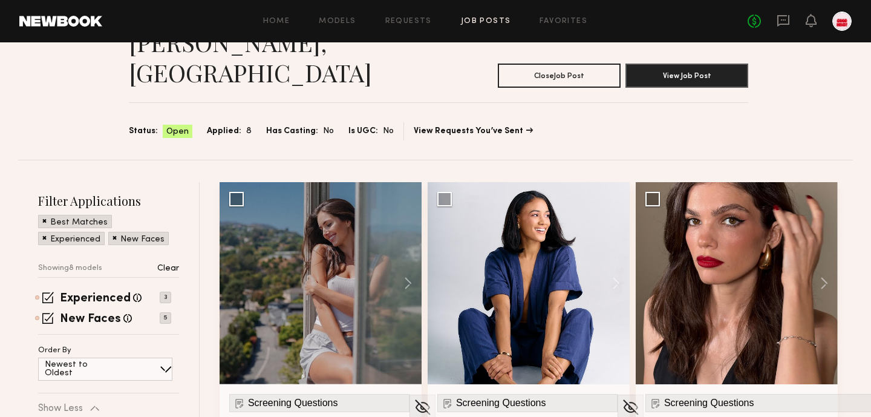
click at [409, 236] on button at bounding box center [402, 283] width 39 height 202
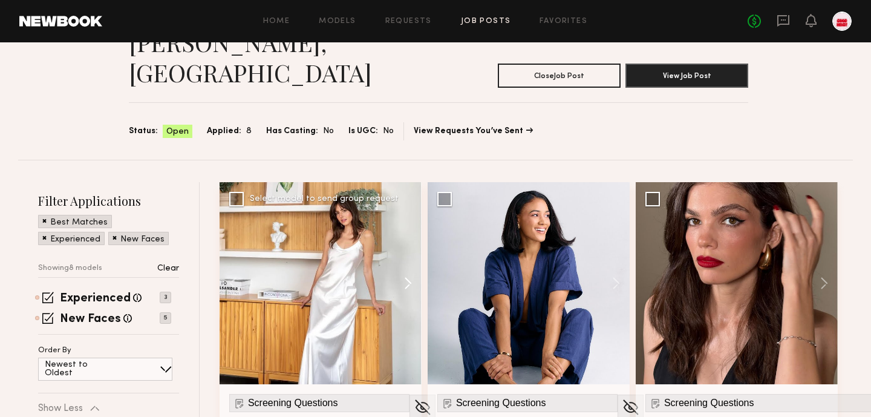
click at [409, 236] on button at bounding box center [402, 283] width 39 height 202
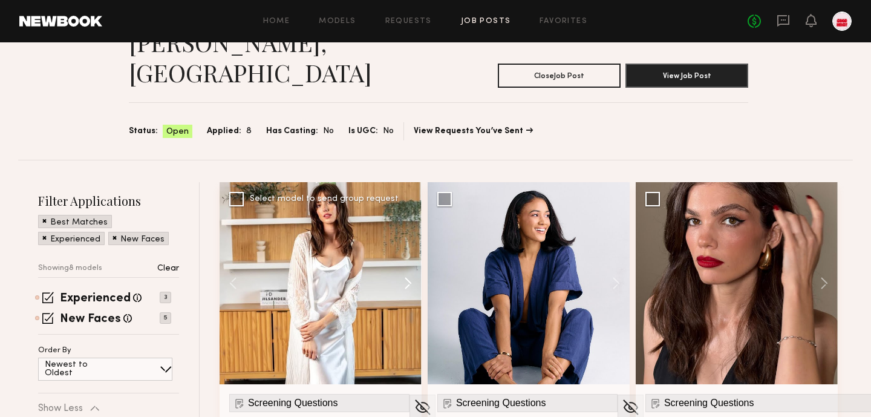
click at [409, 236] on button at bounding box center [402, 283] width 39 height 202
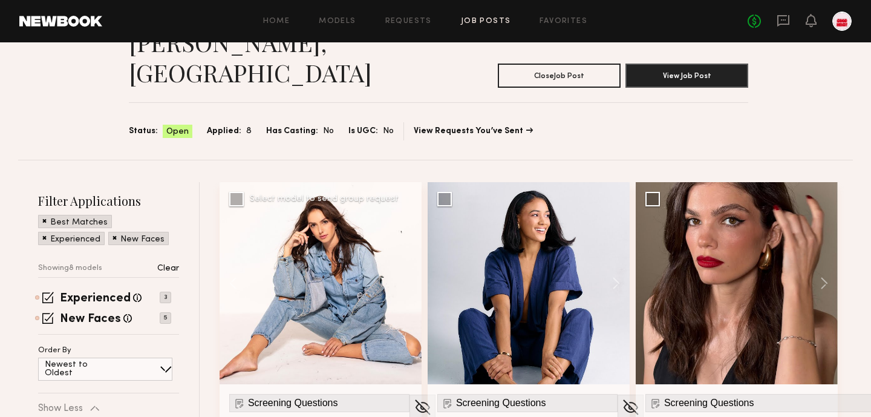
click at [409, 236] on div at bounding box center [321, 283] width 202 height 202
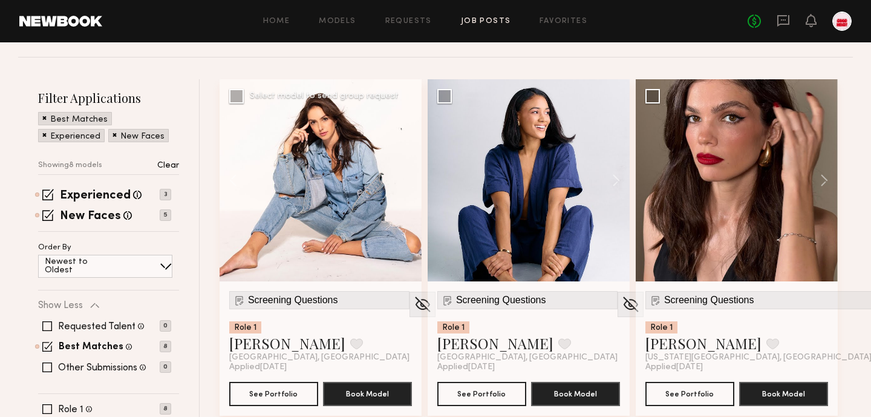
scroll to position [169, 0]
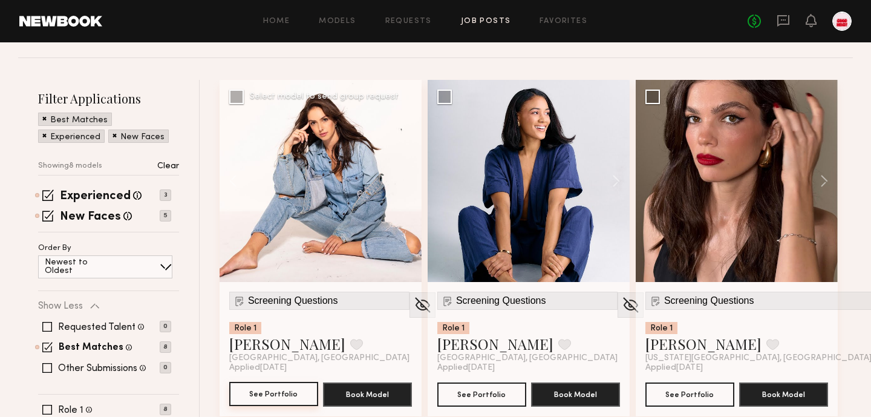
click at [283, 382] on button "See Portfolio" at bounding box center [273, 394] width 89 height 24
click at [272, 295] on span "Screening Questions" at bounding box center [293, 300] width 90 height 11
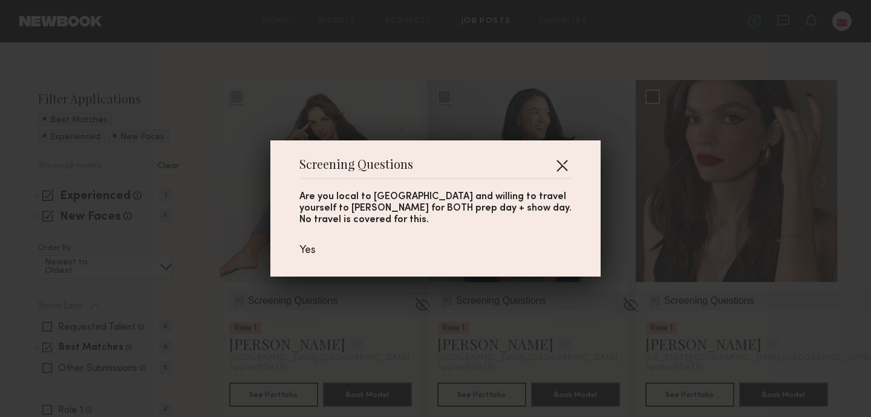
click at [562, 169] on button "button" at bounding box center [561, 164] width 19 height 19
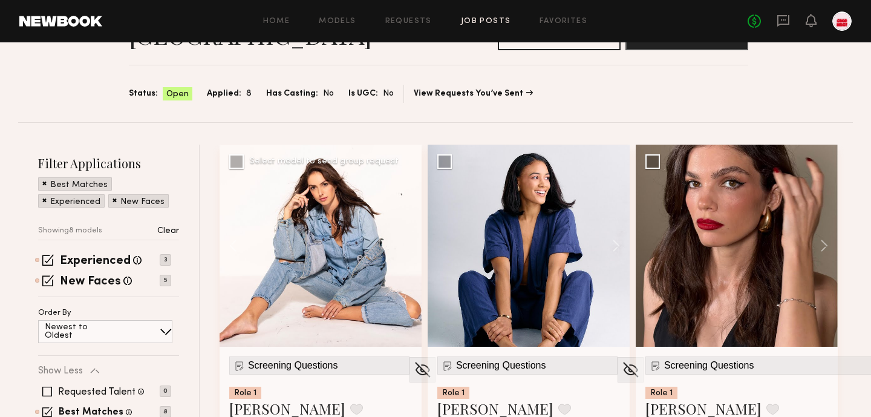
scroll to position [76, 0]
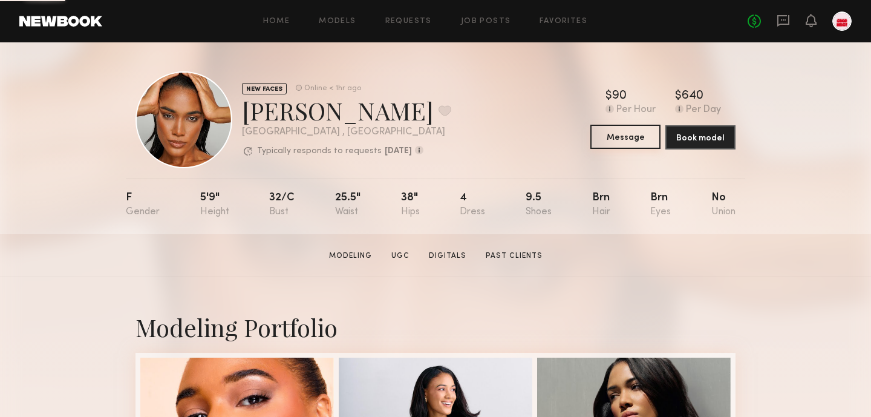
click at [622, 139] on button "Message" at bounding box center [625, 137] width 70 height 24
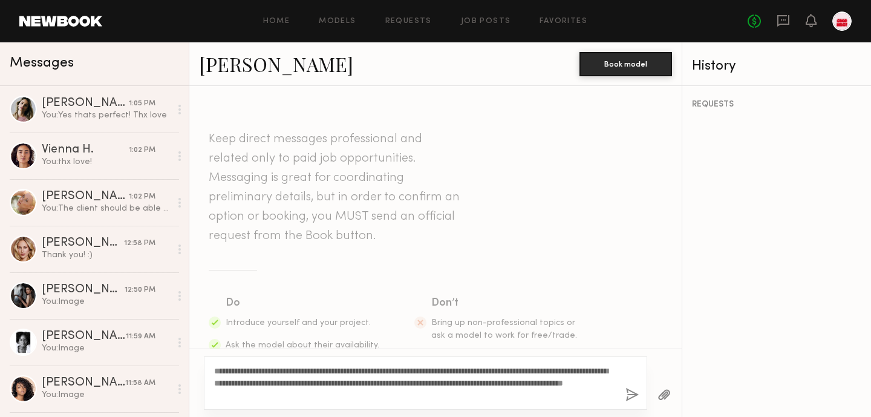
click at [321, 372] on textarea "**********" at bounding box center [415, 383] width 402 height 36
click at [500, 399] on textarea "**********" at bounding box center [415, 383] width 402 height 36
type textarea "**********"
click at [624, 393] on div "**********" at bounding box center [425, 382] width 443 height 53
click at [637, 393] on button "button" at bounding box center [631, 395] width 13 height 15
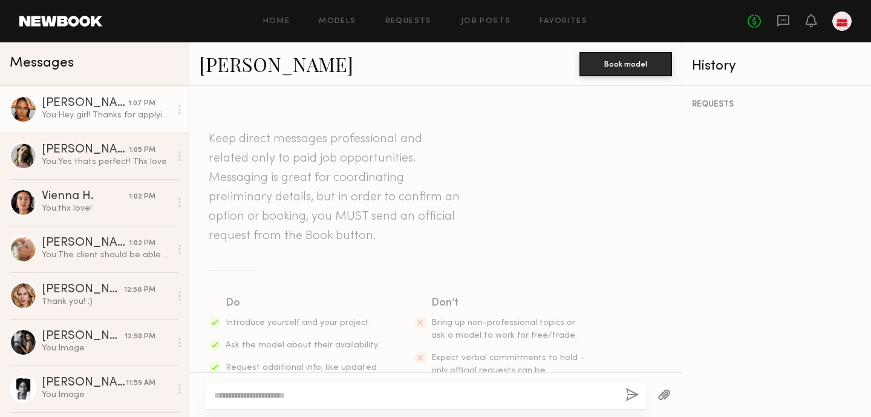
scroll to position [277, 0]
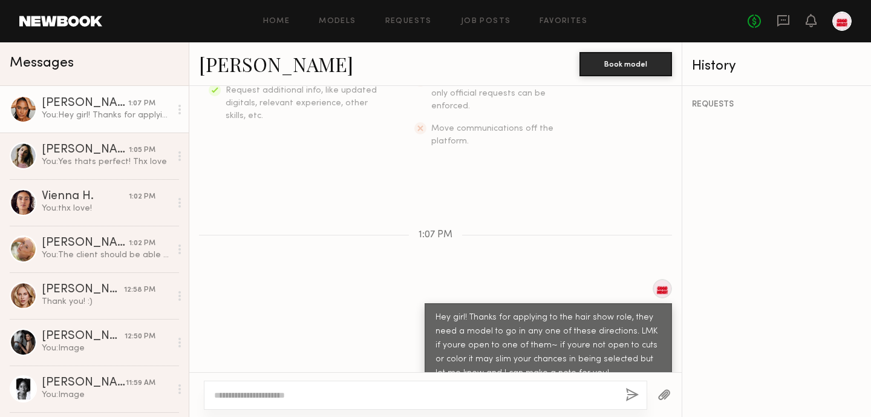
click at [653, 398] on div at bounding box center [664, 395] width 34 height 30
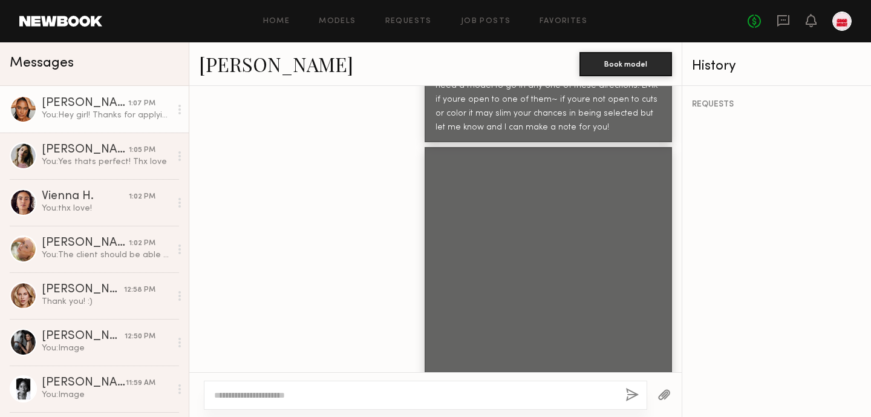
click at [661, 394] on button "button" at bounding box center [663, 395] width 13 height 15
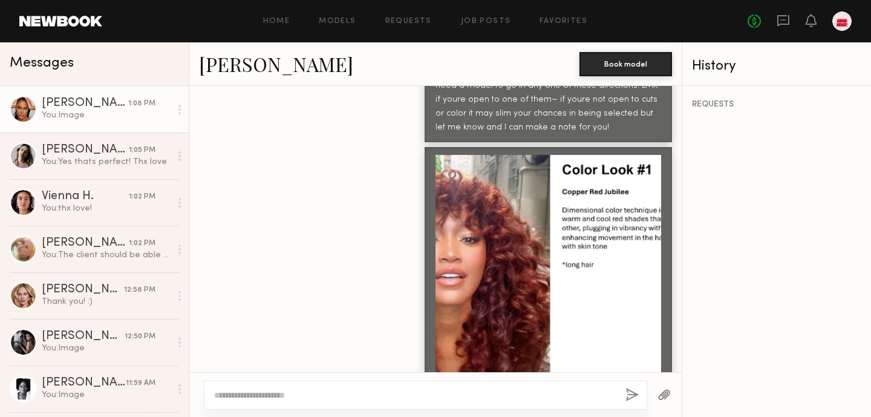
scroll to position [768, 0]
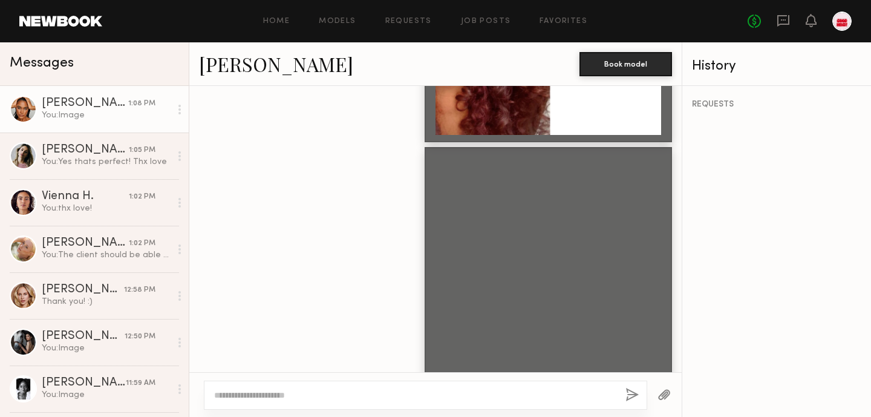
click at [662, 394] on button "button" at bounding box center [663, 395] width 13 height 15
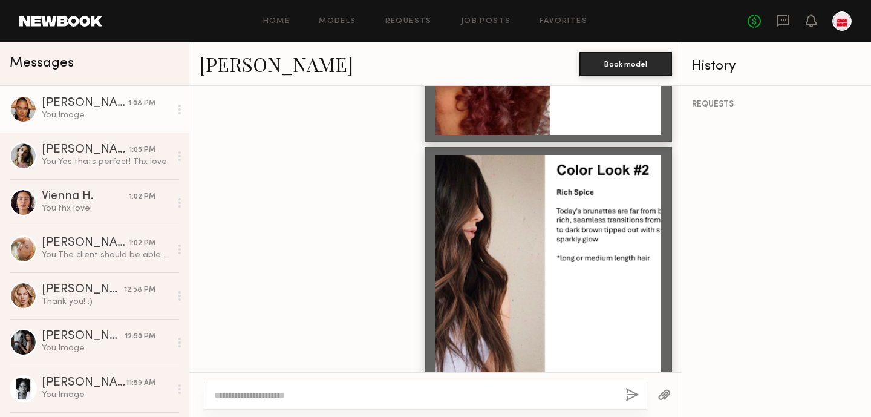
scroll to position [1014, 0]
